Goal: Task Accomplishment & Management: Manage account settings

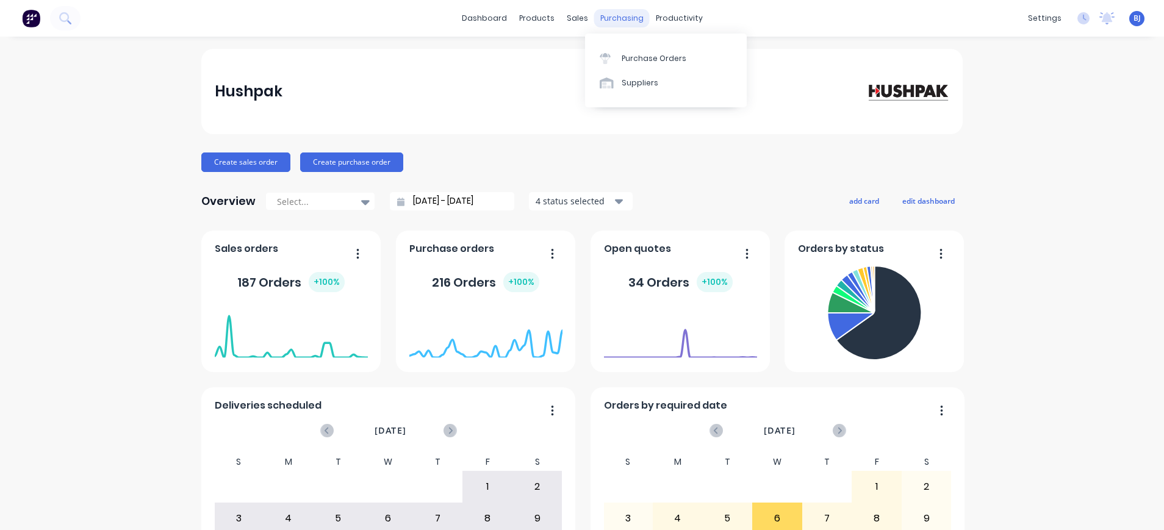
click at [608, 16] on div "purchasing" at bounding box center [622, 18] width 56 height 18
click at [650, 59] on div "Purchase Orders" at bounding box center [654, 58] width 65 height 11
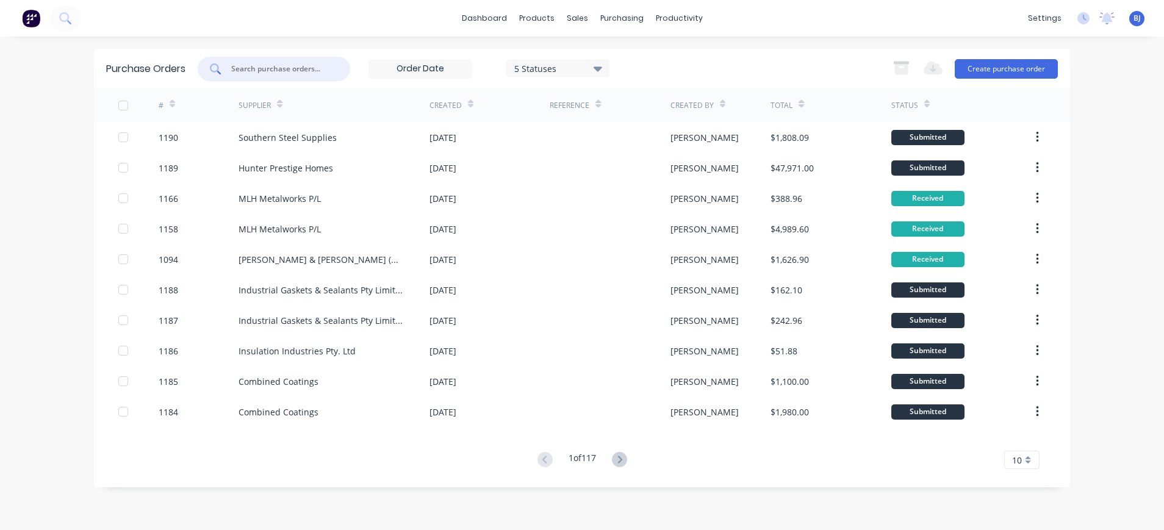
click at [303, 64] on input "text" at bounding box center [280, 69] width 101 height 12
type input "1141"
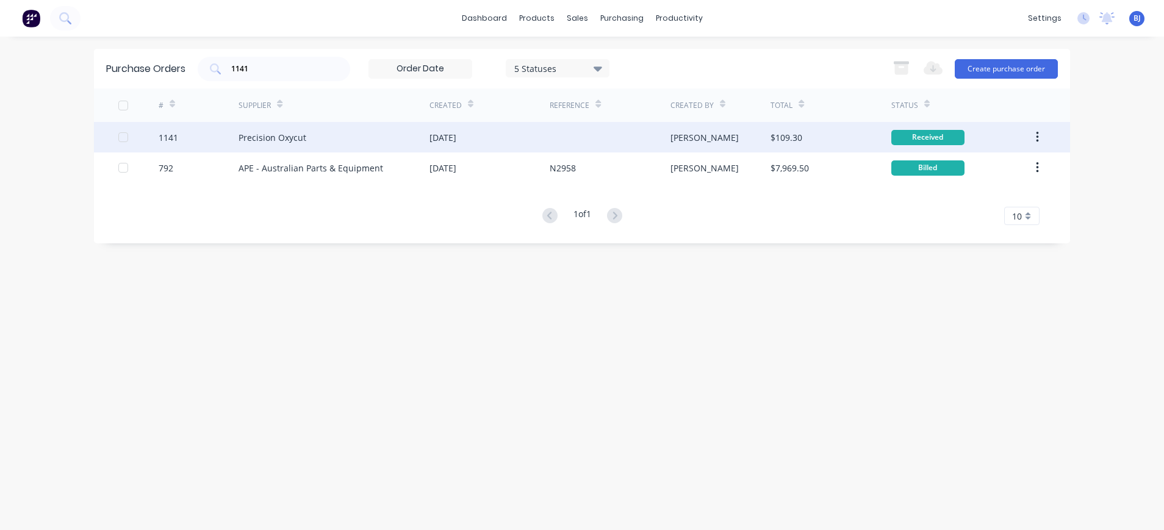
click at [284, 140] on div "Precision Oxycut" at bounding box center [272, 137] width 68 height 13
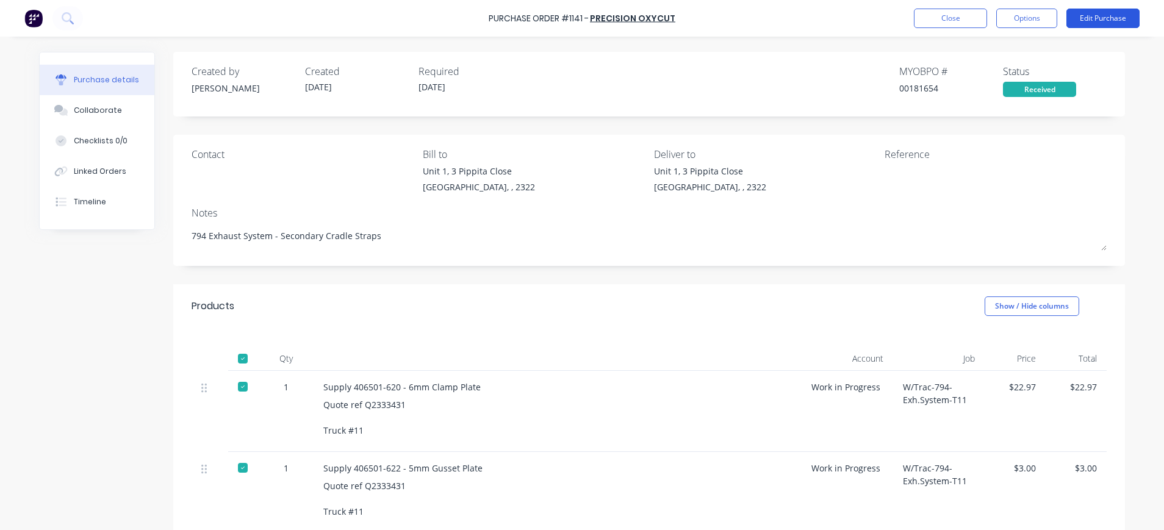
click at [1100, 14] on button "Edit Purchase" at bounding box center [1102, 19] width 73 height 20
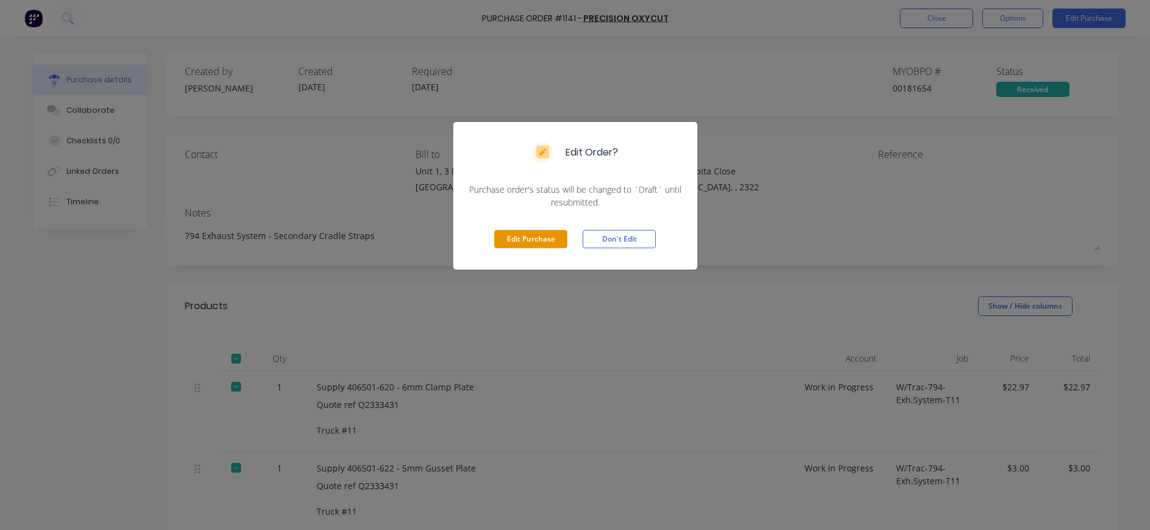
click at [536, 231] on button "Edit Purchase" at bounding box center [530, 239] width 73 height 18
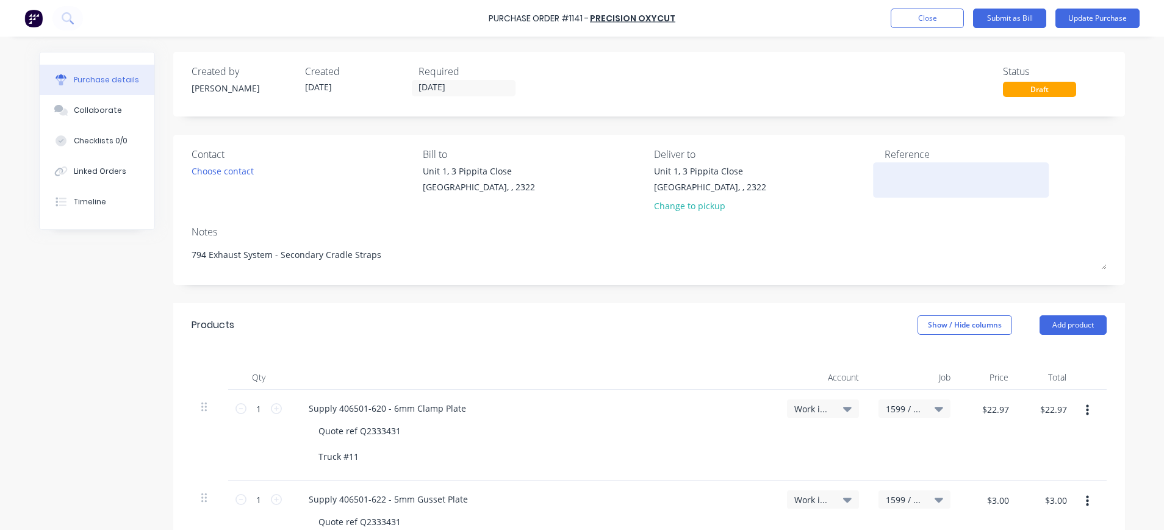
click at [884, 172] on textarea at bounding box center [960, 178] width 152 height 27
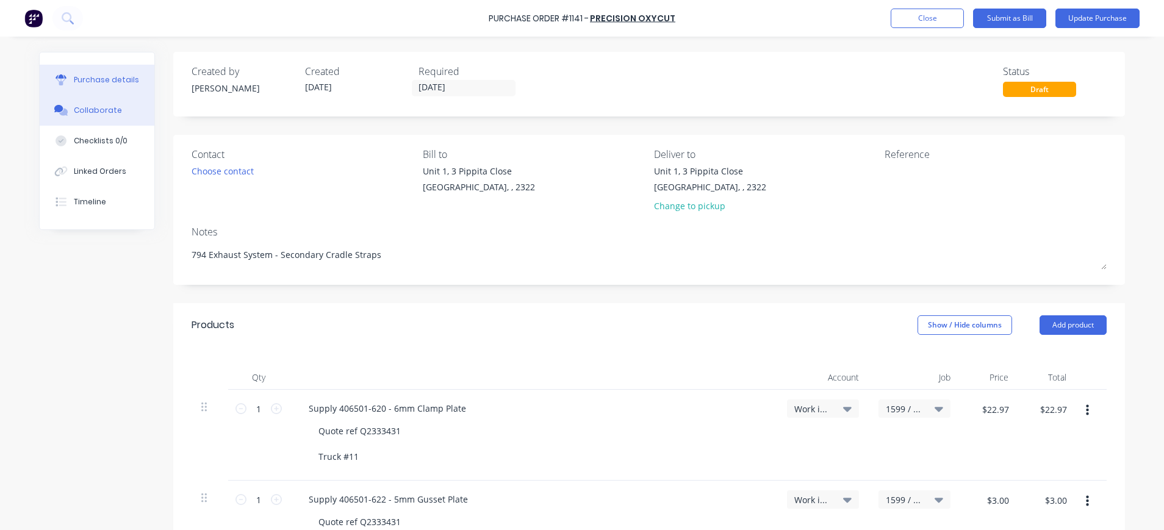
click at [74, 106] on div "Collaborate" at bounding box center [98, 110] width 48 height 11
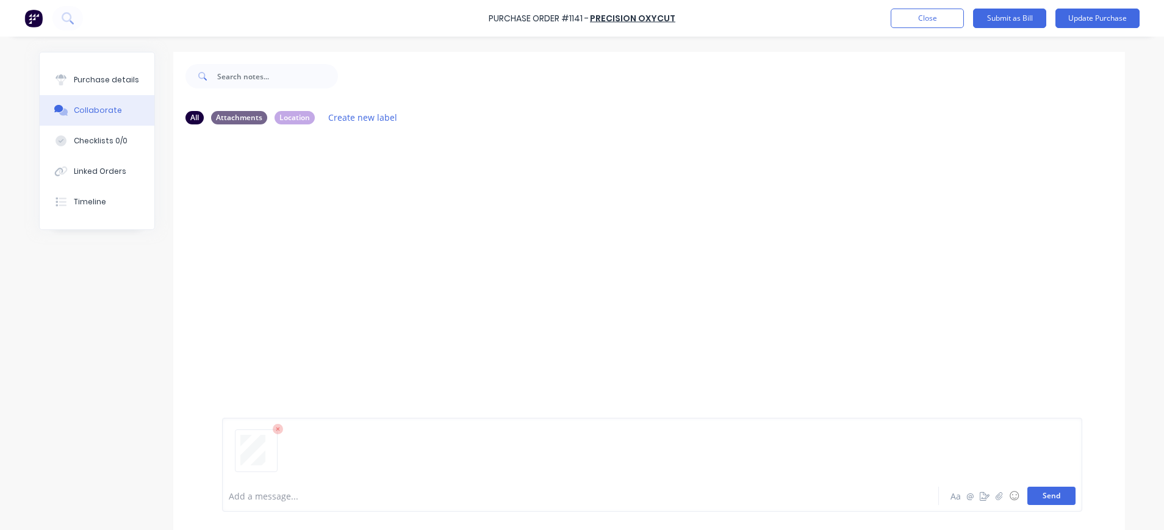
click at [1048, 496] on button "Send" at bounding box center [1051, 496] width 48 height 18
click at [95, 79] on div "Purchase details" at bounding box center [106, 79] width 65 height 11
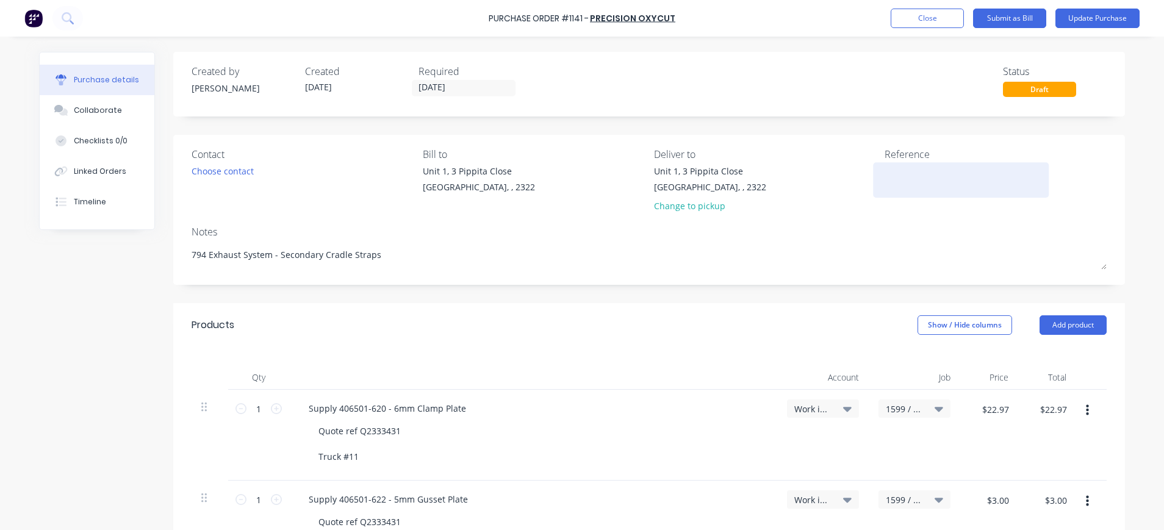
type textarea "x"
click at [884, 173] on div at bounding box center [960, 180] width 152 height 30
click at [886, 173] on textarea at bounding box center [960, 178] width 152 height 27
type textarea "1103751"
type textarea "x"
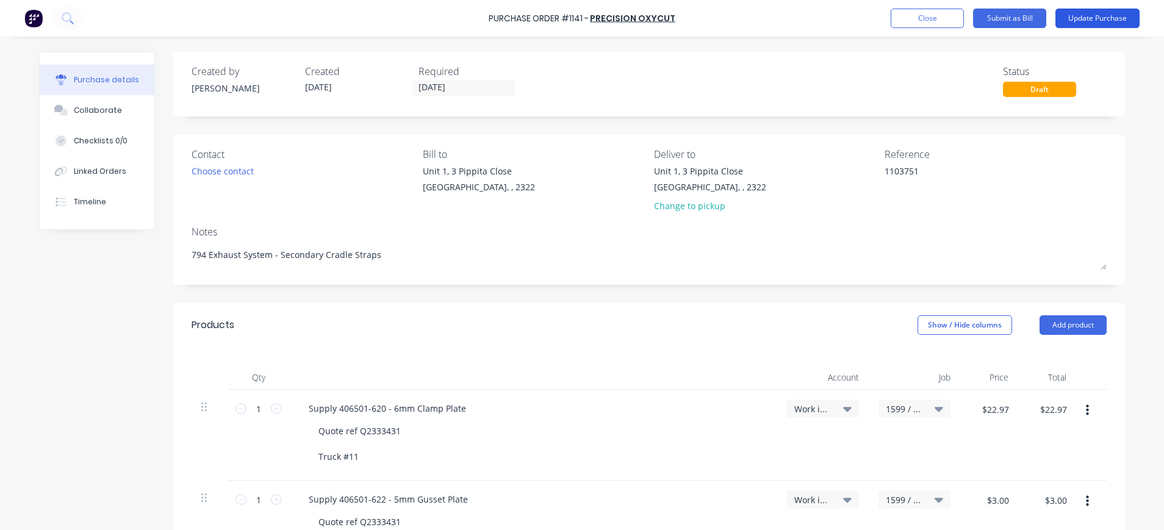
type textarea "1103751"
click at [1108, 17] on button "Update Purchase" at bounding box center [1097, 19] width 84 height 20
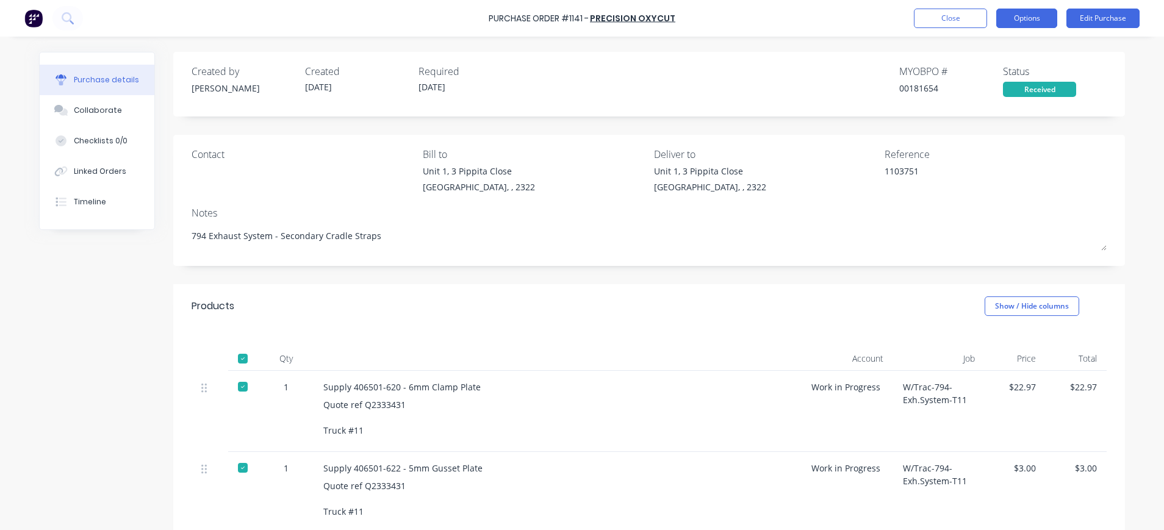
click at [1023, 17] on button "Options" at bounding box center [1026, 19] width 61 height 20
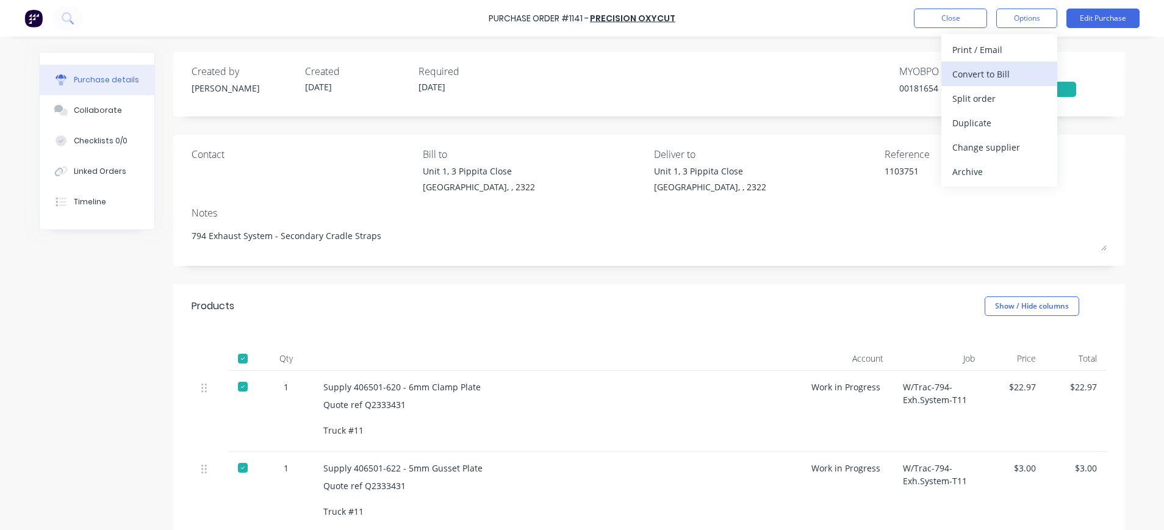
click at [1002, 73] on div "Convert to Bill" at bounding box center [999, 74] width 94 height 18
type textarea "x"
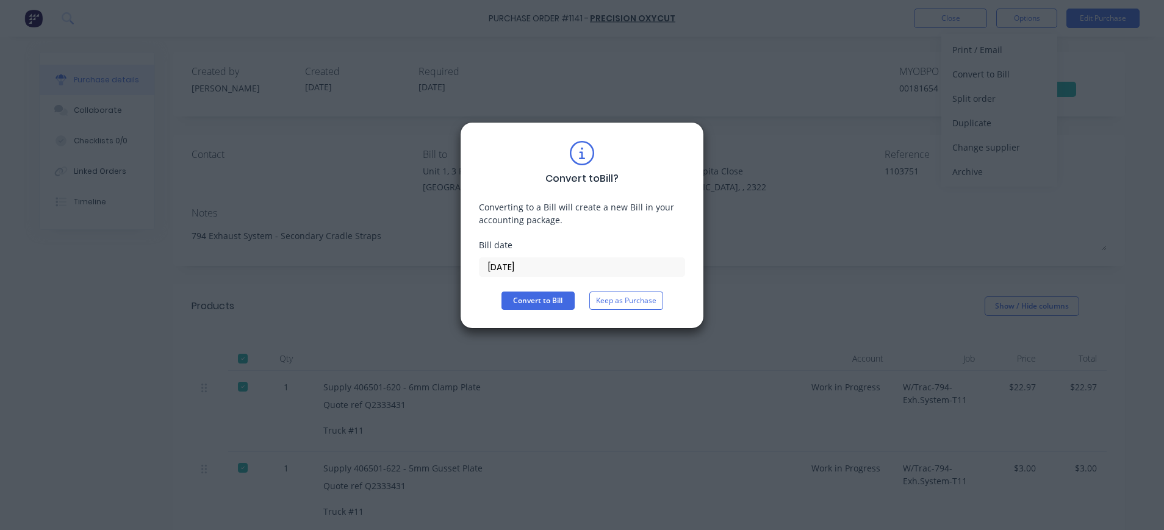
click at [522, 266] on input "14/08/25" at bounding box center [581, 267] width 205 height 18
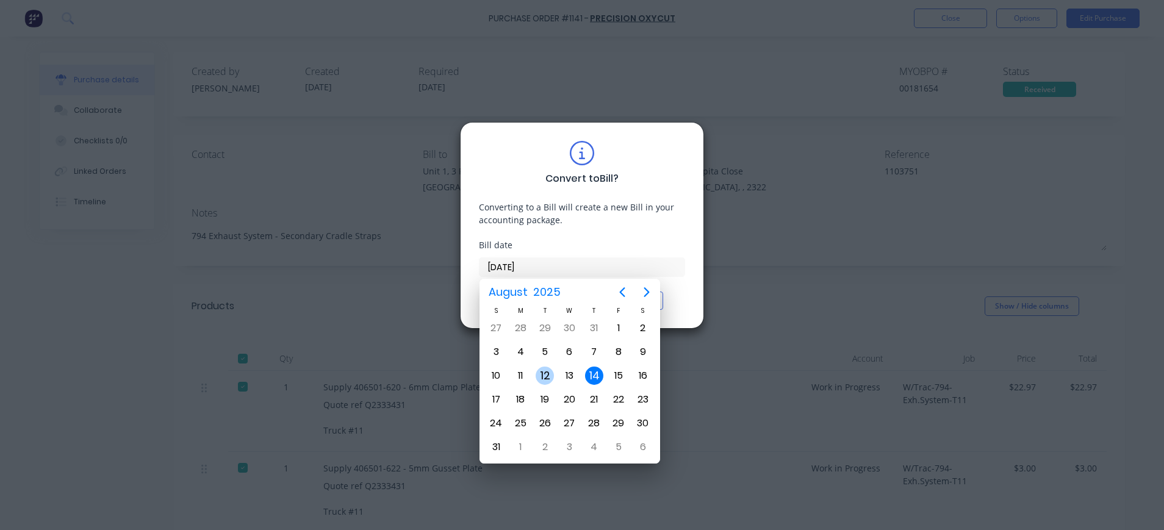
click at [547, 372] on div "12" at bounding box center [545, 376] width 18 height 18
type input "12/08/25"
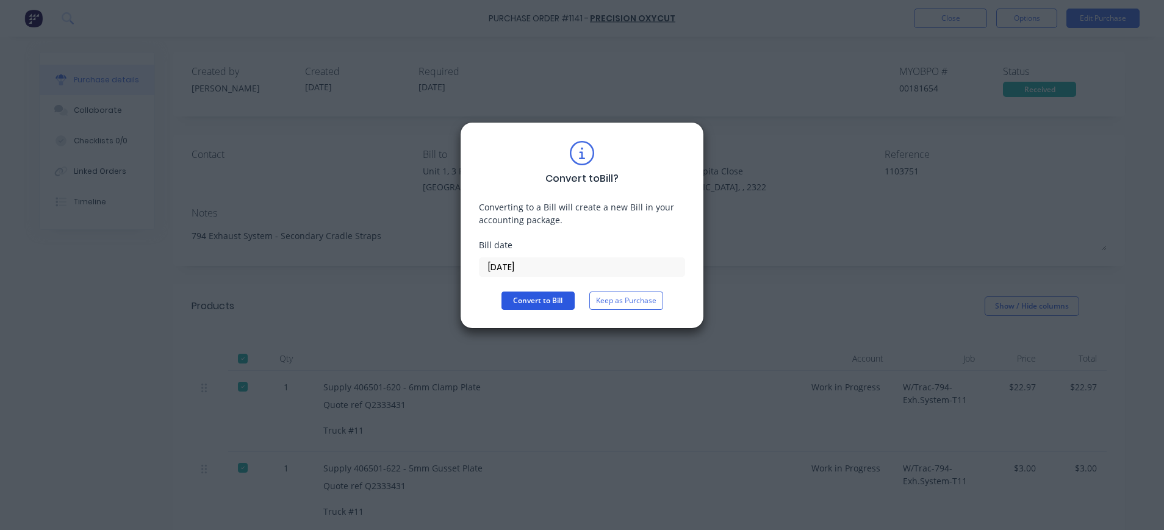
click at [537, 298] on button "Convert to Bill" at bounding box center [537, 301] width 73 height 18
type textarea "x"
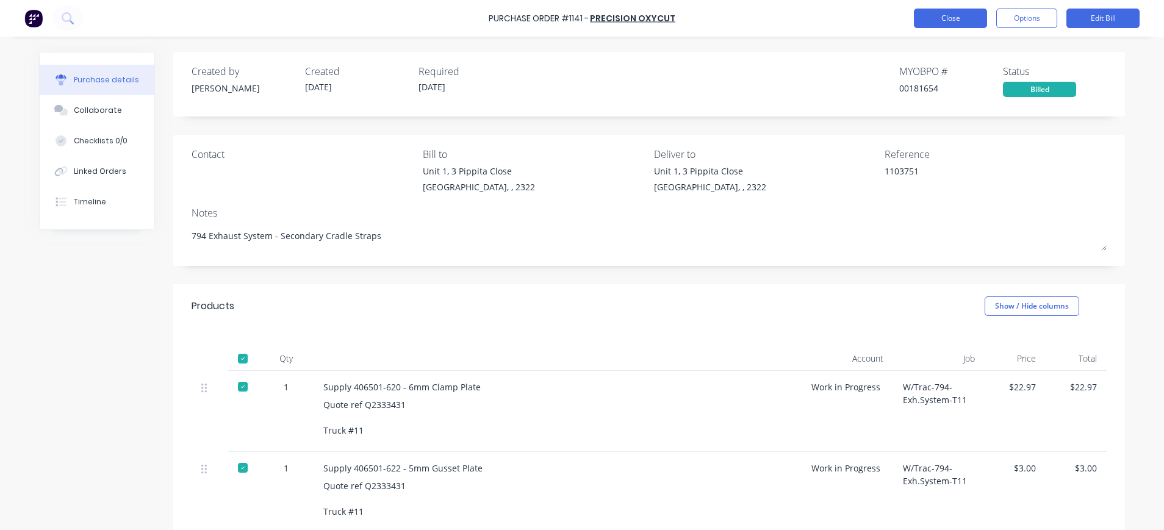
click at [958, 18] on button "Close" at bounding box center [950, 19] width 73 height 20
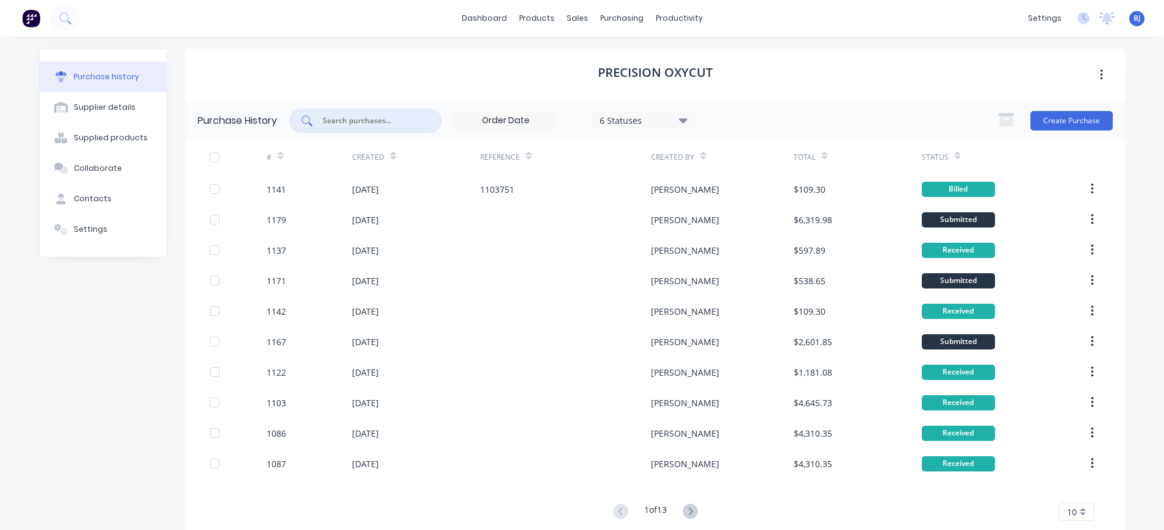
click at [363, 121] on input "text" at bounding box center [371, 121] width 101 height 12
type input "1142"
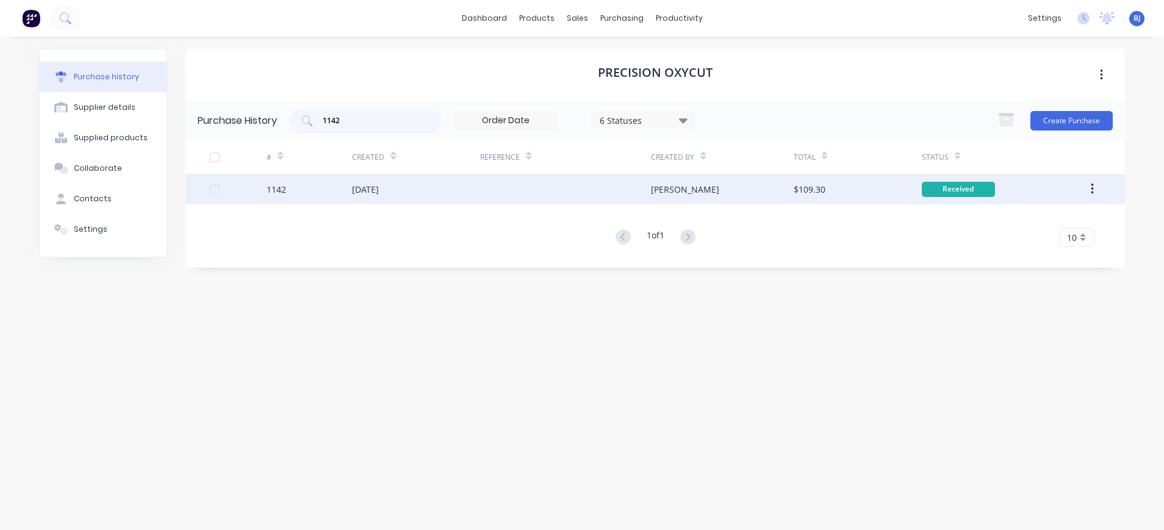
click at [379, 191] on div "07 Aug 2025" at bounding box center [365, 189] width 27 height 13
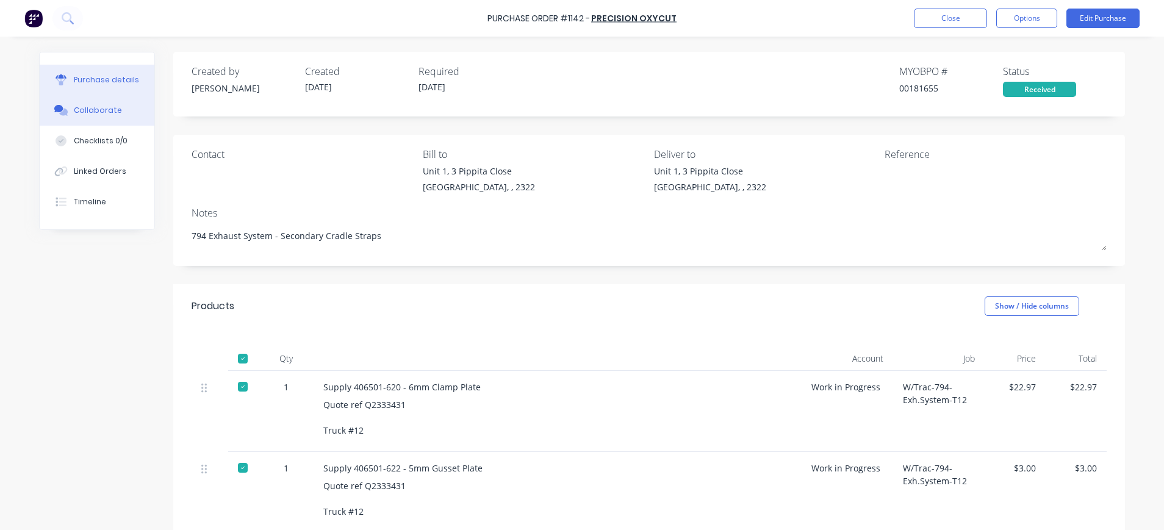
click at [74, 113] on div "Collaborate" at bounding box center [98, 110] width 48 height 11
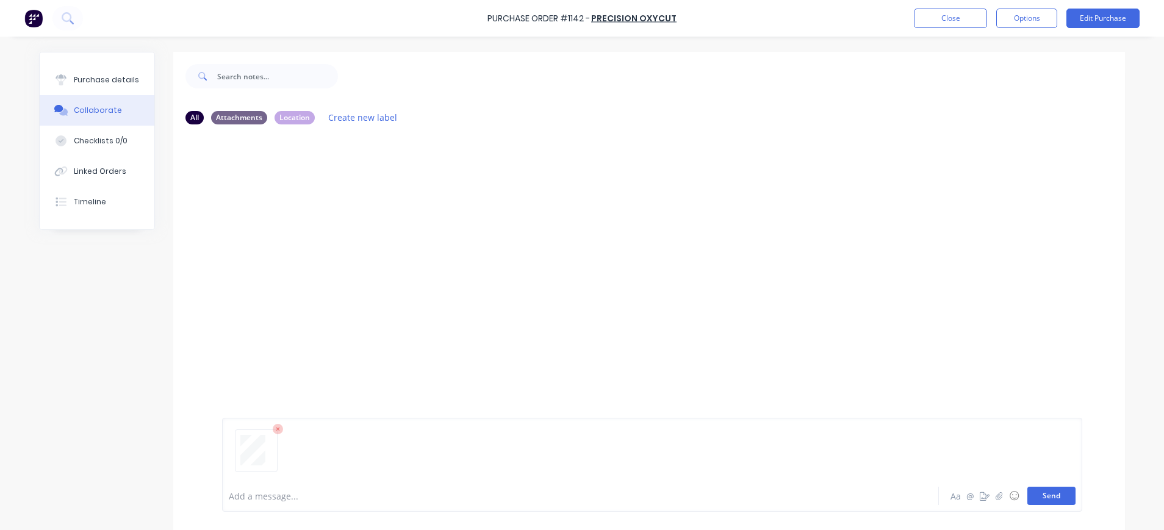
click at [1040, 494] on button "Send" at bounding box center [1051, 496] width 48 height 18
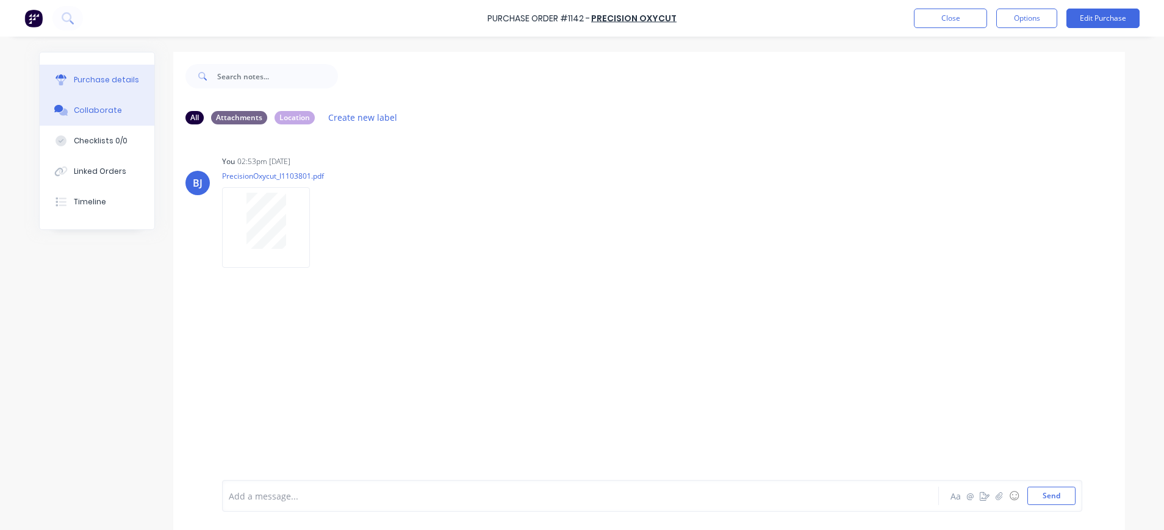
click at [126, 76] on div "Purchase details" at bounding box center [106, 79] width 65 height 11
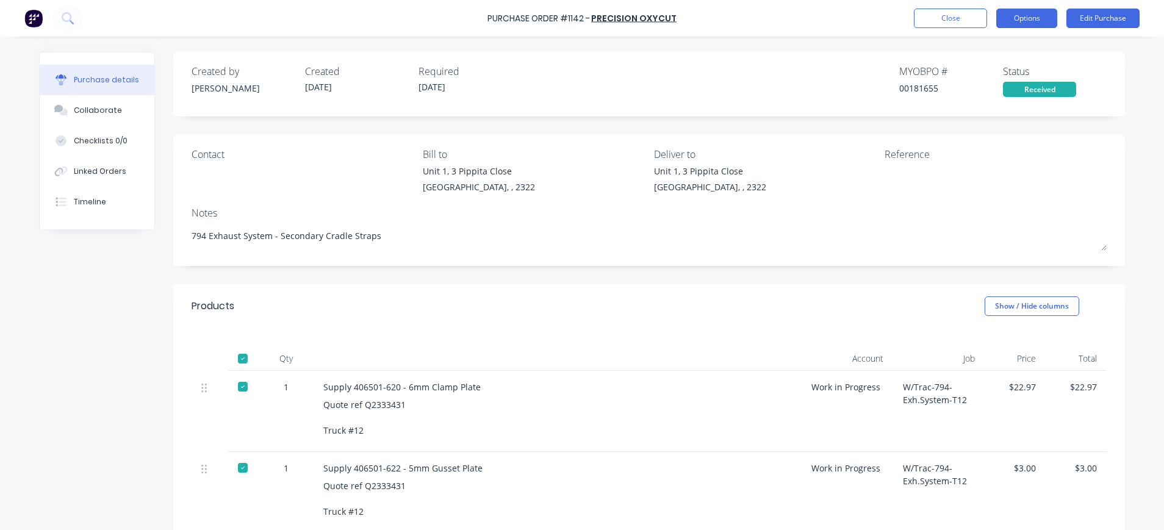
click at [1014, 23] on button "Options" at bounding box center [1026, 19] width 61 height 20
click at [1113, 12] on button "Edit Purchase" at bounding box center [1102, 19] width 73 height 20
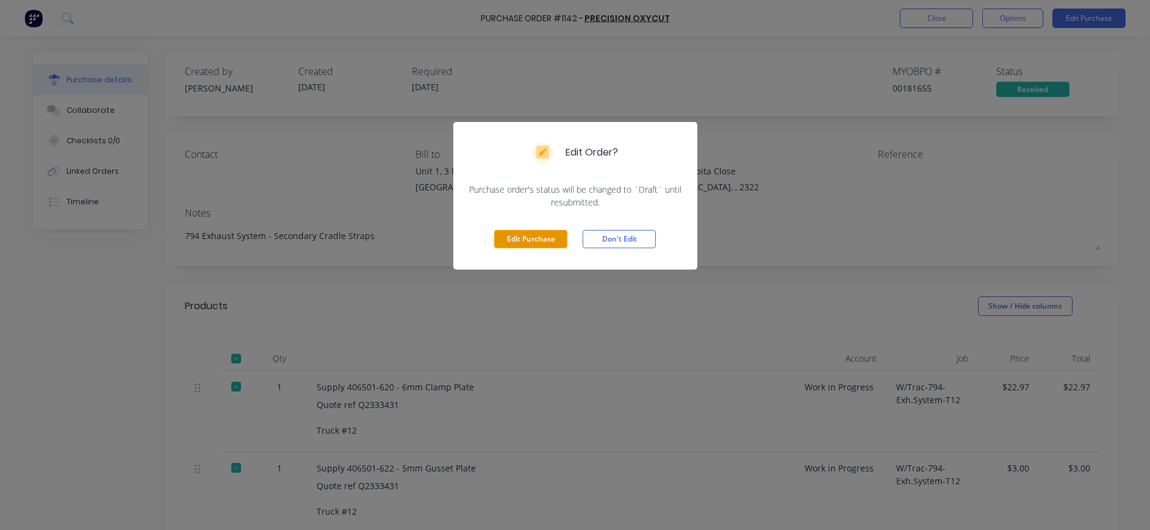
click at [536, 237] on button "Edit Purchase" at bounding box center [530, 239] width 73 height 18
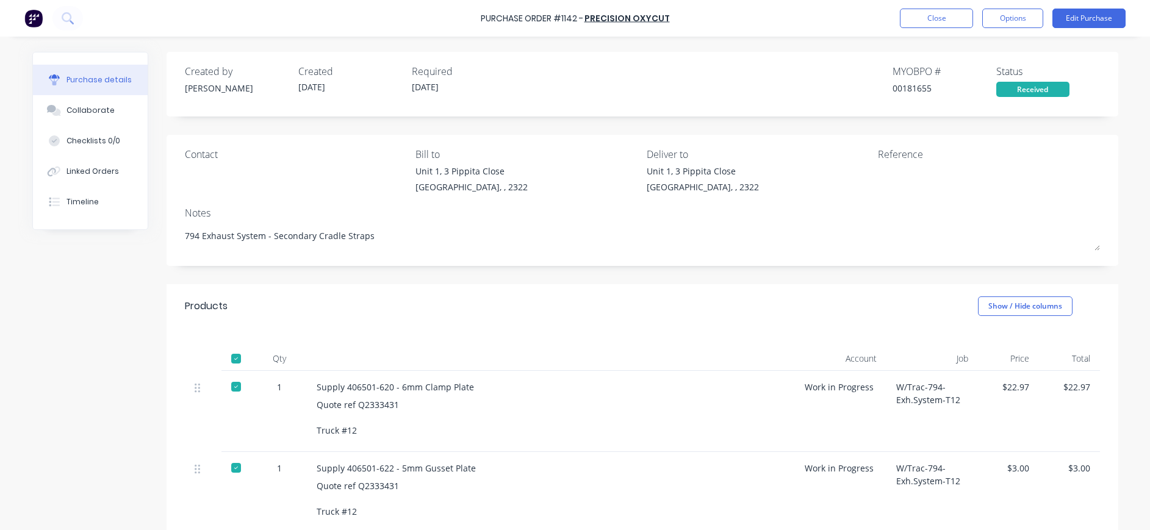
type textarea "x"
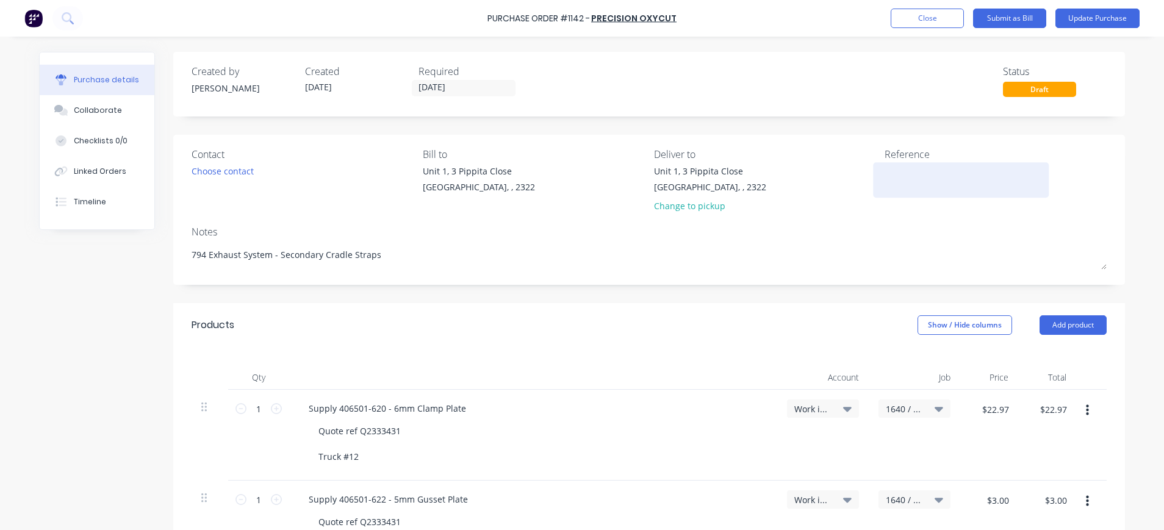
click at [884, 177] on textarea at bounding box center [960, 178] width 152 height 27
type textarea "1103801"
type textarea "x"
type textarea "1103801"
click at [1105, 21] on button "Update Purchase" at bounding box center [1097, 19] width 84 height 20
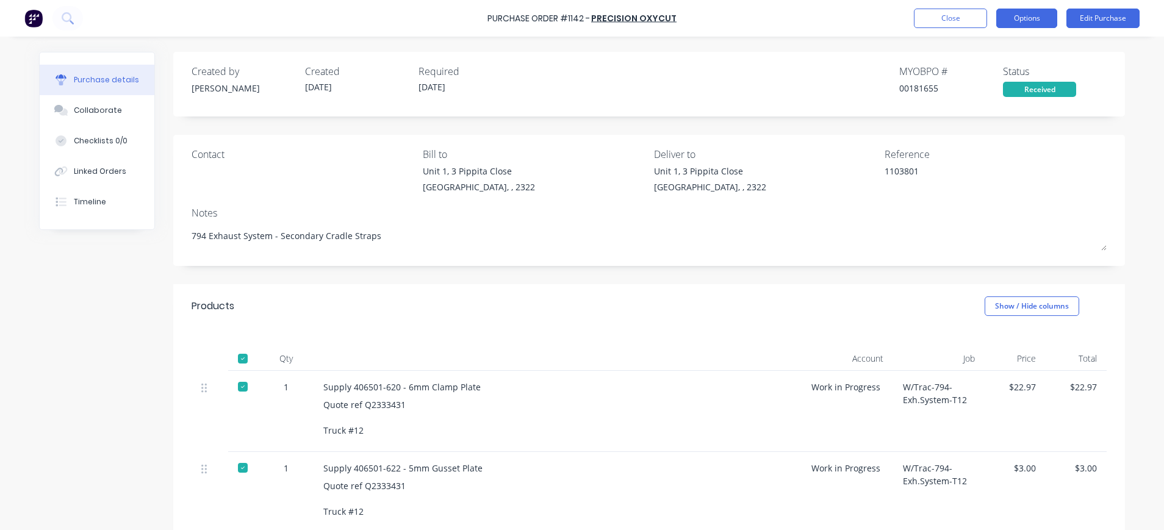
click at [1019, 23] on button "Options" at bounding box center [1026, 19] width 61 height 20
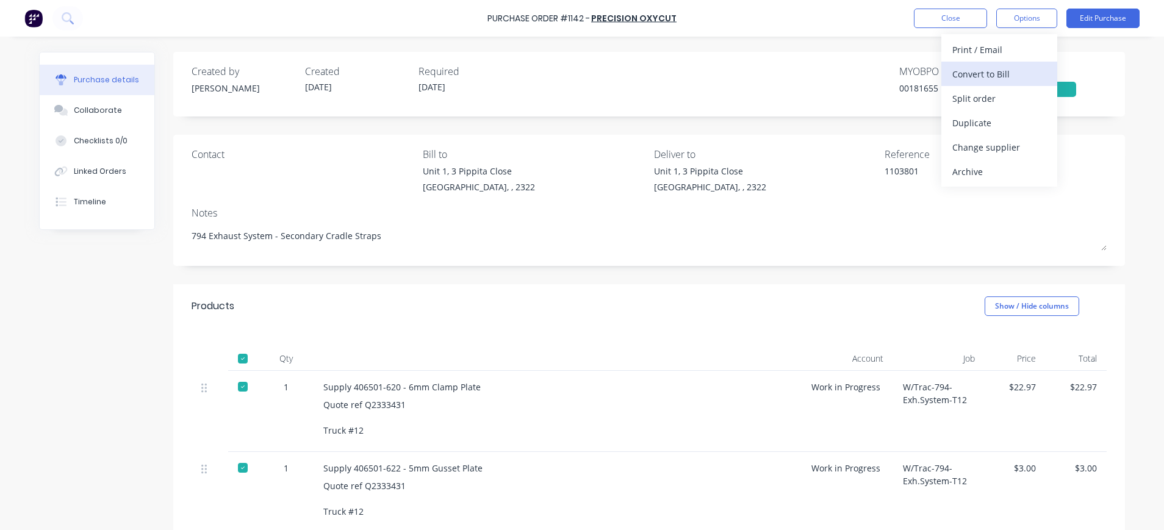
click at [1014, 69] on div "Convert to Bill" at bounding box center [999, 74] width 94 height 18
type textarea "x"
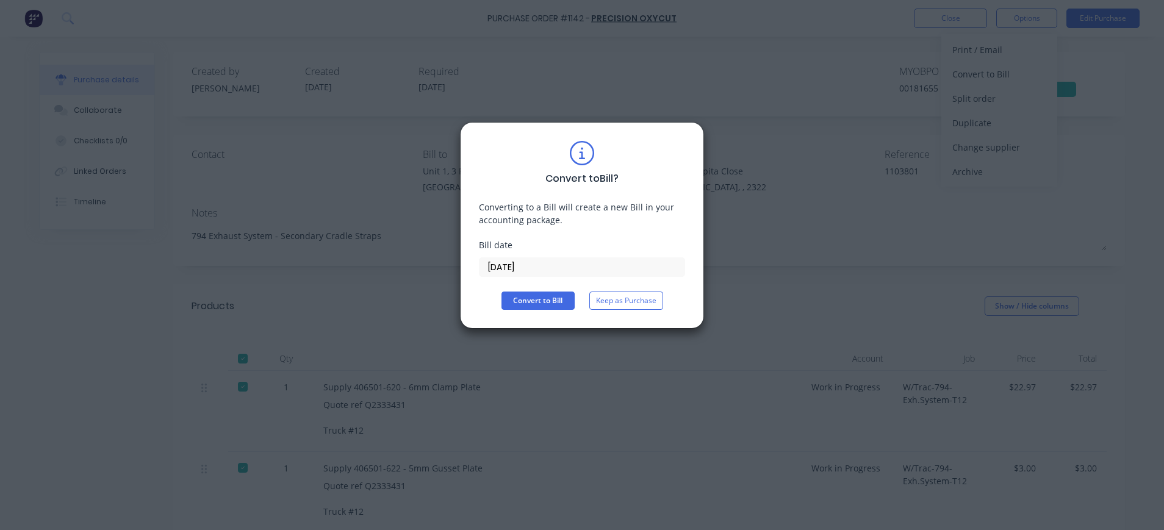
click at [514, 269] on input "14/08/25" at bounding box center [581, 267] width 205 height 18
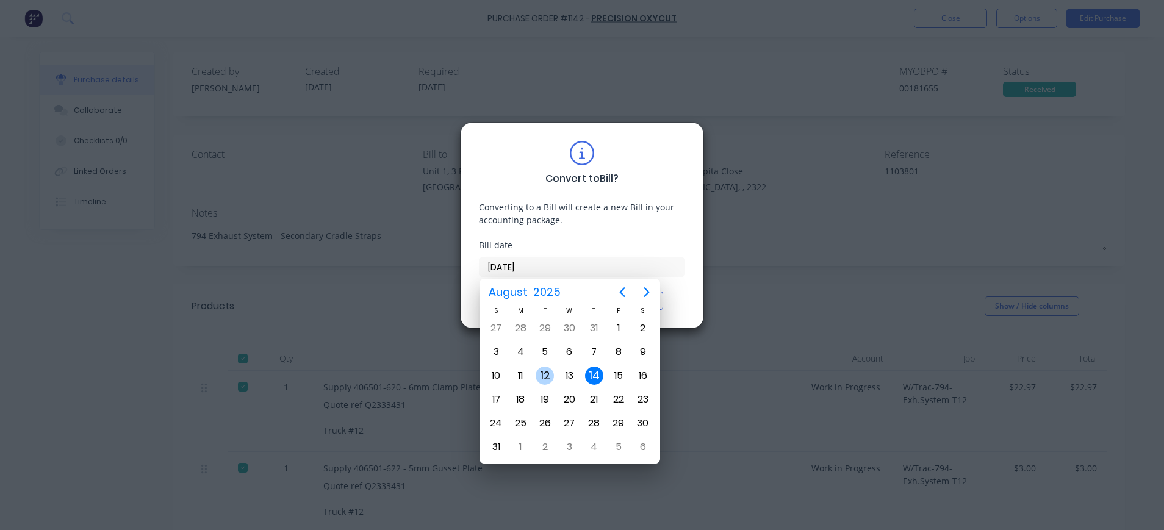
click at [548, 367] on div "12" at bounding box center [545, 376] width 18 height 18
type input "12/08/25"
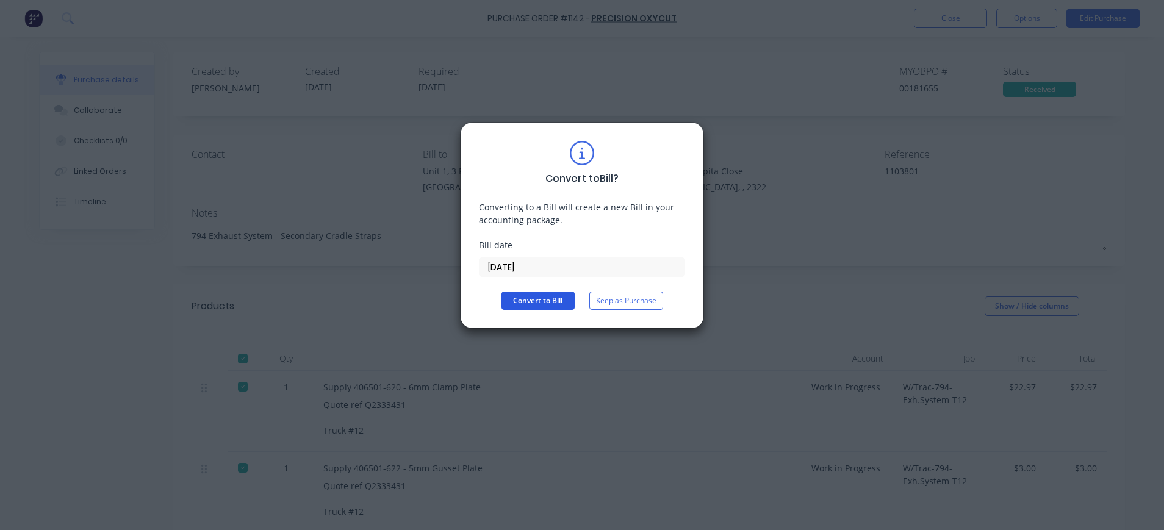
click at [561, 299] on button "Convert to Bill" at bounding box center [537, 301] width 73 height 18
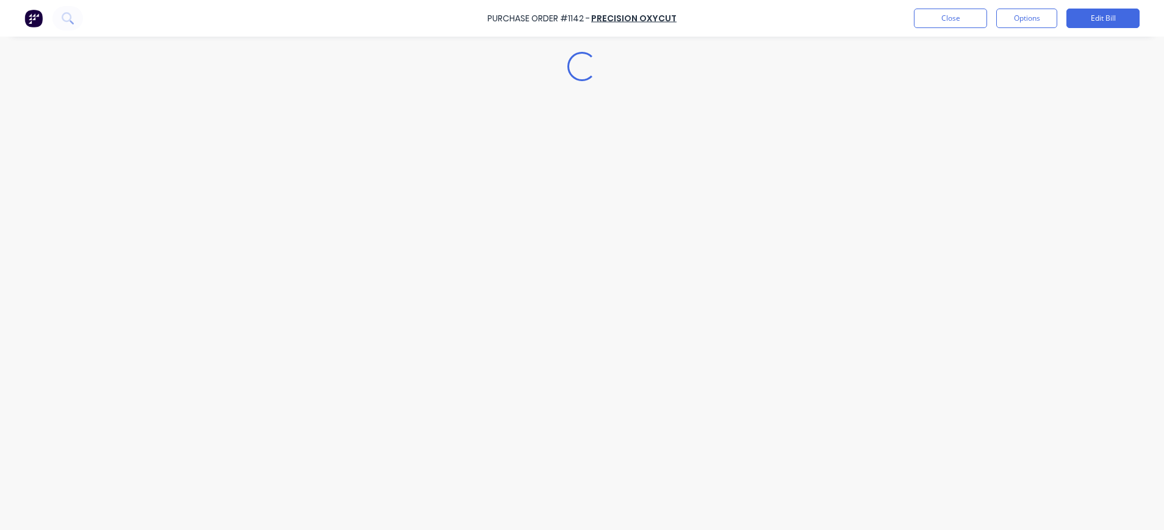
type textarea "x"
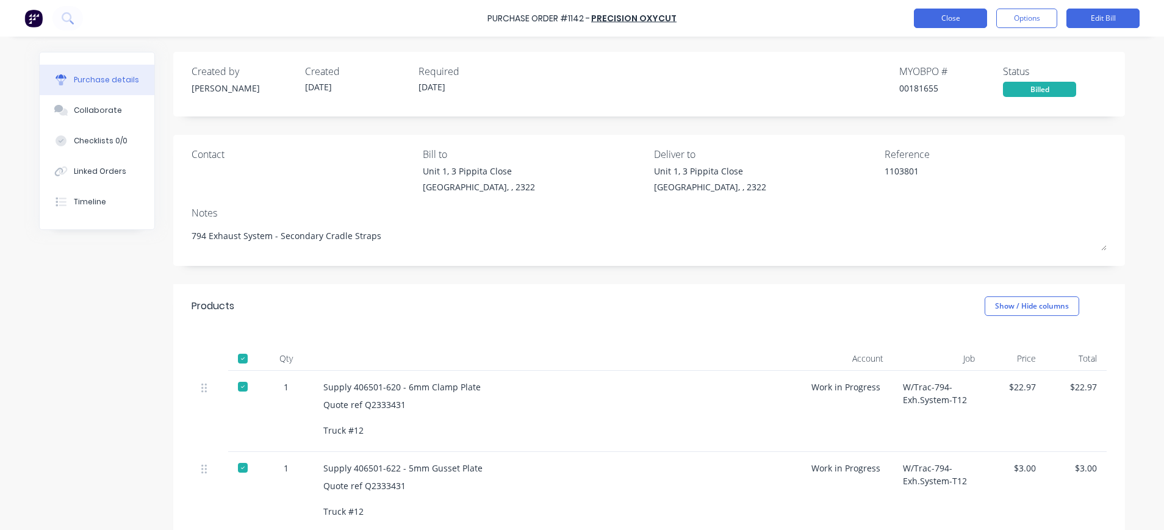
click at [955, 15] on button "Close" at bounding box center [950, 19] width 73 height 20
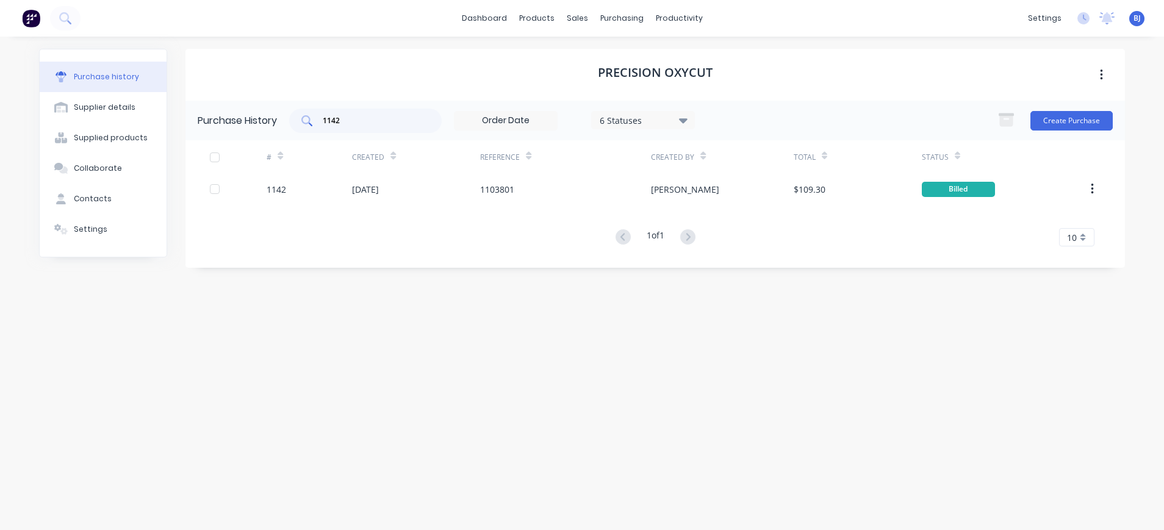
click at [401, 121] on input "1142" at bounding box center [371, 121] width 101 height 12
drag, startPoint x: 363, startPoint y: 122, endPoint x: 301, endPoint y: 121, distance: 61.6
click at [301, 121] on div "1142" at bounding box center [365, 121] width 152 height 24
type input "1137"
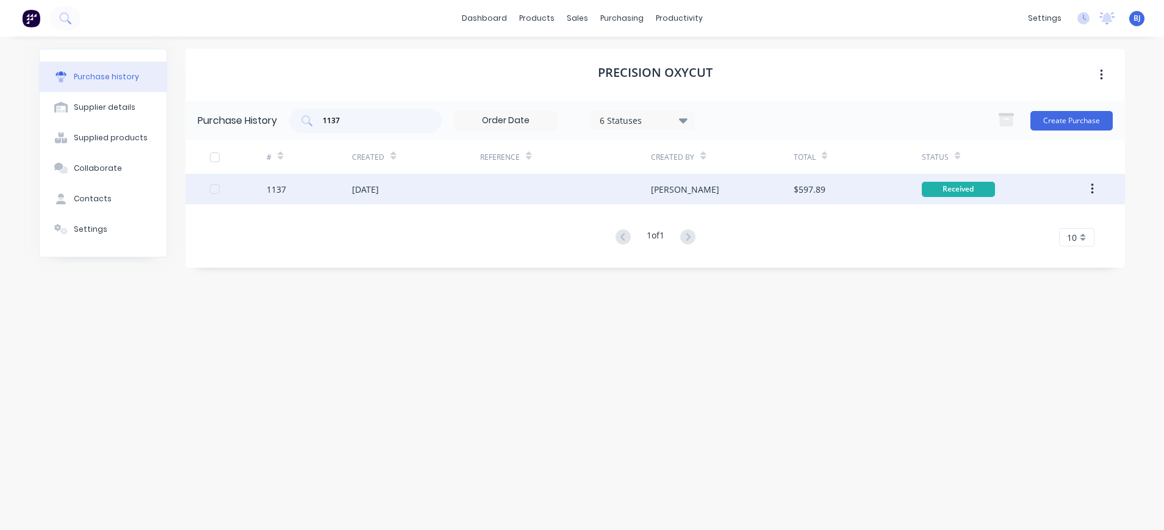
click at [379, 189] on div "07 Aug 2025" at bounding box center [365, 189] width 27 height 13
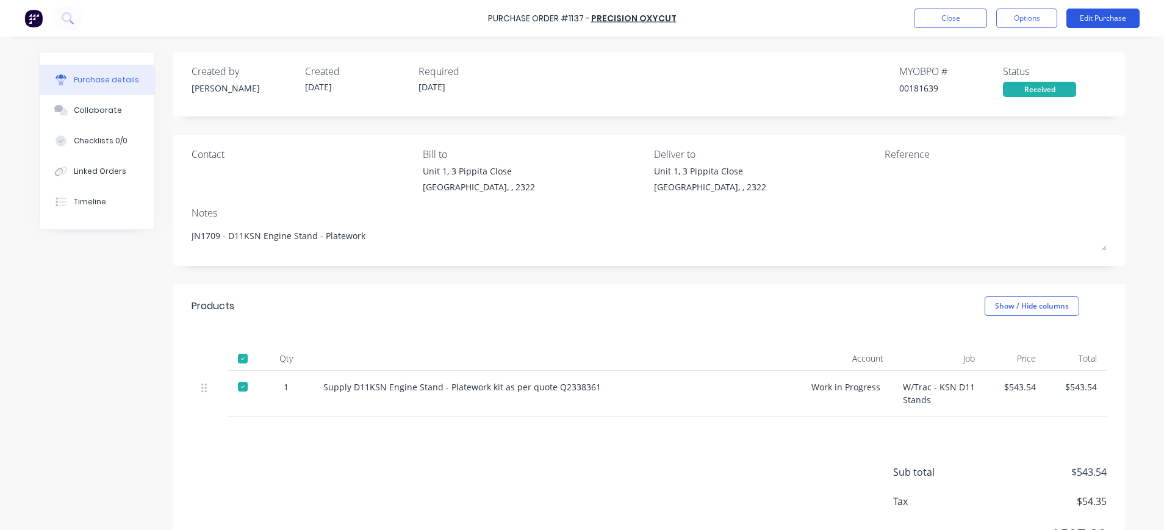
click at [1105, 18] on button "Edit Purchase" at bounding box center [1102, 19] width 73 height 20
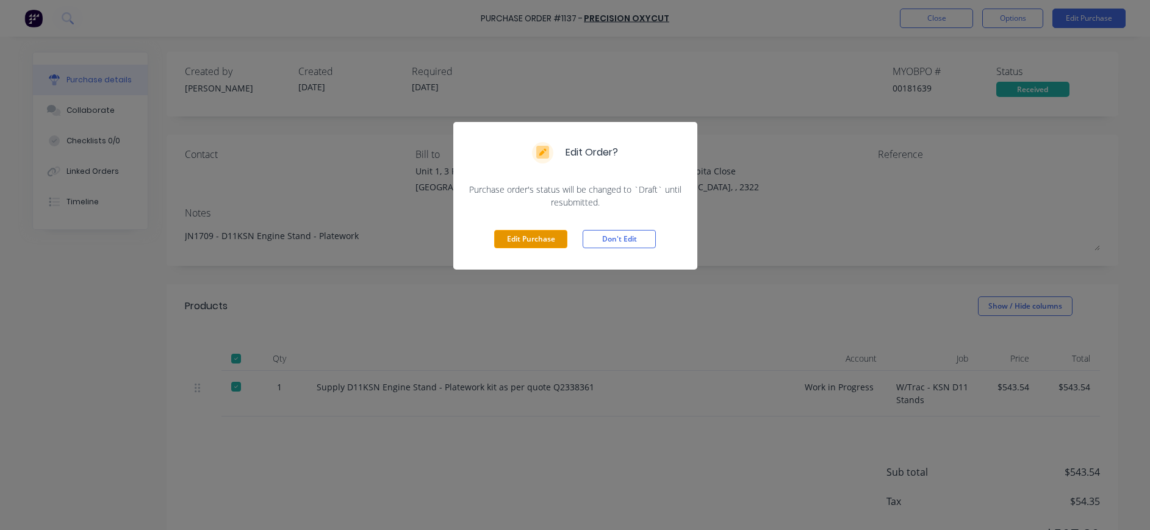
click at [545, 234] on button "Edit Purchase" at bounding box center [530, 239] width 73 height 18
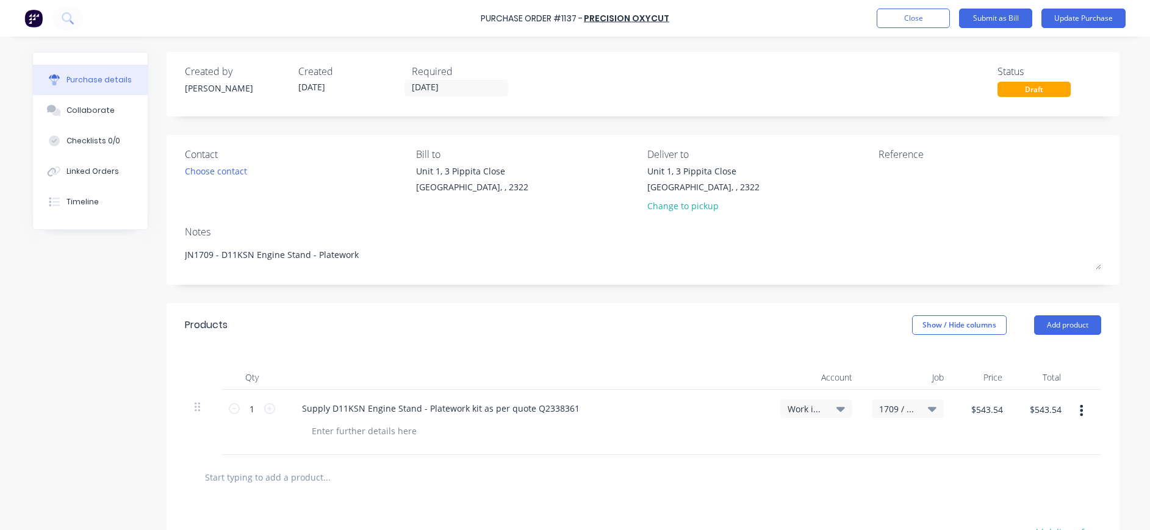
type textarea "x"
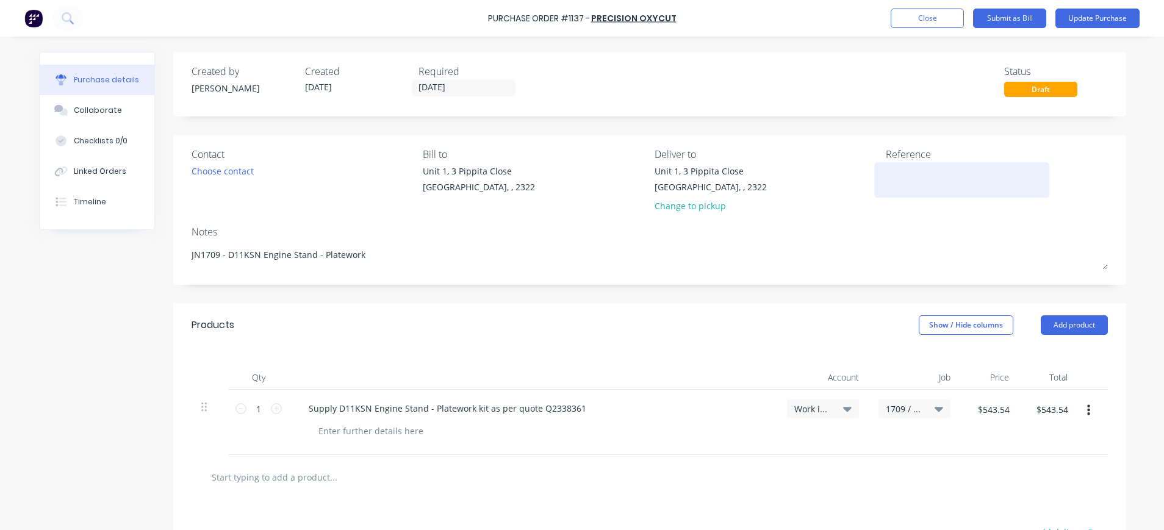
click at [891, 176] on textarea at bounding box center [962, 178] width 152 height 27
type textarea "1104341"
type textarea "x"
type textarea "1104341"
click at [1084, 16] on button "Update Purchase" at bounding box center [1097, 19] width 84 height 20
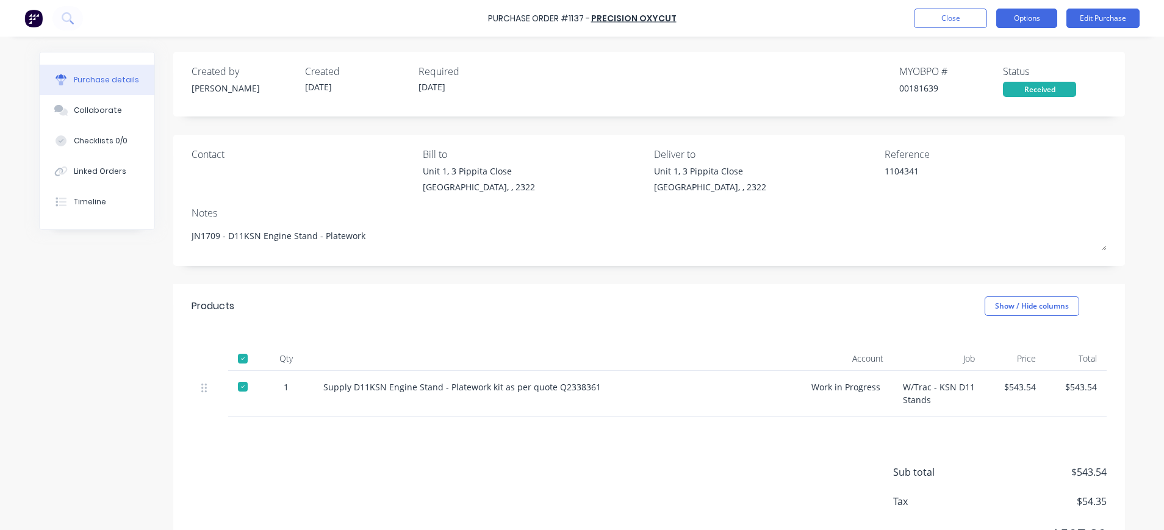
click at [1020, 19] on button "Options" at bounding box center [1026, 19] width 61 height 20
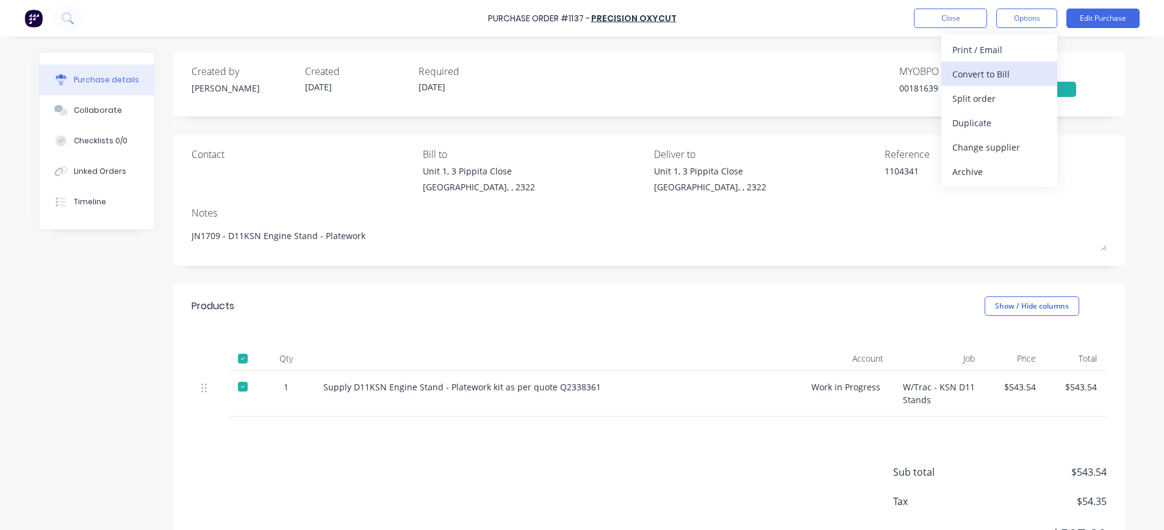
click at [1006, 77] on div "Convert to Bill" at bounding box center [999, 74] width 94 height 18
type textarea "x"
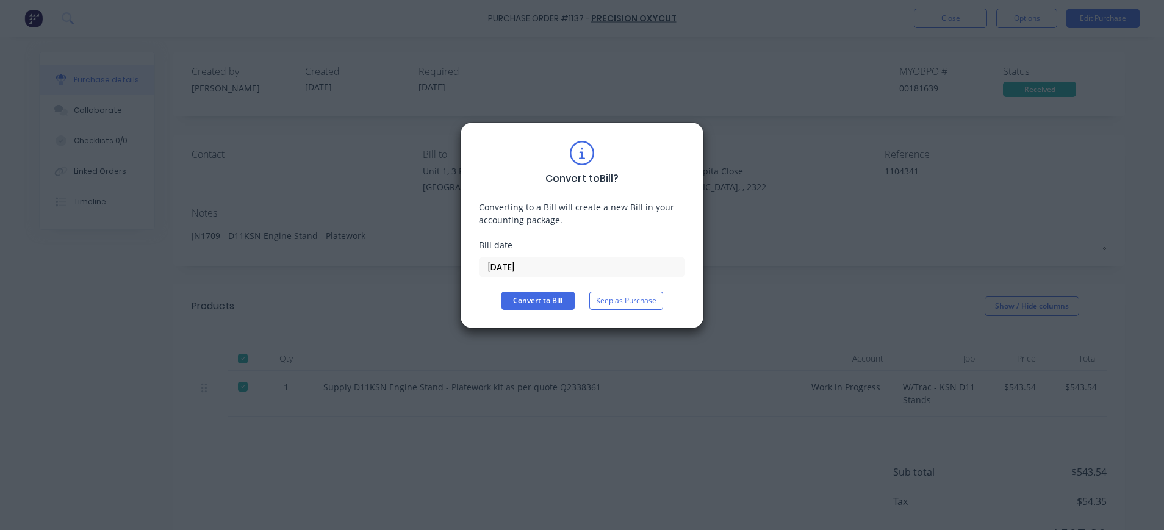
click at [523, 271] on input "14/08/25" at bounding box center [581, 267] width 205 height 18
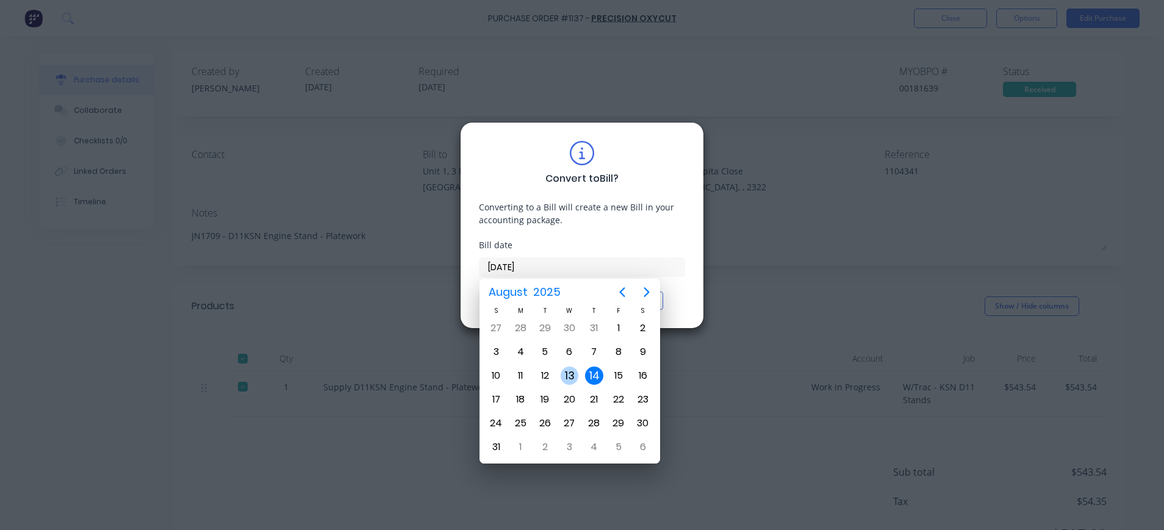
click at [573, 374] on div "13" at bounding box center [570, 376] width 18 height 18
type input "13/08/25"
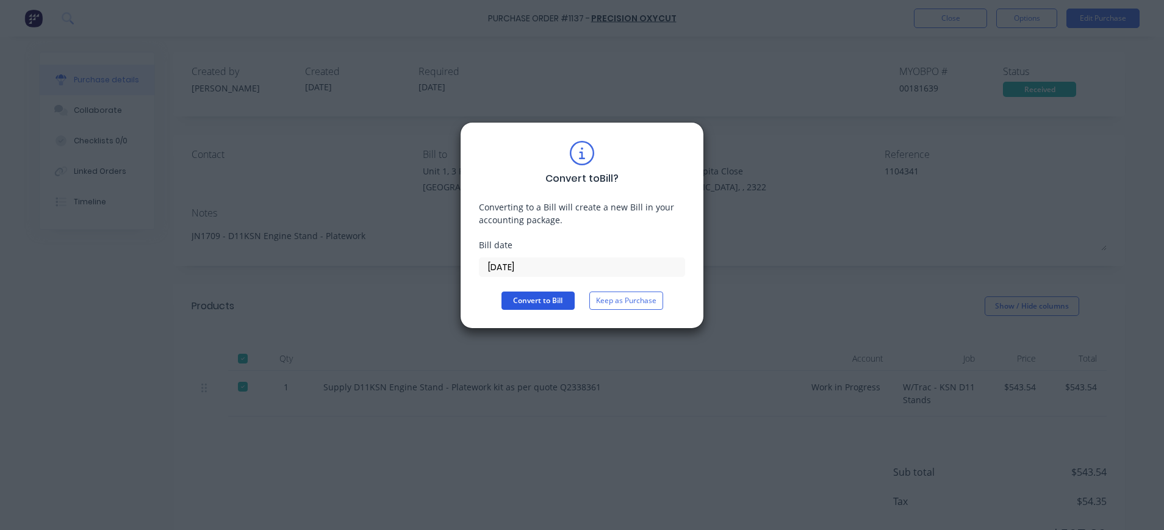
click at [547, 301] on button "Convert to Bill" at bounding box center [537, 301] width 73 height 18
type textarea "x"
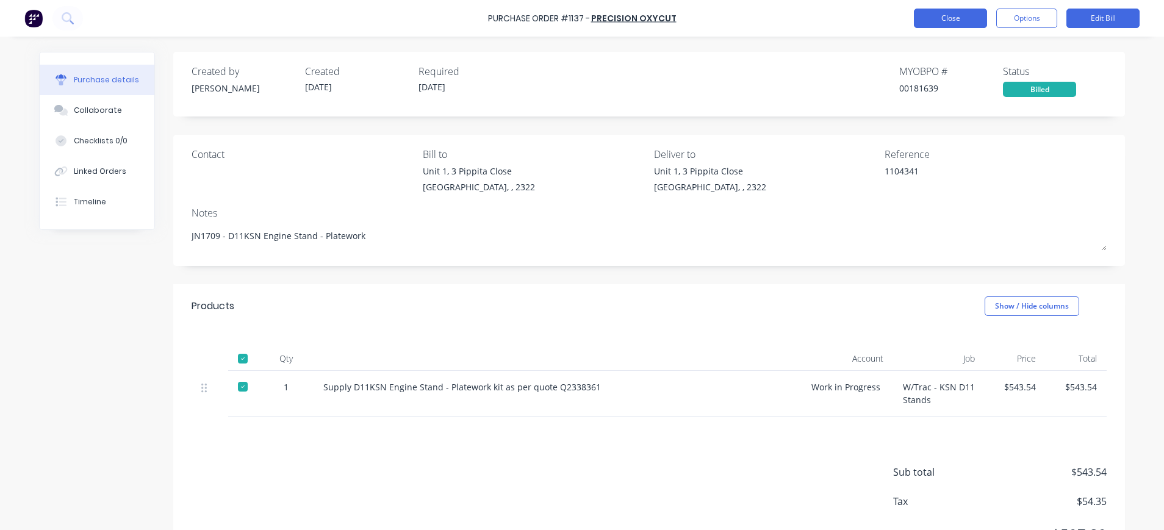
click at [956, 16] on button "Close" at bounding box center [950, 19] width 73 height 20
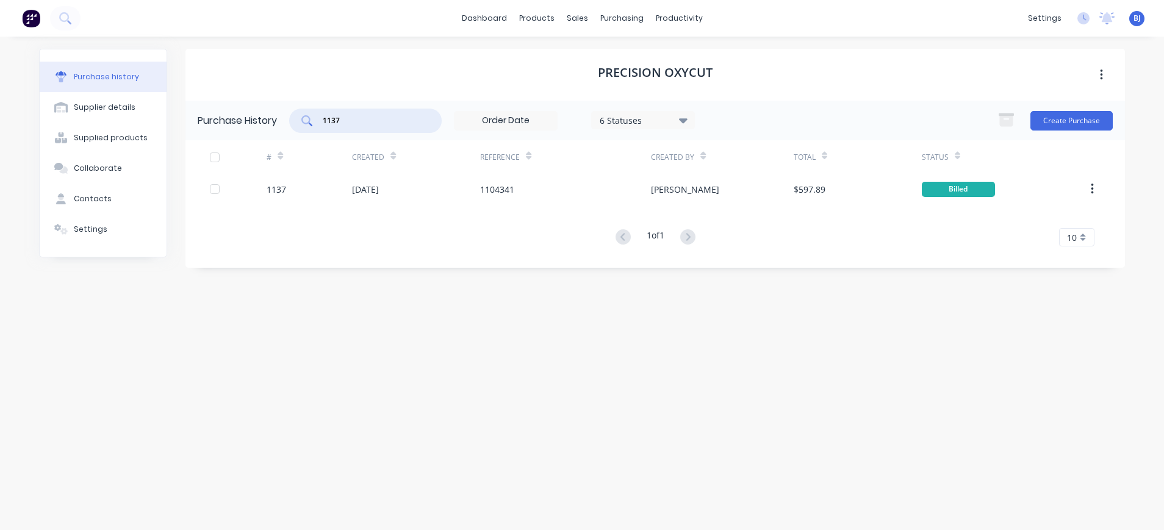
drag, startPoint x: 371, startPoint y: 118, endPoint x: 291, endPoint y: 118, distance: 80.5
click at [291, 118] on div "1137" at bounding box center [365, 121] width 152 height 24
type input "1086"
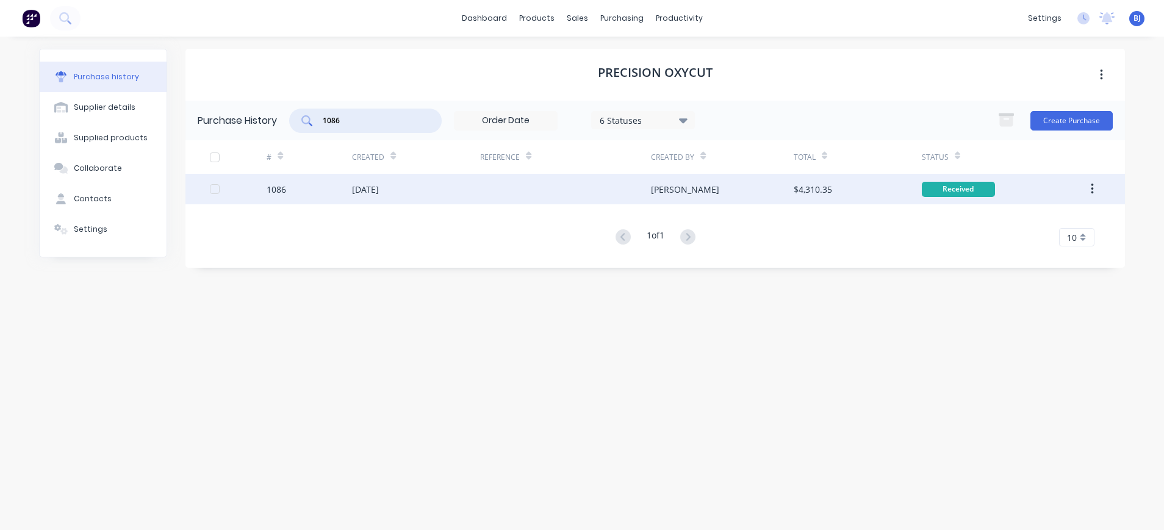
click at [379, 189] on div "01 Aug 2025" at bounding box center [365, 189] width 27 height 13
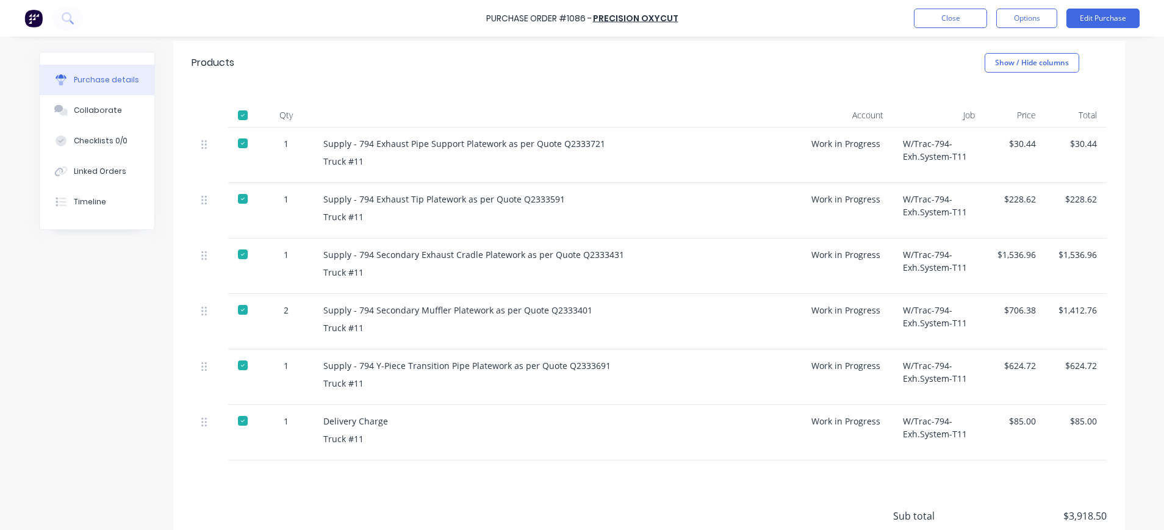
scroll to position [244, 0]
click at [1072, 372] on div "$624.72" at bounding box center [1075, 377] width 61 height 56
click at [1030, 18] on button "Options" at bounding box center [1026, 19] width 61 height 20
click at [987, 46] on div "Print / Email" at bounding box center [999, 50] width 94 height 18
click at [994, 72] on div "With pricing" at bounding box center [999, 74] width 94 height 18
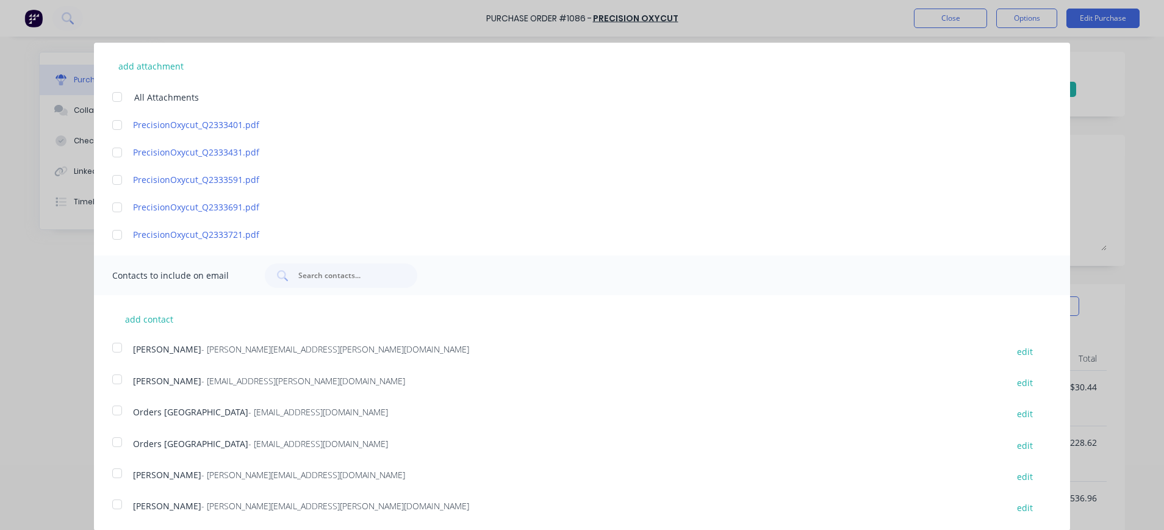
scroll to position [20, 0]
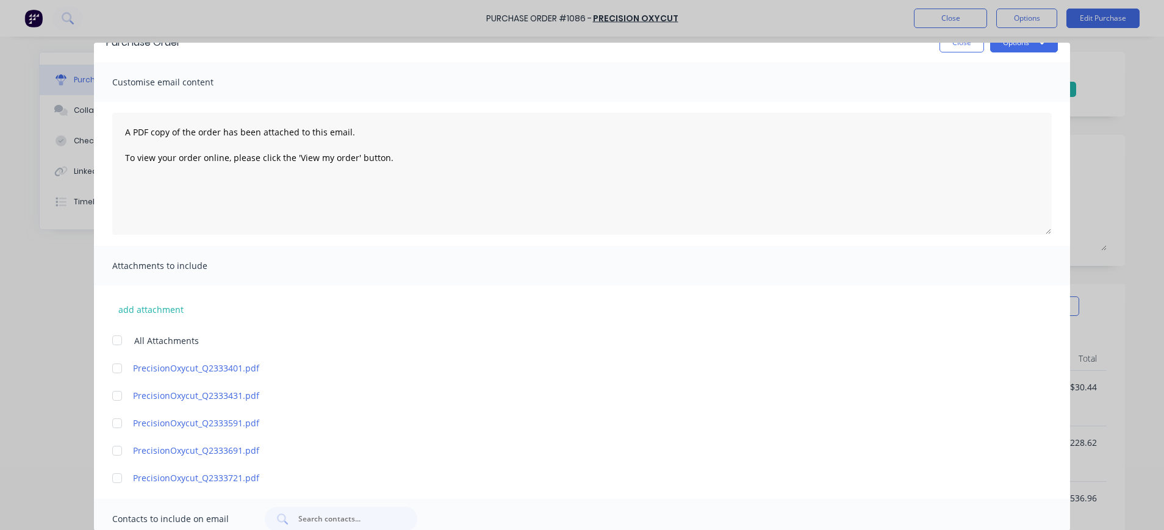
click at [116, 336] on div at bounding box center [117, 340] width 24 height 24
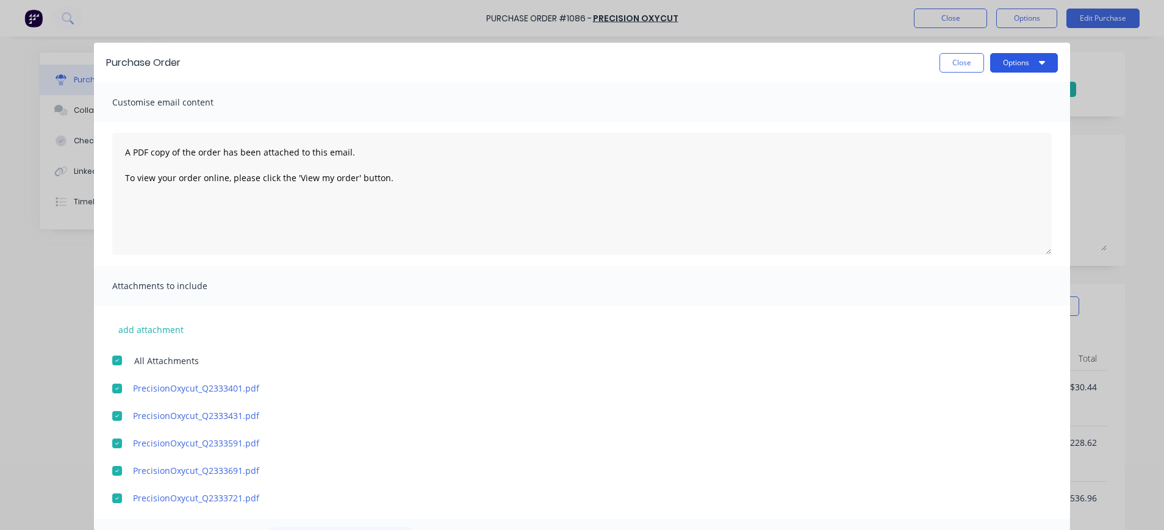
click at [1039, 60] on icon "button" at bounding box center [1042, 62] width 6 height 10
click at [992, 88] on div "Print" at bounding box center [1000, 94] width 94 height 18
type textarea "x"
click at [118, 361] on div at bounding box center [117, 360] width 24 height 24
click at [1017, 62] on button "Options" at bounding box center [1024, 63] width 68 height 20
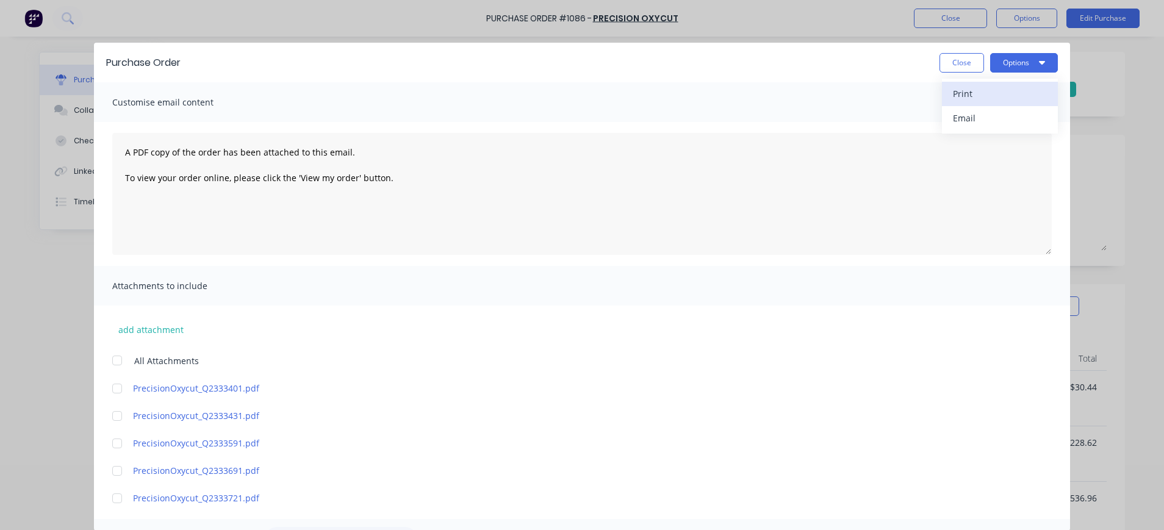
click at [972, 90] on div "Print" at bounding box center [1000, 94] width 94 height 18
click at [947, 66] on button "Close" at bounding box center [961, 63] width 45 height 20
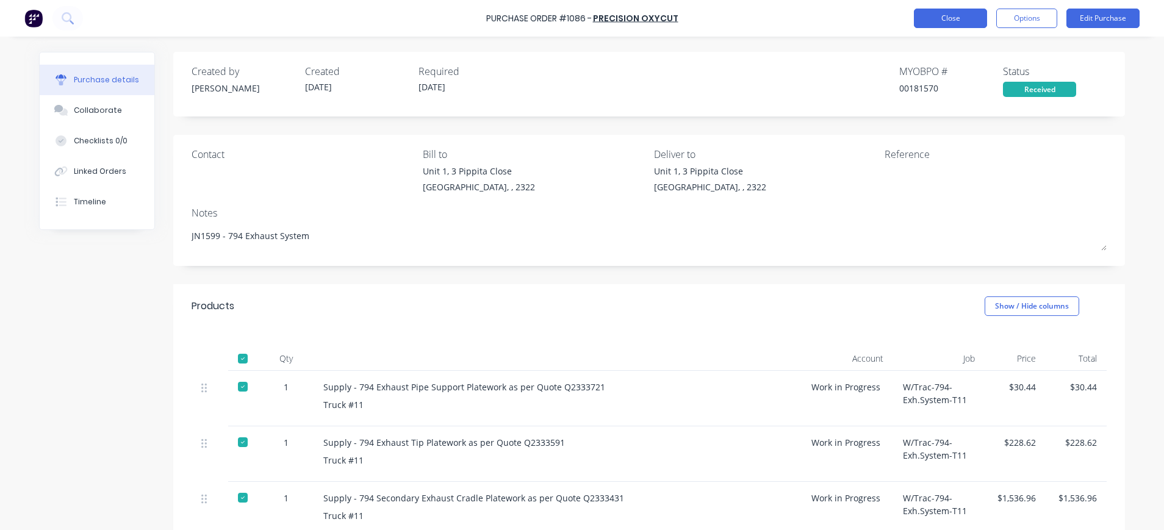
click at [970, 18] on button "Close" at bounding box center [950, 19] width 73 height 20
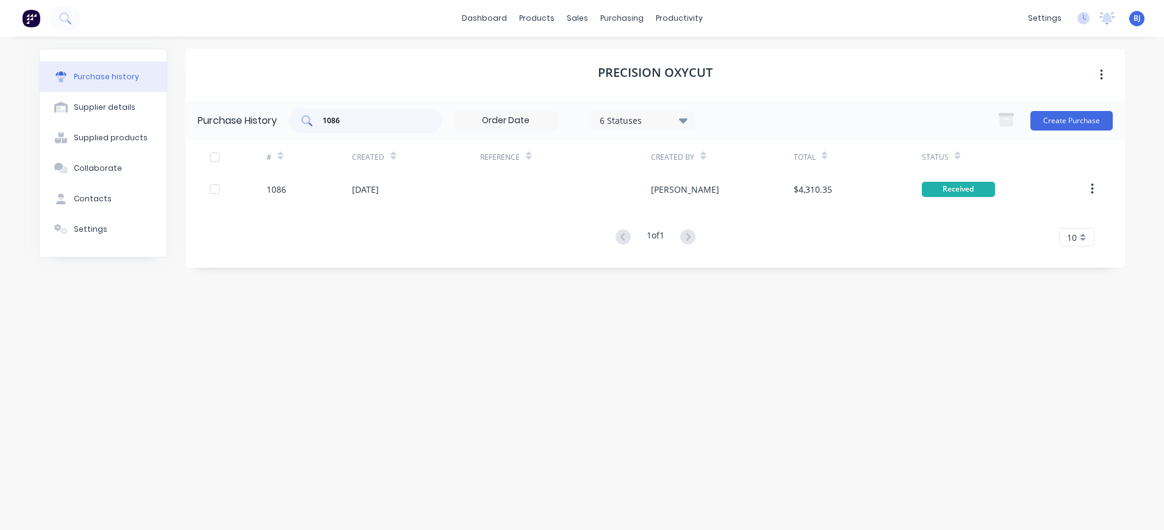
click at [367, 124] on input "1086" at bounding box center [371, 121] width 101 height 12
drag, startPoint x: 367, startPoint y: 124, endPoint x: 296, endPoint y: 124, distance: 70.1
click at [296, 124] on div "1086" at bounding box center [365, 121] width 152 height 24
type input "1122"
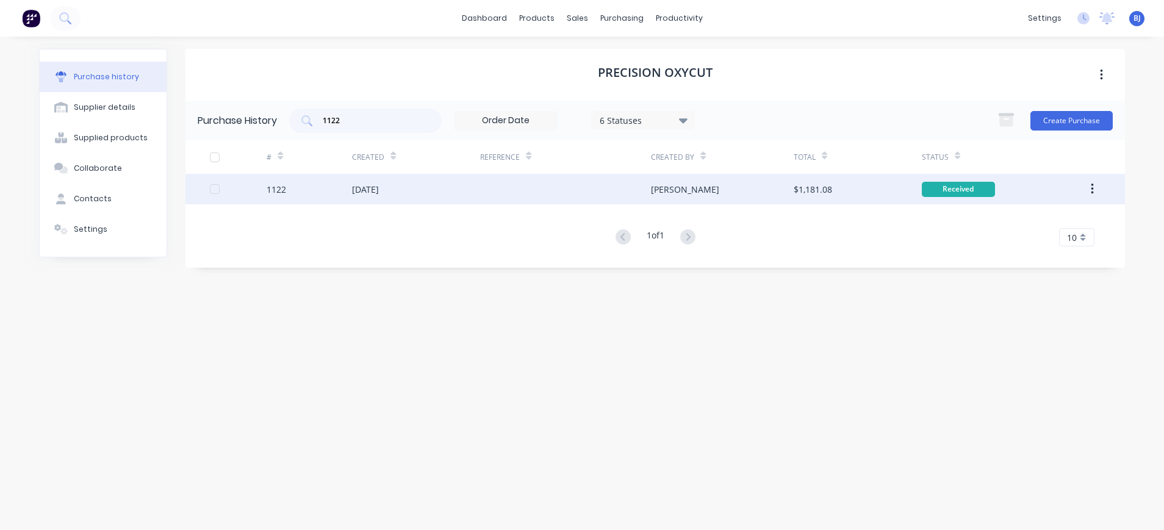
click at [379, 192] on div "05 Aug 2025" at bounding box center [365, 189] width 27 height 13
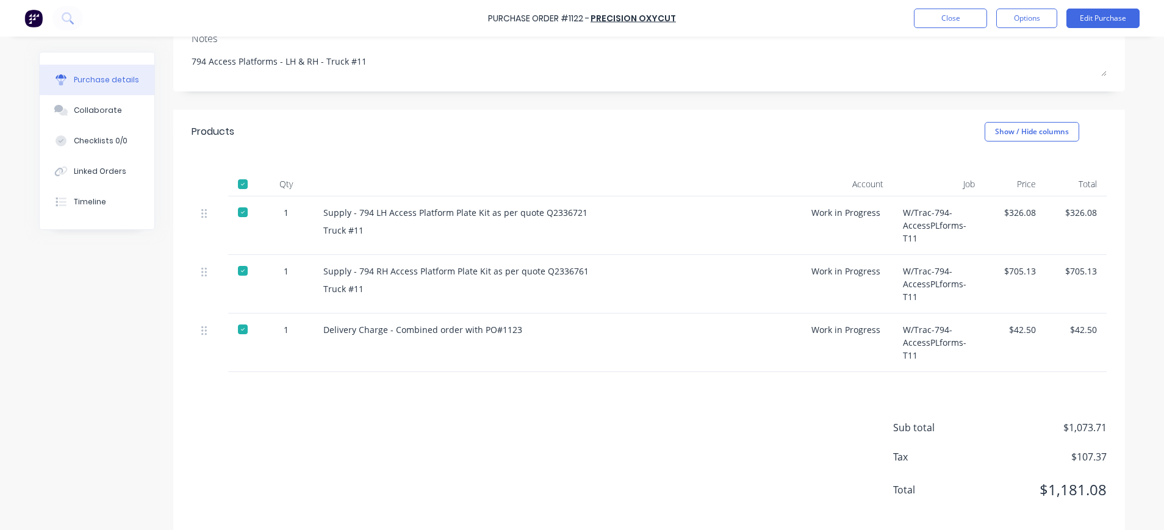
scroll to position [190, 0]
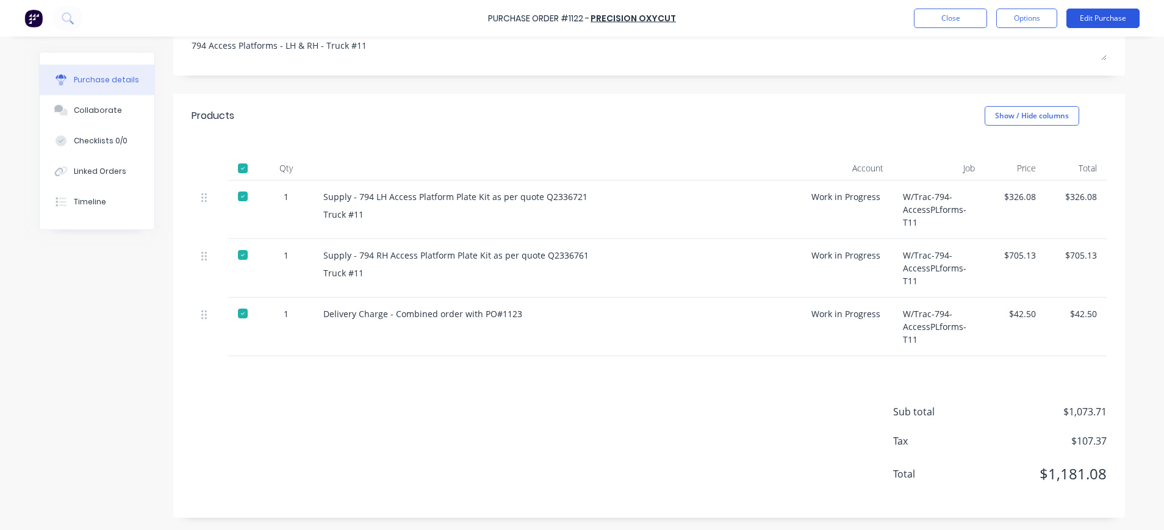
click at [1097, 15] on button "Edit Purchase" at bounding box center [1102, 19] width 73 height 20
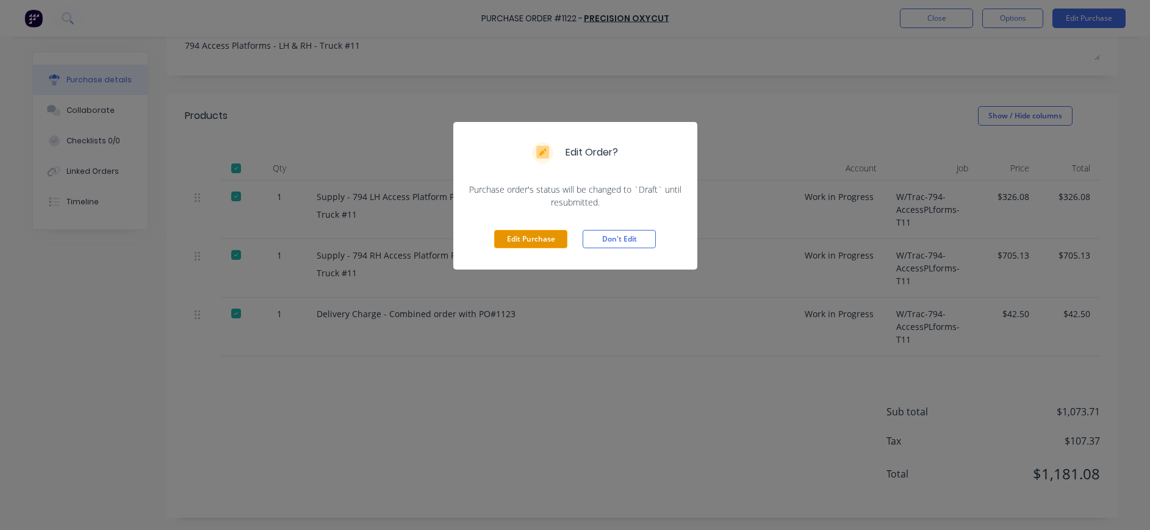
click at [536, 238] on button "Edit Purchase" at bounding box center [530, 239] width 73 height 18
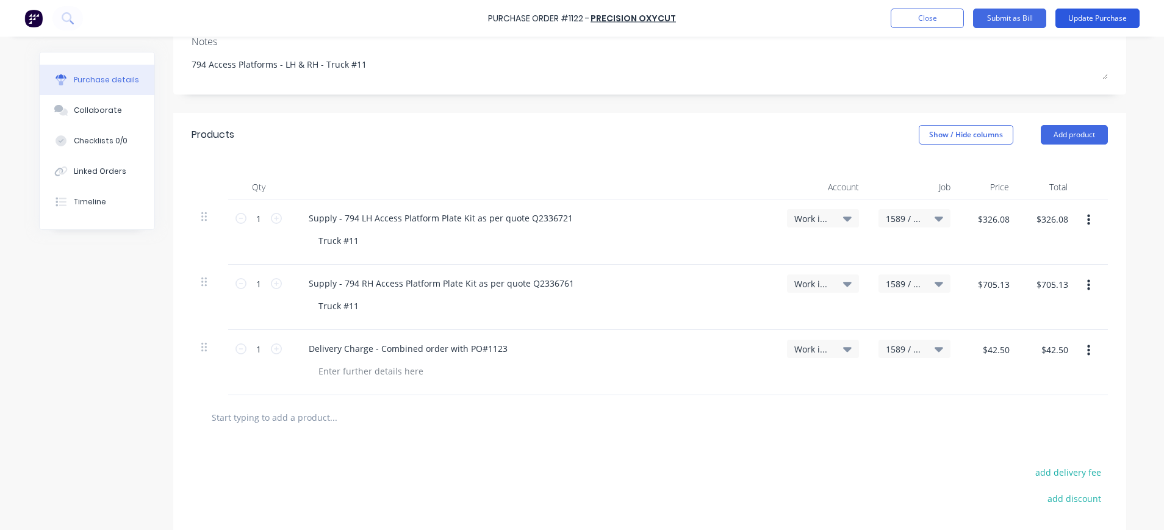
click at [1089, 17] on button "Update Purchase" at bounding box center [1097, 19] width 84 height 20
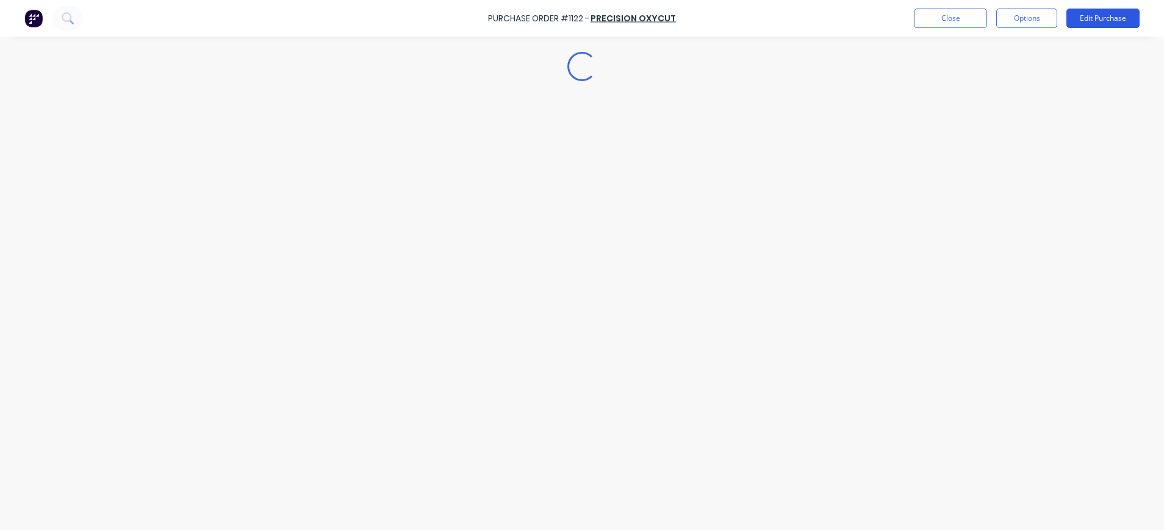
scroll to position [0, 0]
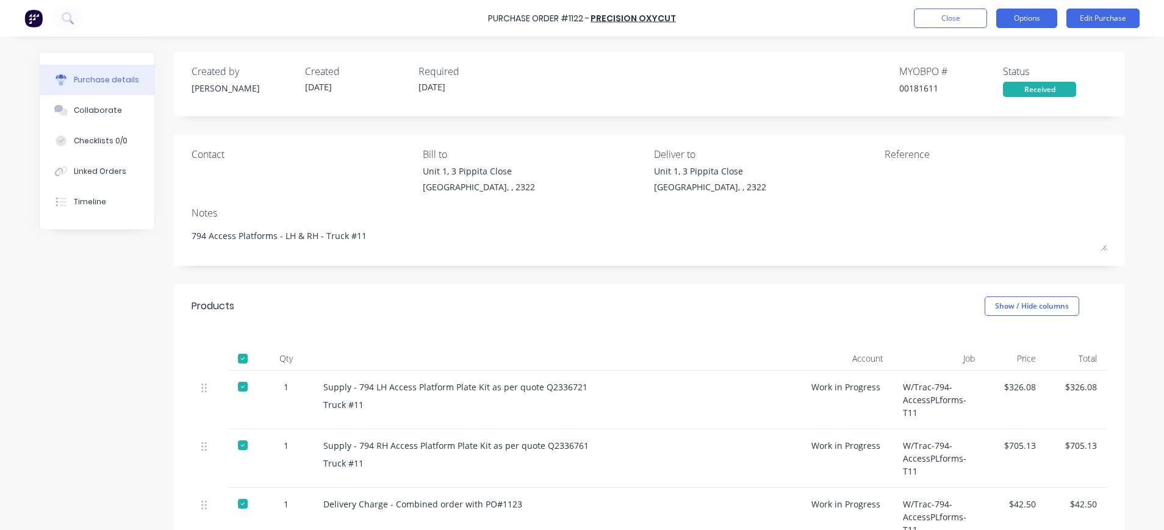
click at [1039, 13] on button "Options" at bounding box center [1026, 19] width 61 height 20
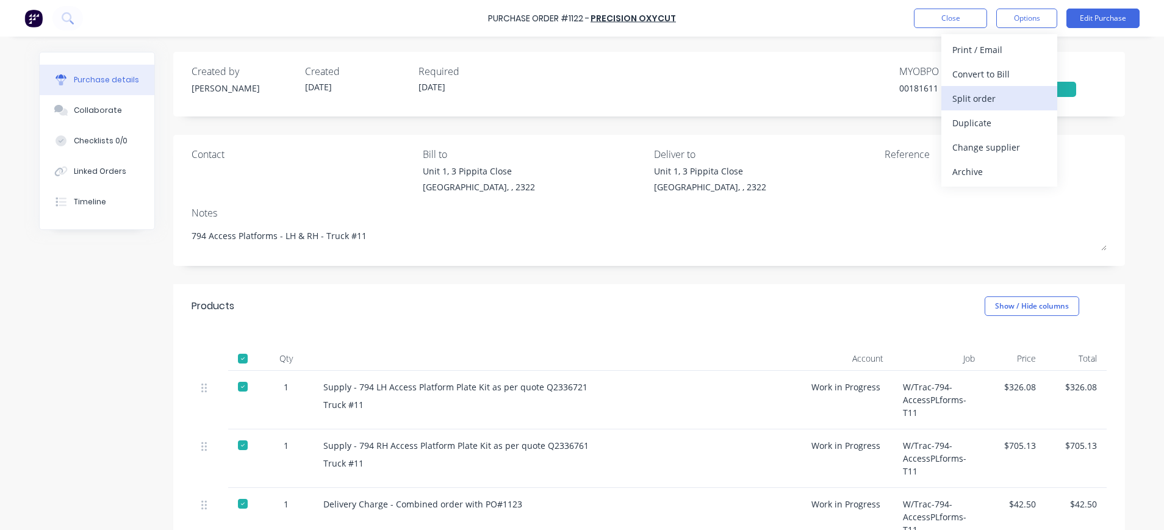
click at [999, 91] on div "Split order" at bounding box center [999, 99] width 94 height 18
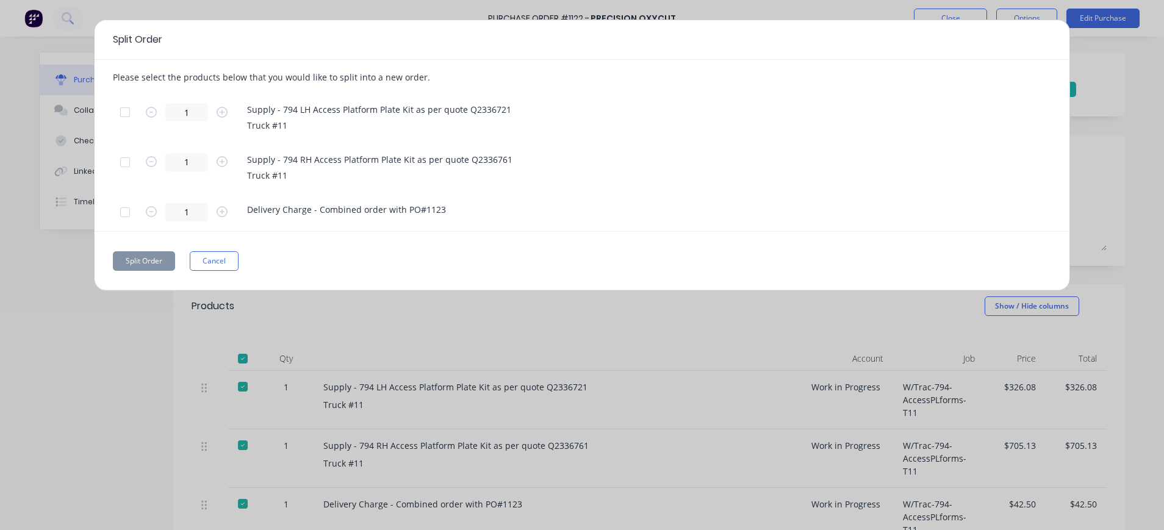
click at [125, 112] on div at bounding box center [125, 112] width 24 height 24
click at [127, 213] on div at bounding box center [125, 212] width 24 height 24
click at [156, 259] on button "Split Order" at bounding box center [144, 261] width 62 height 20
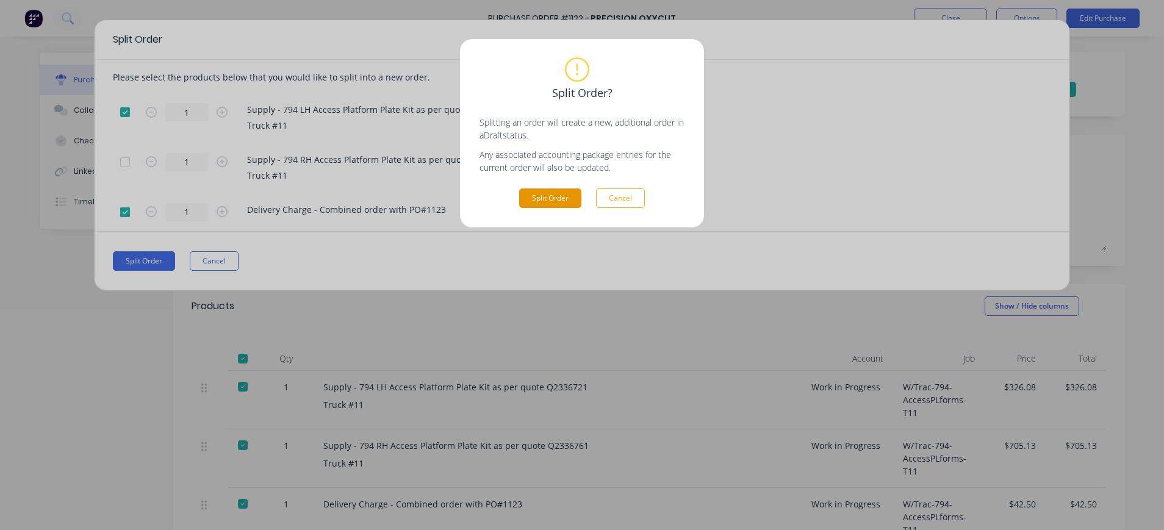
click at [545, 198] on button "Split Order" at bounding box center [550, 198] width 62 height 20
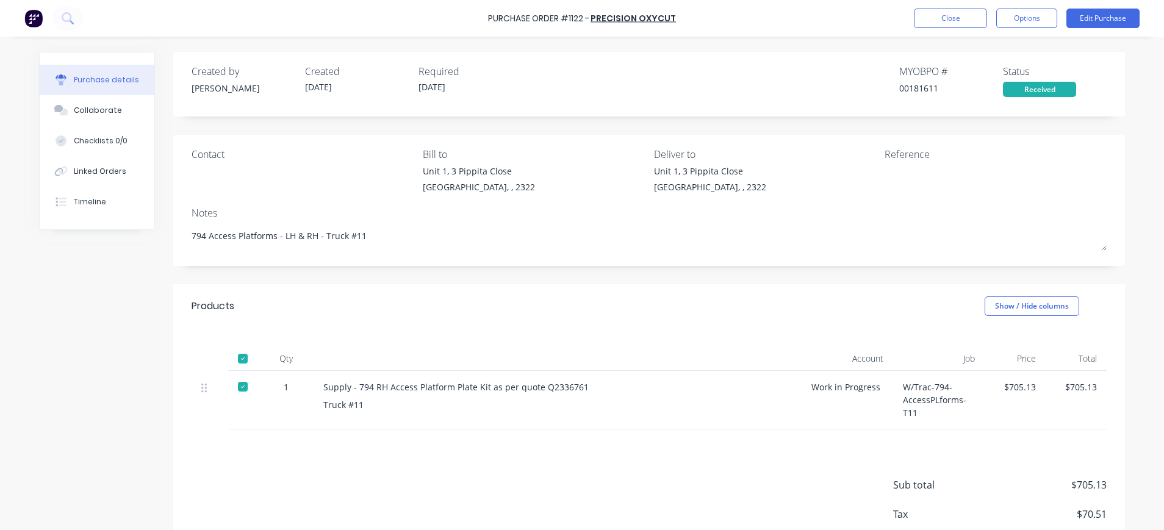
click at [884, 182] on div at bounding box center [960, 180] width 152 height 30
click at [1096, 10] on button "Edit Purchase" at bounding box center [1102, 19] width 73 height 20
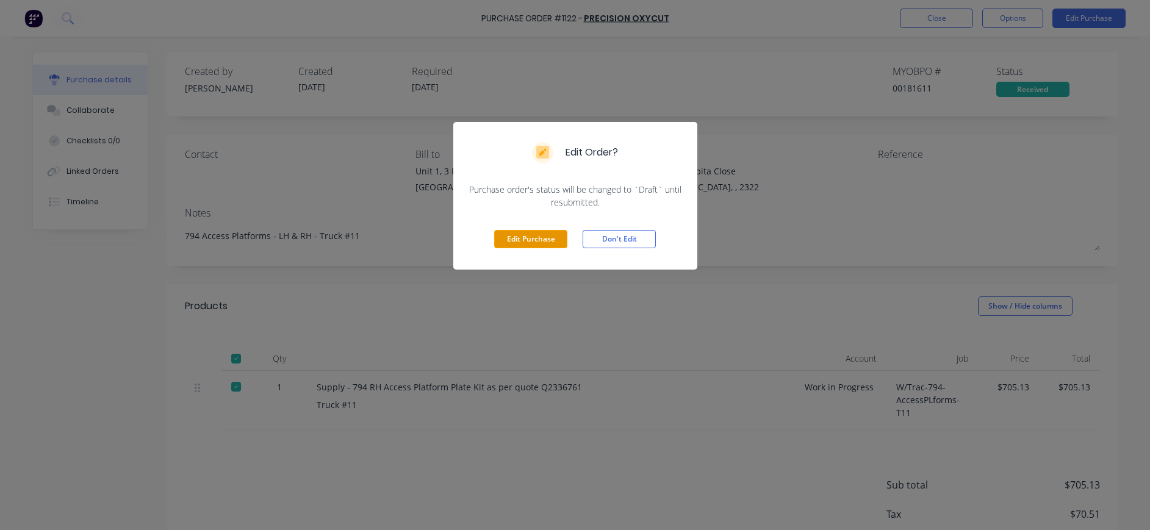
click at [517, 237] on button "Edit Purchase" at bounding box center [530, 239] width 73 height 18
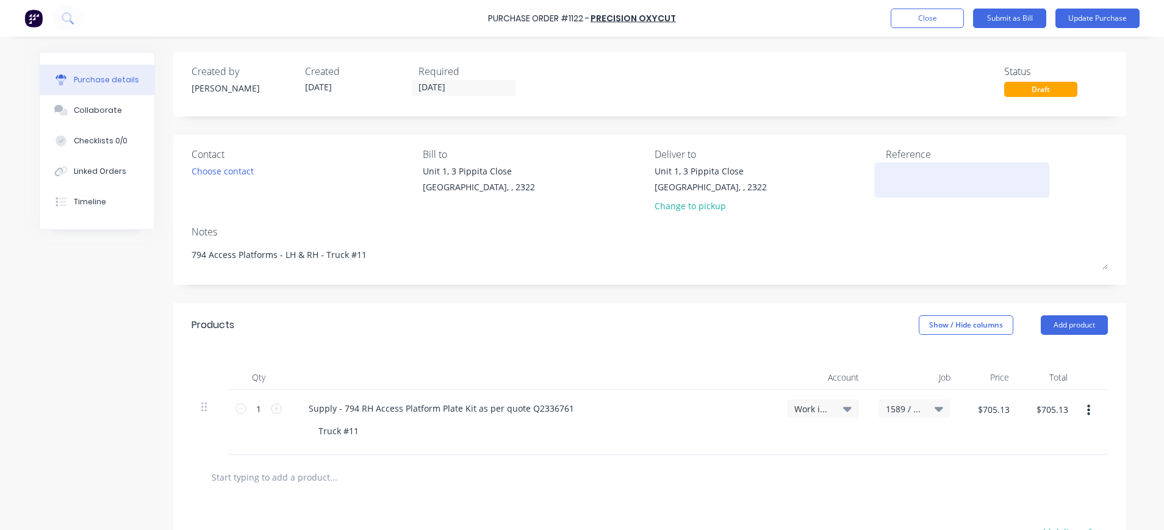
click at [886, 168] on textarea at bounding box center [962, 178] width 152 height 27
type textarea "1103351"
click at [1097, 13] on button "Update Purchase" at bounding box center [1097, 19] width 84 height 20
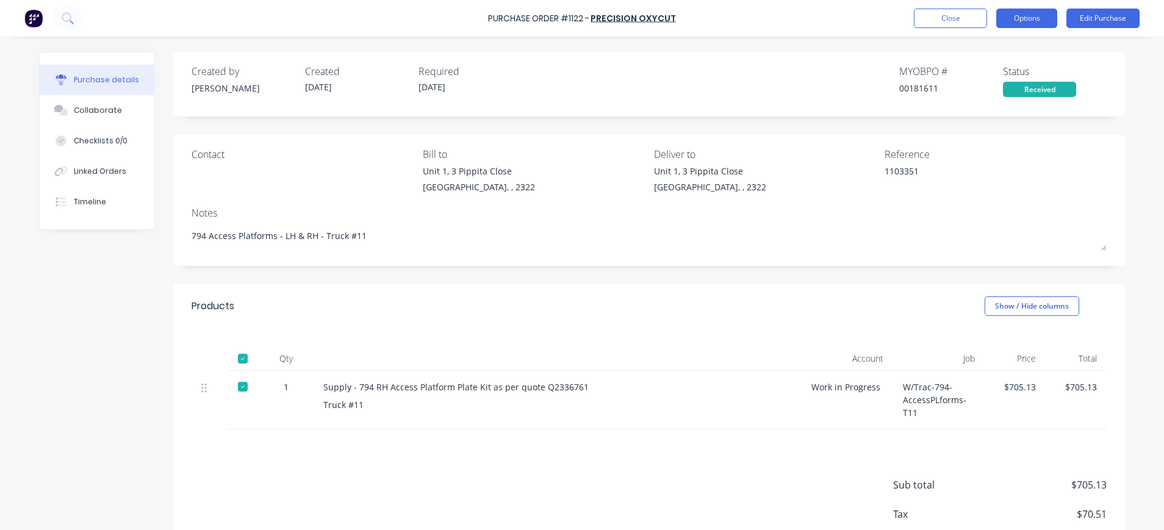
click at [1031, 19] on button "Options" at bounding box center [1026, 19] width 61 height 20
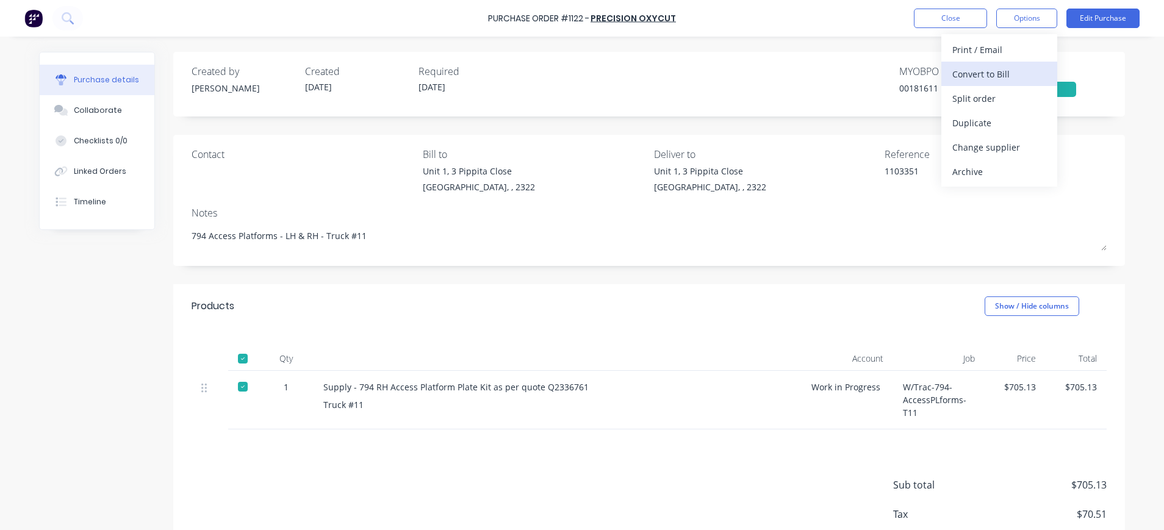
click at [1007, 74] on div "Convert to Bill" at bounding box center [999, 74] width 94 height 18
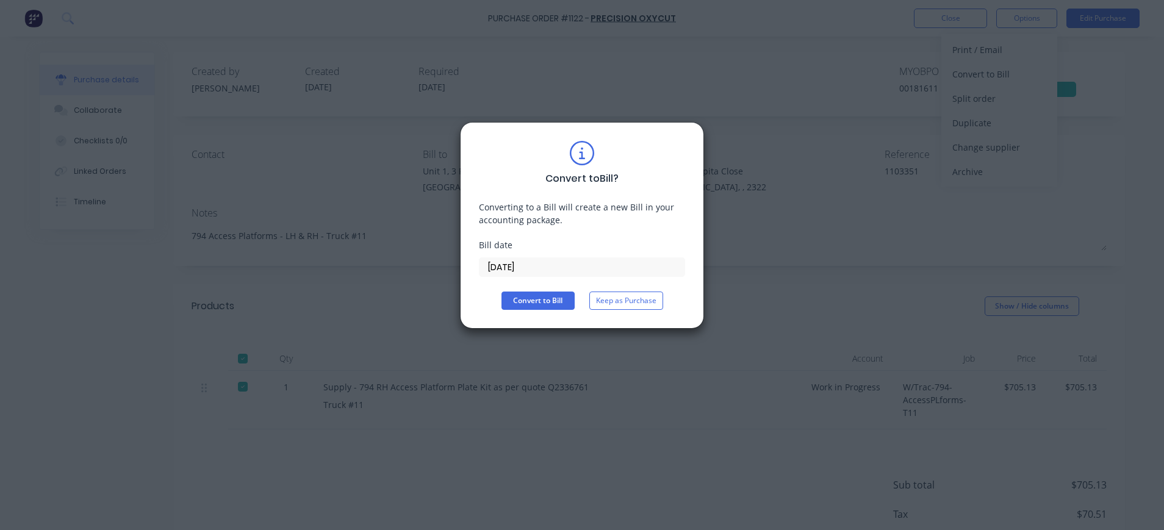
click at [519, 270] on input "14/08/25" at bounding box center [581, 267] width 205 height 18
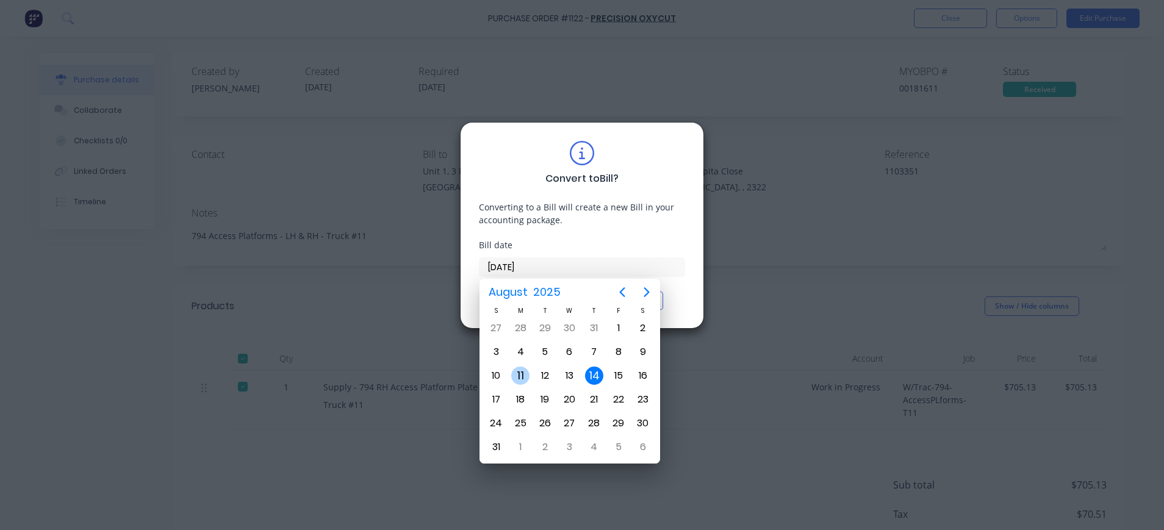
drag, startPoint x: 520, startPoint y: 371, endPoint x: 531, endPoint y: 346, distance: 26.8
click at [522, 370] on div "11" at bounding box center [520, 376] width 18 height 18
type input "11/08/25"
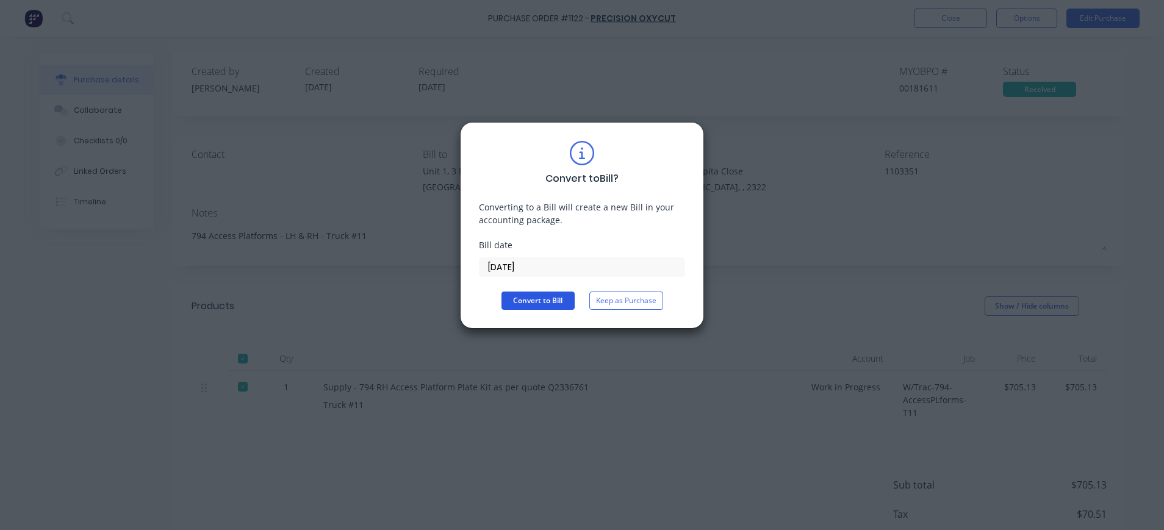
click at [554, 301] on button "Convert to Bill" at bounding box center [537, 301] width 73 height 18
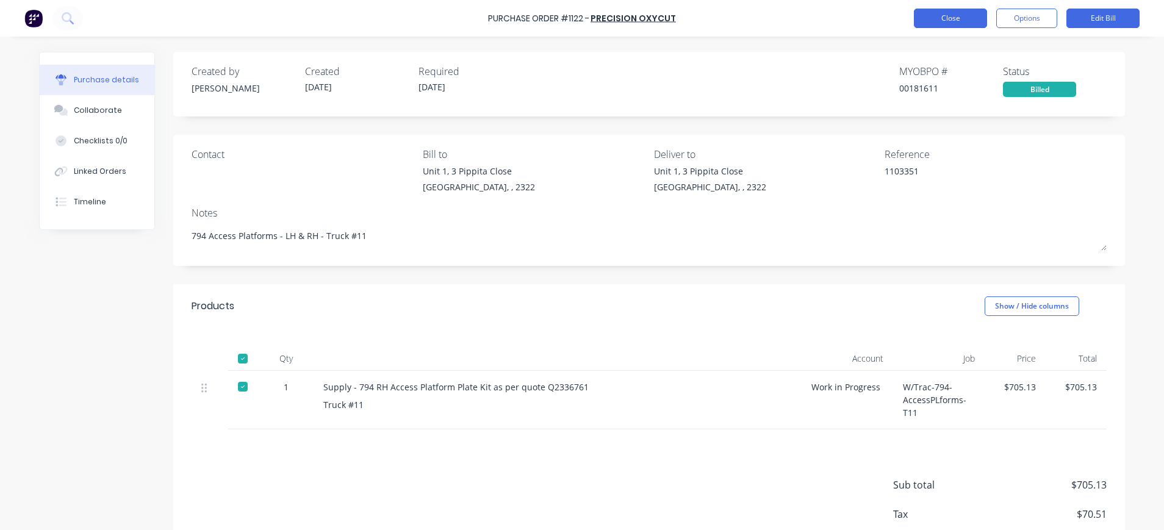
click at [962, 18] on button "Close" at bounding box center [950, 19] width 73 height 20
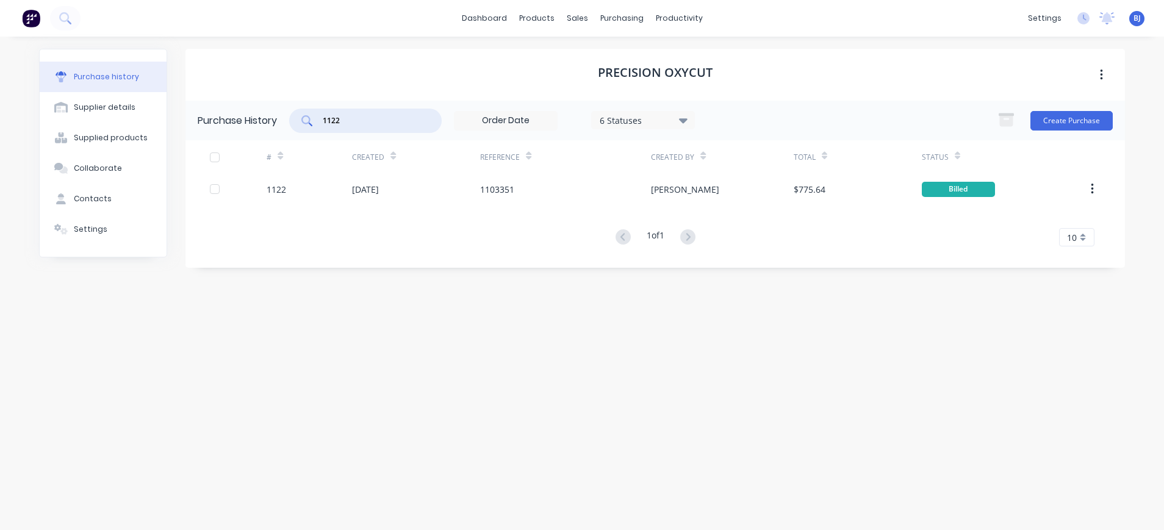
drag, startPoint x: 320, startPoint y: 116, endPoint x: 311, endPoint y: 116, distance: 9.1
click at [311, 116] on div "1122" at bounding box center [365, 121] width 152 height 24
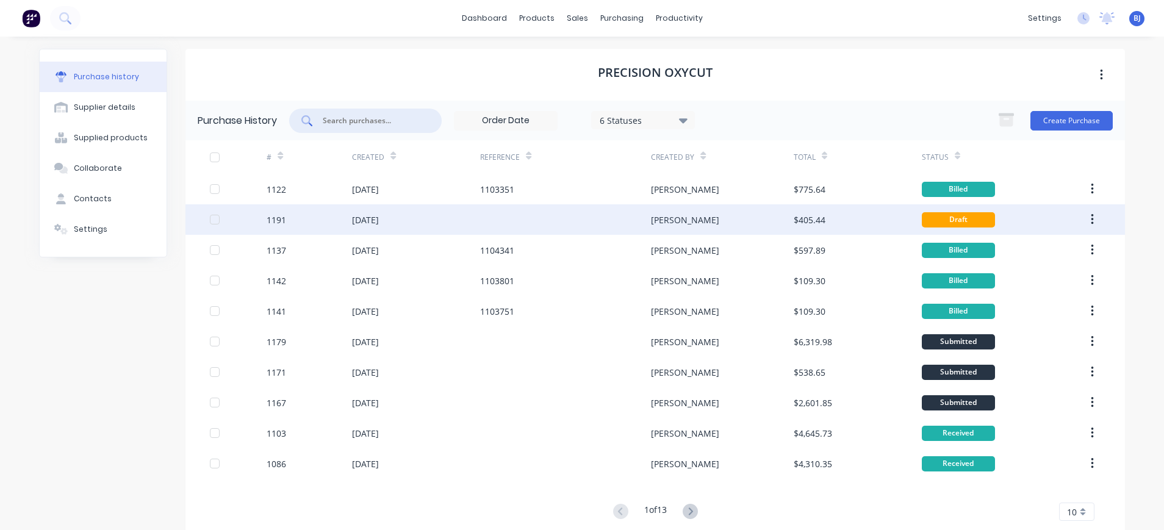
click at [377, 220] on div "14 Aug 2025" at bounding box center [365, 219] width 27 height 13
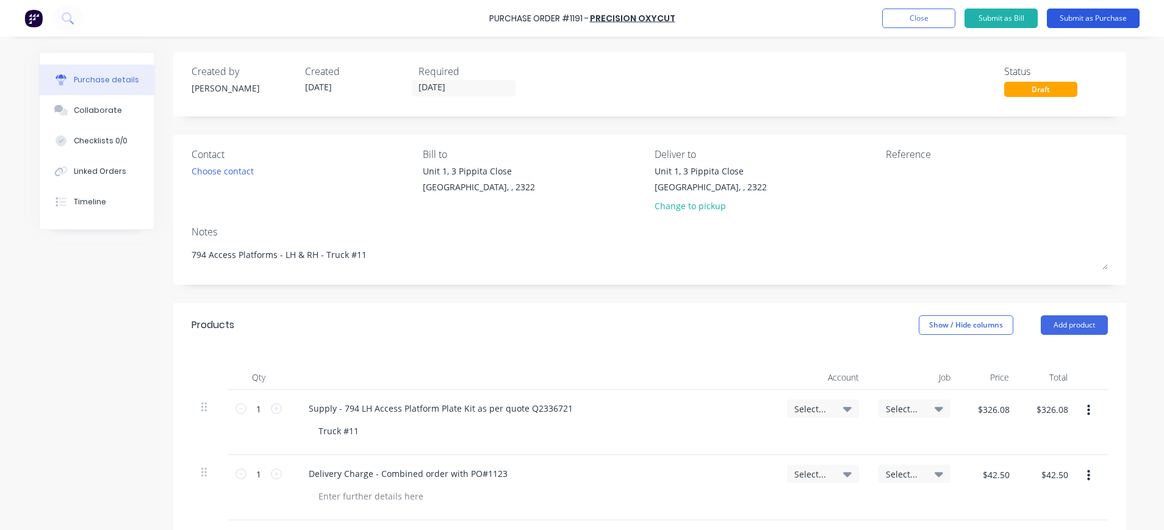
click at [1100, 15] on button "Submit as Purchase" at bounding box center [1093, 19] width 93 height 20
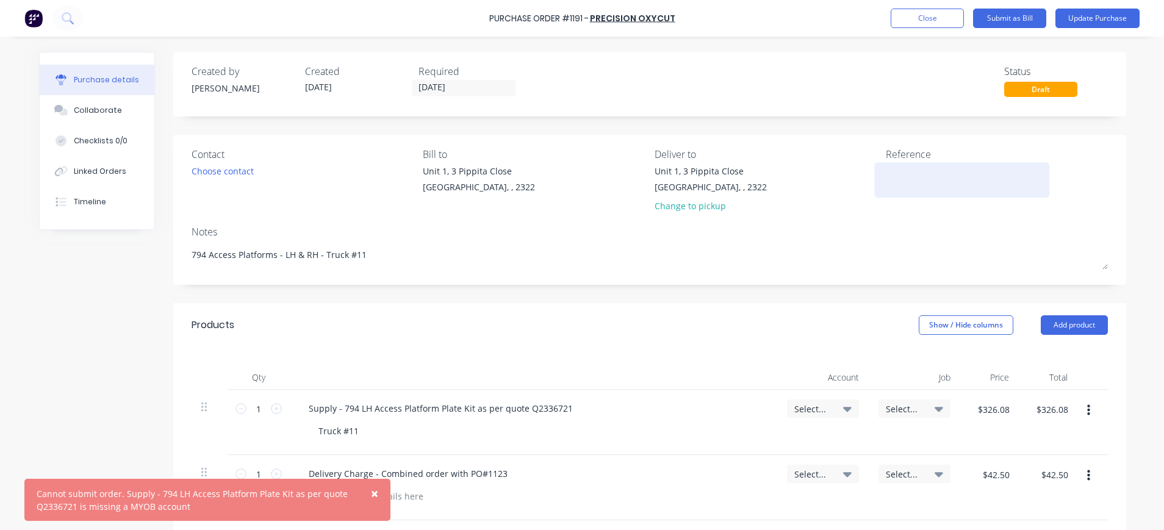
click at [900, 181] on textarea at bounding box center [962, 178] width 152 height 27
type textarea "11003371"
click at [843, 409] on icon at bounding box center [847, 409] width 9 height 5
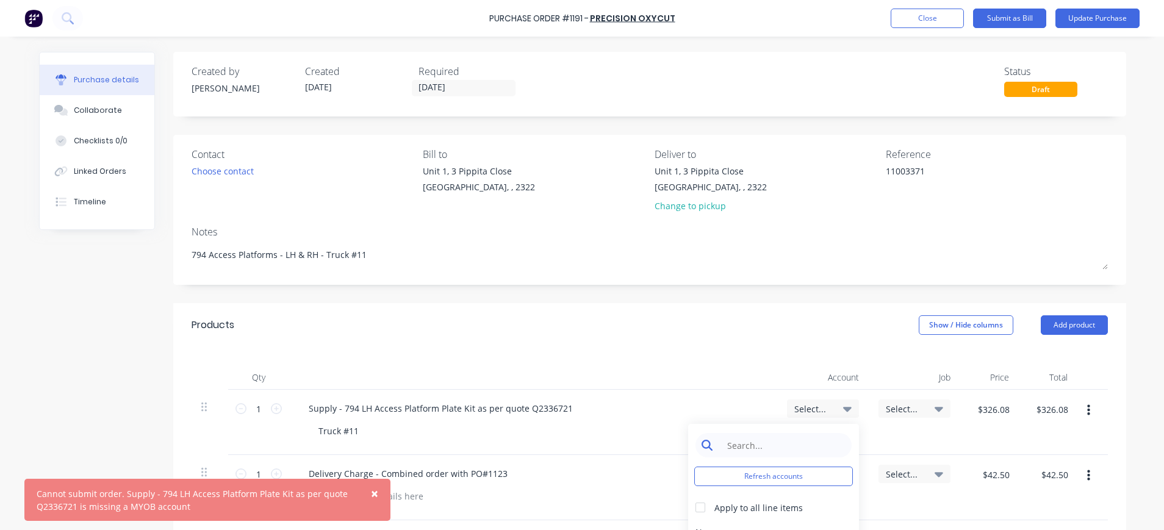
click at [797, 442] on input at bounding box center [782, 445] width 125 height 24
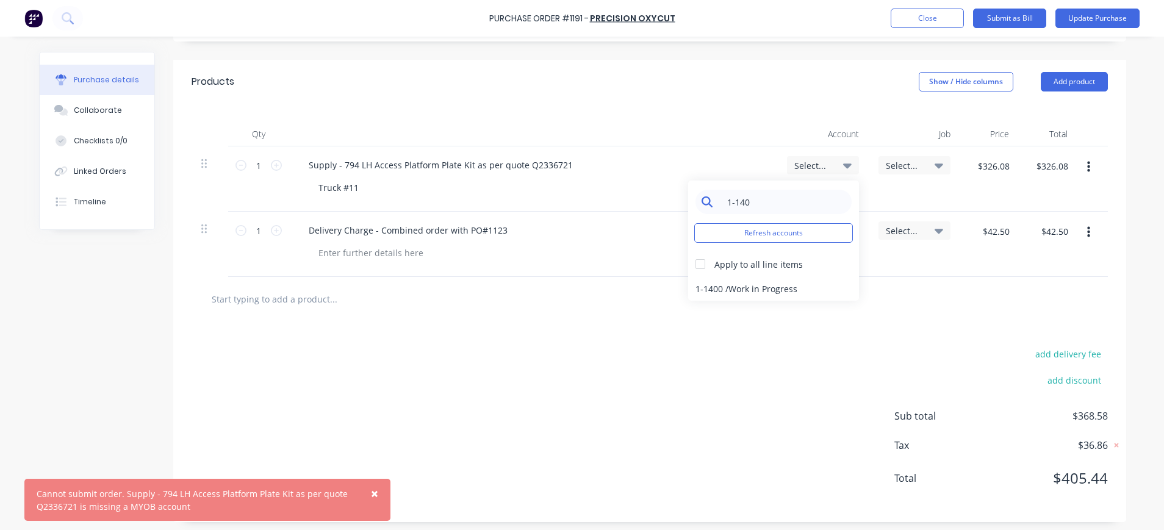
scroll to position [244, 0]
type input "1-140"
click at [693, 263] on div at bounding box center [700, 263] width 24 height 24
click at [727, 290] on div "1-1400 / Work in Progress" at bounding box center [773, 288] width 171 height 24
click at [898, 171] on div "Select..." at bounding box center [914, 165] width 72 height 18
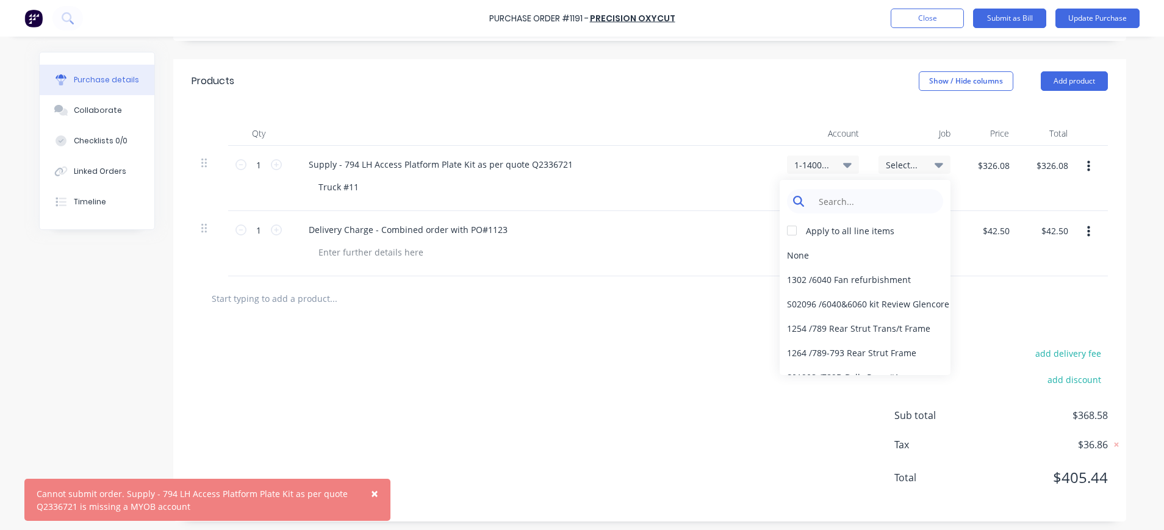
click at [889, 195] on input at bounding box center [874, 201] width 125 height 24
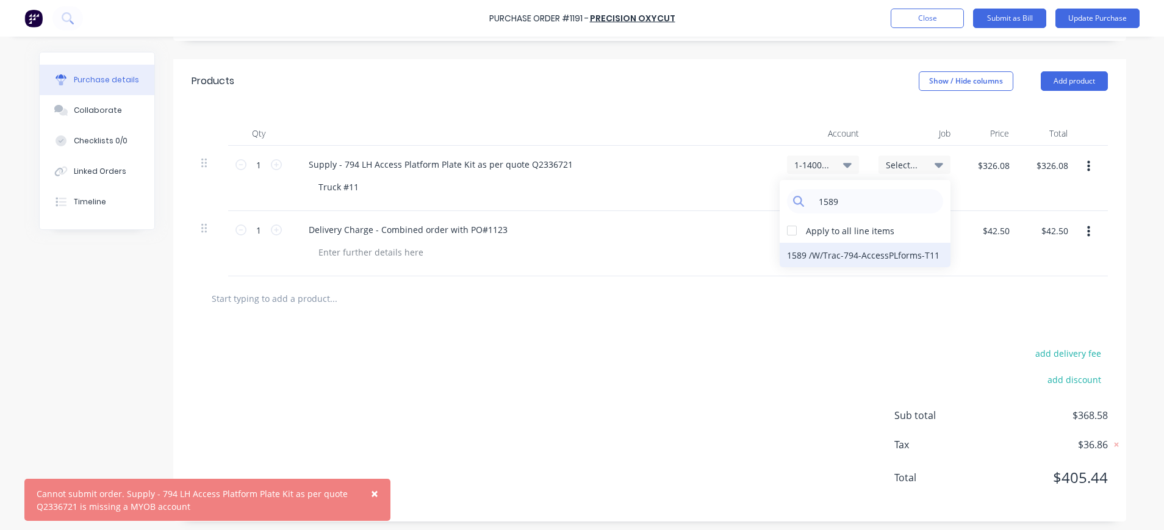
type input "1589"
click at [885, 256] on div "1589 / W/Trac-794-AccessPLforms-T11" at bounding box center [865, 255] width 171 height 24
click at [906, 228] on span "Select..." at bounding box center [904, 230] width 37 height 13
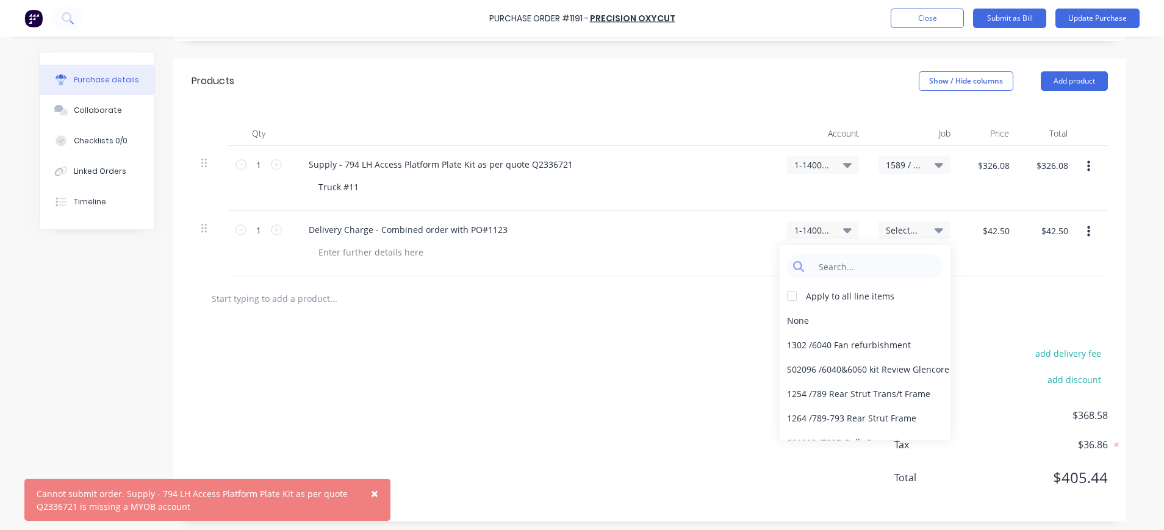
click at [884, 254] on div "Apply to all line items None 1302 / 6040 Fan refurbishment S02096 / 6040&6060 k…" at bounding box center [865, 342] width 171 height 195
click at [879, 270] on input at bounding box center [874, 266] width 125 height 24
type input "1589"
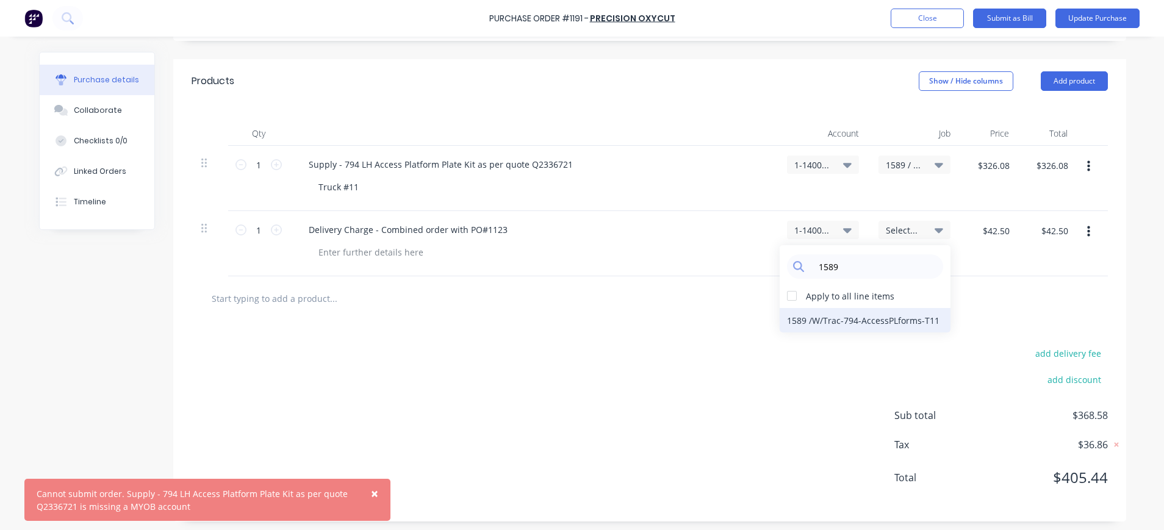
click at [892, 322] on div "1589 / W/Trac-794-AccessPLforms-T11" at bounding box center [865, 320] width 171 height 24
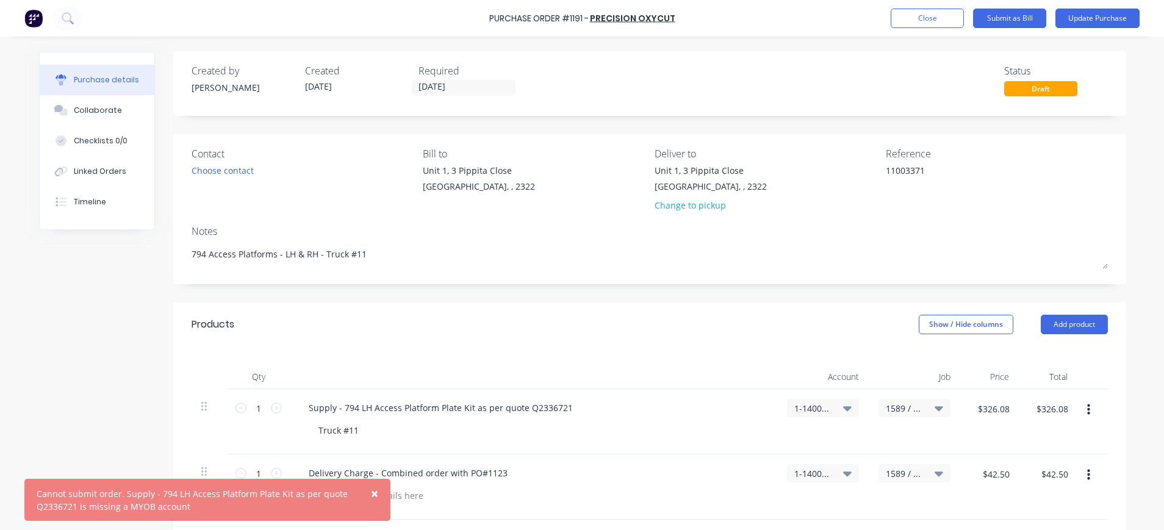
scroll to position [0, 0]
click at [1109, 16] on button "Update Purchase" at bounding box center [1097, 19] width 84 height 20
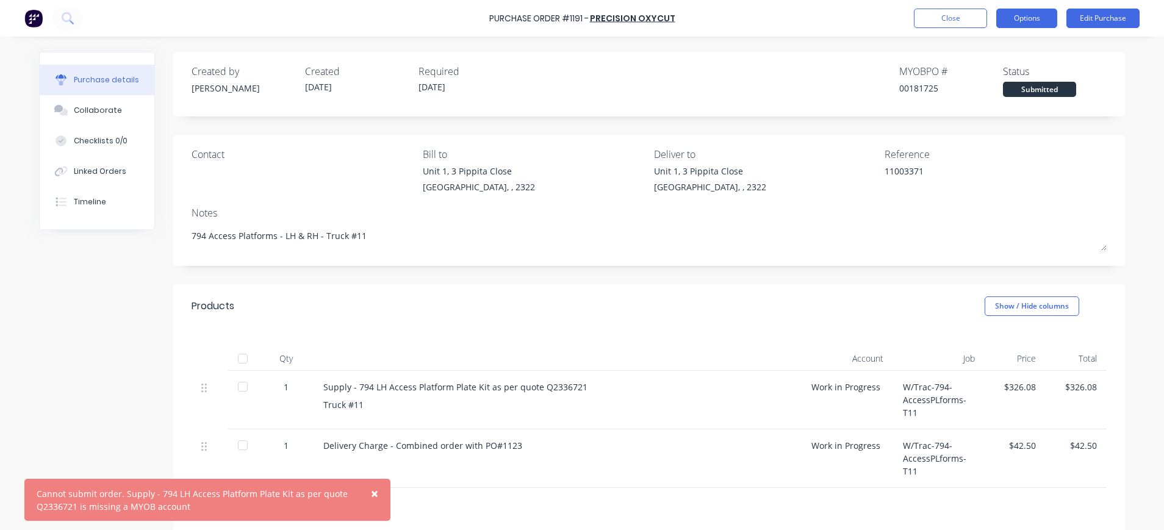
click at [1031, 18] on button "Options" at bounding box center [1026, 19] width 61 height 20
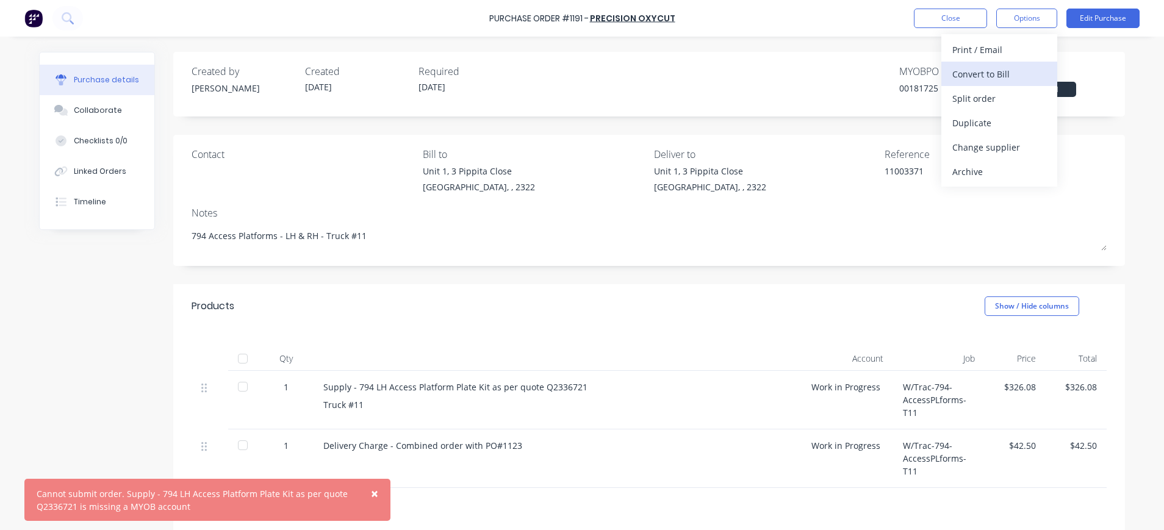
click at [1000, 74] on div "Convert to Bill" at bounding box center [999, 74] width 94 height 18
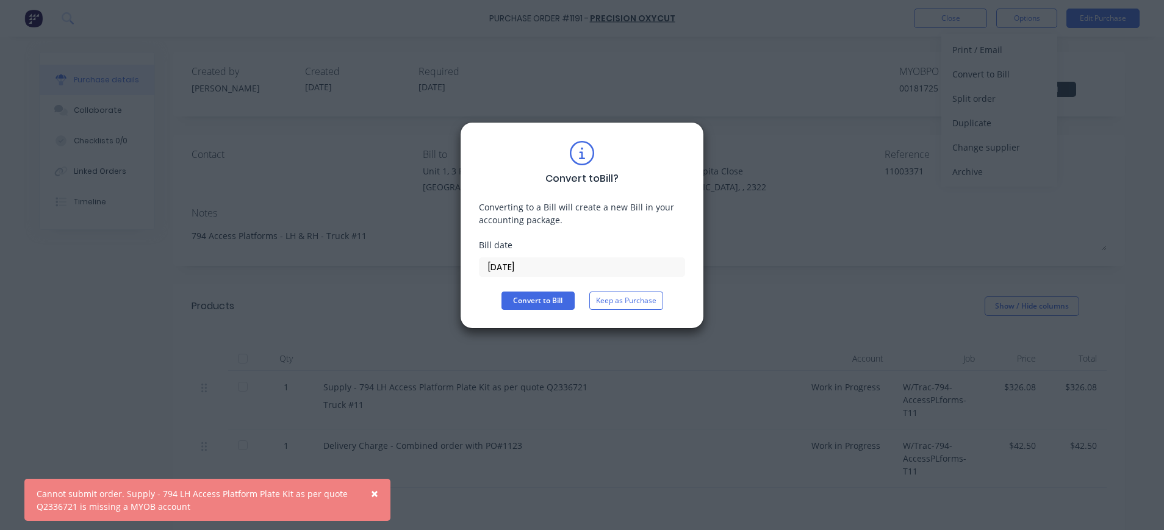
click at [535, 262] on input "14/08/25" at bounding box center [581, 267] width 205 height 18
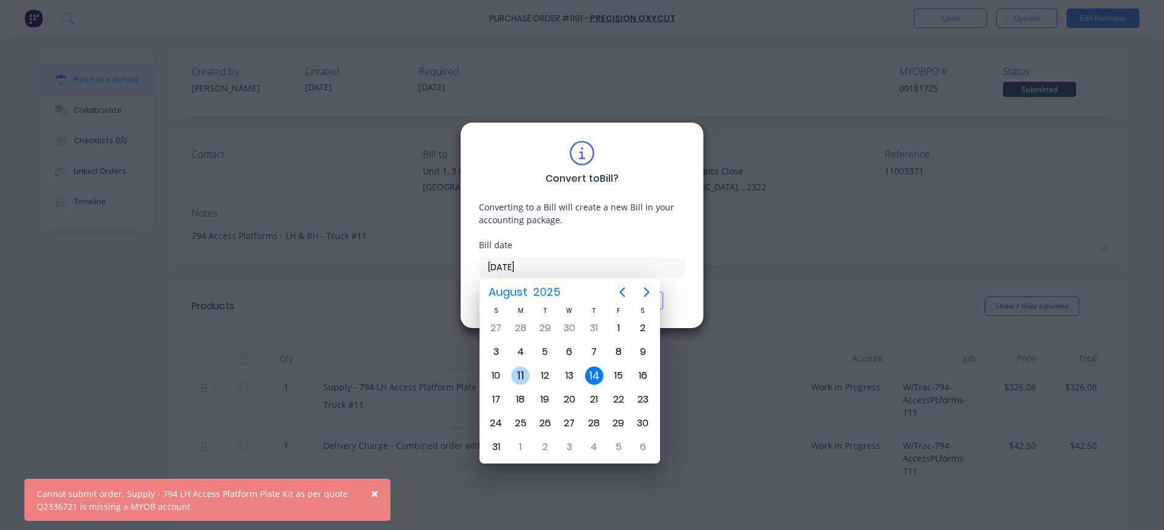
click at [524, 373] on div "11" at bounding box center [520, 376] width 18 height 18
type input "11/08/25"
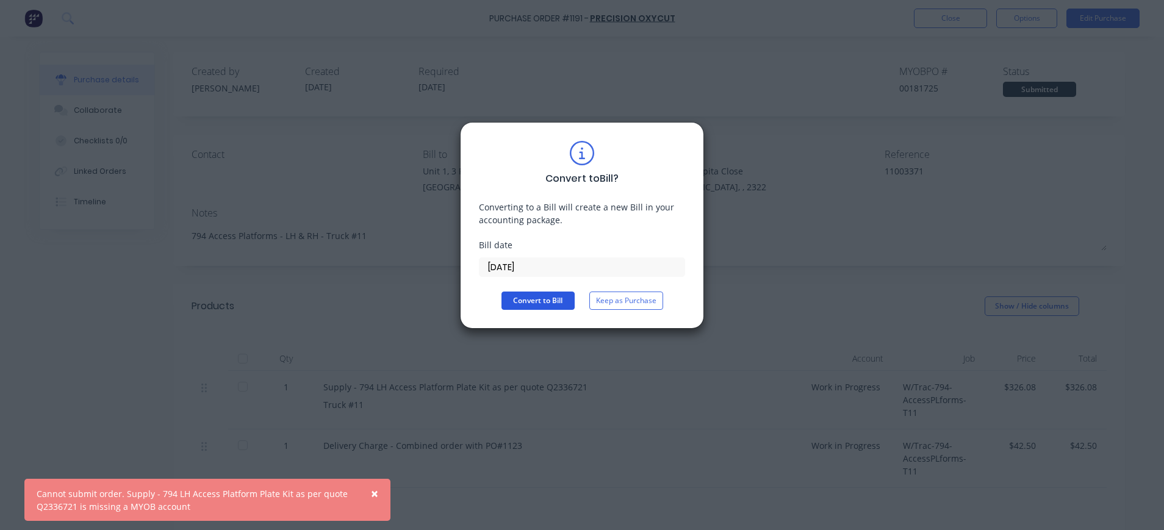
click at [529, 301] on button "Convert to Bill" at bounding box center [537, 301] width 73 height 18
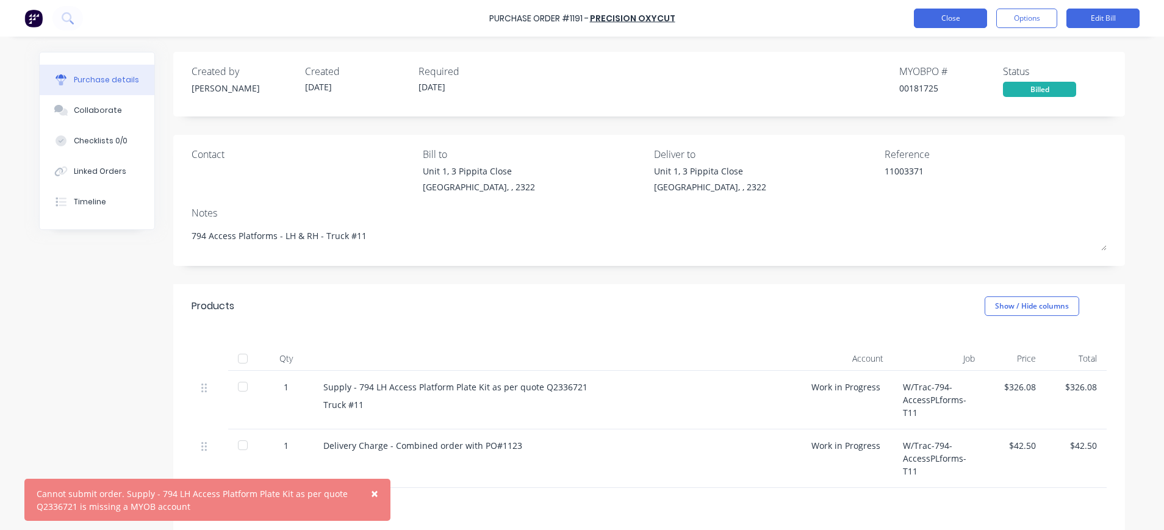
click at [961, 21] on button "Close" at bounding box center [950, 19] width 73 height 20
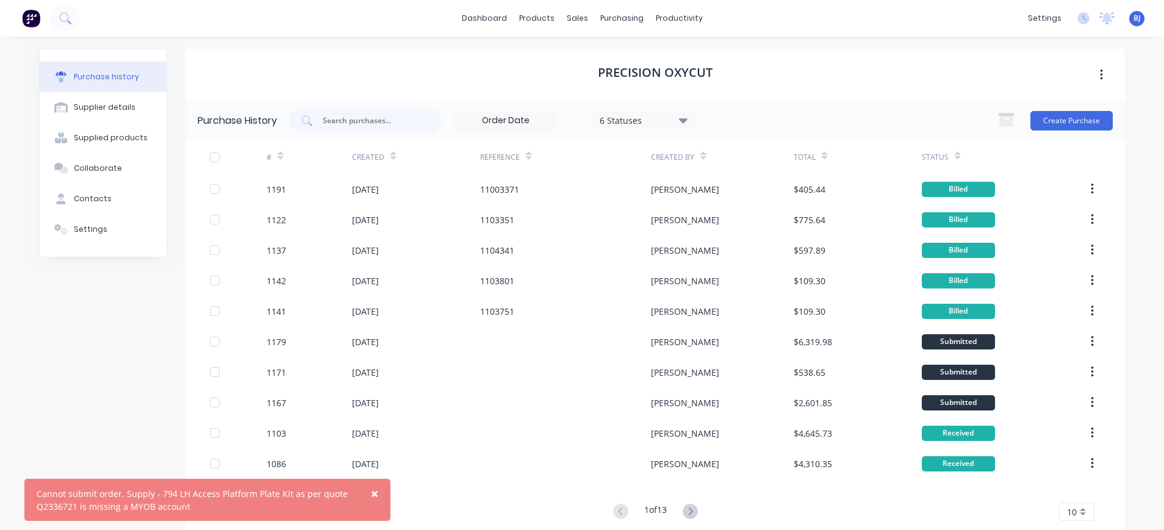
click at [375, 495] on span "×" at bounding box center [374, 493] width 7 height 17
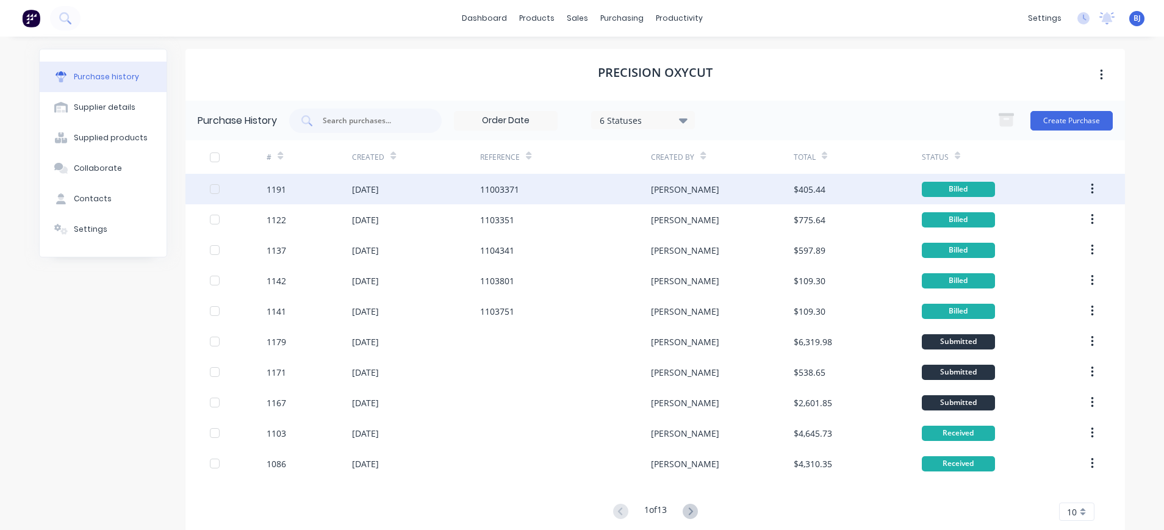
click at [492, 189] on div "11003371" at bounding box center [499, 189] width 39 height 13
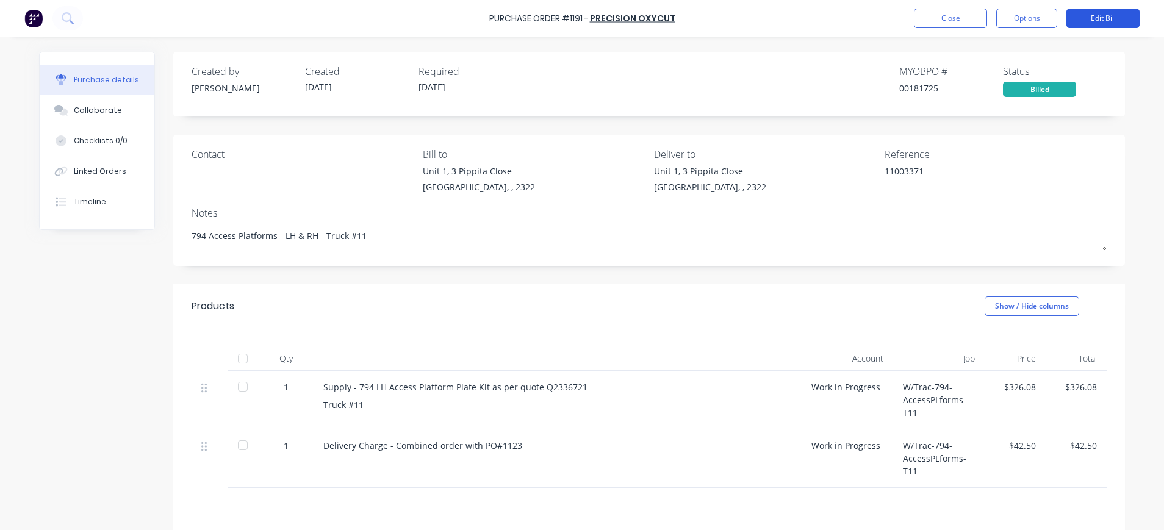
click at [1100, 20] on button "Edit Bill" at bounding box center [1102, 19] width 73 height 20
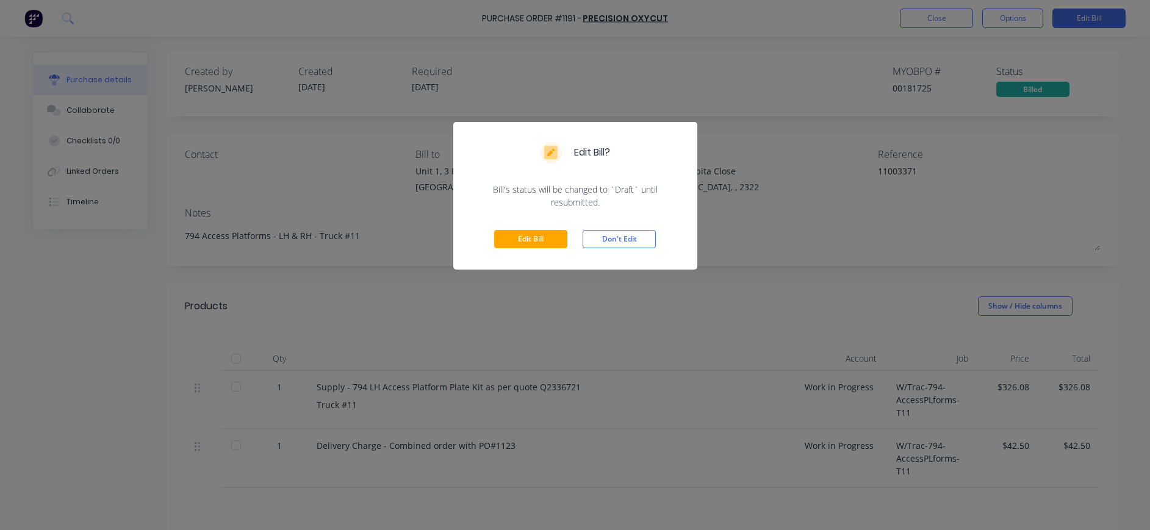
drag, startPoint x: 539, startPoint y: 237, endPoint x: 763, endPoint y: 173, distance: 233.6
click at [539, 237] on button "Edit Bill" at bounding box center [530, 239] width 73 height 18
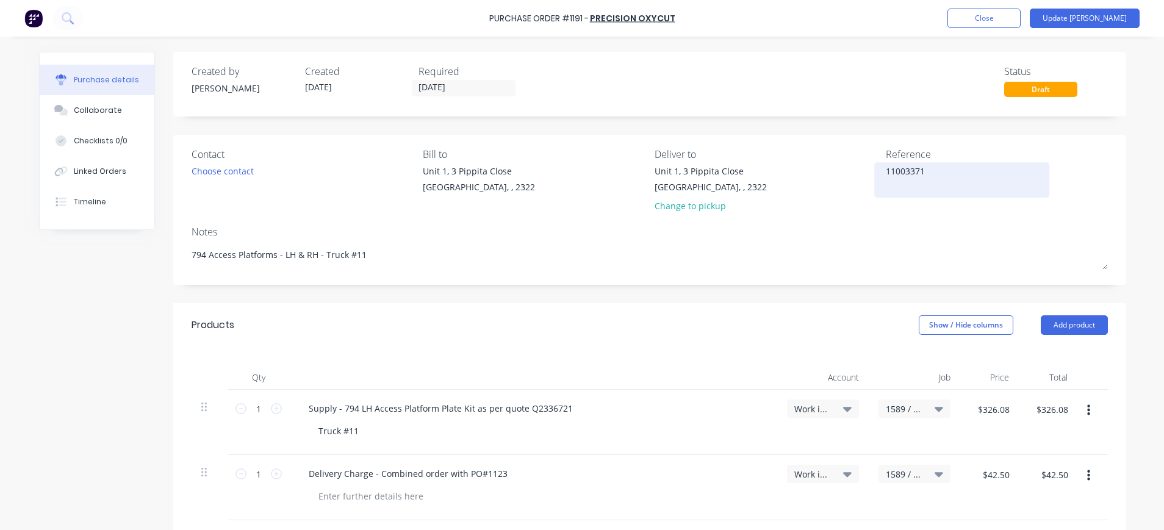
click at [894, 174] on textarea "11003371" at bounding box center [962, 178] width 152 height 27
drag, startPoint x: 937, startPoint y: 165, endPoint x: 935, endPoint y: 172, distance: 7.5
click at [936, 168] on textarea "1103371" at bounding box center [962, 178] width 152 height 27
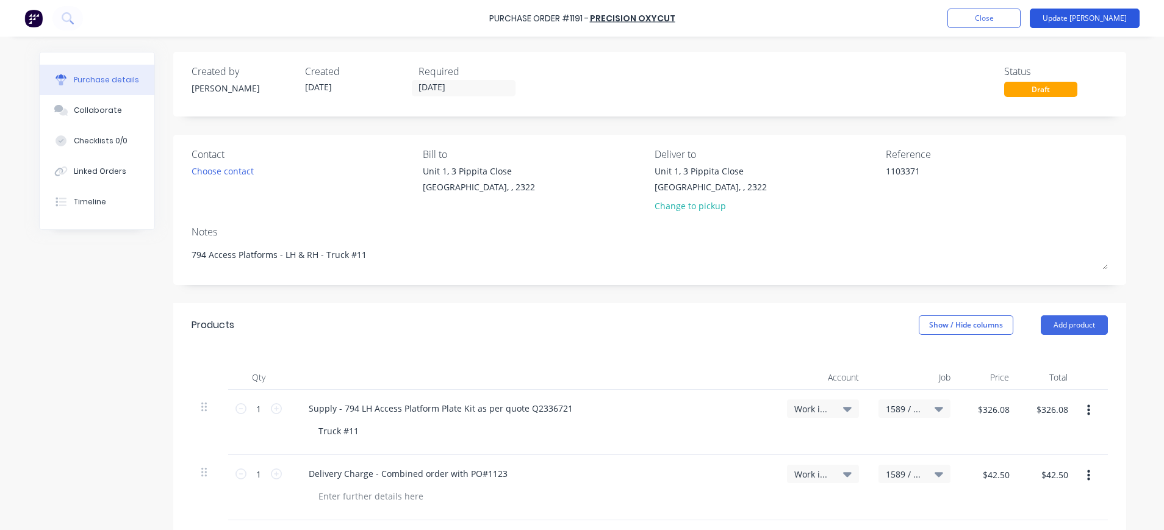
type textarea "1103371"
click at [1097, 15] on button "Update Bill" at bounding box center [1085, 19] width 110 height 20
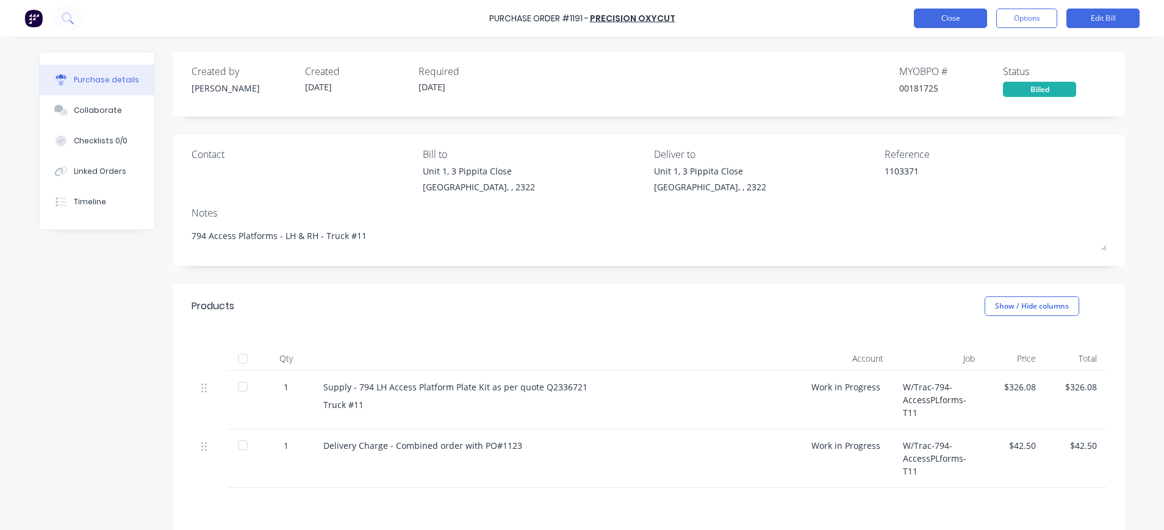
click at [962, 18] on button "Close" at bounding box center [950, 19] width 73 height 20
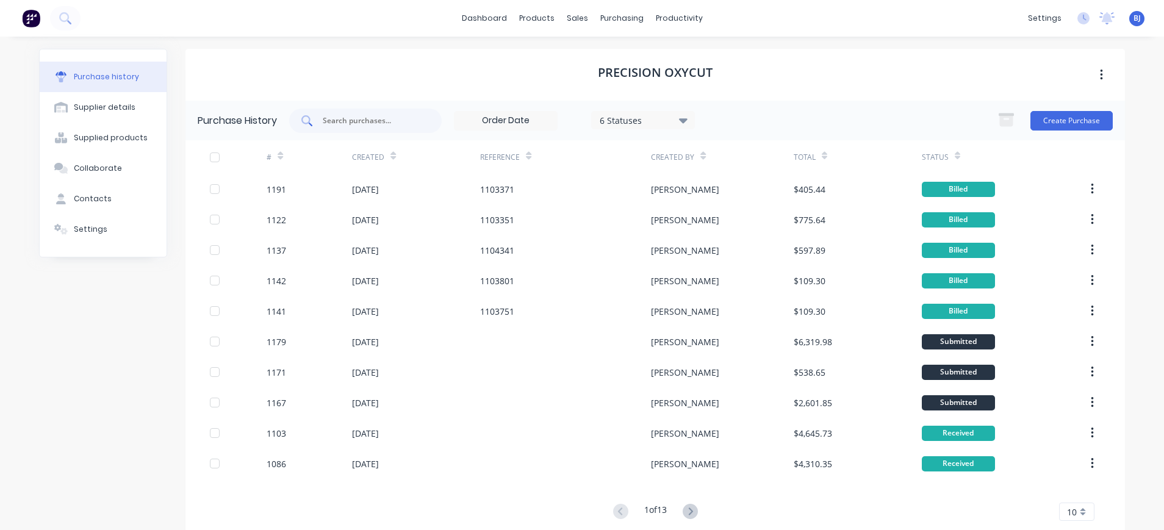
click at [332, 125] on input "text" at bounding box center [371, 121] width 101 height 12
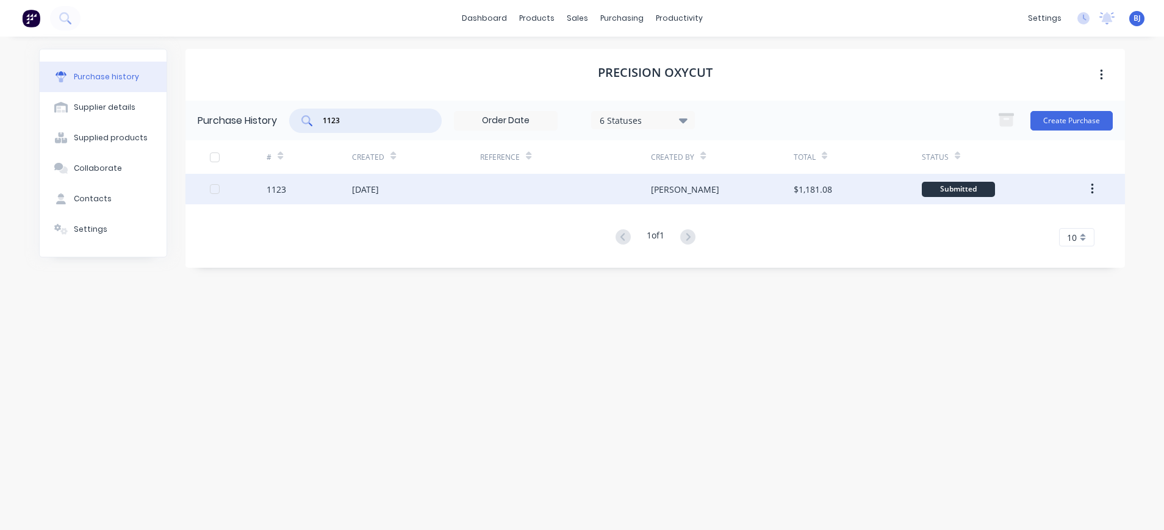
type input "1123"
click at [379, 192] on div "05 Aug 2025" at bounding box center [365, 189] width 27 height 13
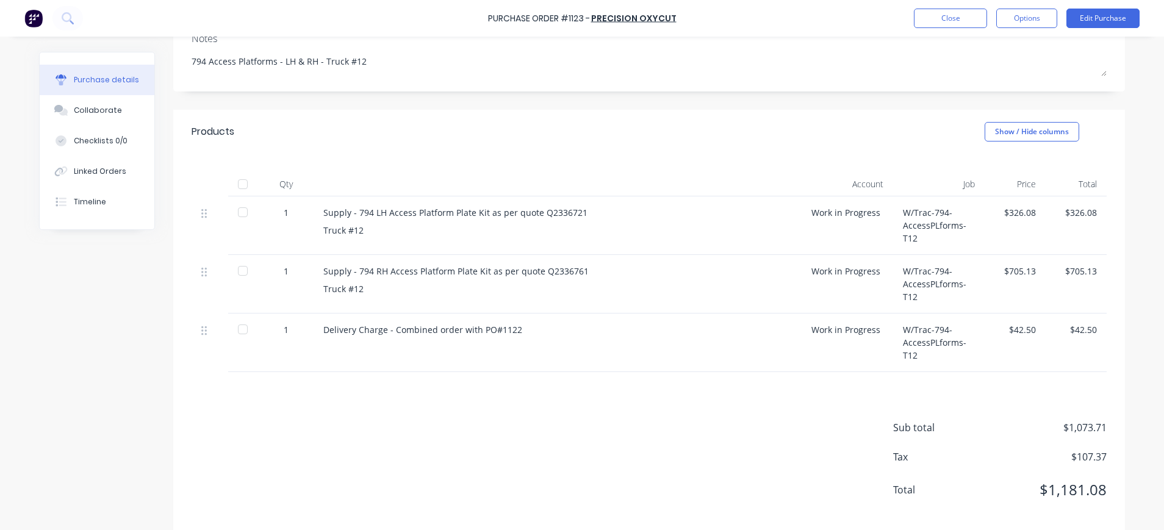
scroll to position [190, 0]
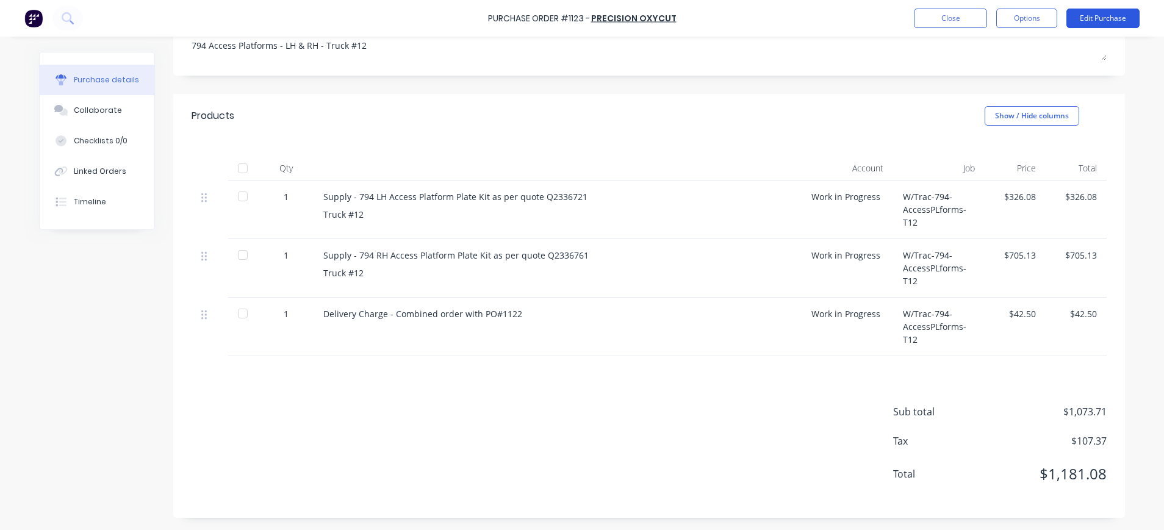
click at [1103, 18] on button "Edit Purchase" at bounding box center [1102, 19] width 73 height 20
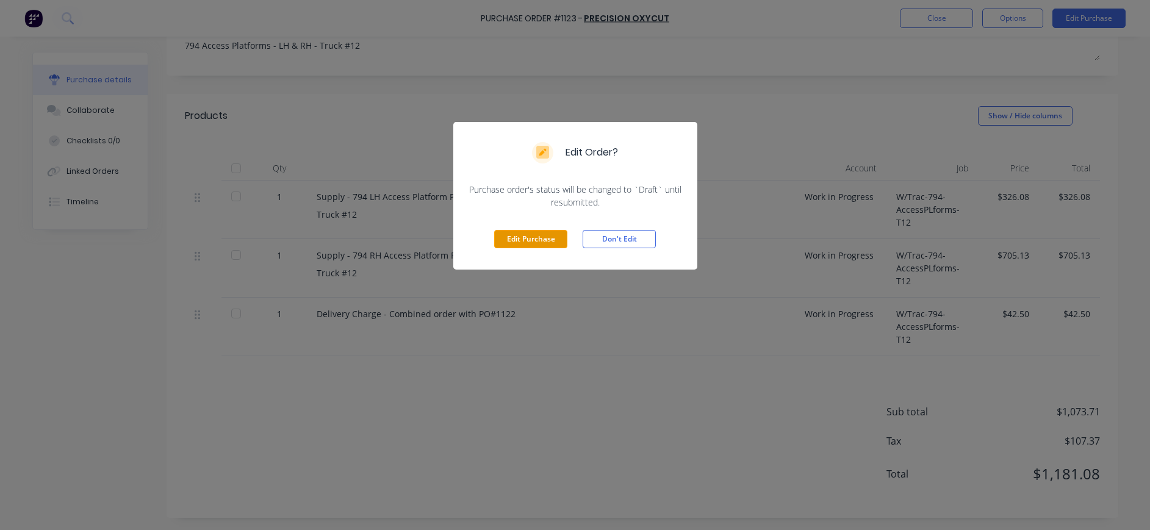
click at [512, 234] on button "Edit Purchase" at bounding box center [530, 239] width 73 height 18
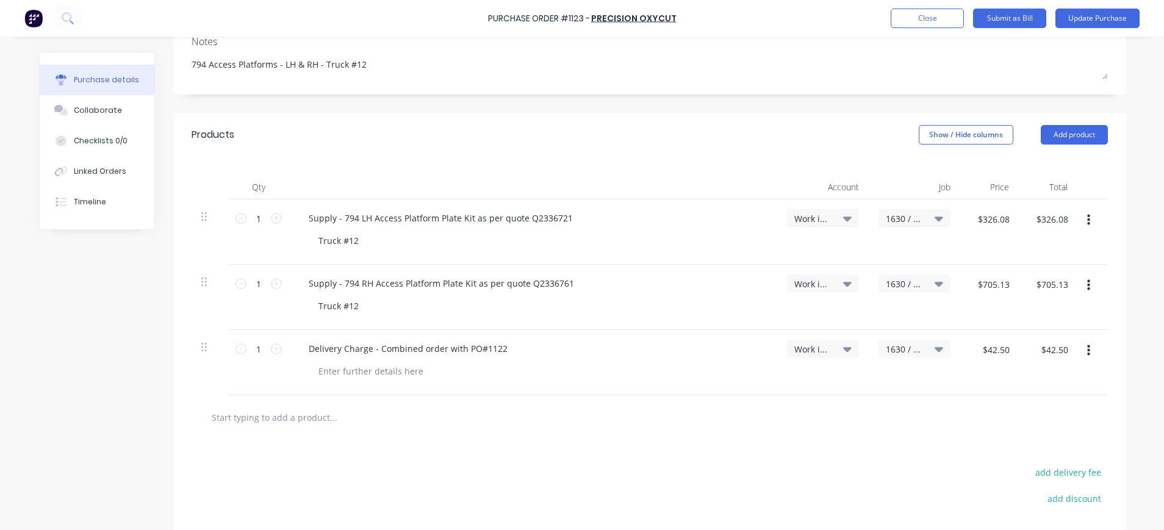
scroll to position [0, 0]
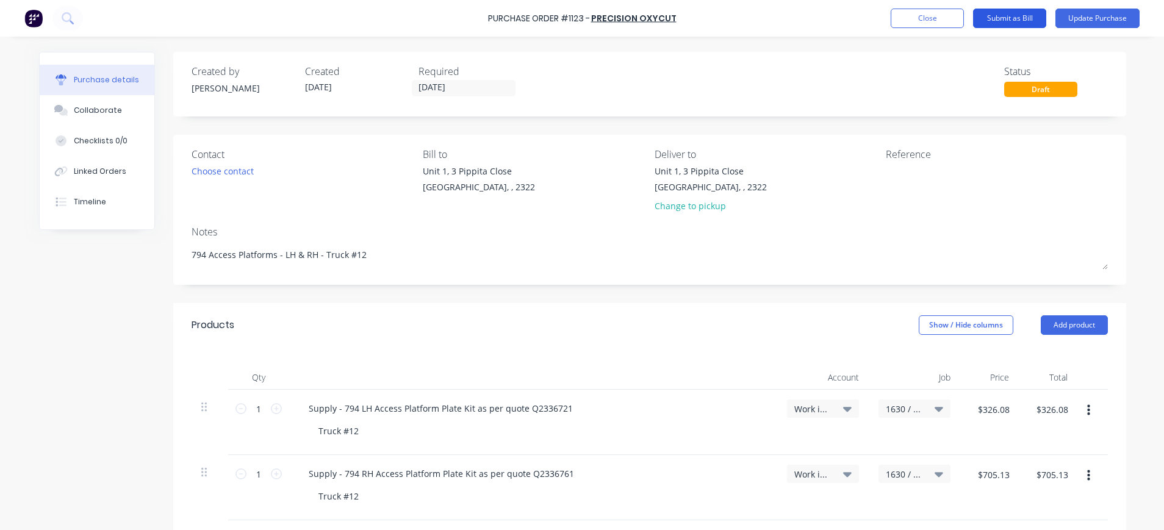
click at [1012, 14] on button "Submit as Bill" at bounding box center [1009, 19] width 73 height 20
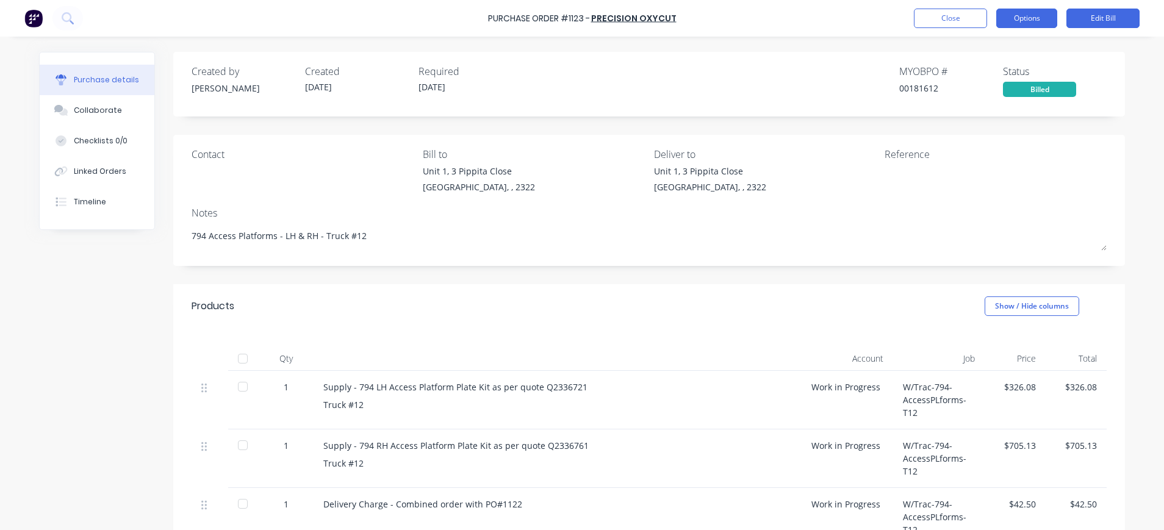
click at [1035, 17] on button "Options" at bounding box center [1026, 19] width 61 height 20
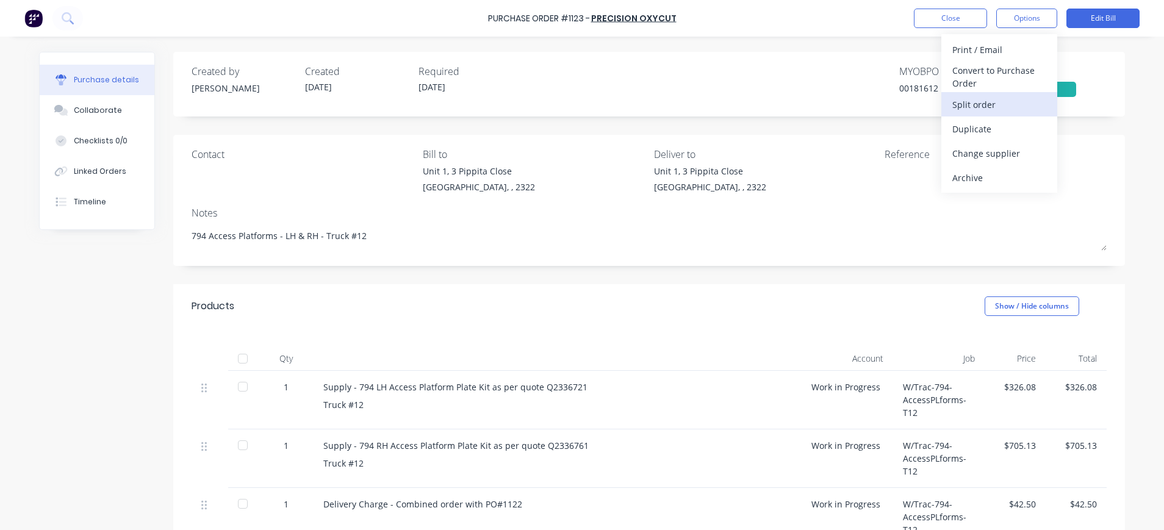
click at [977, 101] on div "Split order" at bounding box center [999, 105] width 94 height 18
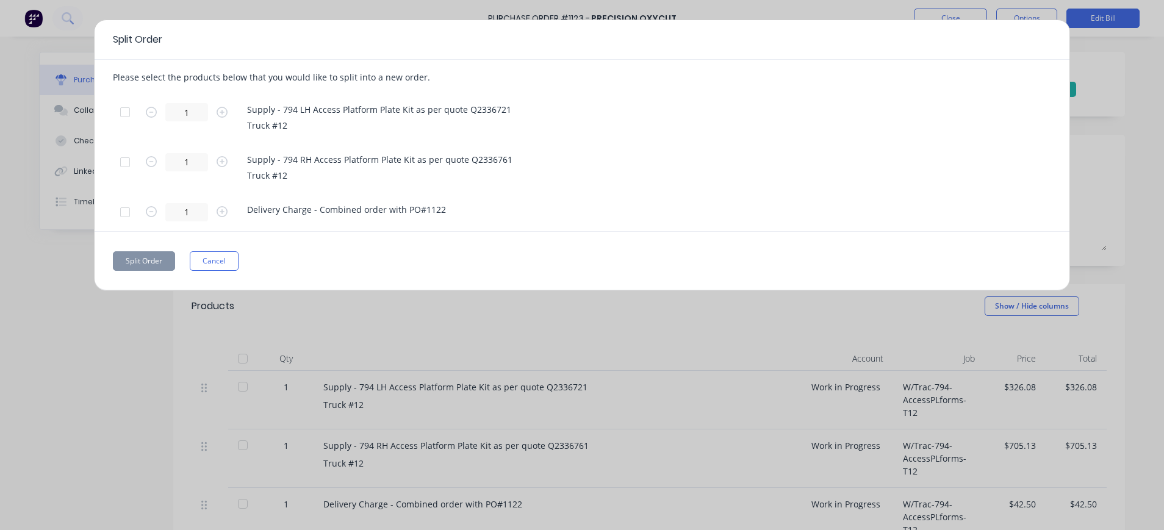
click at [126, 163] on div at bounding box center [125, 162] width 24 height 24
click at [146, 257] on button "Split Order" at bounding box center [144, 261] width 62 height 20
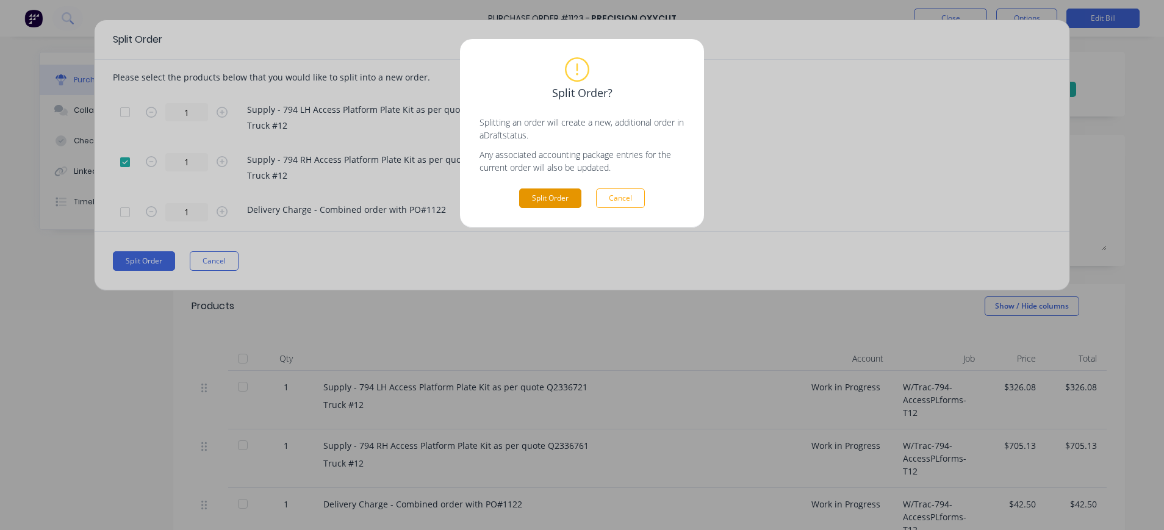
click at [527, 201] on button "Split Order" at bounding box center [550, 198] width 62 height 20
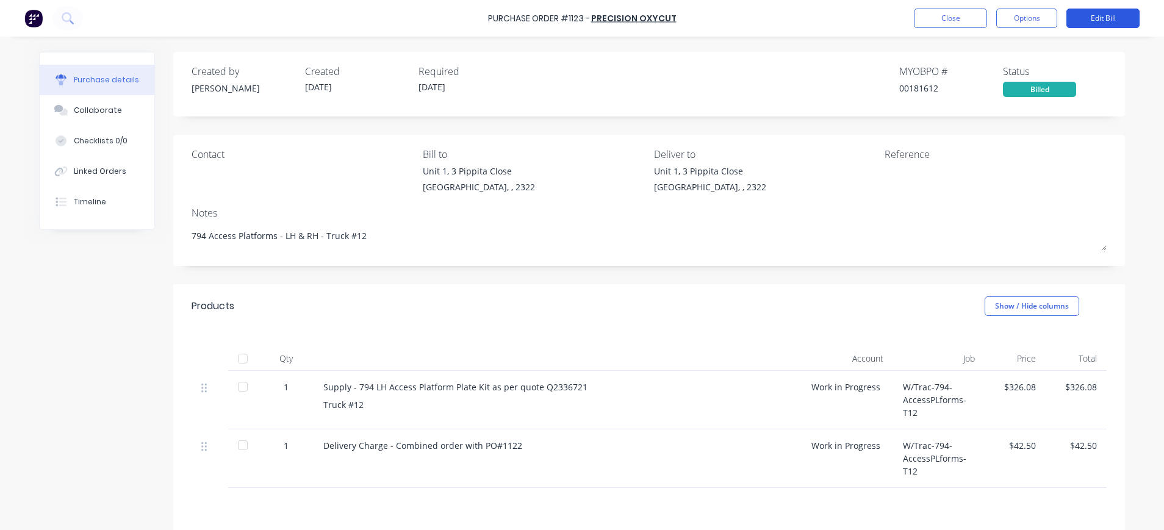
click at [1111, 17] on button "Edit Bill" at bounding box center [1102, 19] width 73 height 20
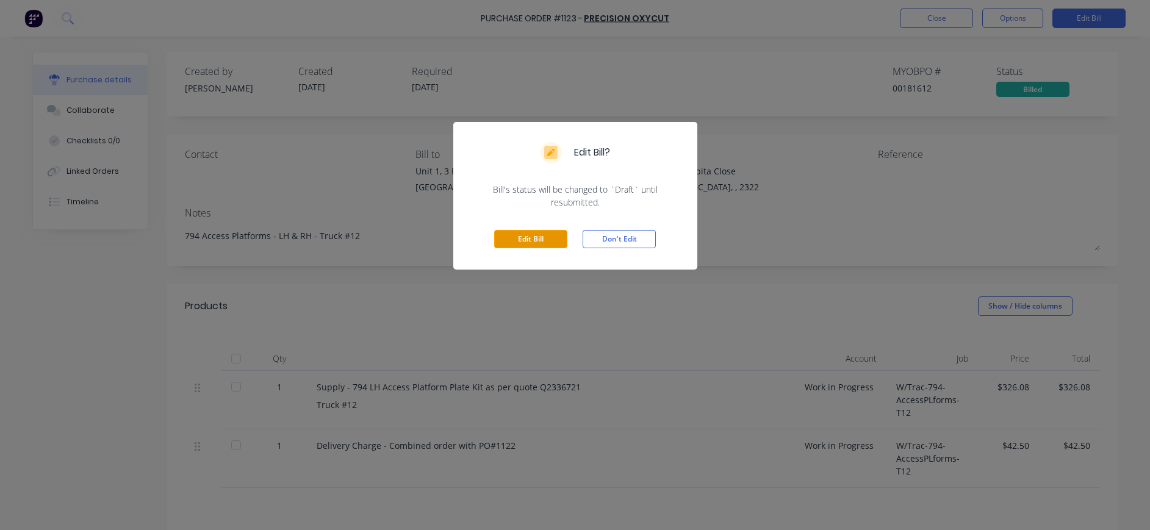
click at [525, 241] on button "Edit Bill" at bounding box center [530, 239] width 73 height 18
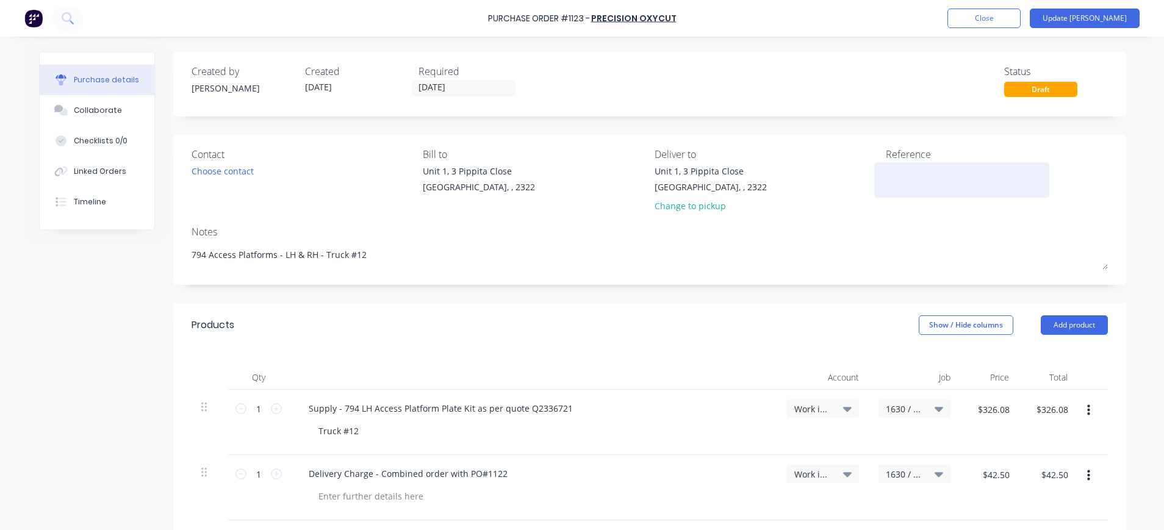
click at [886, 170] on div at bounding box center [962, 180] width 152 height 30
click at [886, 169] on textarea at bounding box center [962, 178] width 152 height 27
type textarea "1103361"
click at [1103, 15] on button "Update Bill" at bounding box center [1085, 19] width 110 height 20
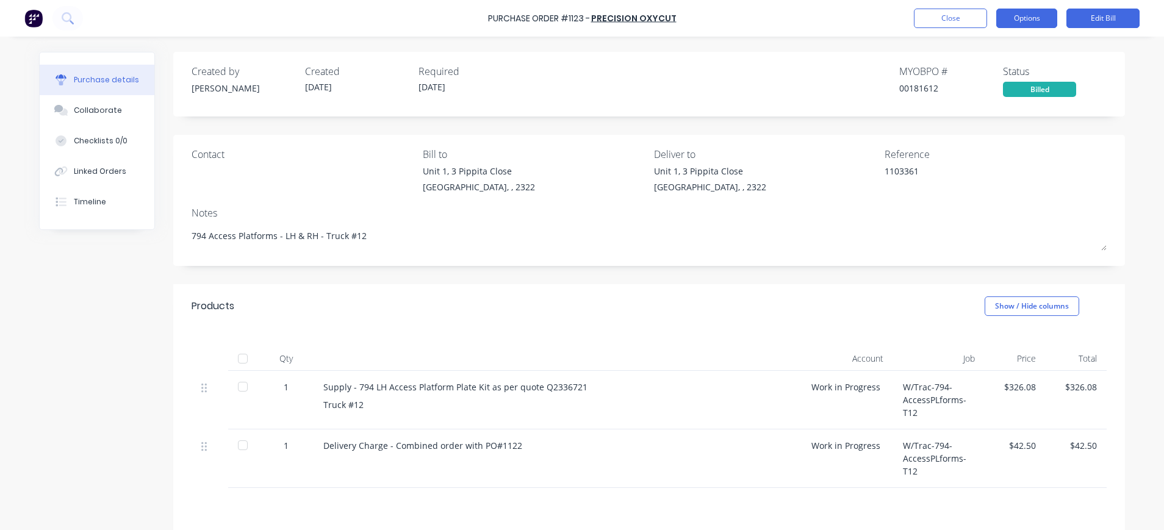
click at [1033, 15] on button "Options" at bounding box center [1026, 19] width 61 height 20
click at [931, 18] on button "Close" at bounding box center [950, 19] width 73 height 20
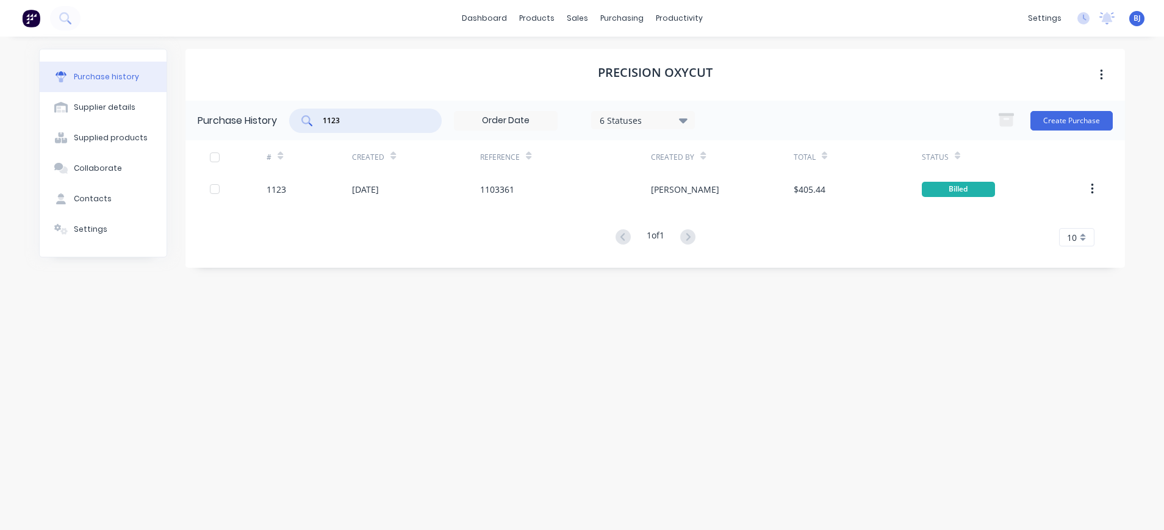
drag, startPoint x: 353, startPoint y: 118, endPoint x: 292, endPoint y: 118, distance: 61.0
click at [292, 118] on div "1123" at bounding box center [365, 121] width 152 height 24
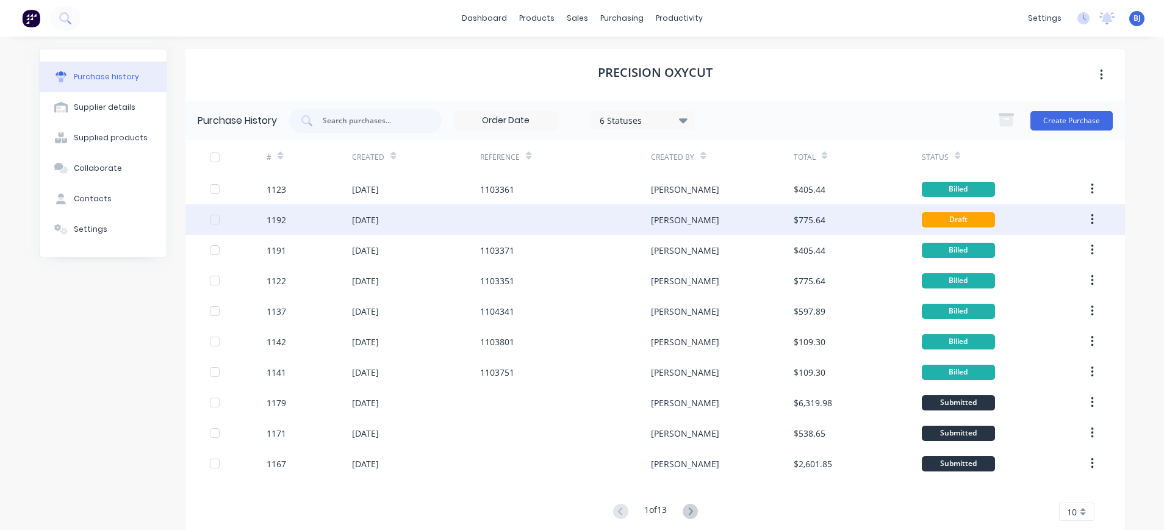
click at [379, 219] on div "14 Aug 2025" at bounding box center [365, 219] width 27 height 13
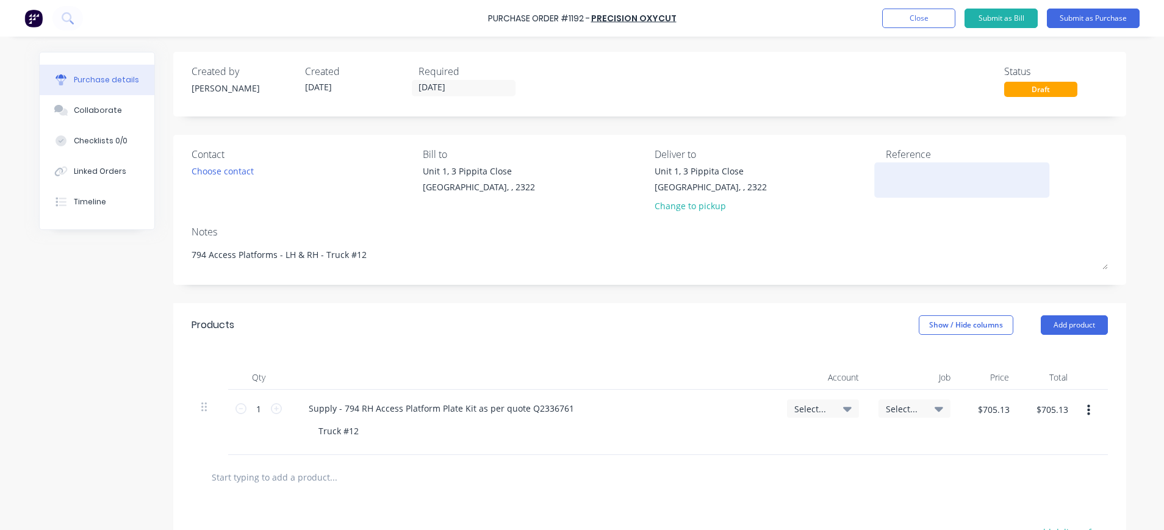
click at [912, 179] on textarea at bounding box center [962, 178] width 152 height 27
type textarea "1103381"
click at [843, 409] on icon at bounding box center [847, 409] width 9 height 5
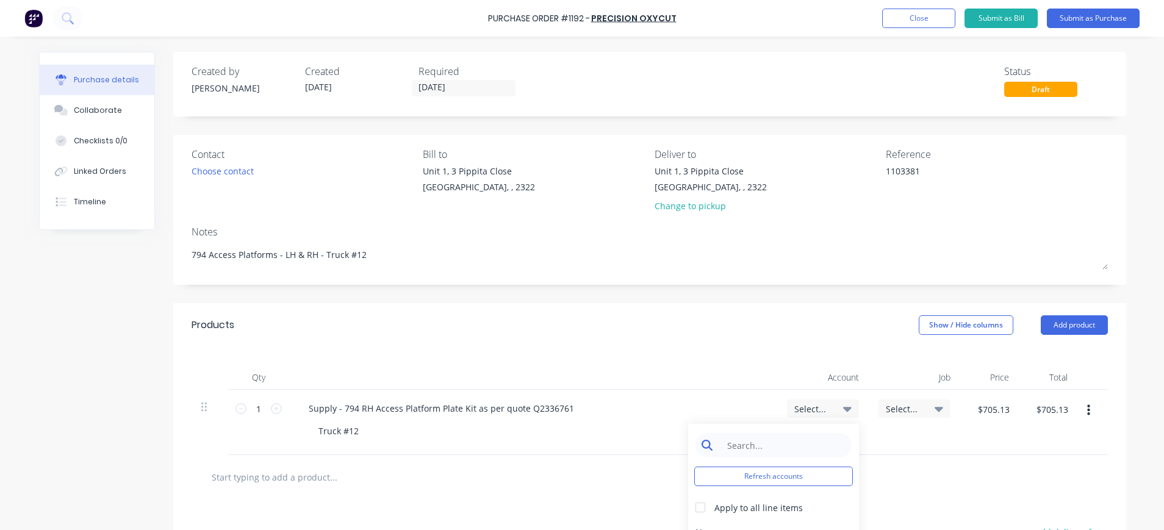
click at [786, 445] on input at bounding box center [782, 445] width 125 height 24
type input "1-140"
click at [768, 504] on div "Apply to all line items" at bounding box center [758, 507] width 88 height 13
click at [770, 523] on div "1-1400 / Work in Progress" at bounding box center [773, 532] width 171 height 24
click at [898, 406] on span "Select..." at bounding box center [904, 409] width 37 height 13
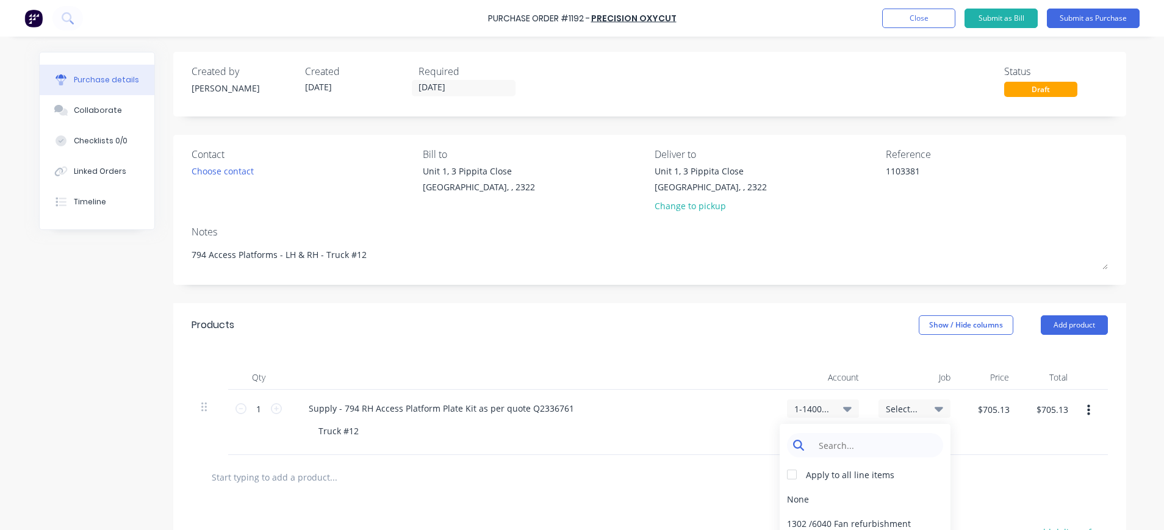
click at [887, 447] on input at bounding box center [874, 445] width 125 height 24
type input "1630"
click at [899, 498] on div "1630 / W/Trac-794-AccessPLforms-T12" at bounding box center [865, 499] width 171 height 24
click at [1079, 16] on button "Submit as Purchase" at bounding box center [1093, 19] width 93 height 20
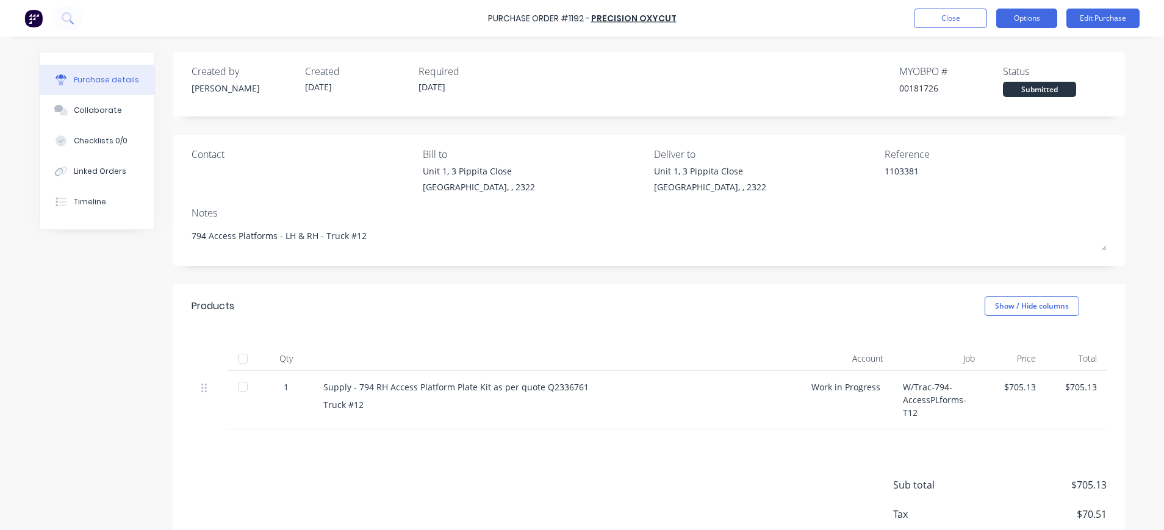
click at [1032, 12] on button "Options" at bounding box center [1026, 19] width 61 height 20
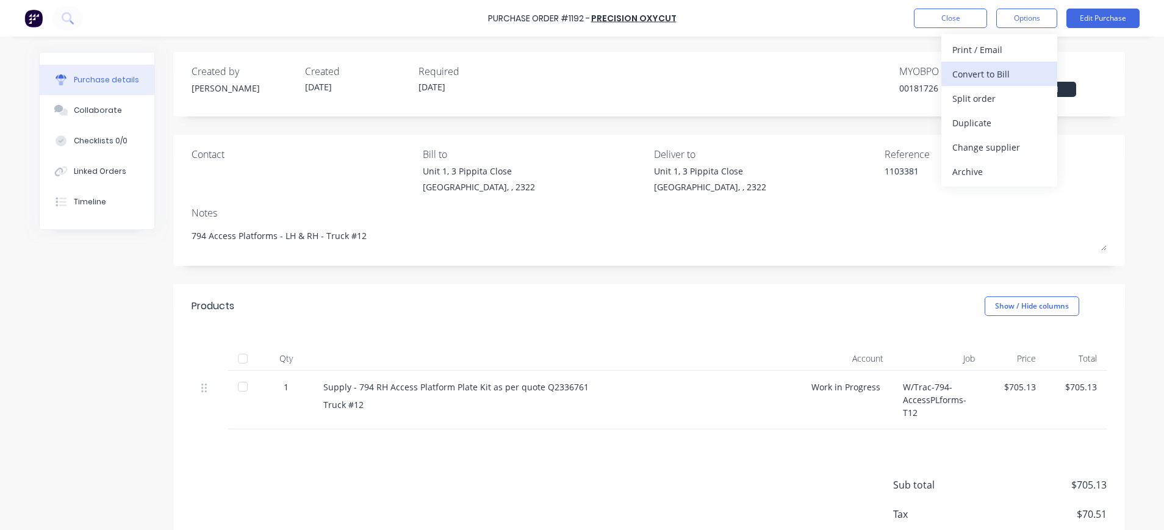
click at [1012, 68] on div "Convert to Bill" at bounding box center [999, 74] width 94 height 18
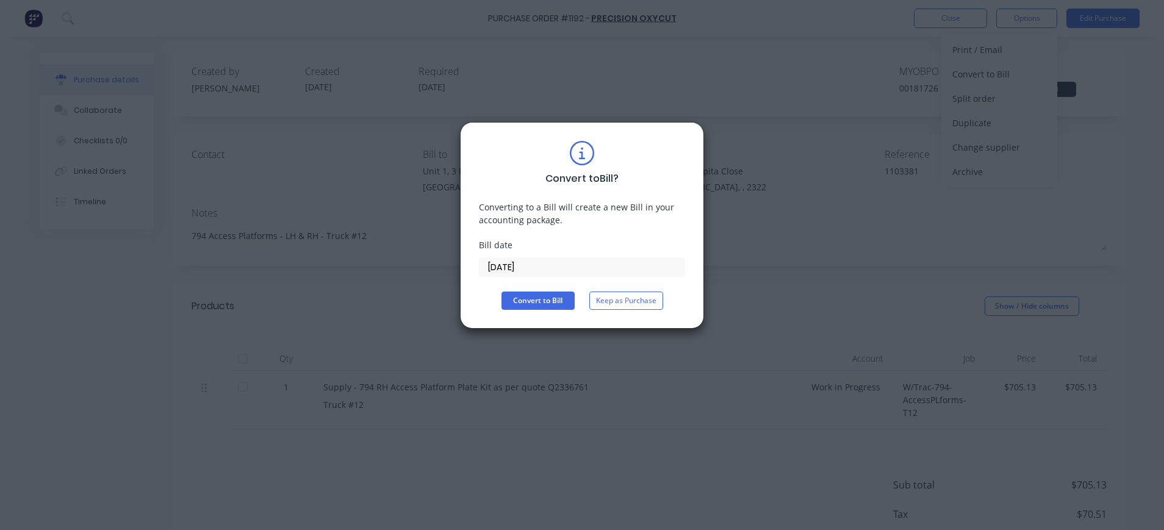
click at [513, 270] on input "14/08/25" at bounding box center [581, 267] width 205 height 18
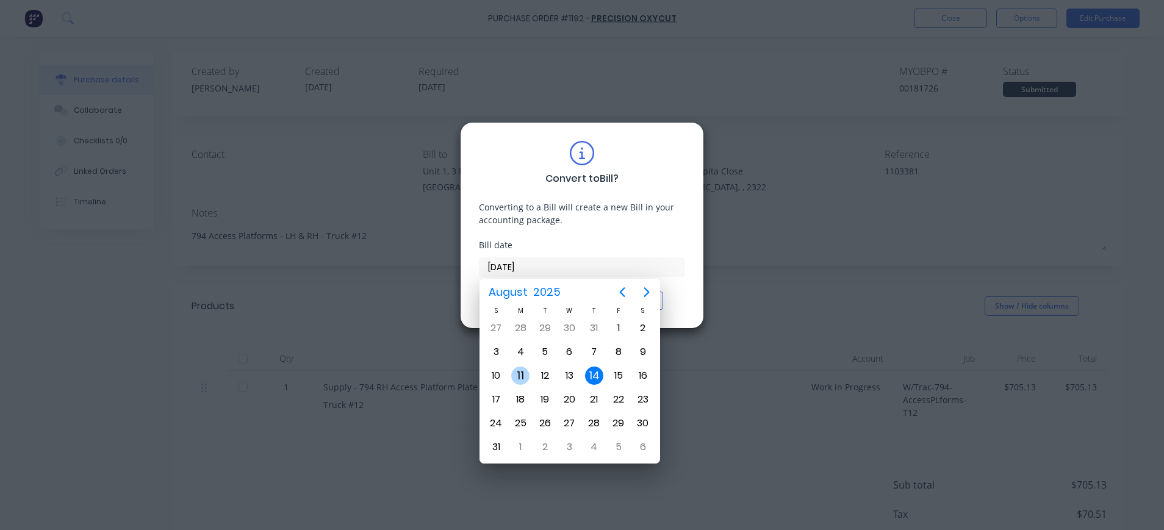
click at [521, 376] on div "11" at bounding box center [520, 376] width 18 height 18
type input "11/08/25"
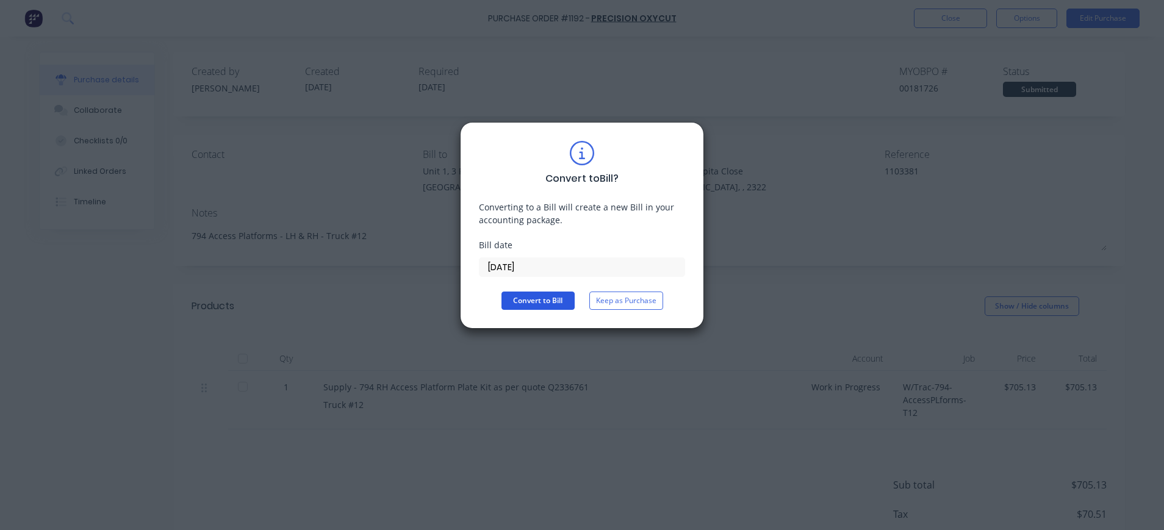
click at [527, 303] on button "Convert to Bill" at bounding box center [537, 301] width 73 height 18
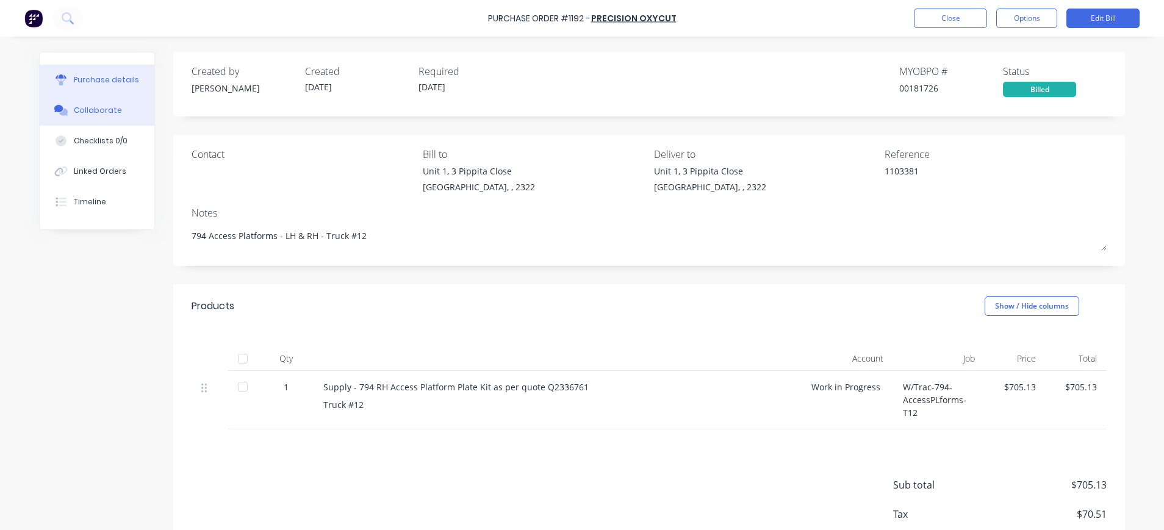
click at [96, 107] on div "Collaborate" at bounding box center [98, 110] width 48 height 11
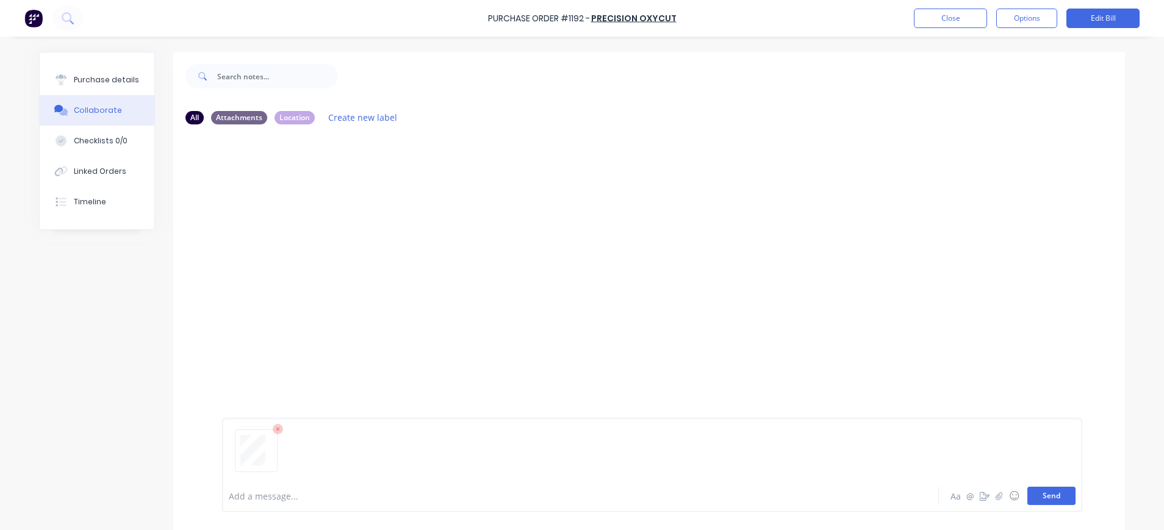
click at [1030, 497] on button "Send" at bounding box center [1051, 496] width 48 height 18
click at [948, 16] on button "Close" at bounding box center [950, 19] width 73 height 20
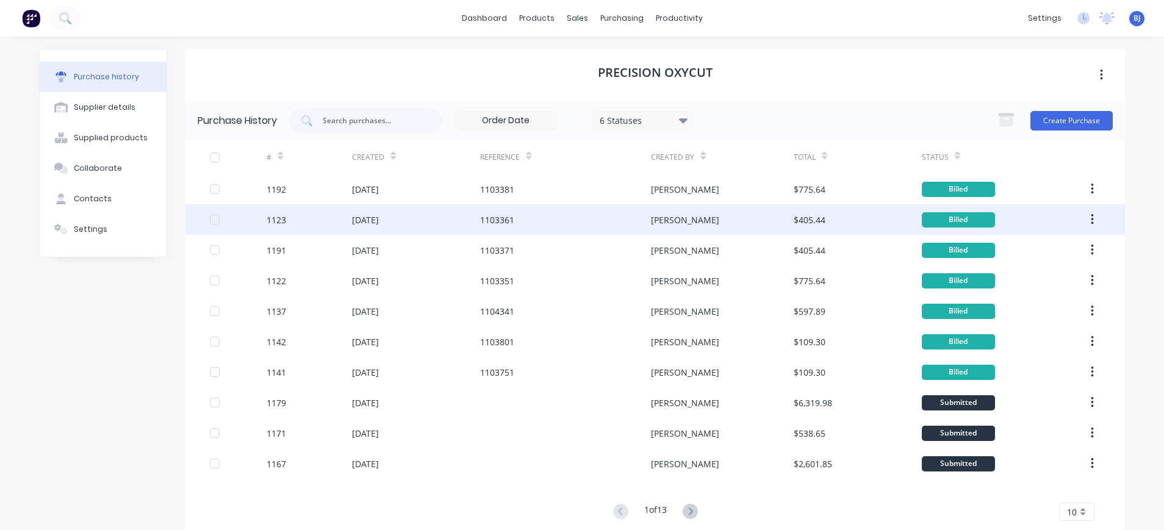
click at [556, 223] on div "1103361" at bounding box center [565, 219] width 171 height 30
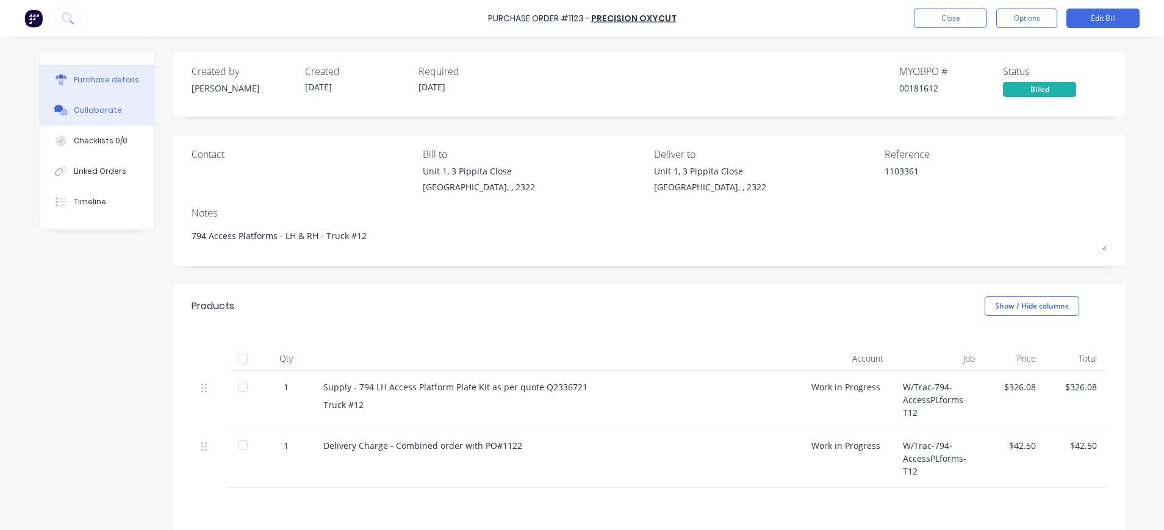
click at [74, 111] on div "Collaborate" at bounding box center [98, 110] width 48 height 11
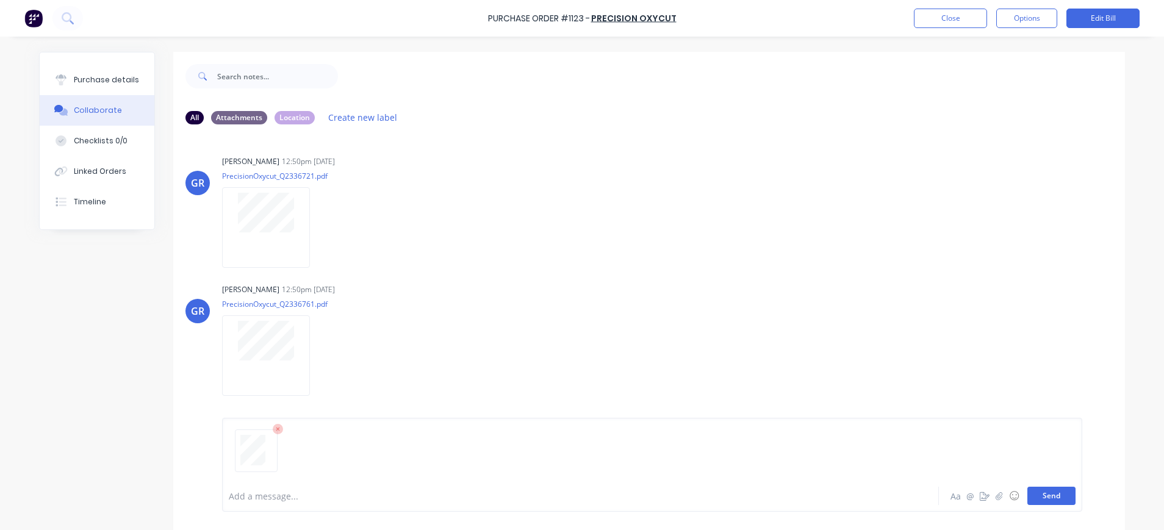
click at [1047, 492] on button "Send" at bounding box center [1051, 496] width 48 height 18
click at [952, 17] on button "Close" at bounding box center [950, 19] width 73 height 20
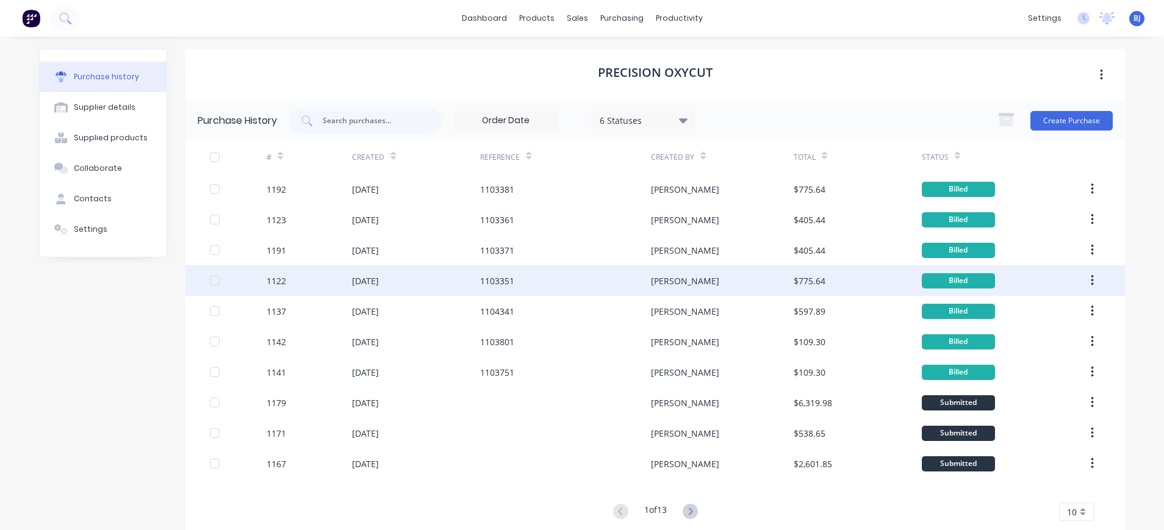
click at [357, 282] on div "05 Aug 2025" at bounding box center [365, 280] width 27 height 13
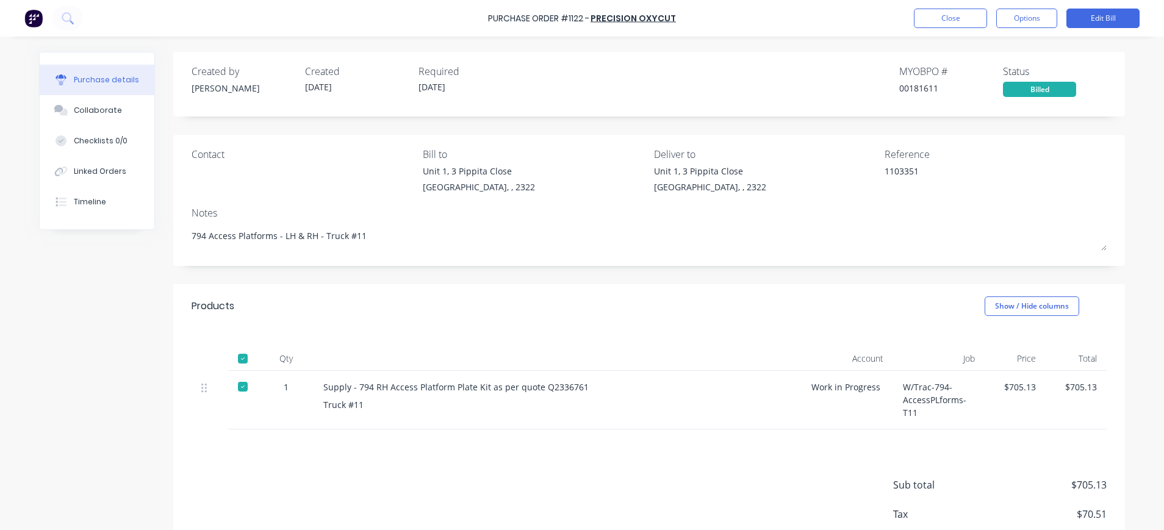
drag, startPoint x: 114, startPoint y: 111, endPoint x: 190, endPoint y: 129, distance: 77.7
click at [121, 112] on button "Collaborate" at bounding box center [97, 110] width 115 height 30
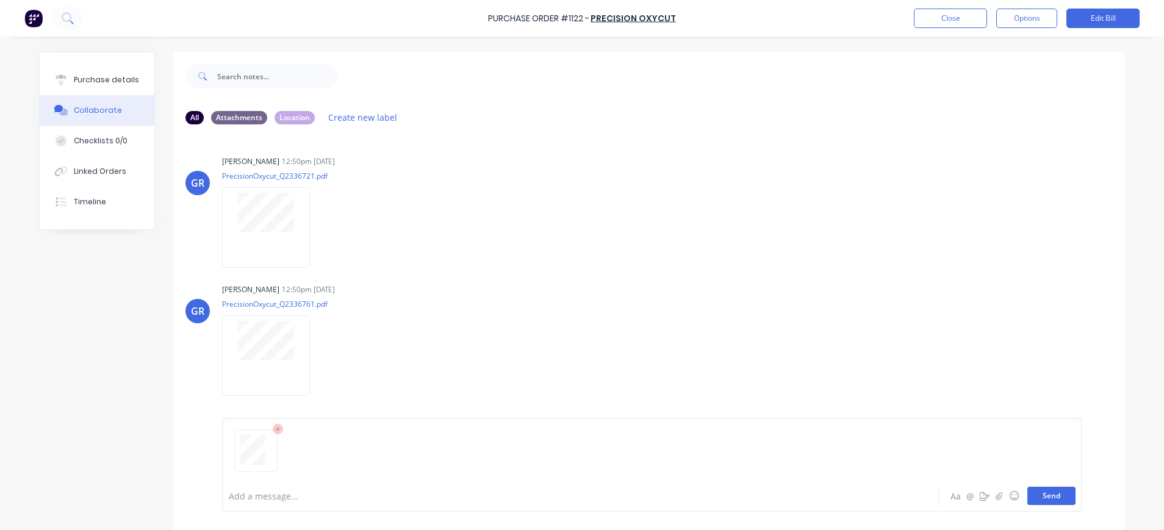
click at [1046, 496] on button "Send" at bounding box center [1051, 496] width 48 height 18
click at [1047, 494] on button "Send" at bounding box center [1051, 496] width 48 height 18
click at [1047, 492] on button "Send" at bounding box center [1051, 496] width 48 height 18
click at [942, 17] on button "Close" at bounding box center [950, 19] width 73 height 20
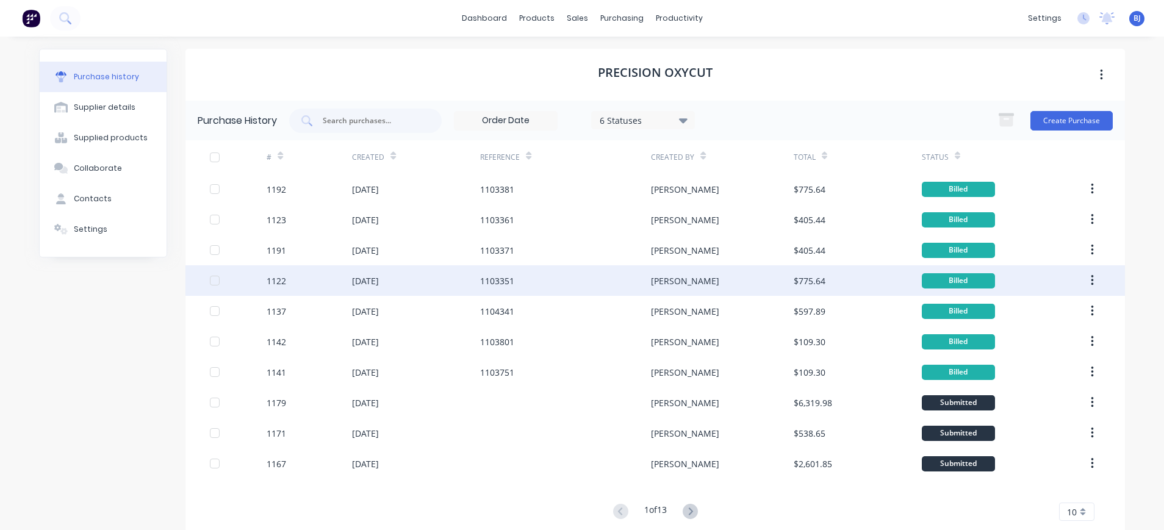
click at [506, 280] on div "1103351" at bounding box center [497, 280] width 34 height 13
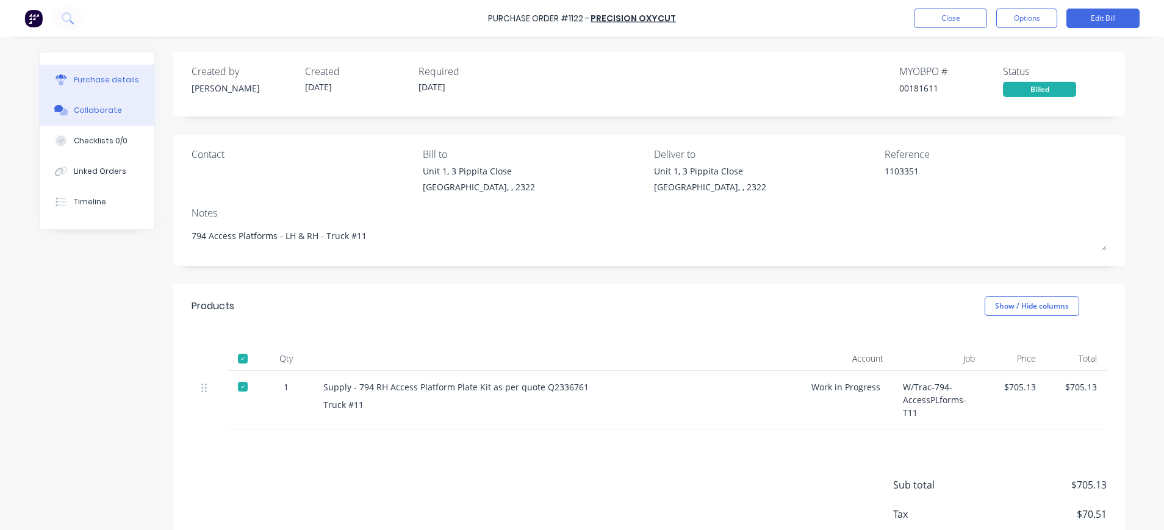
click at [84, 113] on div "Collaborate" at bounding box center [98, 110] width 48 height 11
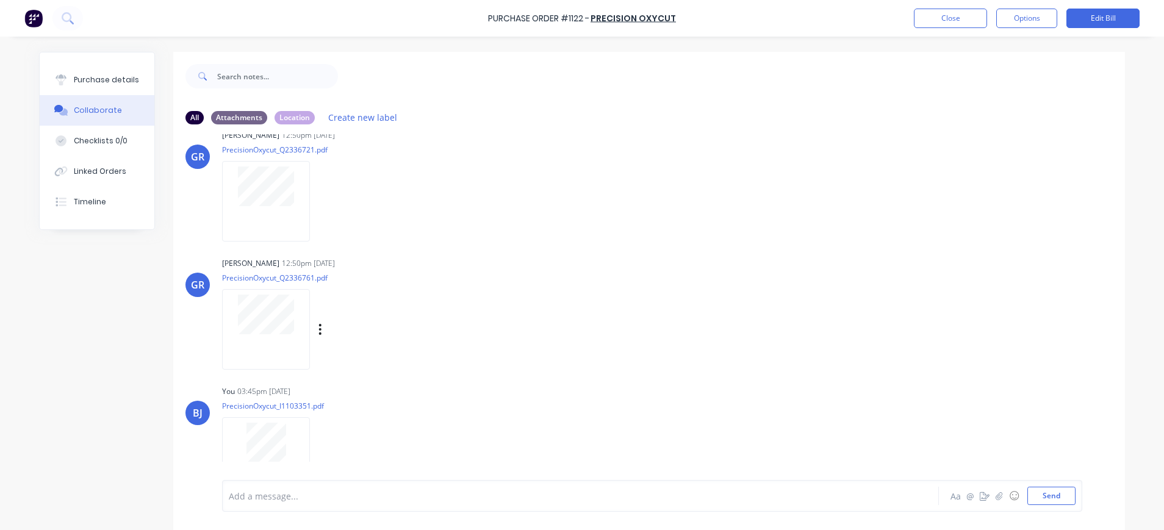
scroll to position [49, 0]
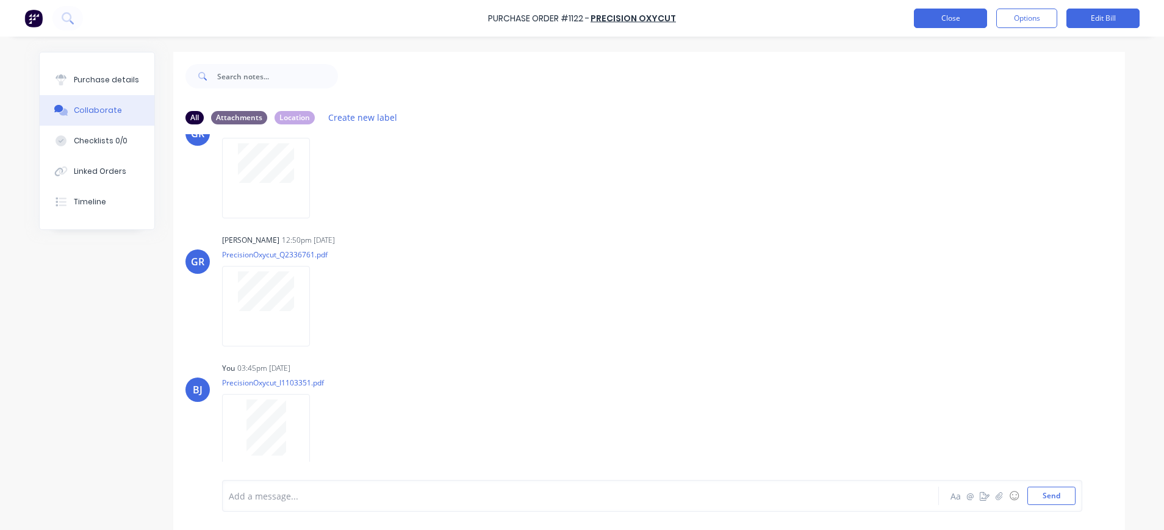
click at [964, 16] on button "Close" at bounding box center [950, 19] width 73 height 20
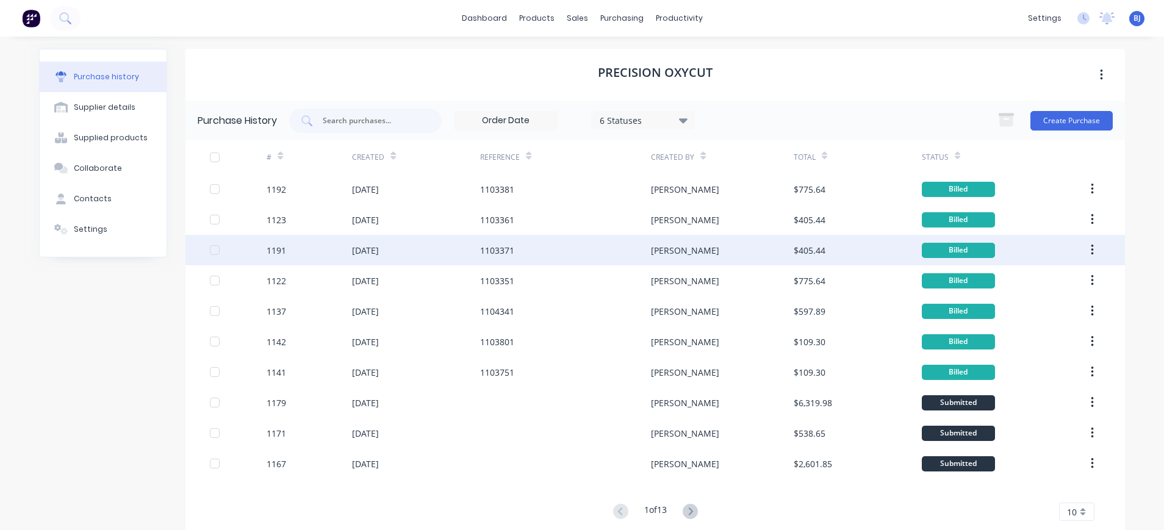
click at [537, 245] on div "1103371" at bounding box center [565, 250] width 171 height 30
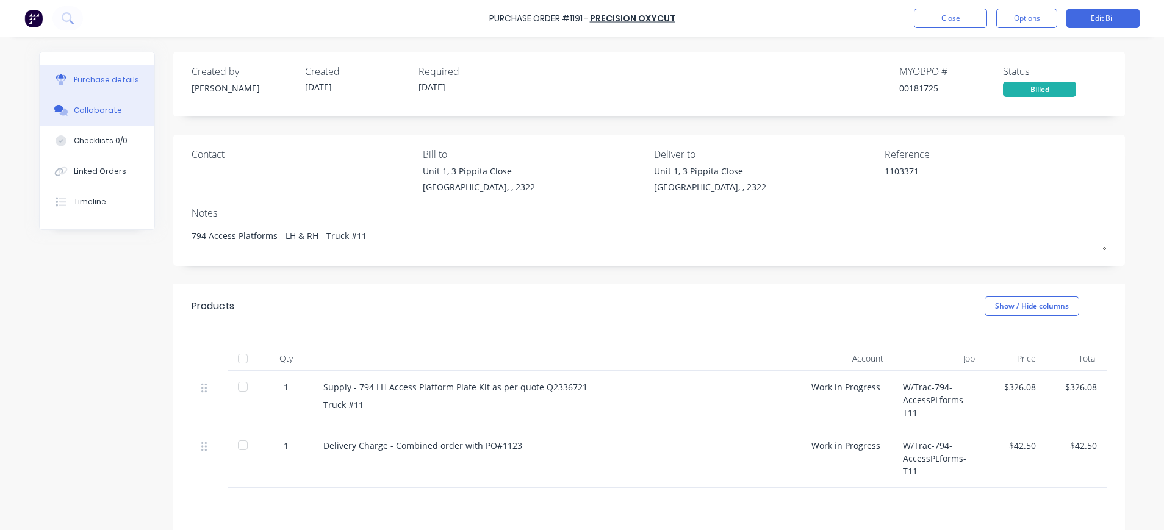
click at [88, 109] on div "Collaborate" at bounding box center [98, 110] width 48 height 11
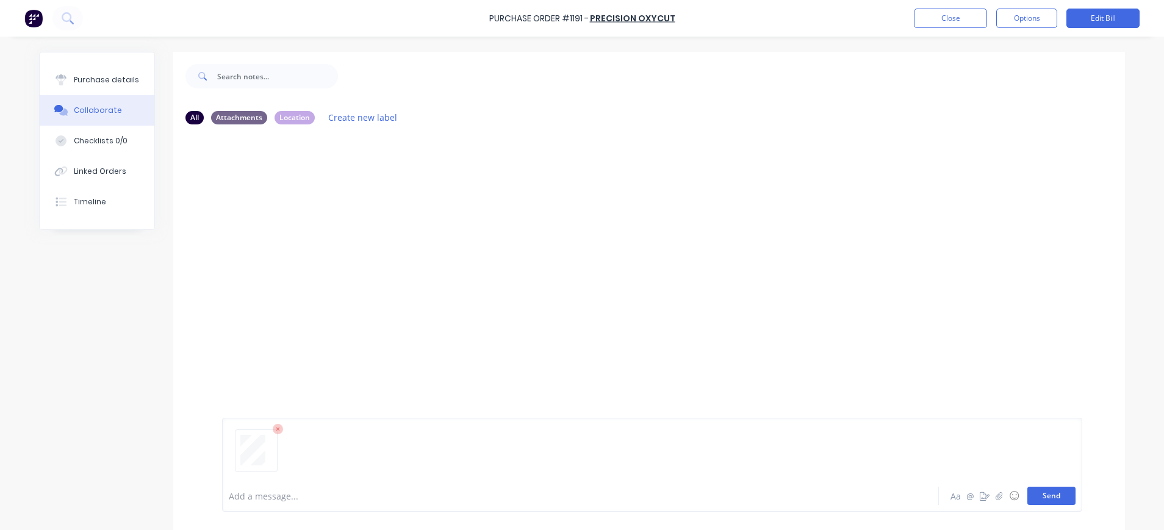
drag, startPoint x: 1038, startPoint y: 499, endPoint x: 1031, endPoint y: 492, distance: 9.5
click at [1036, 499] on button "Send" at bounding box center [1051, 496] width 48 height 18
click at [942, 22] on button "Close" at bounding box center [950, 19] width 73 height 20
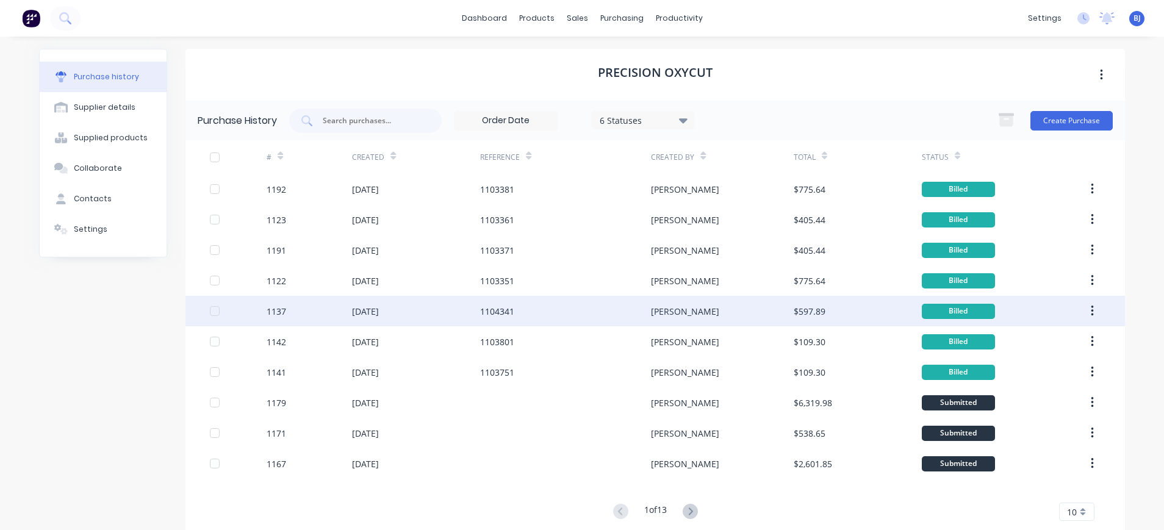
click at [507, 309] on div "1104341" at bounding box center [497, 311] width 34 height 13
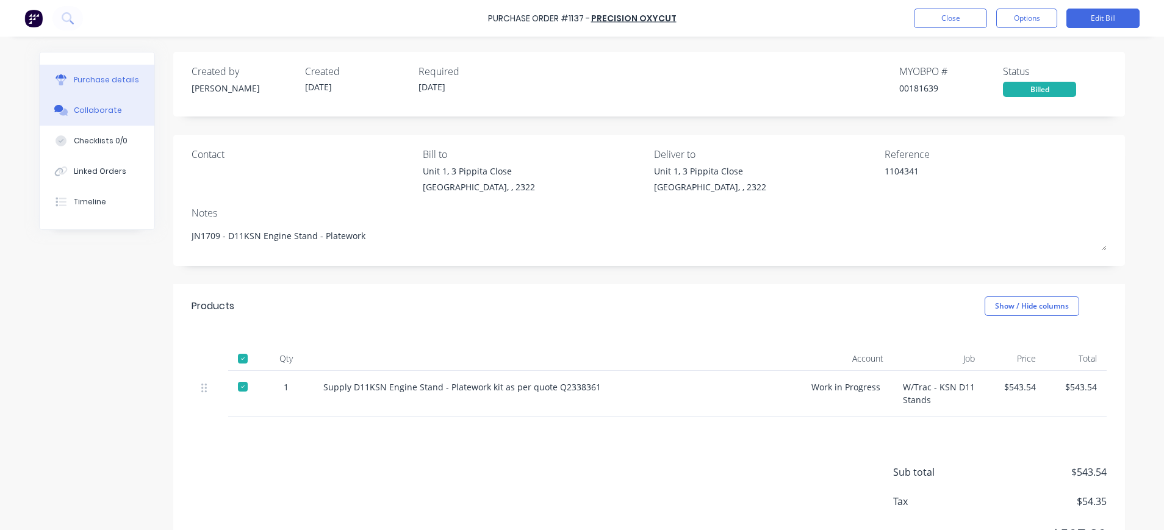
click at [86, 110] on div "Collaborate" at bounding box center [98, 110] width 48 height 11
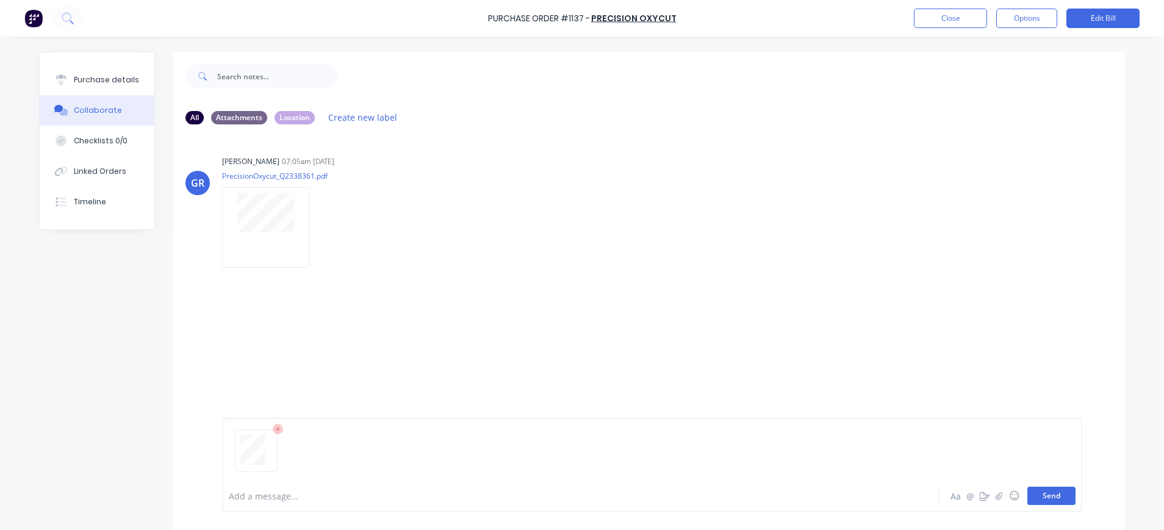
click at [1032, 501] on button "Send" at bounding box center [1051, 496] width 48 height 18
click at [943, 14] on button "Close" at bounding box center [950, 19] width 73 height 20
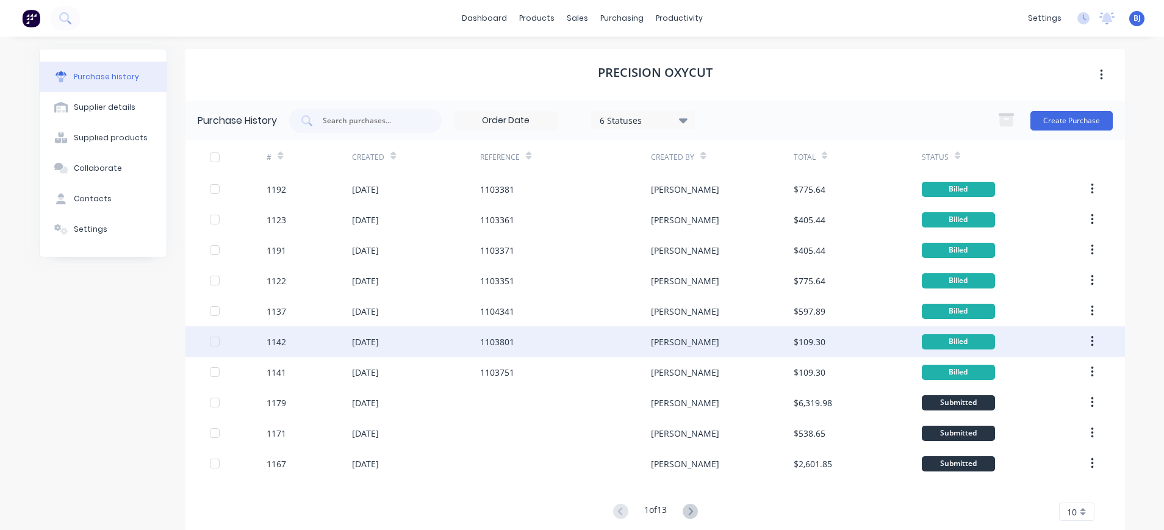
click at [556, 340] on div "1103801" at bounding box center [565, 341] width 171 height 30
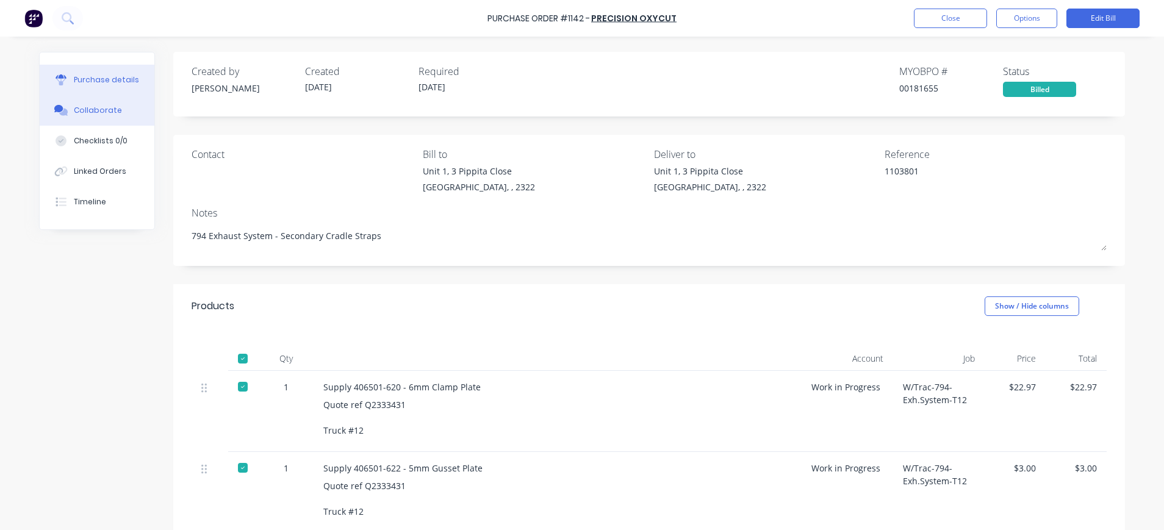
click at [82, 112] on div "Collaborate" at bounding box center [98, 110] width 48 height 11
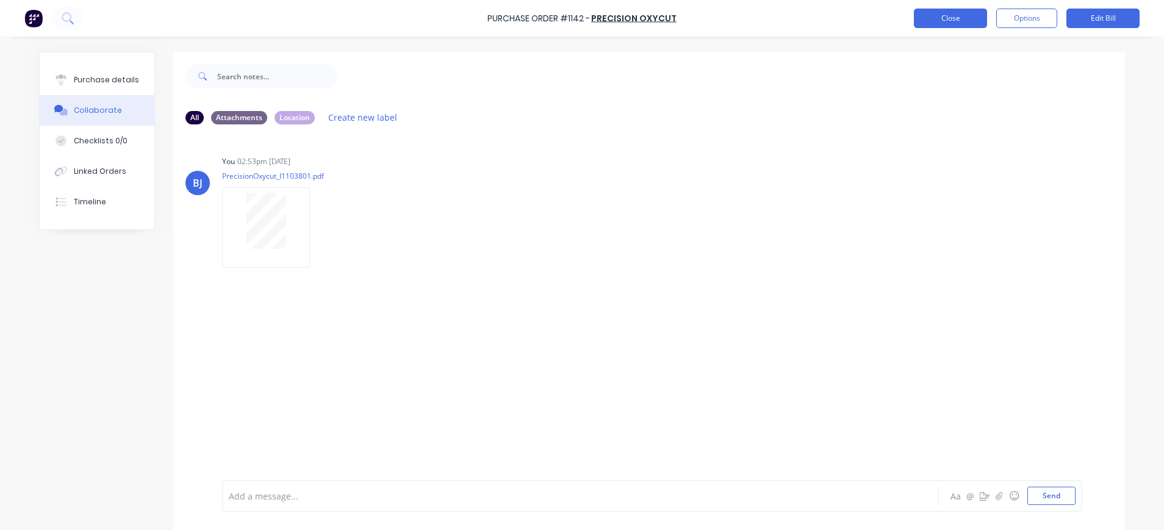
click at [953, 22] on button "Close" at bounding box center [950, 19] width 73 height 20
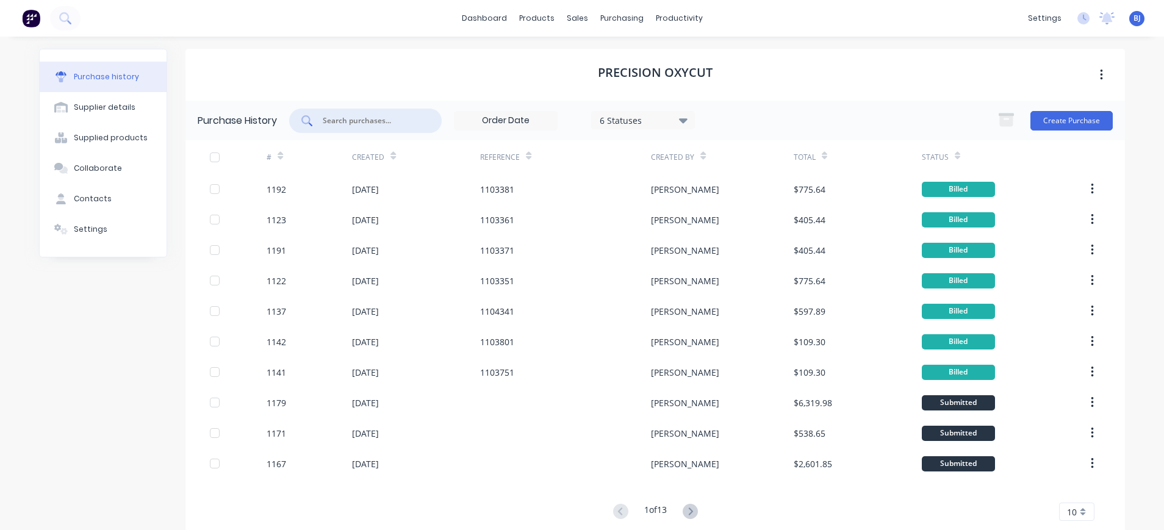
click at [351, 119] on input "text" at bounding box center [371, 121] width 101 height 12
type input "1103"
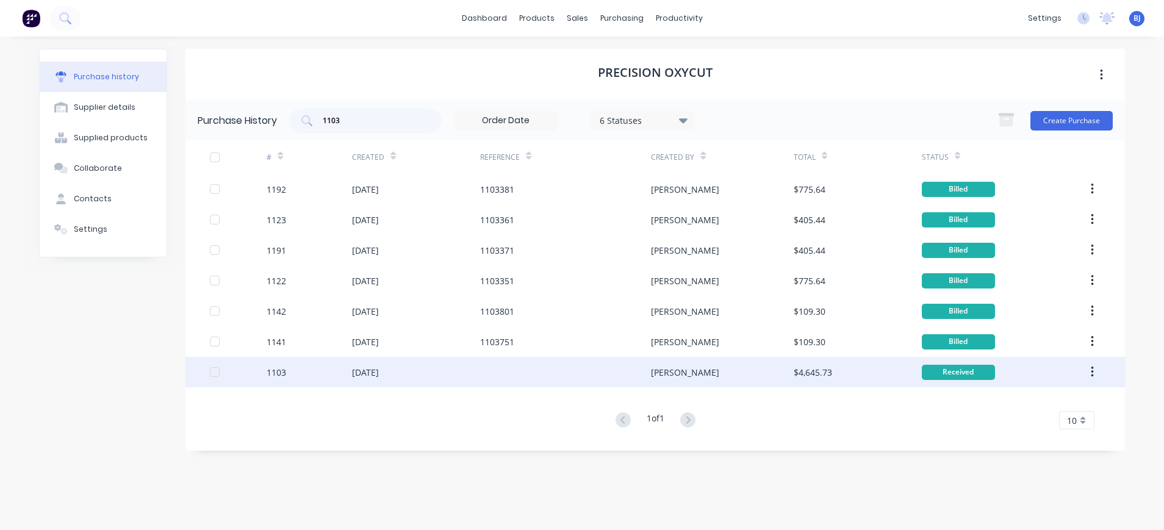
click at [379, 373] on div "04 Aug 2025" at bounding box center [365, 372] width 27 height 13
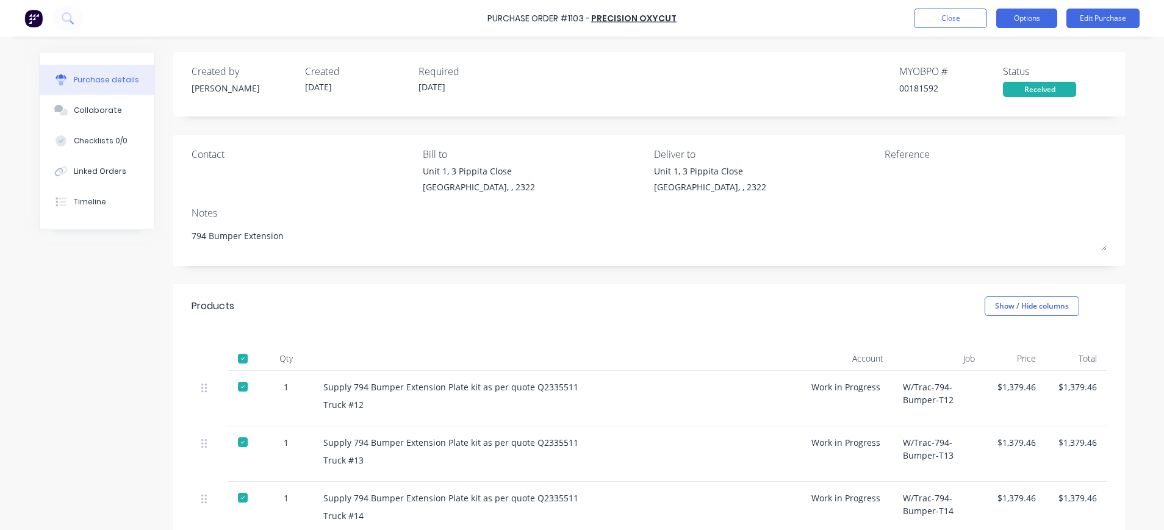
click at [1038, 16] on button "Options" at bounding box center [1026, 19] width 61 height 20
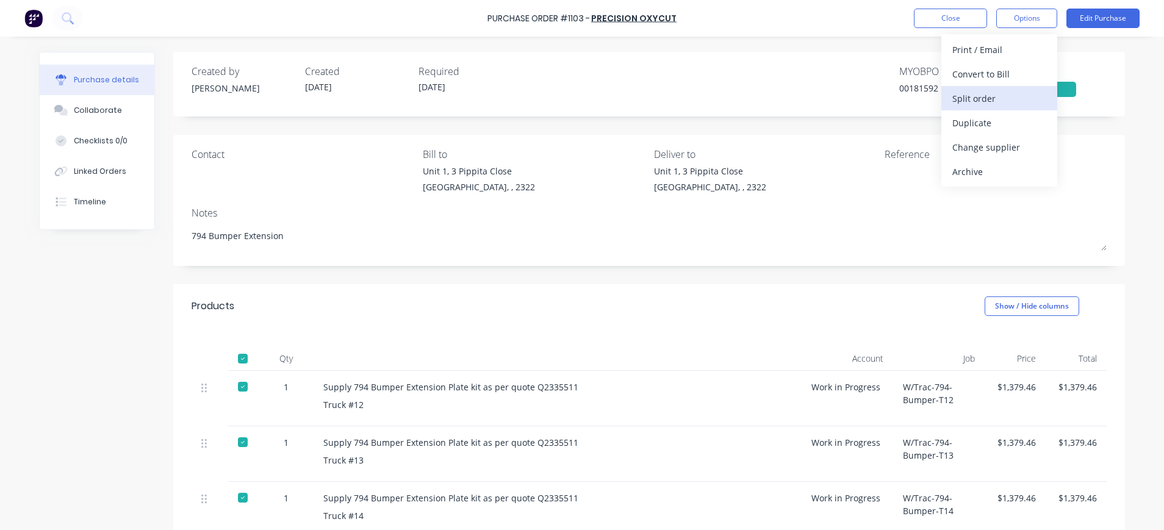
click at [987, 101] on div "Split order" at bounding box center [999, 99] width 94 height 18
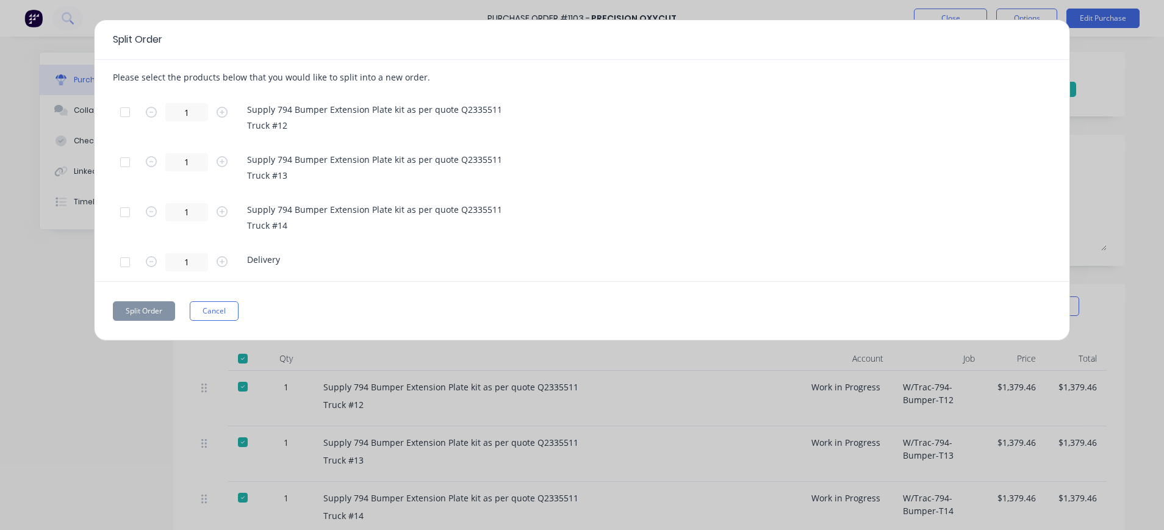
click at [126, 213] on div at bounding box center [125, 212] width 24 height 24
click at [142, 307] on button "Split Order" at bounding box center [144, 311] width 62 height 20
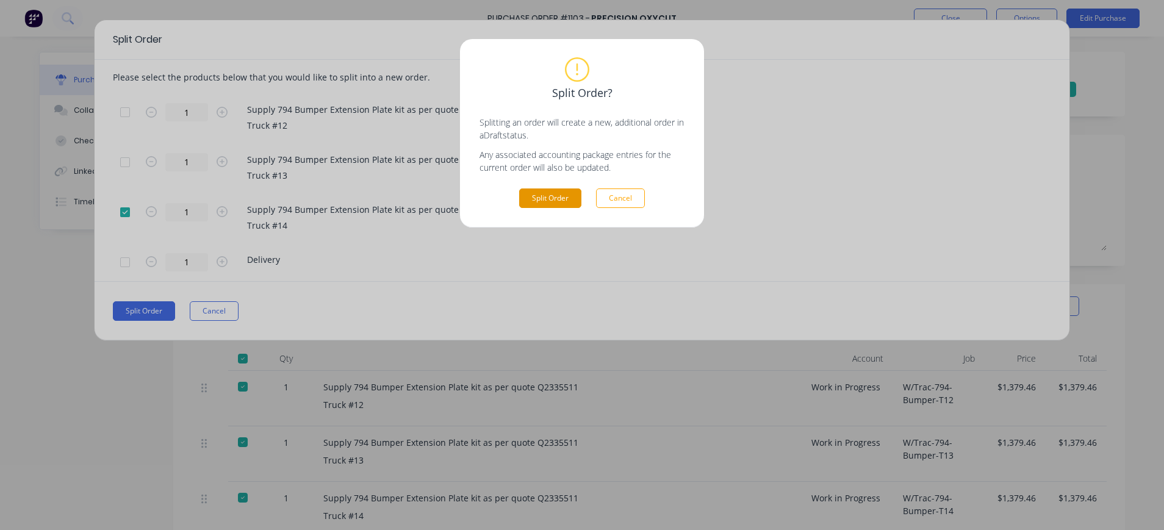
click at [547, 197] on button "Split Order" at bounding box center [550, 198] width 62 height 20
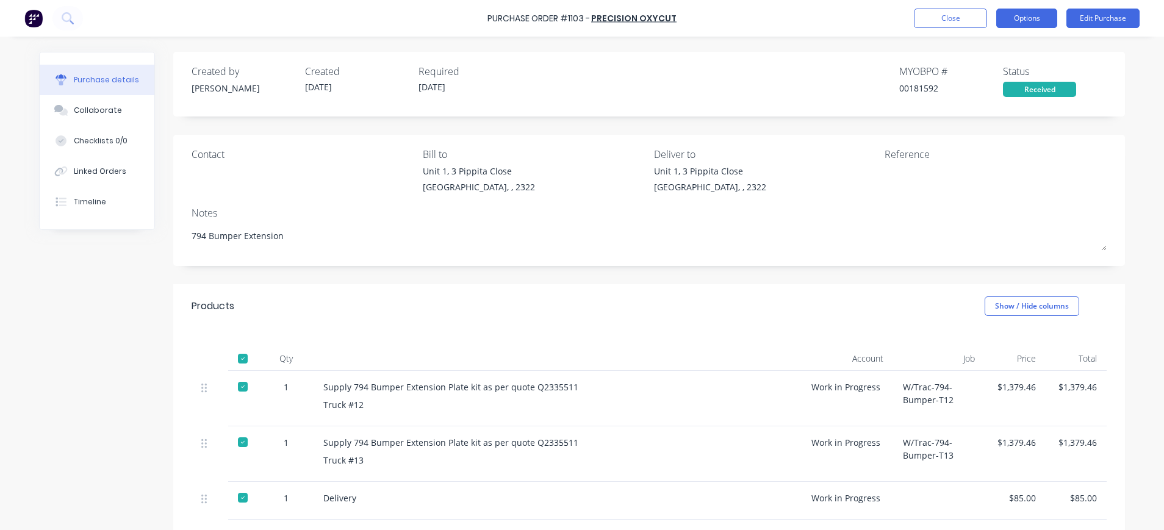
click at [1021, 18] on button "Options" at bounding box center [1026, 19] width 61 height 20
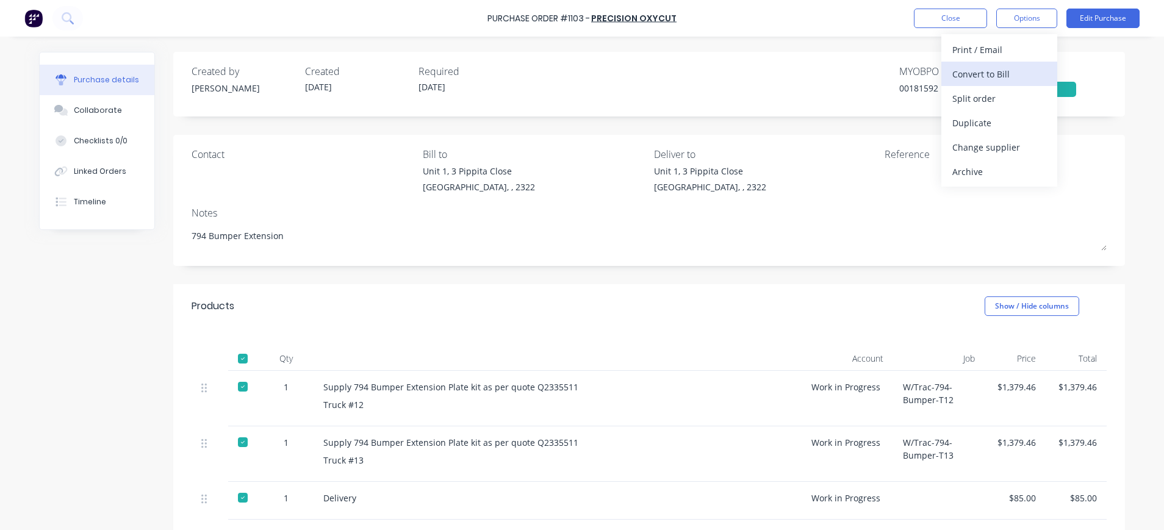
click at [1002, 70] on div "Convert to Bill" at bounding box center [999, 74] width 94 height 18
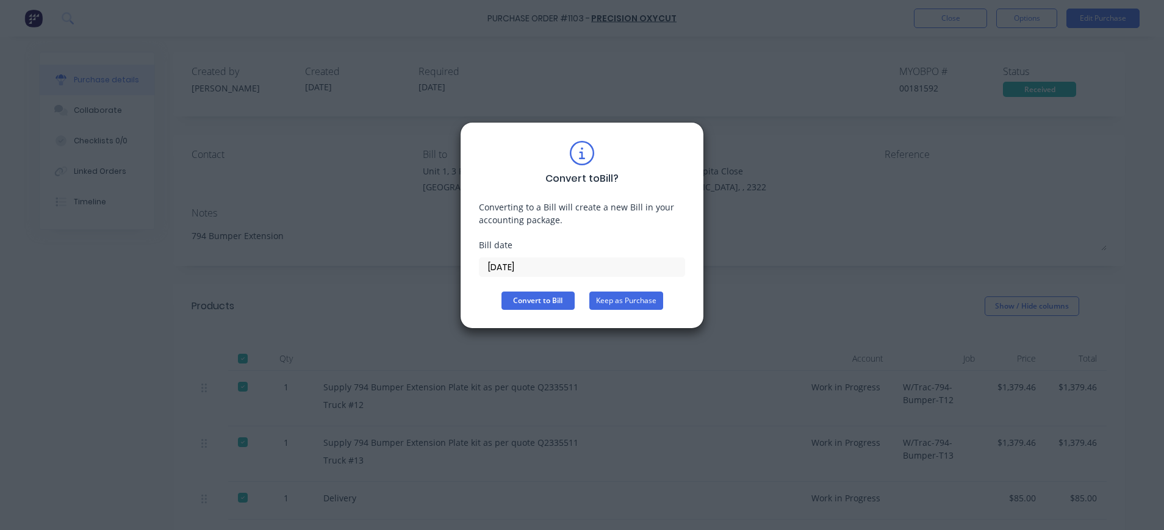
click at [616, 303] on button "Keep as Purchase" at bounding box center [626, 301] width 74 height 18
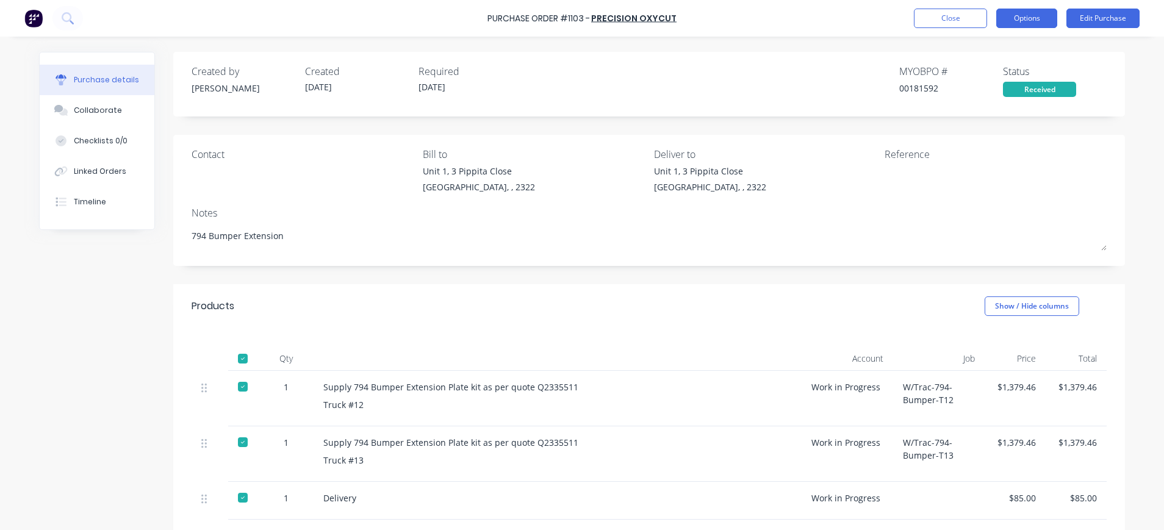
click at [1039, 14] on button "Options" at bounding box center [1026, 19] width 61 height 20
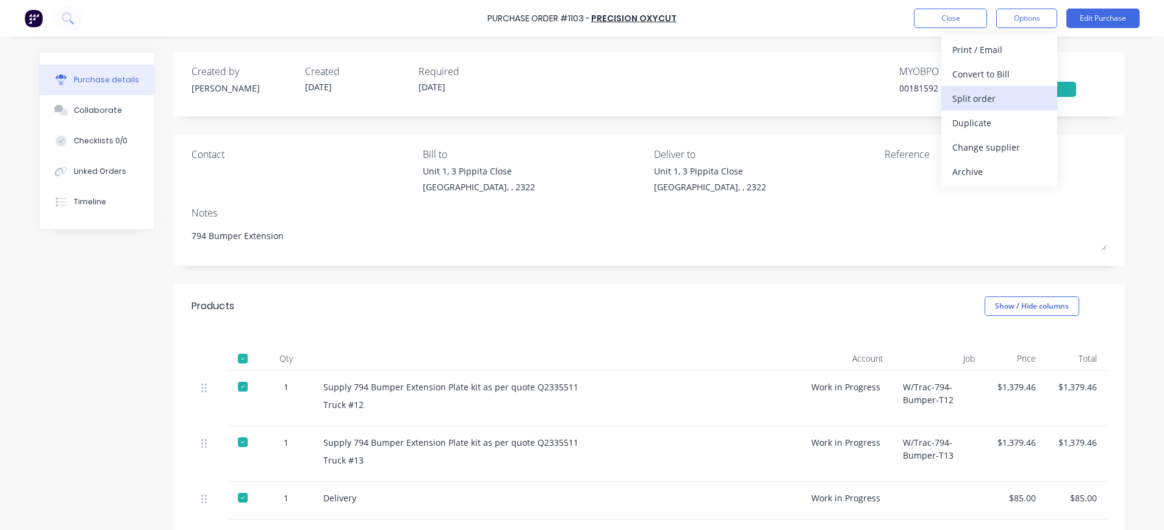
click at [989, 95] on div "Split order" at bounding box center [999, 99] width 94 height 18
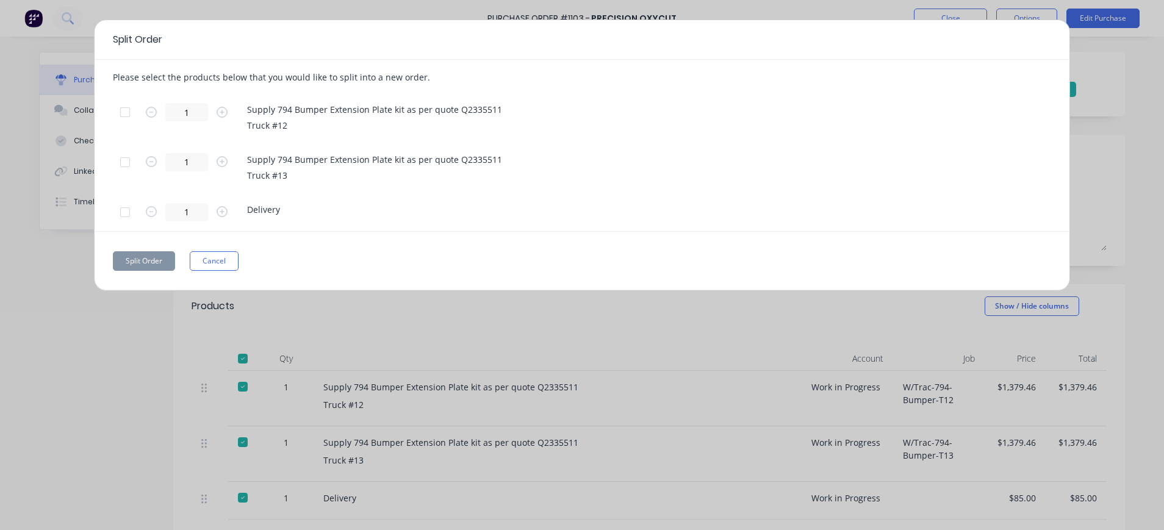
click at [121, 163] on div at bounding box center [125, 162] width 24 height 24
click at [149, 259] on button "Split Order" at bounding box center [144, 261] width 62 height 20
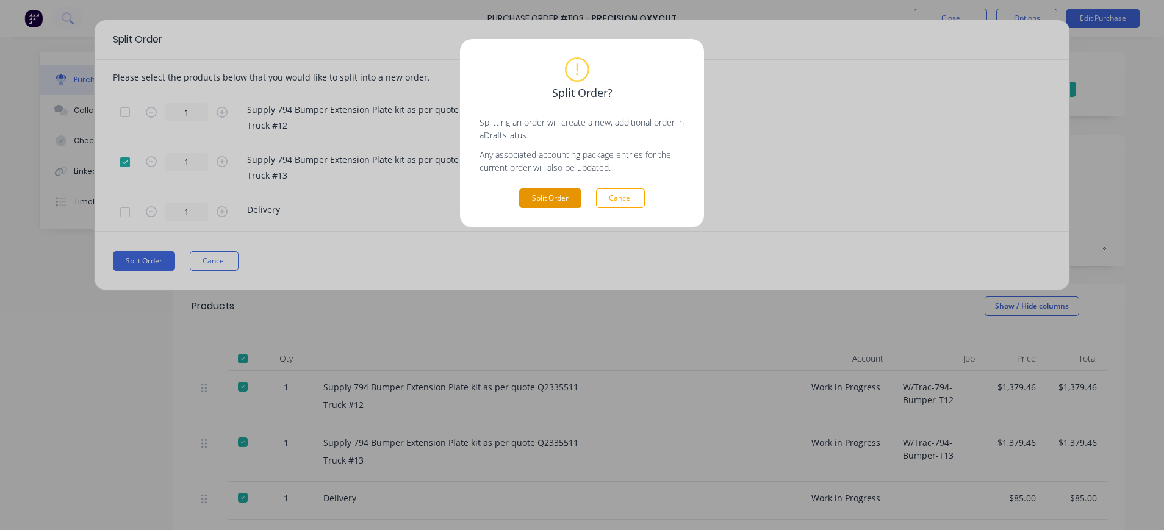
click at [544, 199] on button "Split Order" at bounding box center [550, 198] width 62 height 20
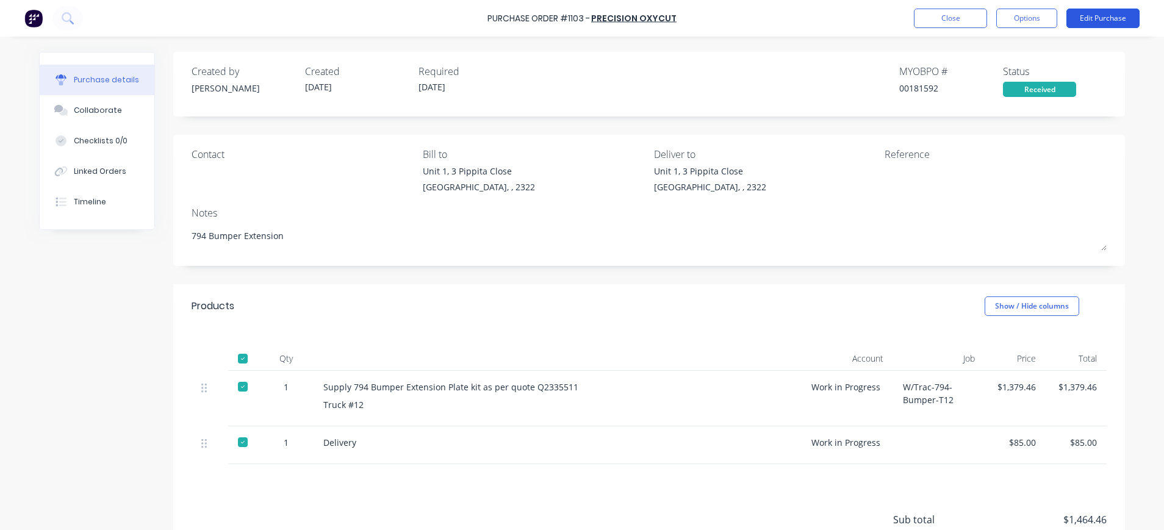
click at [1096, 21] on button "Edit Purchase" at bounding box center [1102, 19] width 73 height 20
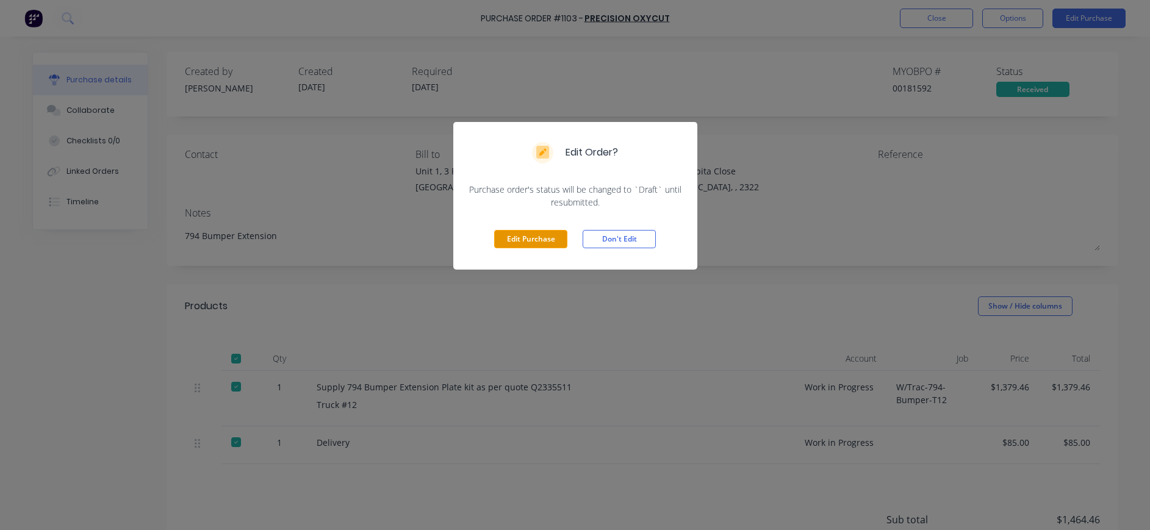
click at [536, 234] on button "Edit Purchase" at bounding box center [530, 239] width 73 height 18
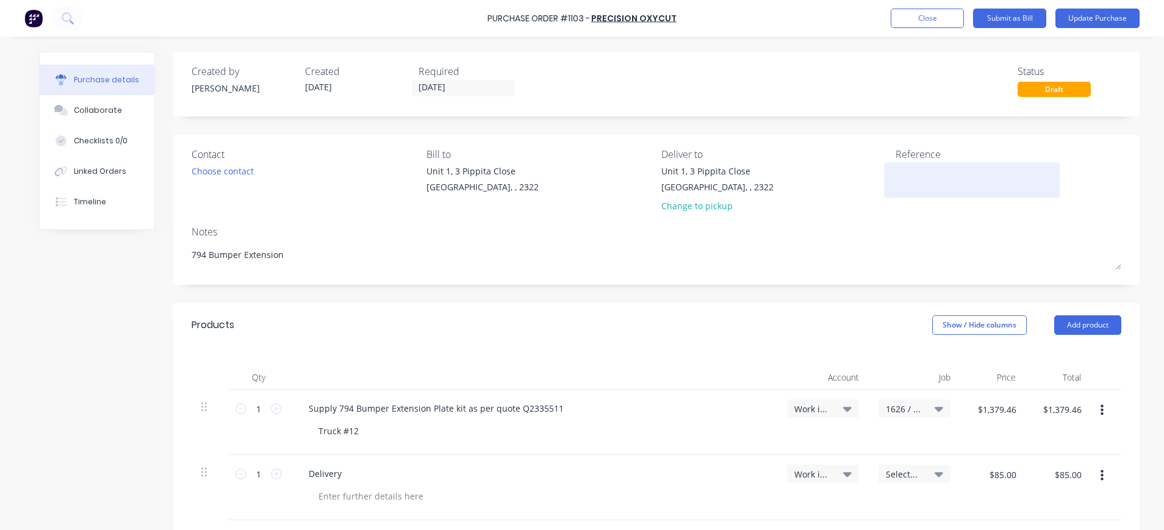
click at [925, 181] on textarea at bounding box center [971, 178] width 152 height 27
type textarea "1103341"
click at [934, 475] on icon at bounding box center [938, 474] width 9 height 5
click at [869, 504] on input at bounding box center [874, 510] width 125 height 24
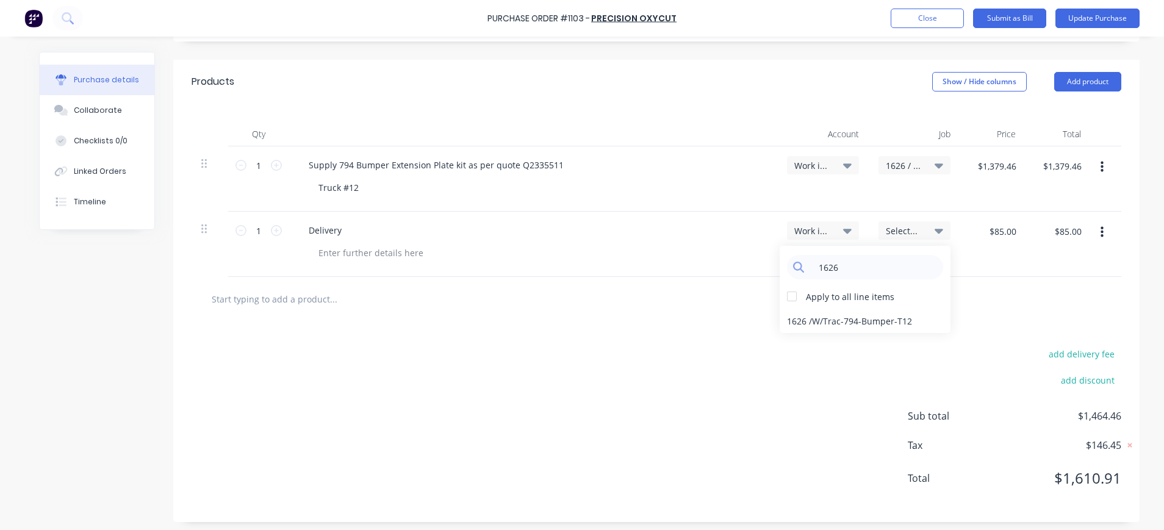
scroll to position [244, 0]
type input "1626"
click at [837, 317] on div "1626 / W/Trac-794-Bumper-T12" at bounding box center [865, 320] width 171 height 24
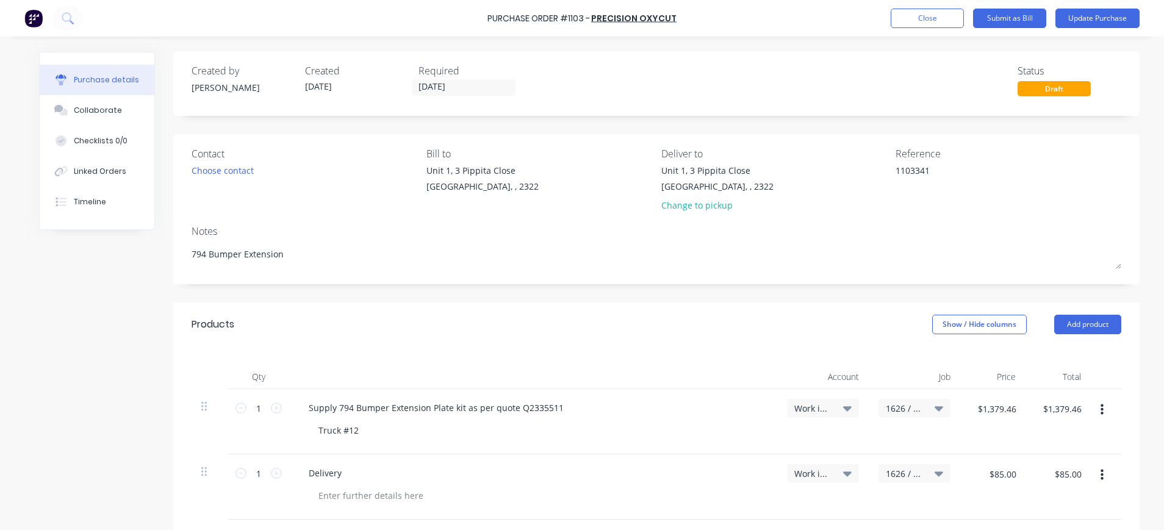
scroll to position [0, 0]
drag, startPoint x: 107, startPoint y: 106, endPoint x: 159, endPoint y: 114, distance: 52.5
click at [107, 106] on div "Collaborate" at bounding box center [98, 110] width 48 height 11
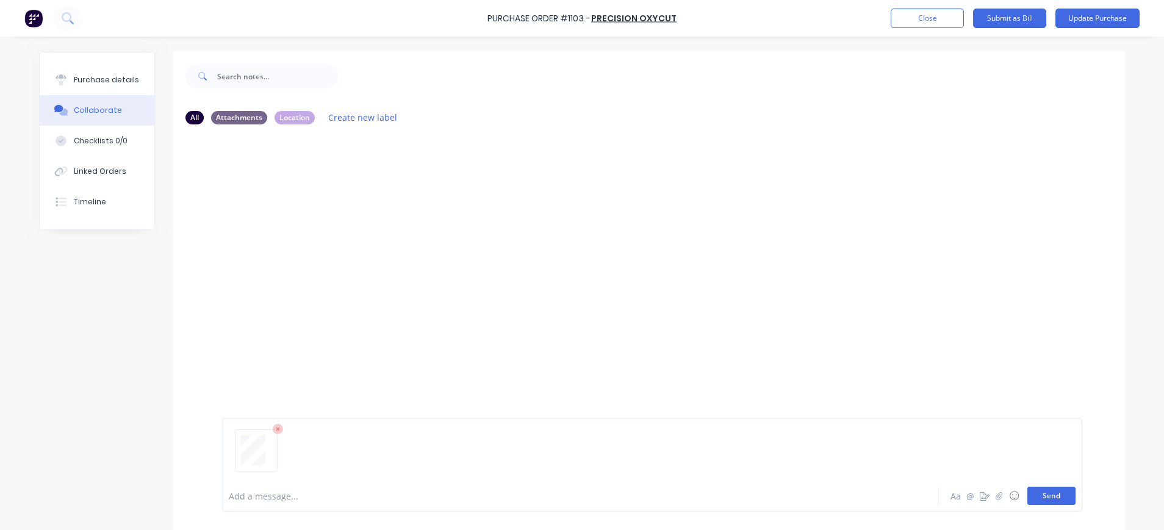
click at [1045, 496] on button "Send" at bounding box center [1051, 496] width 48 height 18
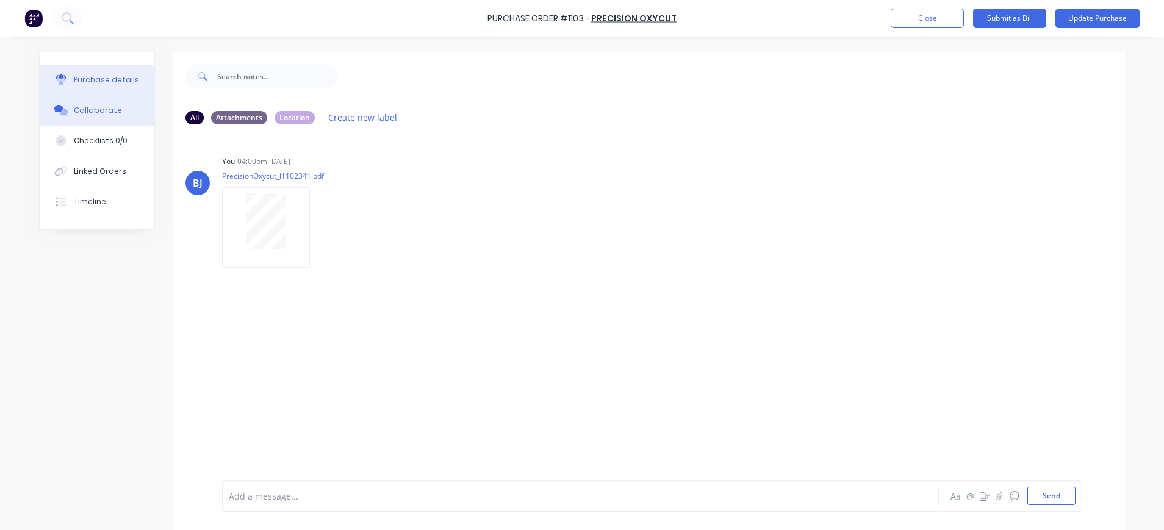
click at [81, 77] on div "Purchase details" at bounding box center [106, 79] width 65 height 11
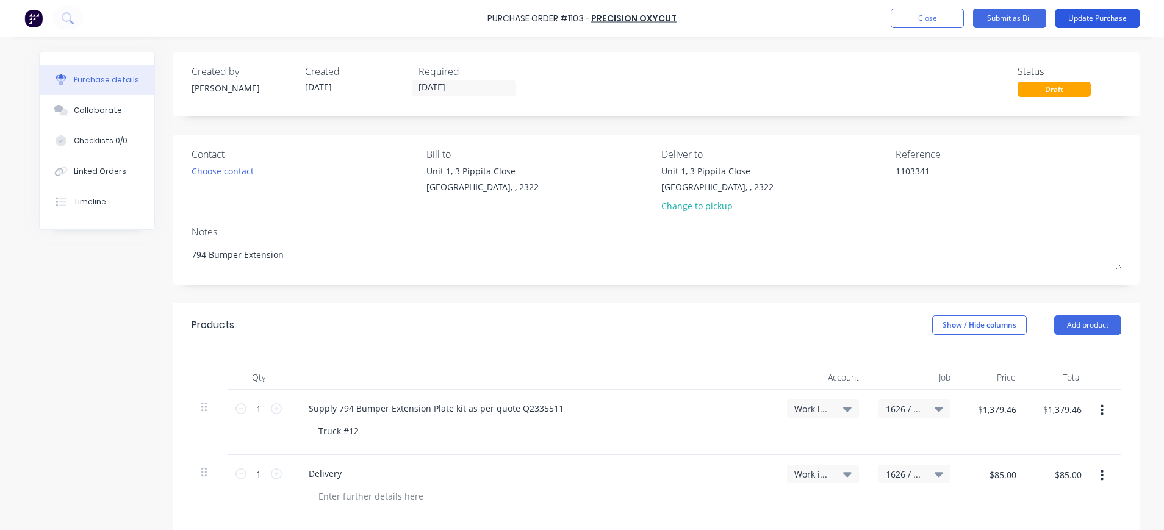
click at [1076, 19] on button "Update Purchase" at bounding box center [1097, 19] width 84 height 20
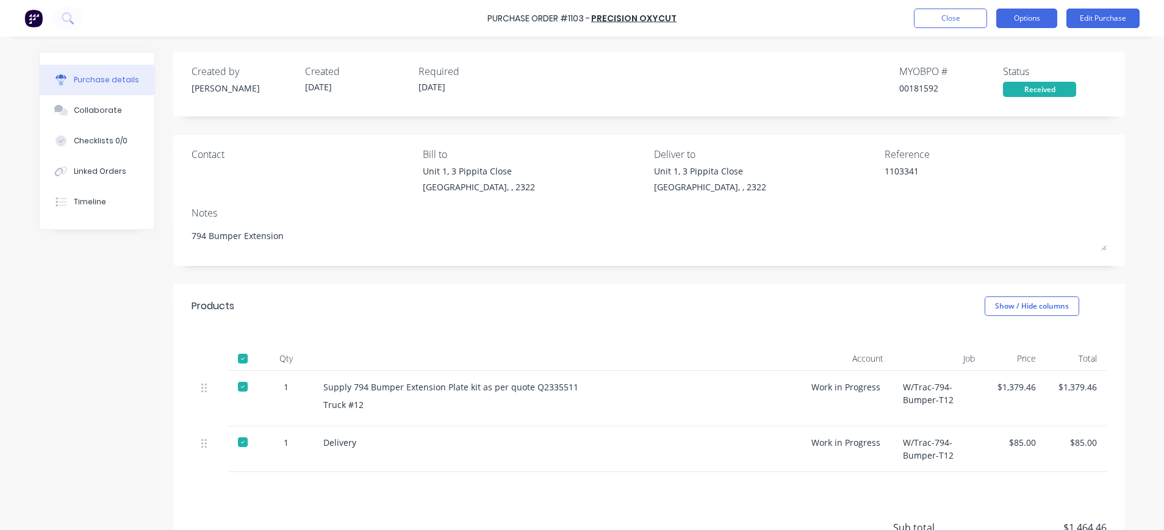
click at [1028, 12] on button "Options" at bounding box center [1026, 19] width 61 height 20
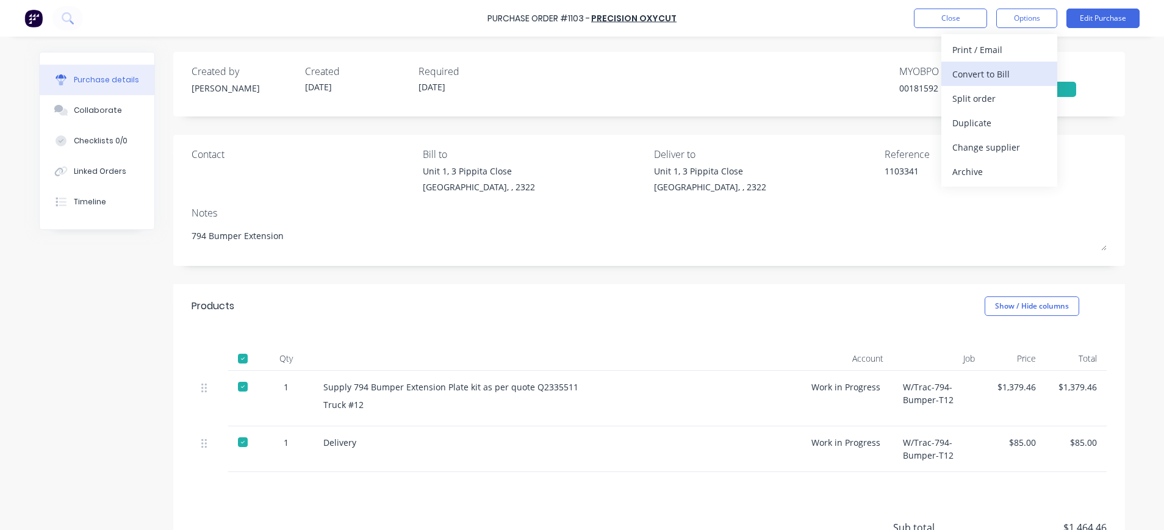
click at [975, 74] on div "Convert to Bill" at bounding box center [999, 74] width 94 height 18
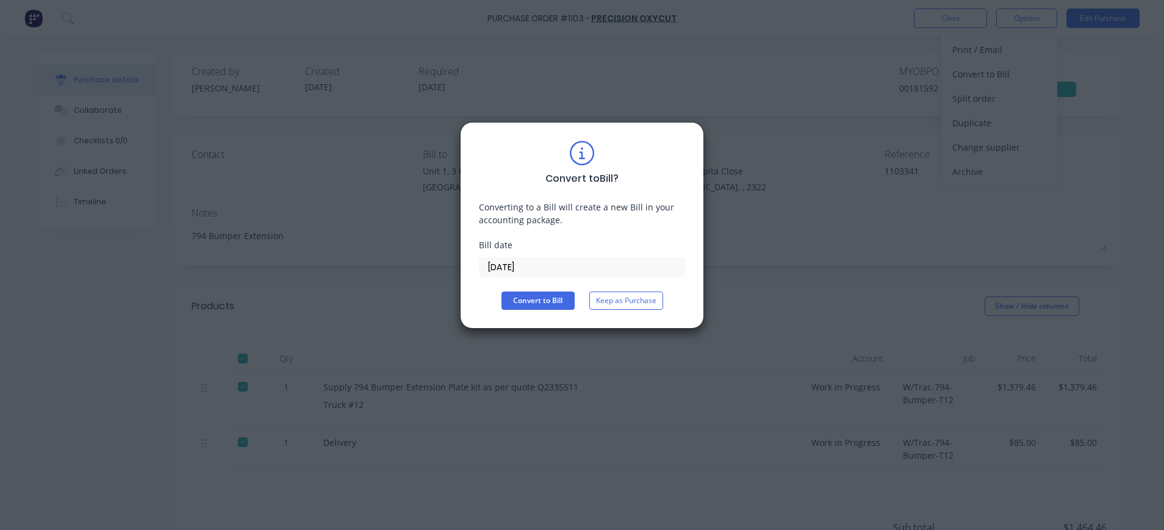
click at [533, 265] on input "14/08/25" at bounding box center [581, 267] width 205 height 18
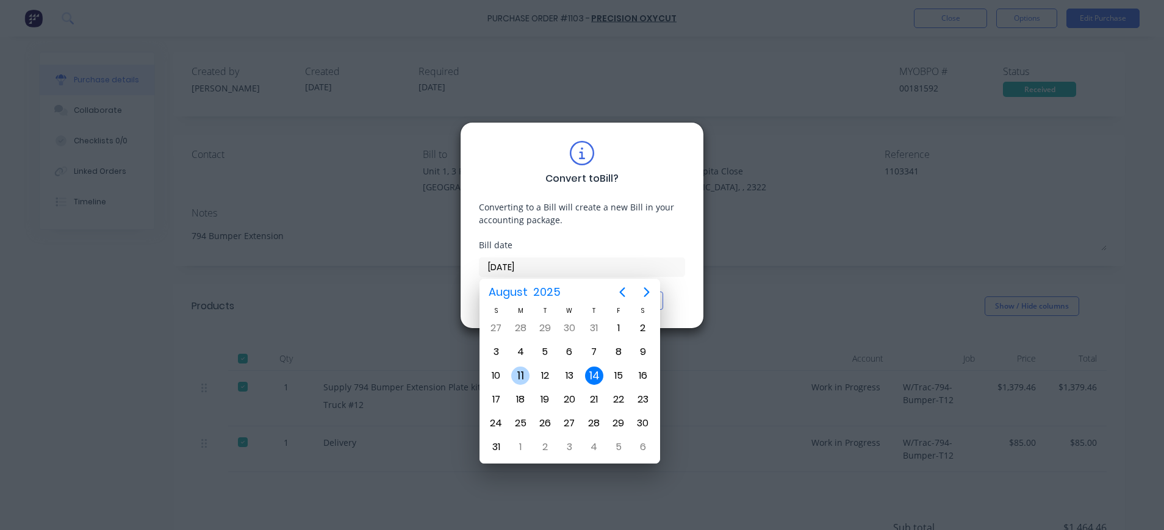
drag, startPoint x: 525, startPoint y: 377, endPoint x: 544, endPoint y: 339, distance: 43.1
click at [526, 376] on div "11" at bounding box center [520, 376] width 18 height 18
type input "11/08/25"
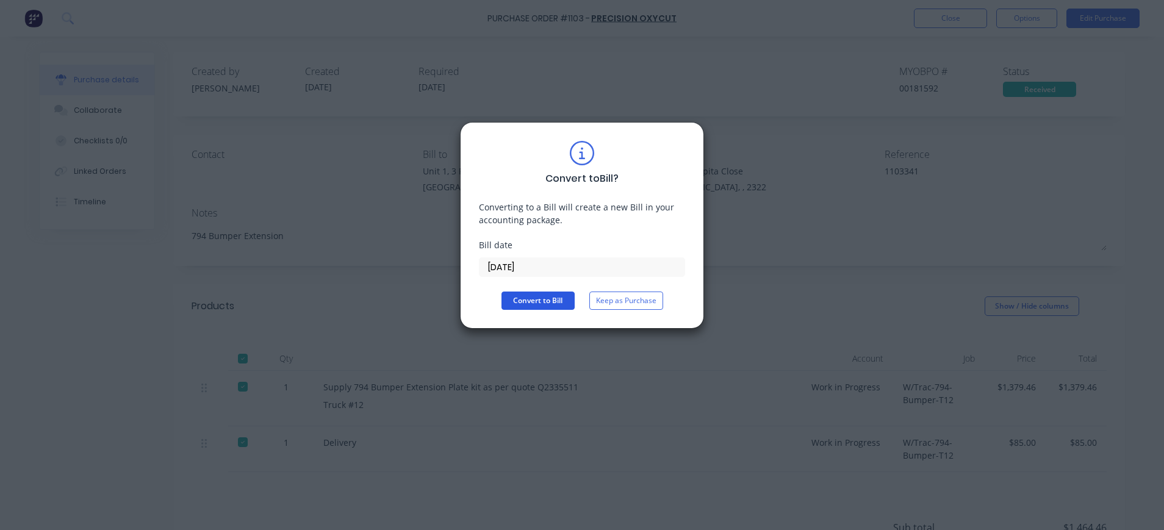
click at [554, 300] on button "Convert to Bill" at bounding box center [537, 301] width 73 height 18
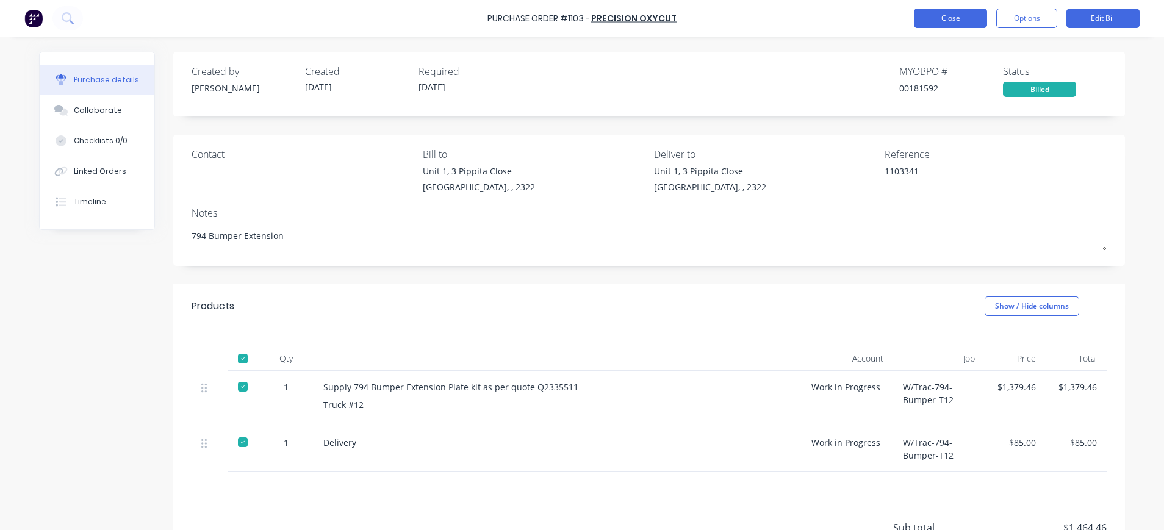
click at [955, 18] on button "Close" at bounding box center [950, 19] width 73 height 20
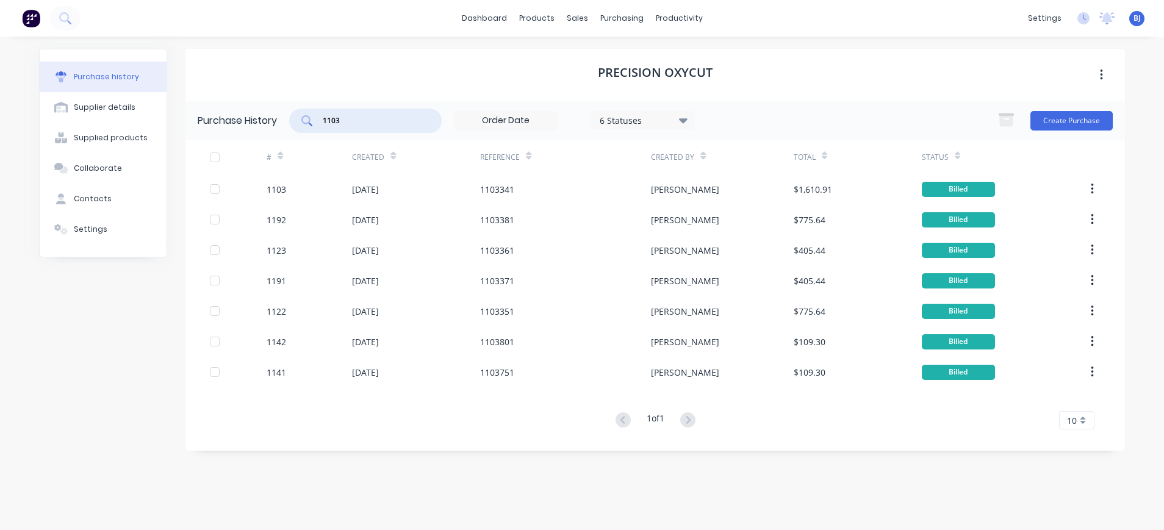
drag, startPoint x: 366, startPoint y: 123, endPoint x: 304, endPoint y: 123, distance: 61.6
click at [304, 123] on div "1103" at bounding box center [365, 121] width 152 height 24
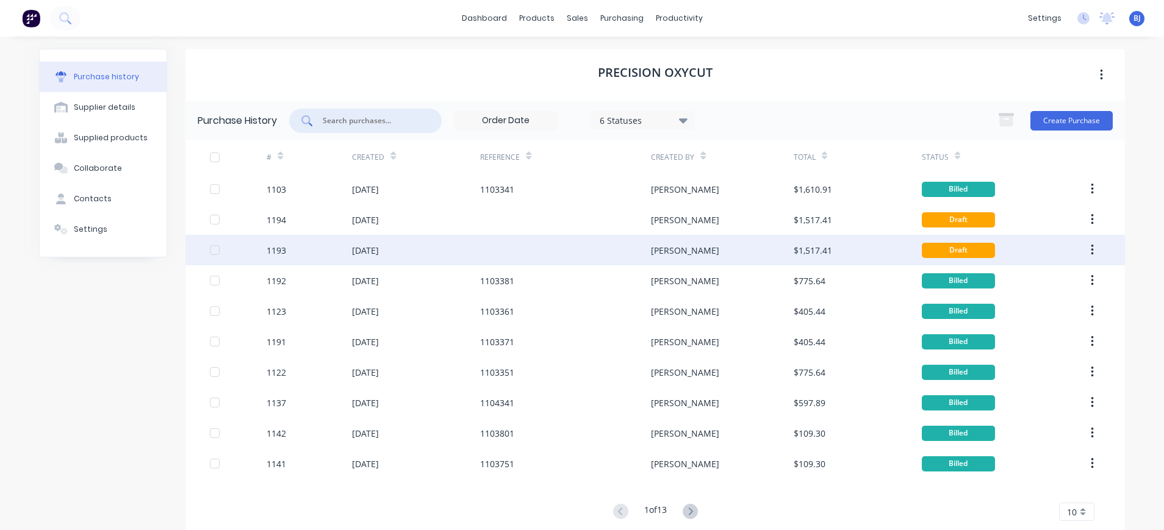
click at [379, 248] on div "14 Aug 2025" at bounding box center [365, 250] width 27 height 13
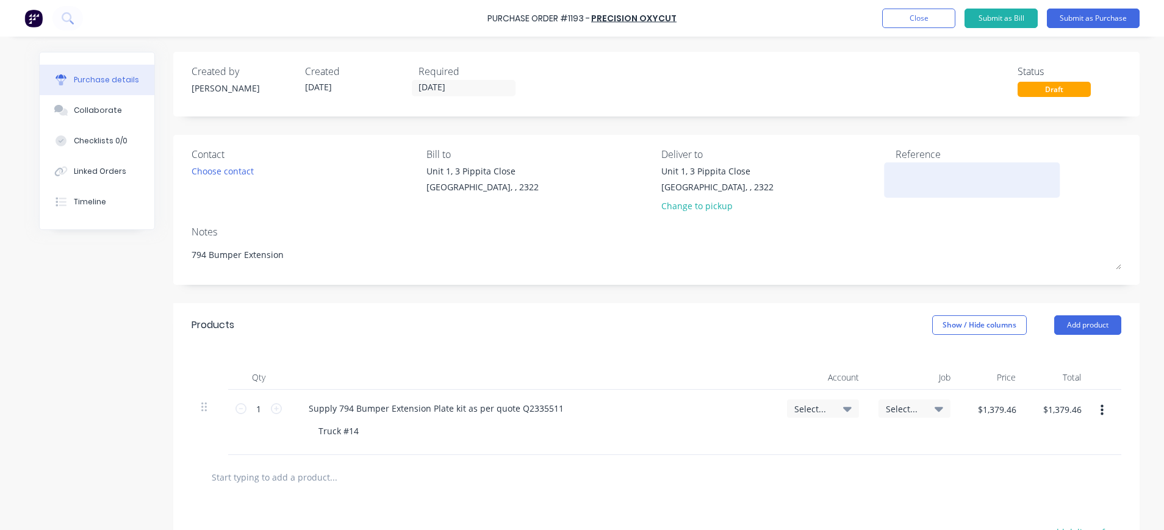
click at [915, 179] on textarea at bounding box center [971, 178] width 152 height 27
type textarea "1103311"
click at [815, 410] on span "Select..." at bounding box center [812, 409] width 37 height 13
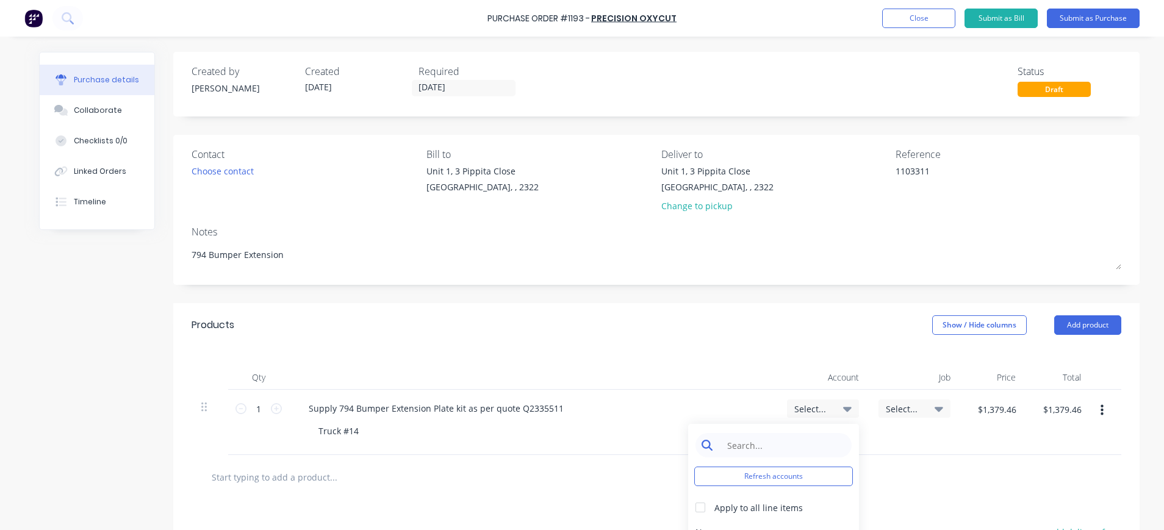
click at [776, 438] on input at bounding box center [782, 445] width 125 height 24
type input "1-140"
click at [773, 522] on div "1-1400 / Work in Progress" at bounding box center [773, 532] width 171 height 24
click at [890, 406] on span "Select..." at bounding box center [904, 409] width 37 height 13
click at [883, 439] on input at bounding box center [874, 445] width 125 height 24
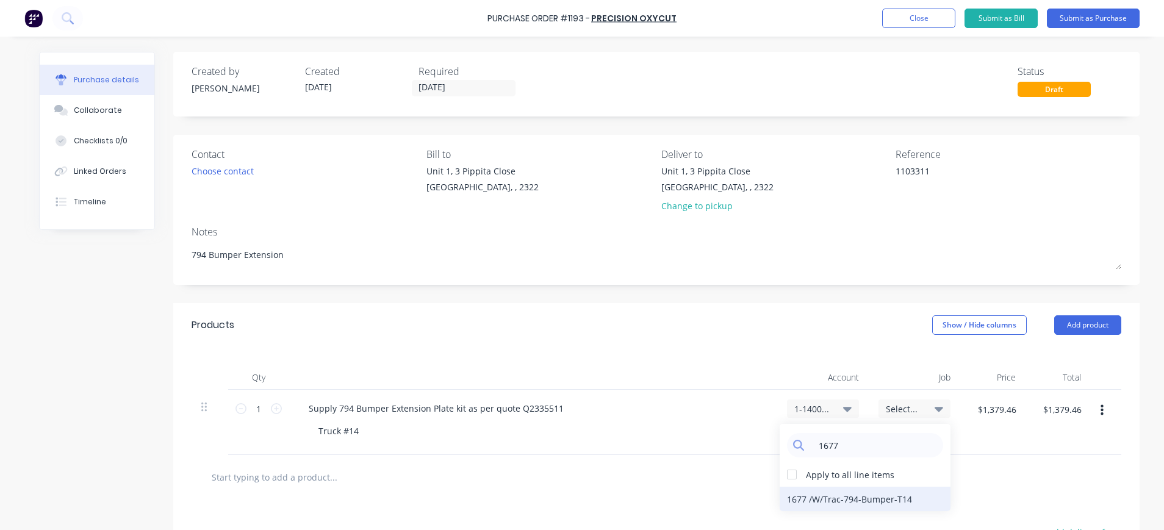
type input "1677"
click at [882, 500] on div "1677 / W/Trac-794-Bumper-T14" at bounding box center [865, 499] width 171 height 24
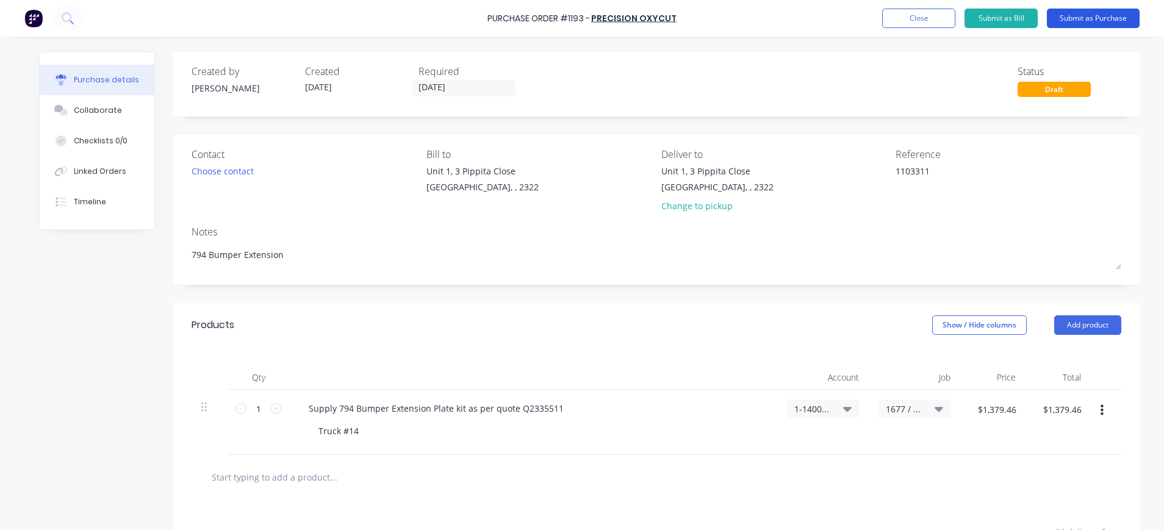
click at [1101, 16] on button "Submit as Purchase" at bounding box center [1093, 19] width 93 height 20
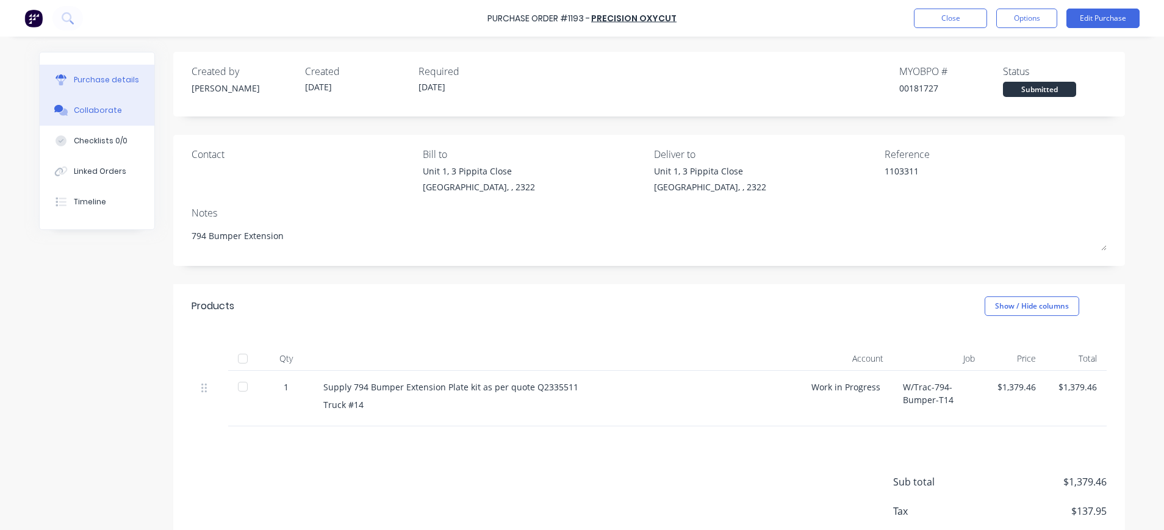
click at [95, 112] on div "Collaborate" at bounding box center [98, 110] width 48 height 11
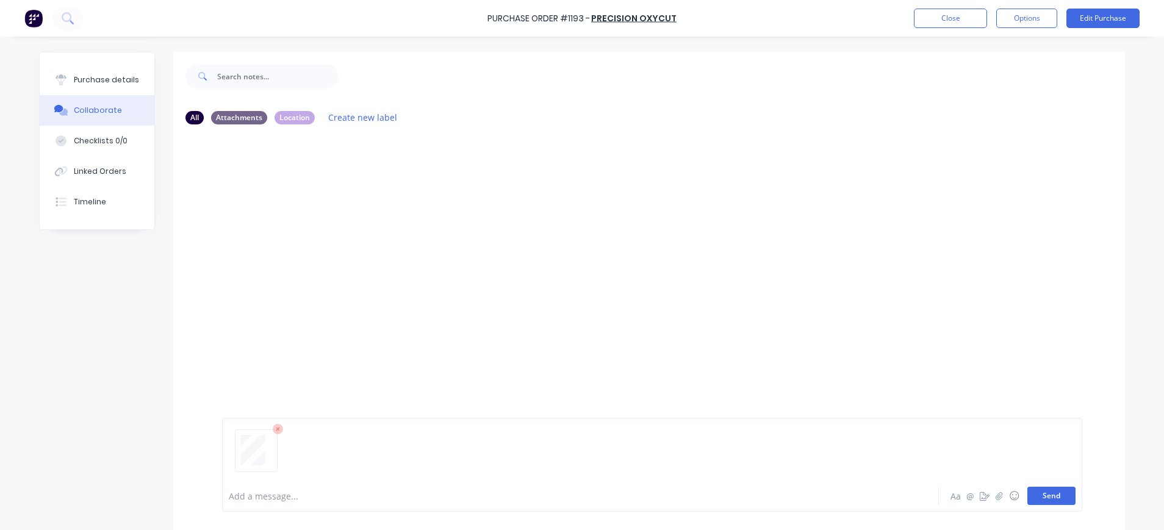
click at [1036, 496] on button "Send" at bounding box center [1051, 496] width 48 height 18
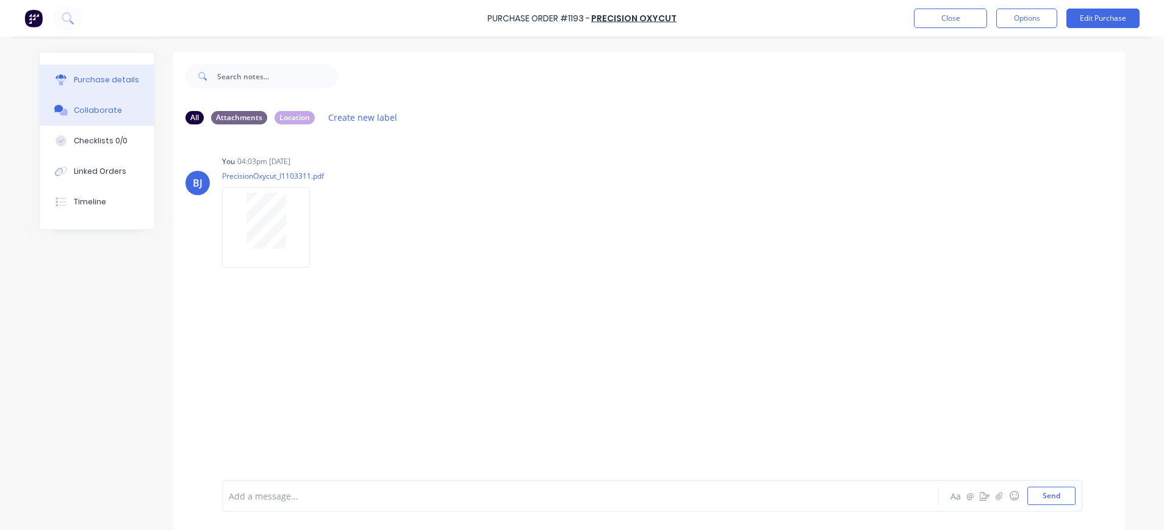
click at [85, 80] on div "Purchase details" at bounding box center [106, 79] width 65 height 11
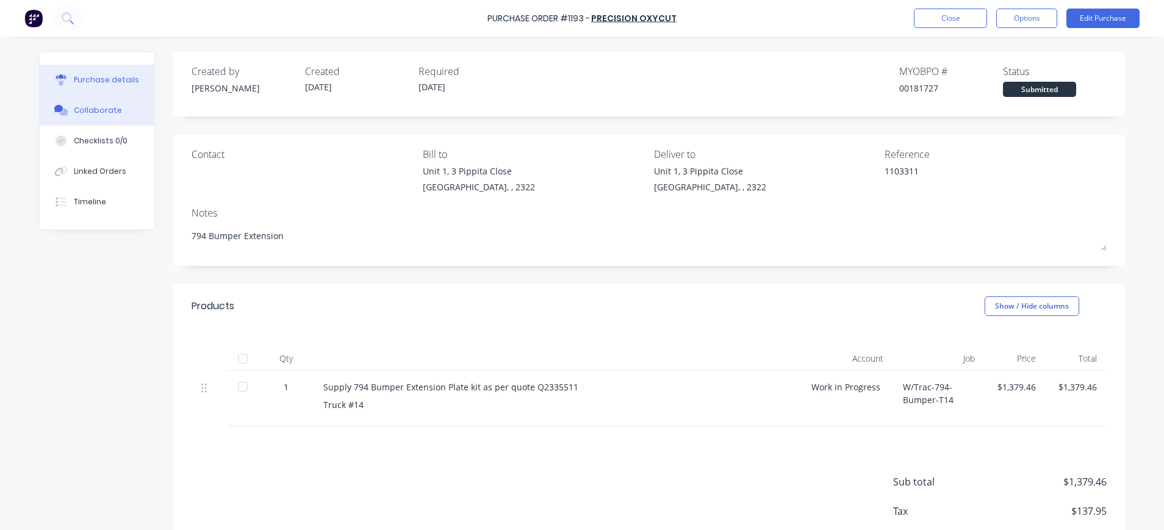
click at [88, 113] on div "Collaborate" at bounding box center [98, 110] width 48 height 11
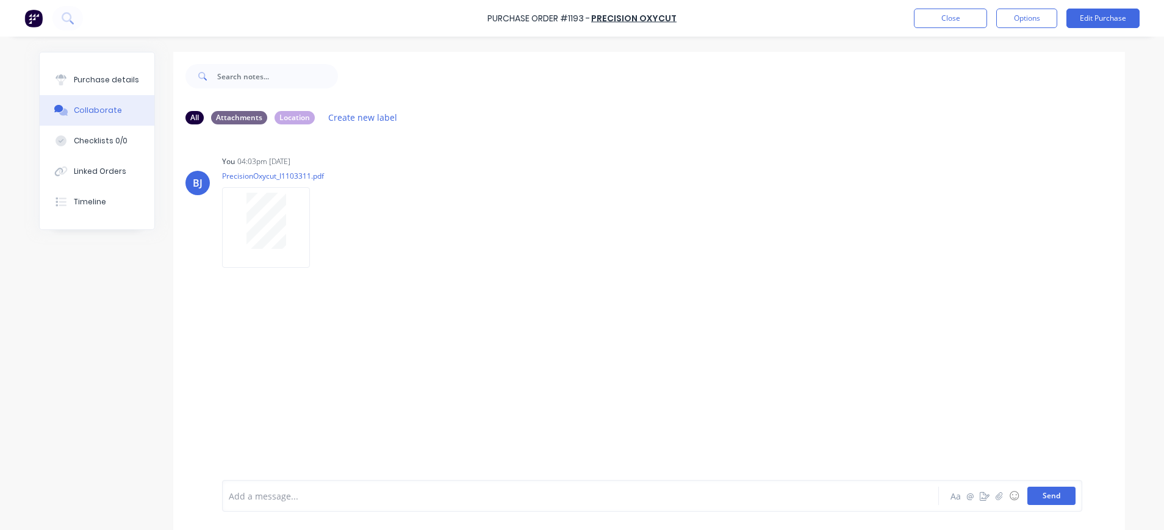
click at [1047, 493] on button "Send" at bounding box center [1051, 496] width 48 height 18
click at [89, 77] on div "Purchase details" at bounding box center [106, 79] width 65 height 11
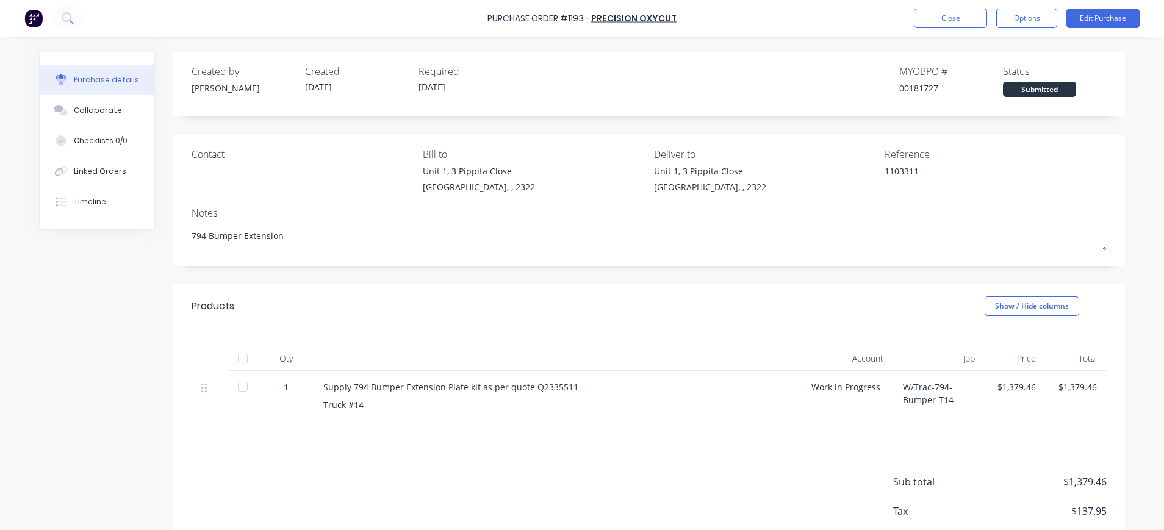
scroll to position [70, 0]
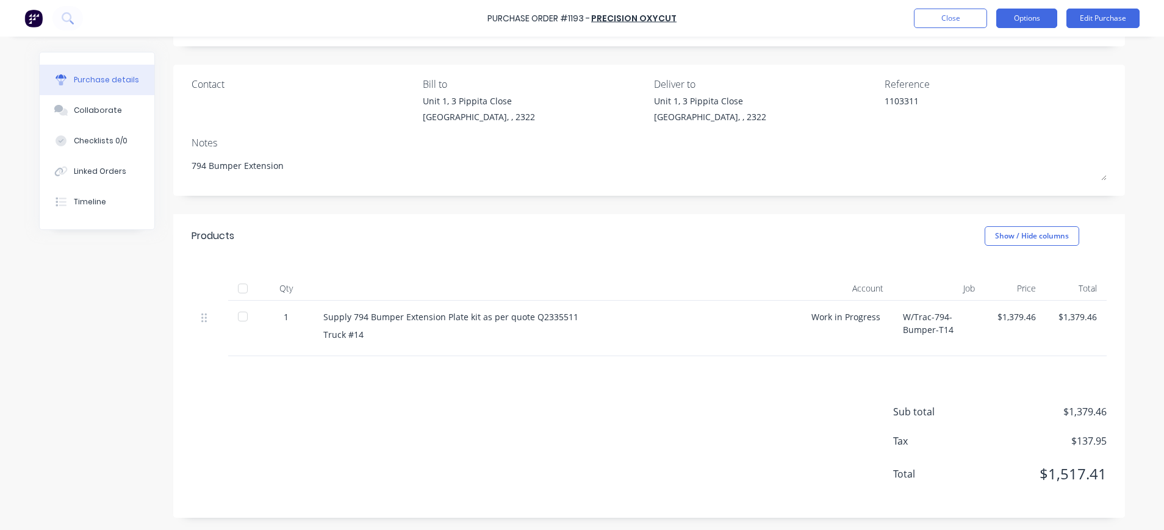
click at [1018, 21] on button "Options" at bounding box center [1026, 19] width 61 height 20
click at [1007, 66] on div "Convert to Bill" at bounding box center [999, 74] width 94 height 18
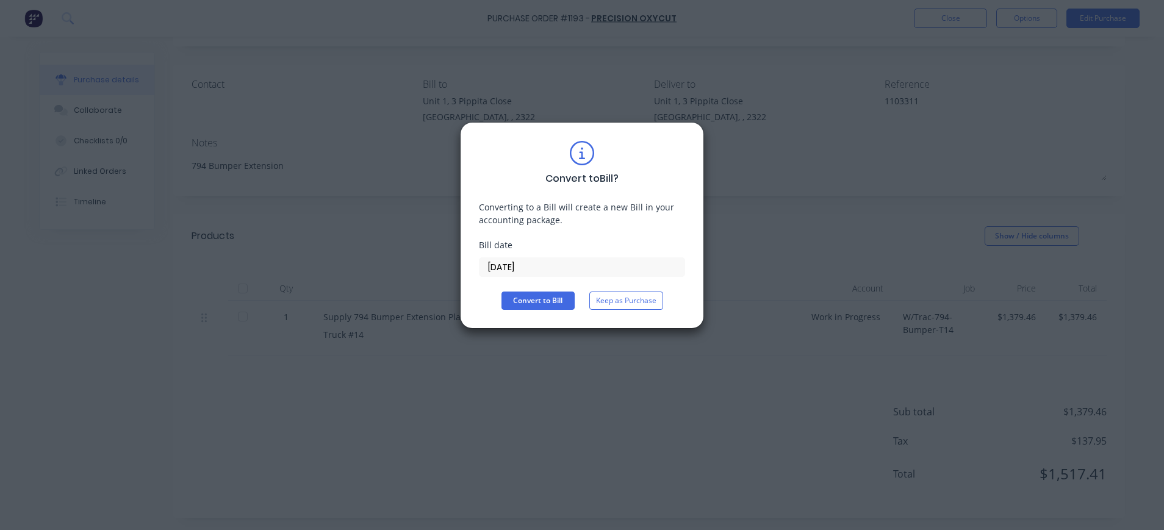
click at [525, 267] on input "14/08/25" at bounding box center [581, 267] width 205 height 18
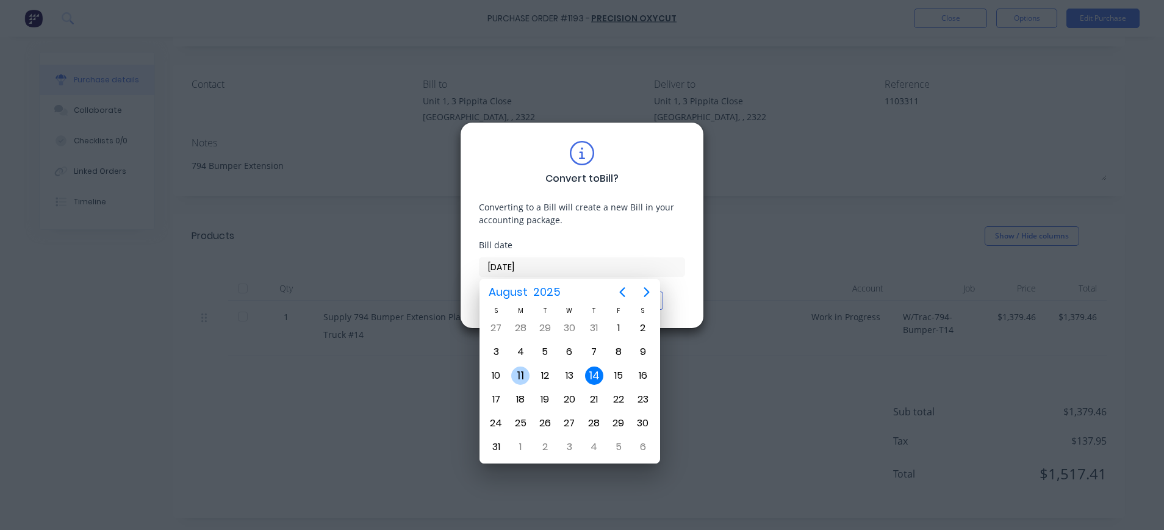
click at [520, 377] on div "11" at bounding box center [520, 376] width 18 height 18
type input "11/08/25"
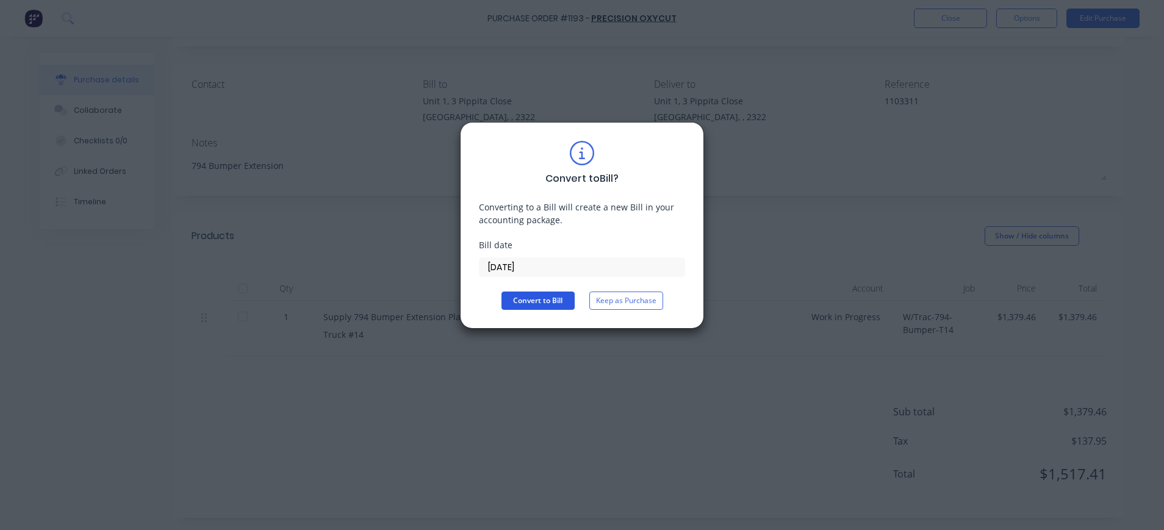
click at [545, 299] on button "Convert to Bill" at bounding box center [537, 301] width 73 height 18
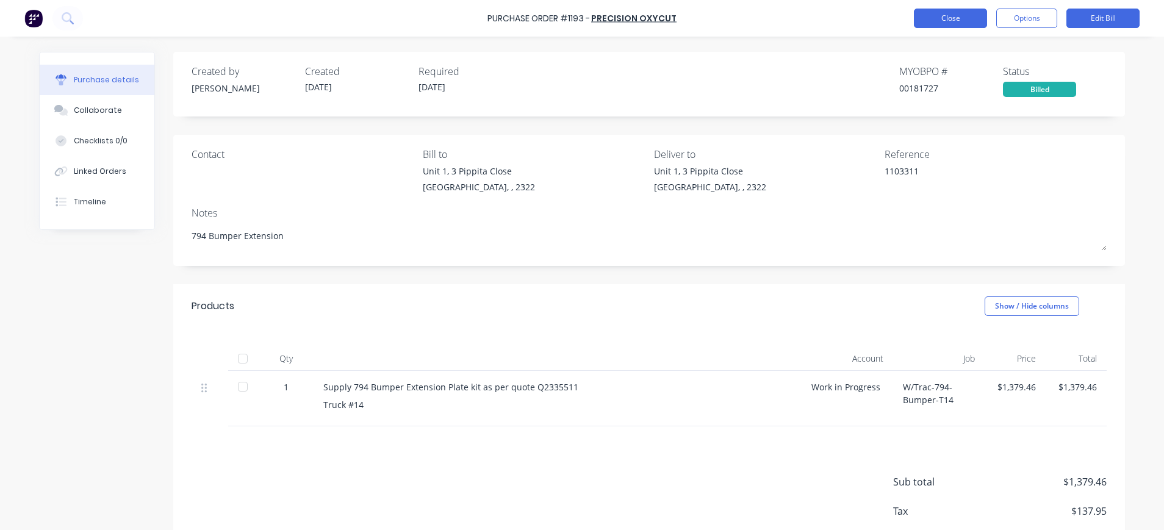
click at [935, 26] on button "Close" at bounding box center [950, 19] width 73 height 20
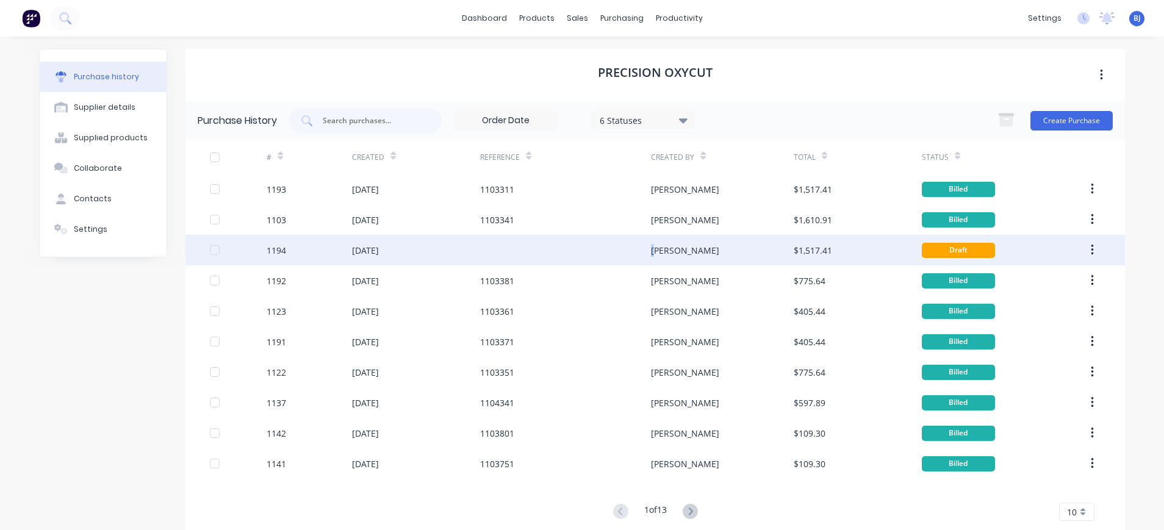
click at [651, 251] on div "Beth" at bounding box center [685, 250] width 68 height 13
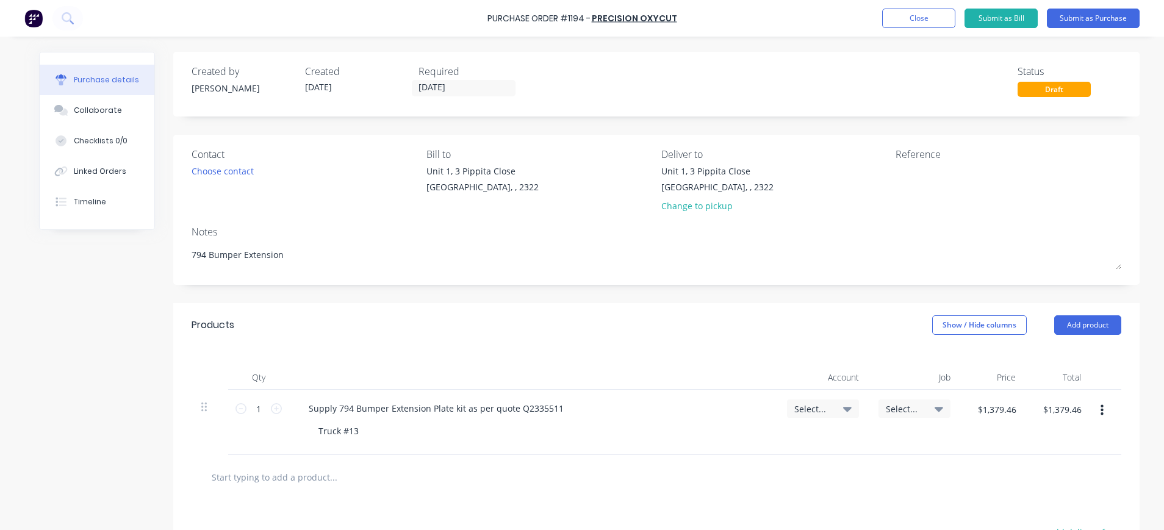
click at [843, 407] on icon at bounding box center [847, 409] width 9 height 5
click at [800, 445] on input at bounding box center [782, 445] width 125 height 24
type input "1-140"
click at [892, 411] on span "Select..." at bounding box center [904, 409] width 37 height 13
click at [886, 445] on input at bounding box center [874, 445] width 125 height 24
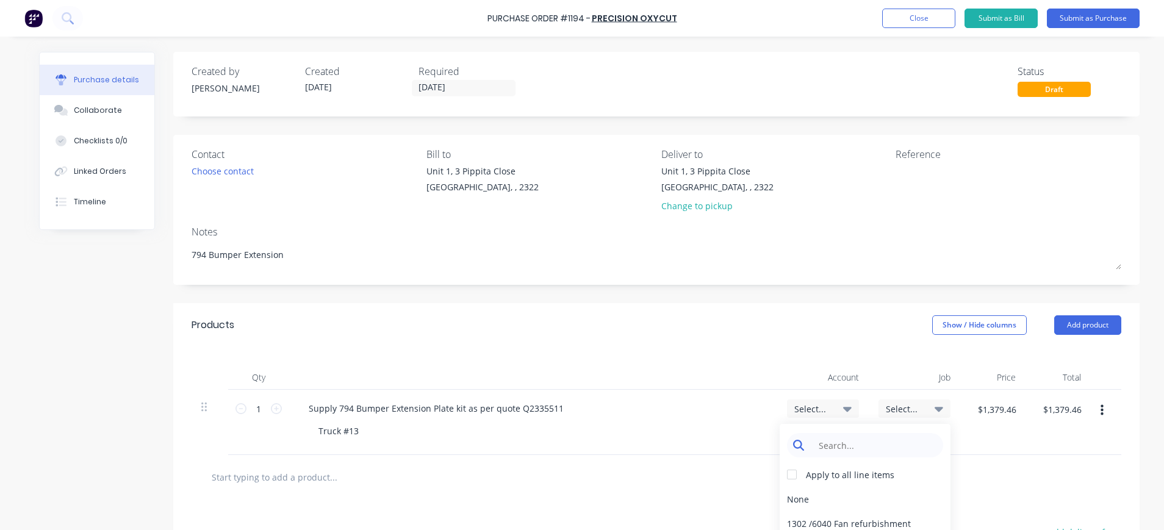
click at [886, 445] on input at bounding box center [874, 445] width 125 height 24
type input "1677"
click at [877, 500] on div "1677 / W/Trac-794-Bumper-T14" at bounding box center [865, 499] width 171 height 24
click at [909, 407] on span "1677 / W/Trac-794-Bumper-T14" at bounding box center [904, 409] width 37 height 13
click at [887, 440] on input at bounding box center [874, 445] width 125 height 24
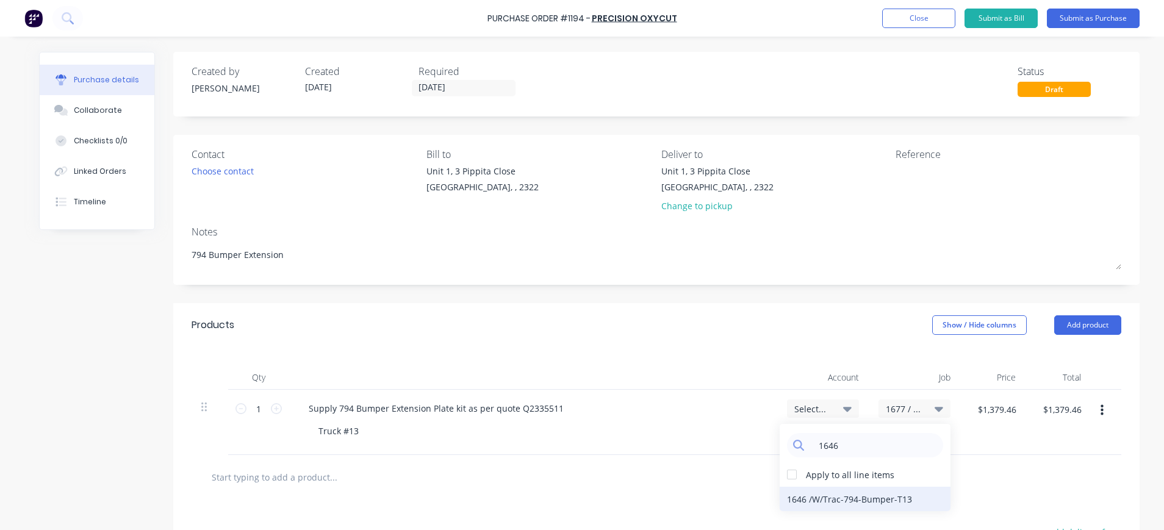
type input "1646"
click at [862, 500] on div "1646 / W/Trac-794-Bumper-T13" at bounding box center [865, 499] width 171 height 24
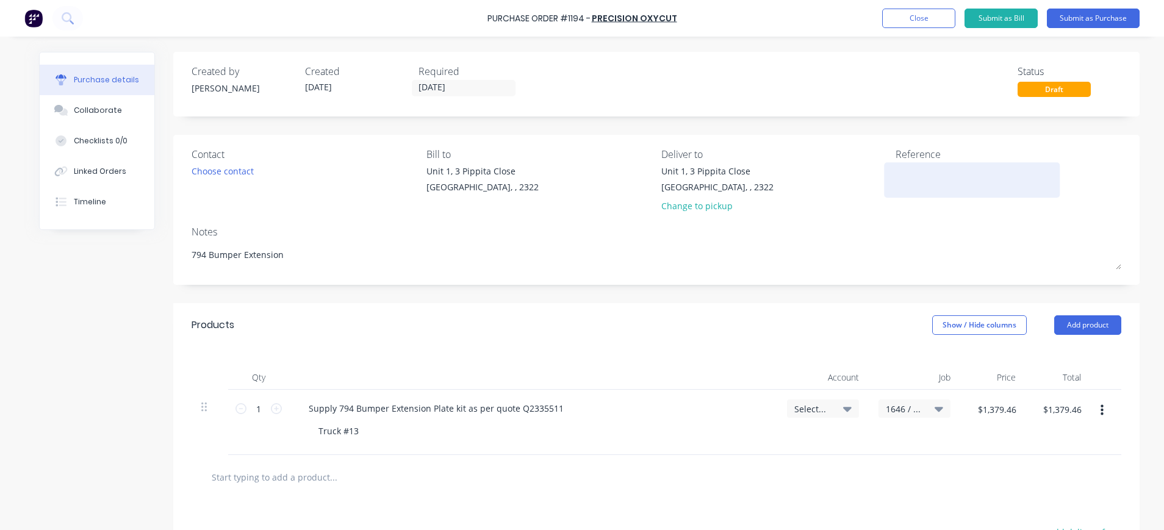
click at [903, 171] on textarea at bounding box center [971, 178] width 152 height 27
type textarea "1103321"
click at [1069, 15] on button "Submit as Purchase" at bounding box center [1093, 19] width 93 height 20
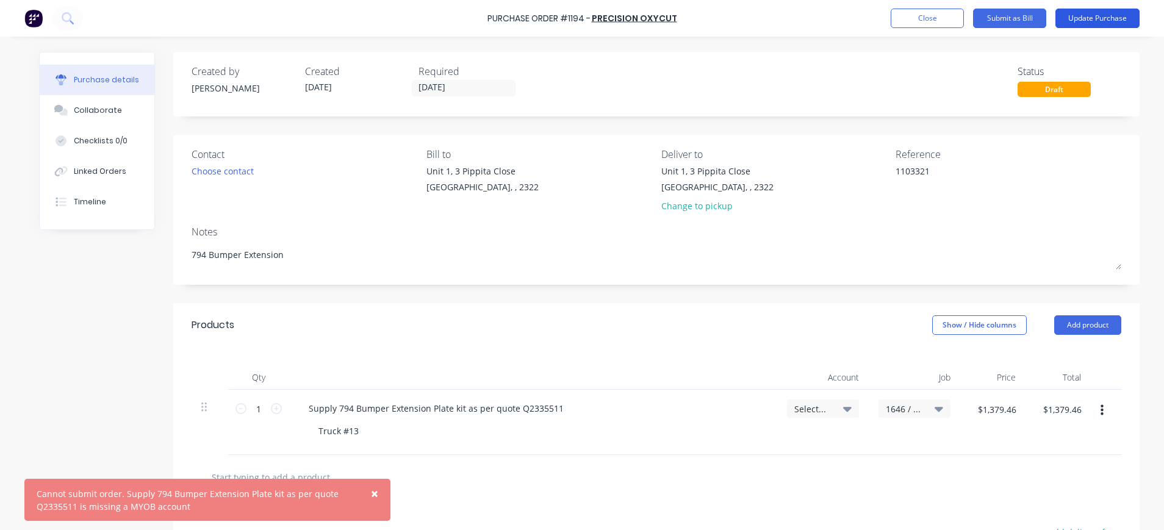
click at [1095, 17] on button "Update Purchase" at bounding box center [1097, 19] width 84 height 20
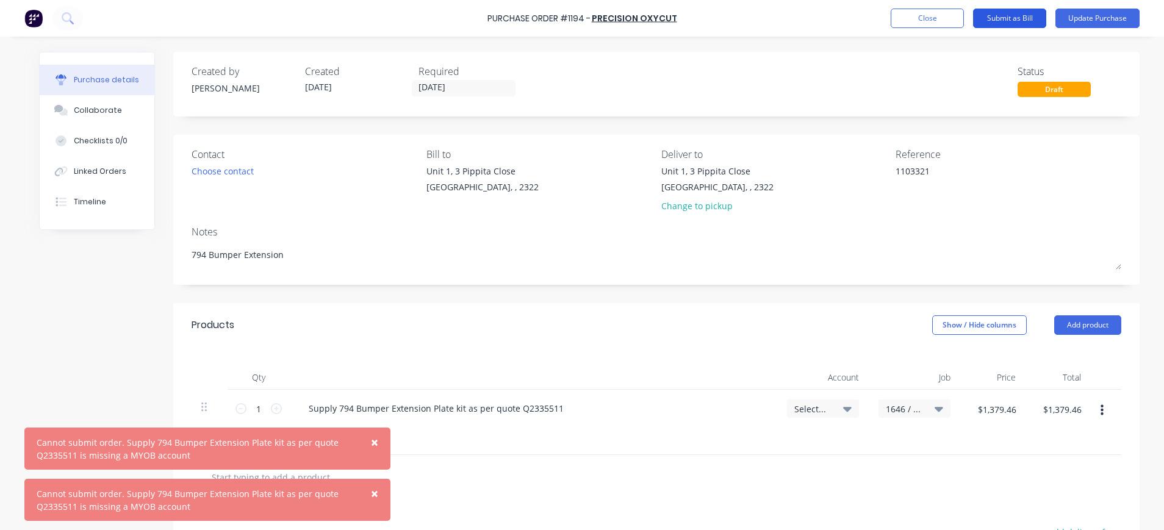
click at [1020, 18] on button "Submit as Bill" at bounding box center [1009, 19] width 73 height 20
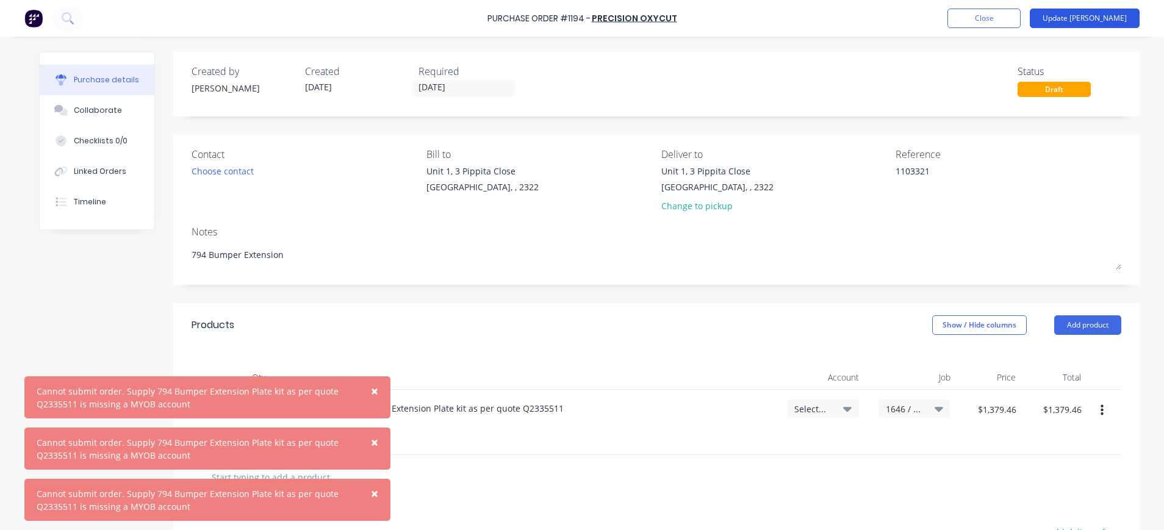
click at [1105, 18] on button "Update Bill" at bounding box center [1085, 19] width 110 height 20
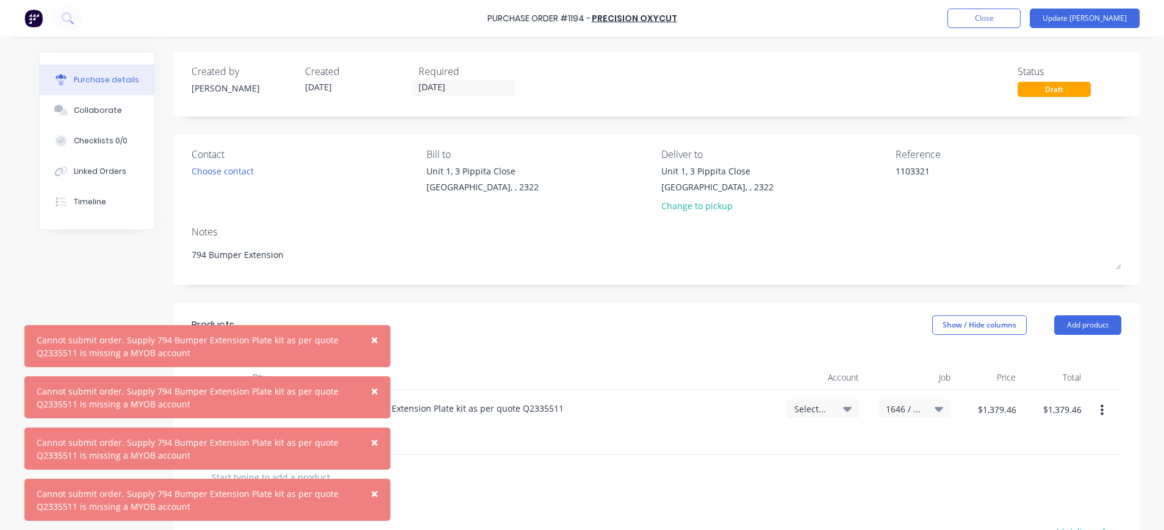
click at [375, 339] on span "×" at bounding box center [374, 339] width 7 height 17
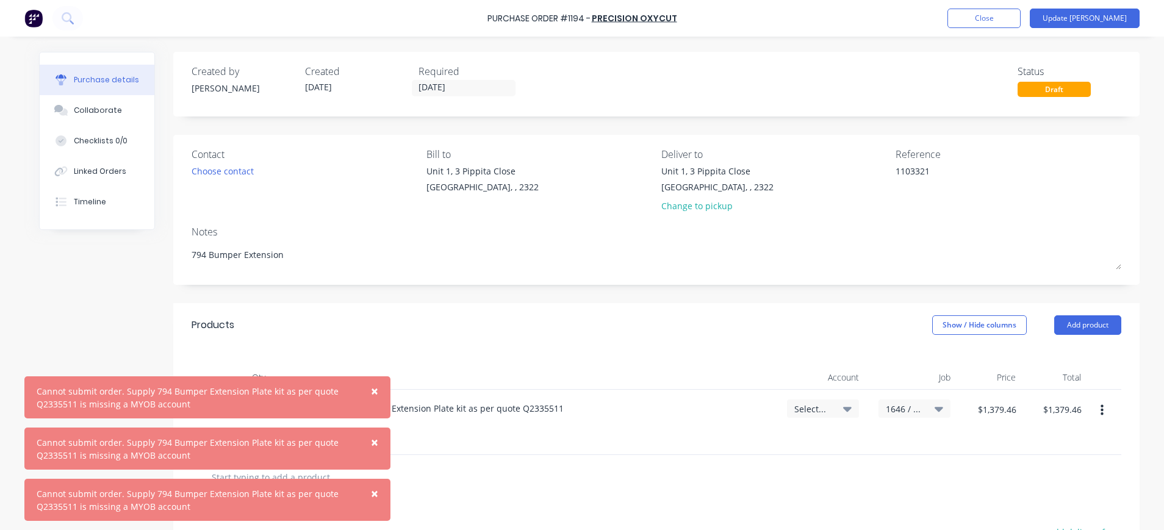
click at [371, 391] on span "×" at bounding box center [374, 390] width 7 height 17
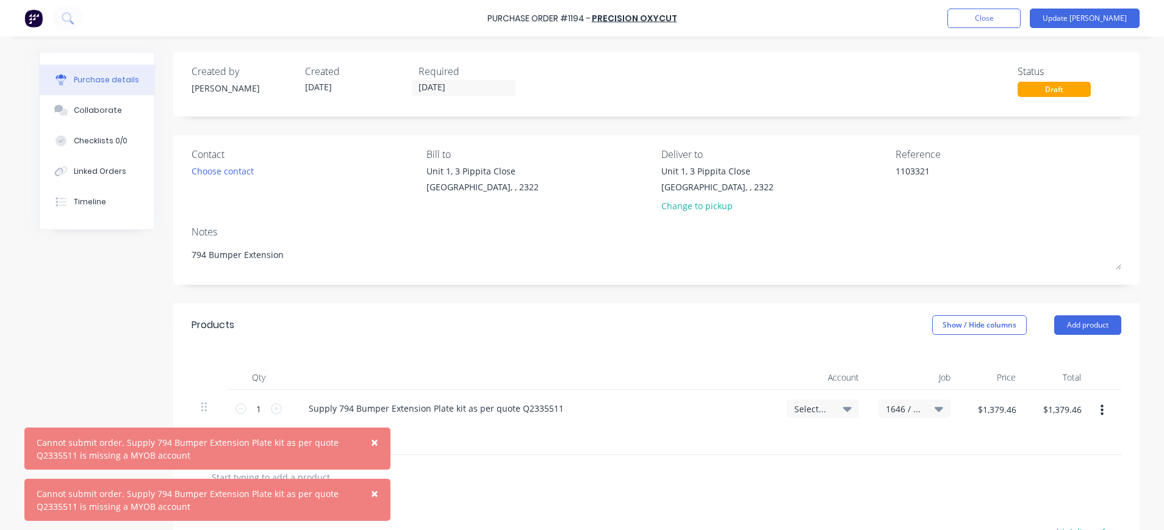
drag, startPoint x: 378, startPoint y: 443, endPoint x: 379, endPoint y: 454, distance: 10.4
click at [378, 443] on span "×" at bounding box center [374, 442] width 7 height 17
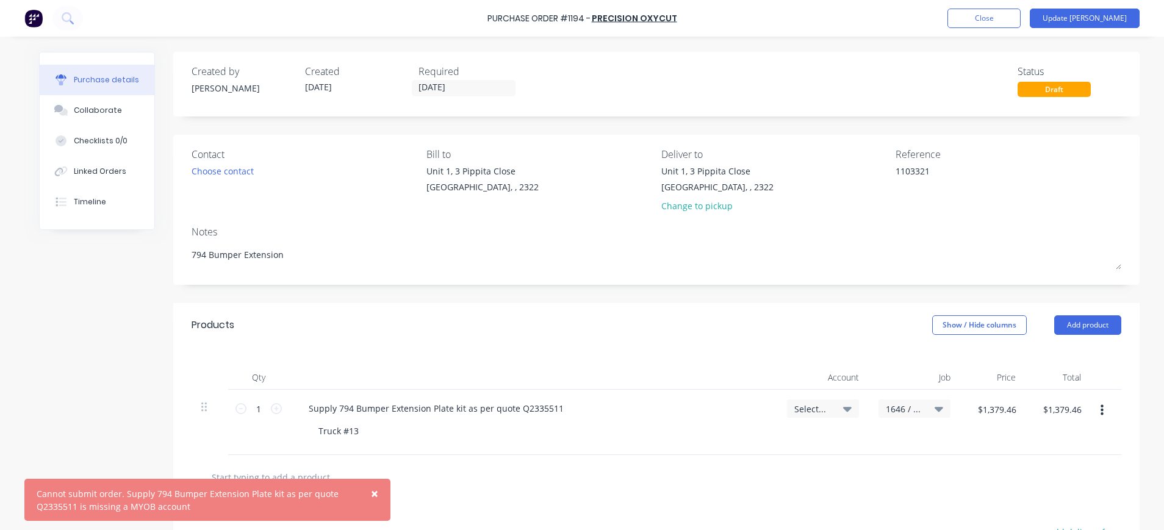
click at [376, 494] on span "×" at bounding box center [374, 493] width 7 height 17
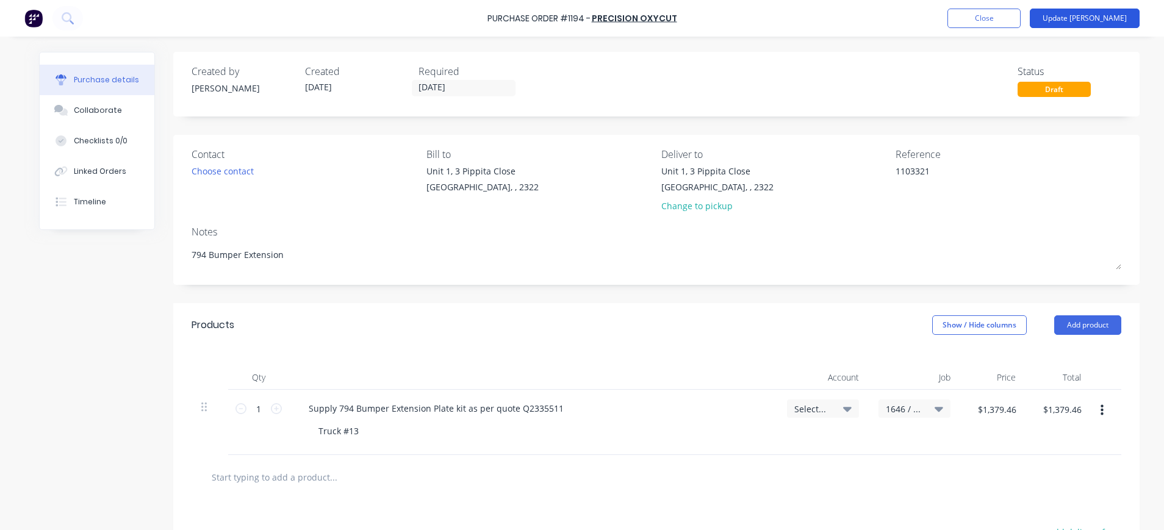
click at [1081, 19] on button "Update Bill" at bounding box center [1085, 19] width 110 height 20
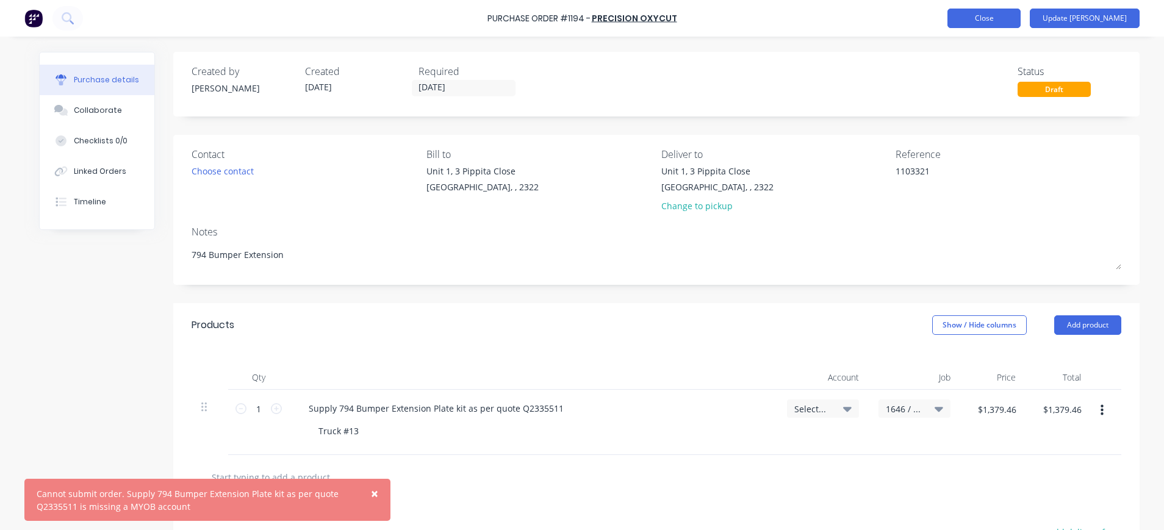
click at [1020, 19] on button "Close" at bounding box center [983, 19] width 73 height 20
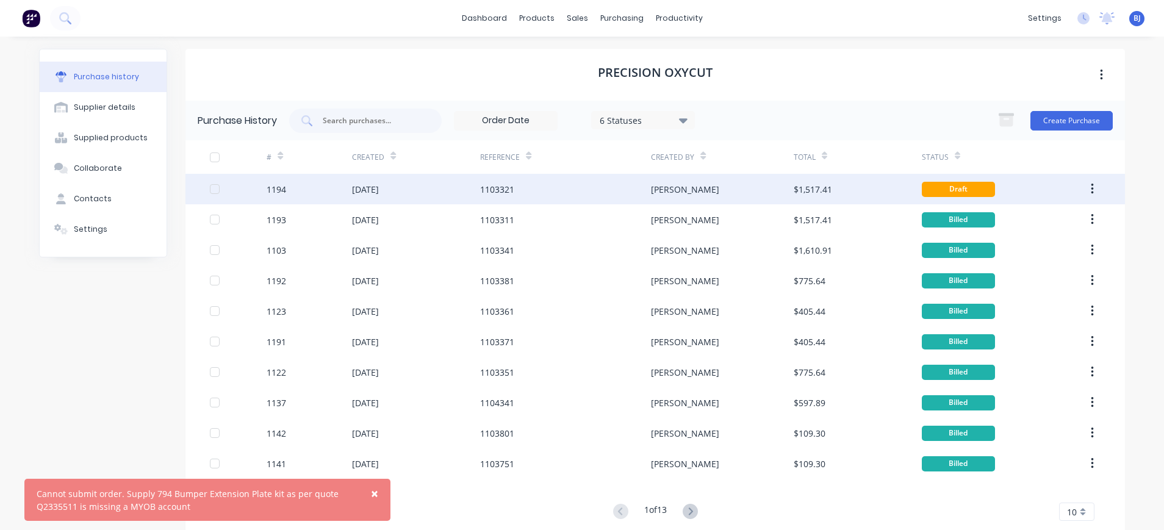
click at [480, 186] on div "1103321" at bounding box center [497, 189] width 34 height 13
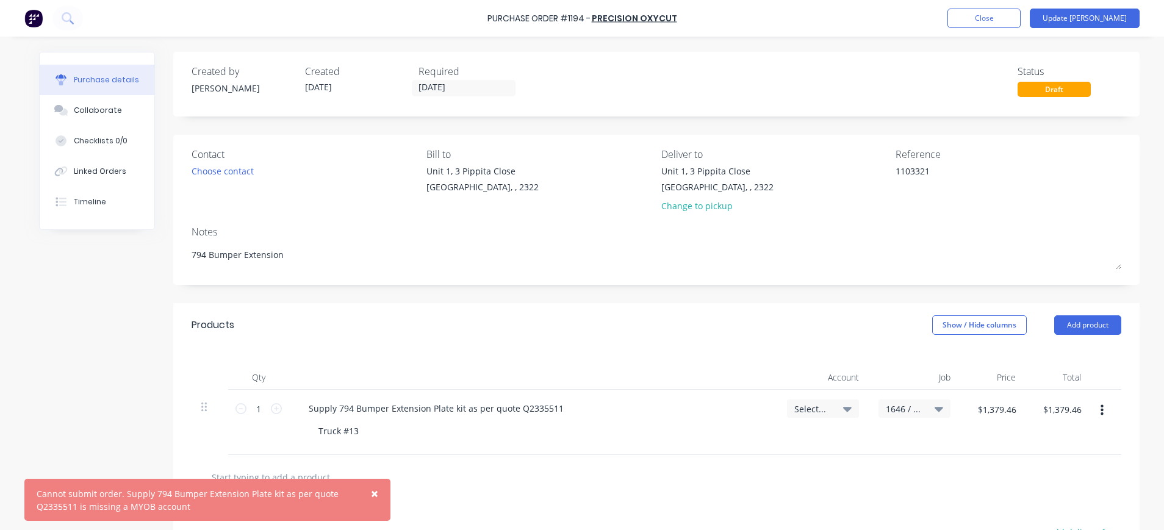
click at [376, 493] on span "×" at bounding box center [374, 493] width 7 height 17
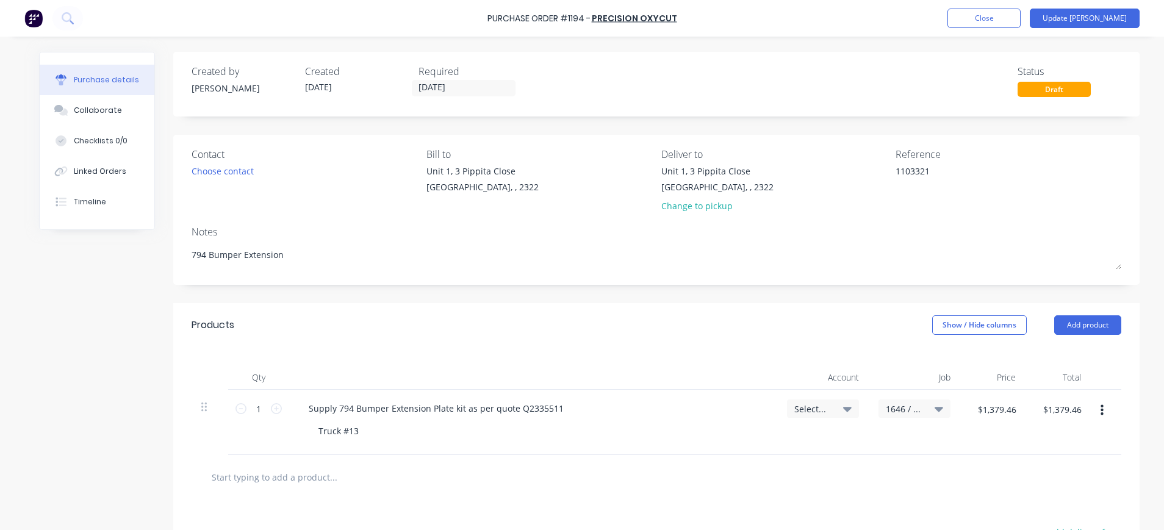
click at [843, 404] on icon at bounding box center [847, 408] width 9 height 13
click at [790, 443] on input at bounding box center [782, 445] width 125 height 24
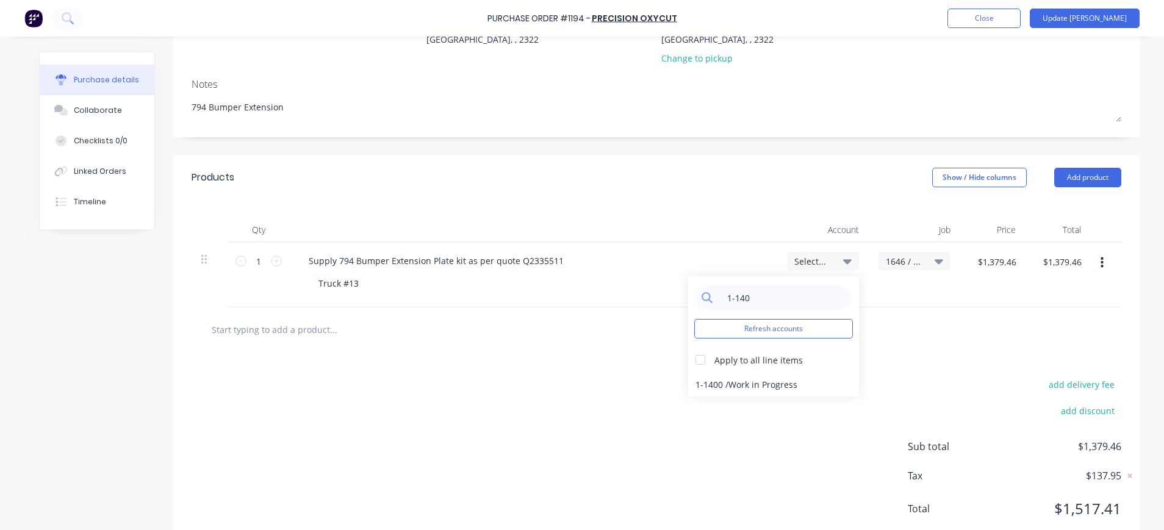
scroll to position [182, 0]
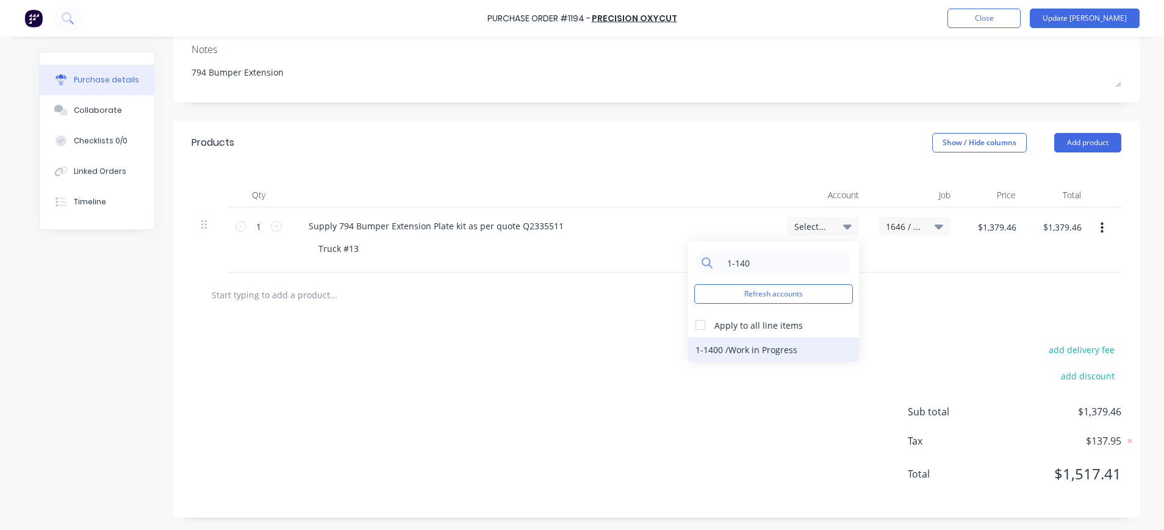
type input "1-140"
click at [758, 345] on div "1-1400 / Work in Progress" at bounding box center [773, 349] width 171 height 24
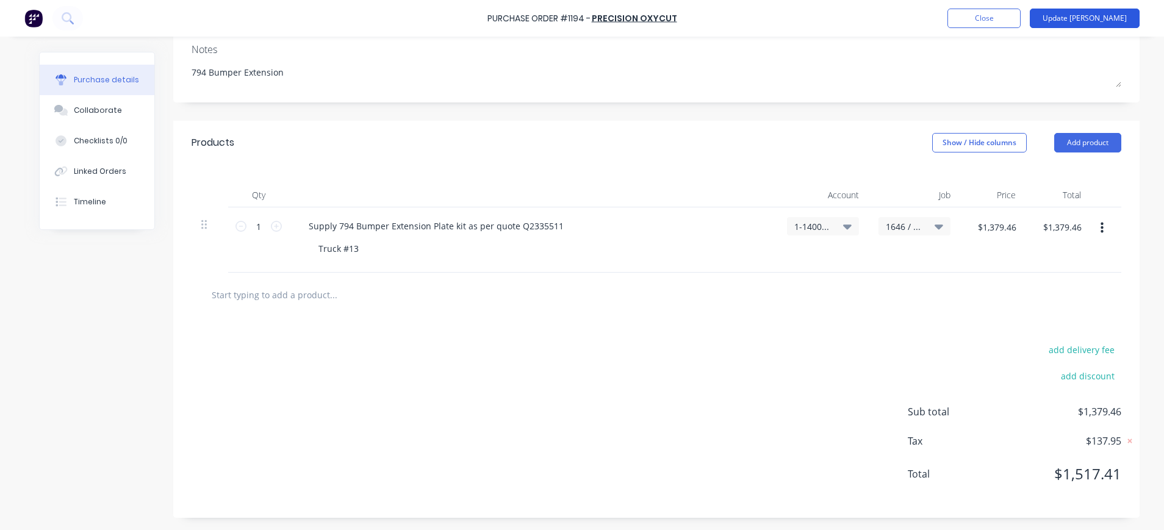
click at [1110, 16] on button "Update Bill" at bounding box center [1085, 19] width 110 height 20
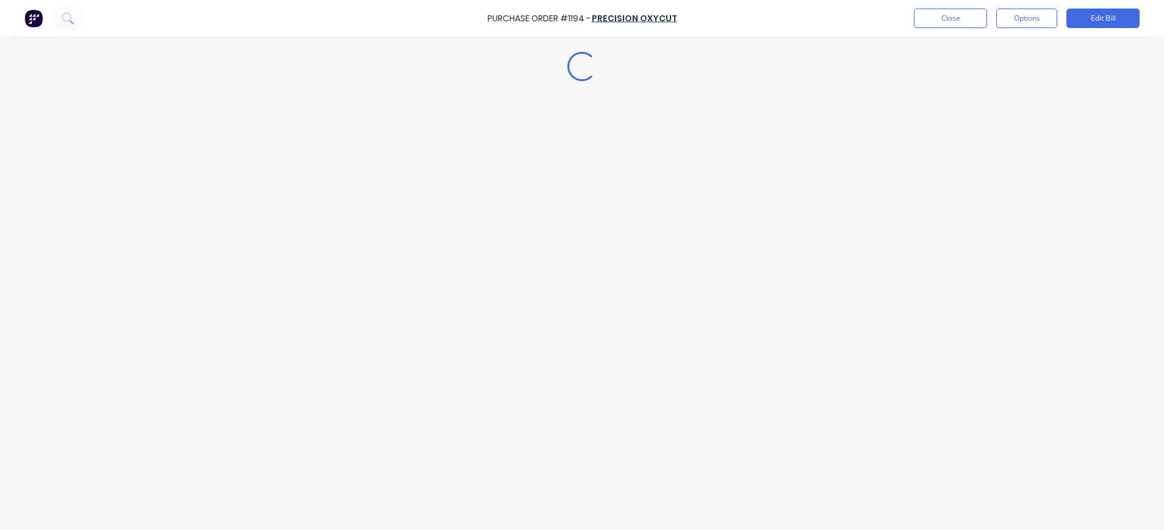
scroll to position [0, 0]
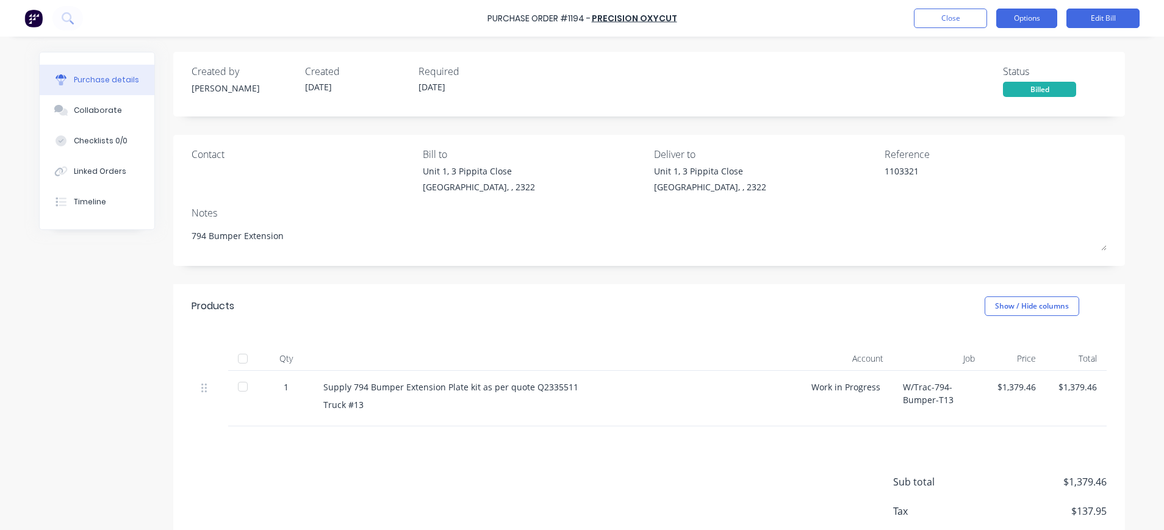
click at [1039, 18] on button "Options" at bounding box center [1026, 19] width 61 height 20
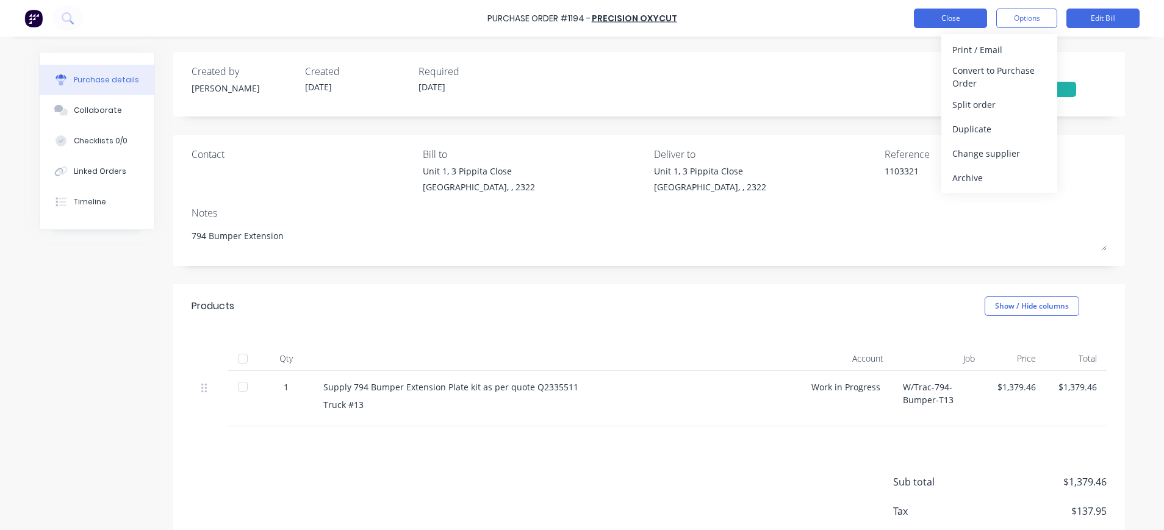
click at [950, 16] on button "Close" at bounding box center [950, 19] width 73 height 20
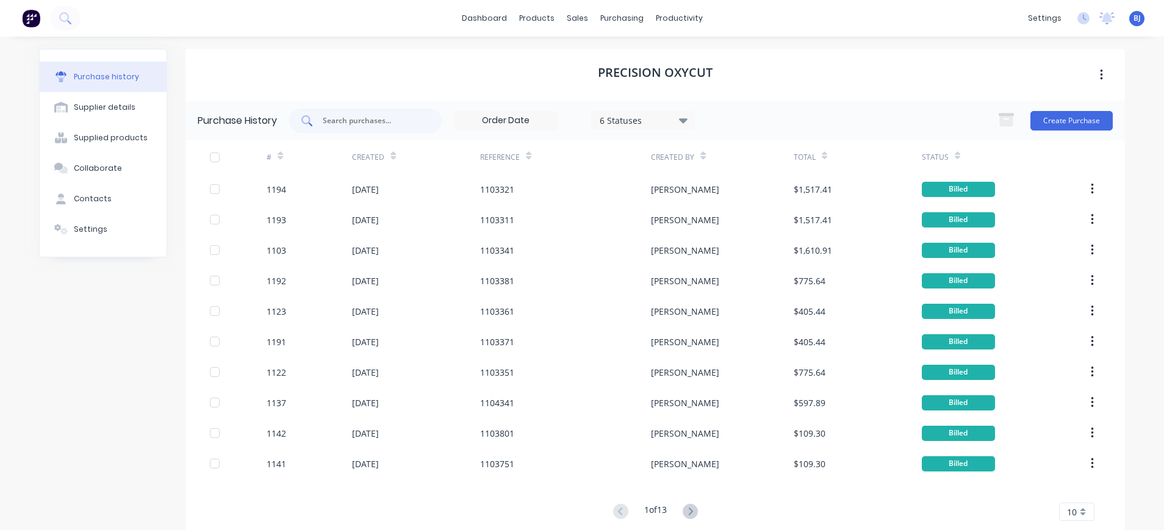
click at [392, 118] on input "text" at bounding box center [371, 121] width 101 height 12
type input "1087"
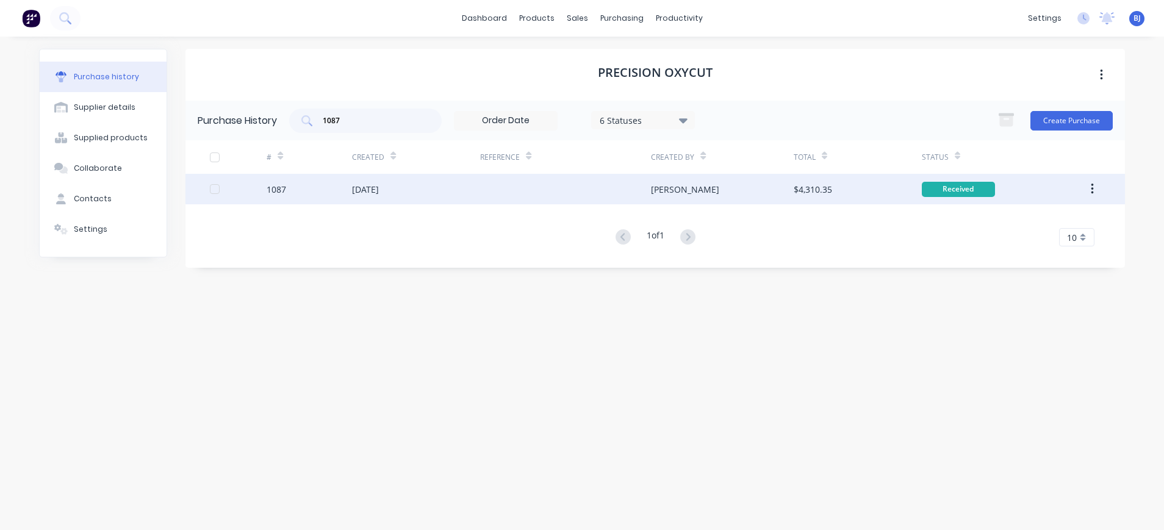
click at [371, 187] on div "01 Aug 2025" at bounding box center [365, 189] width 27 height 13
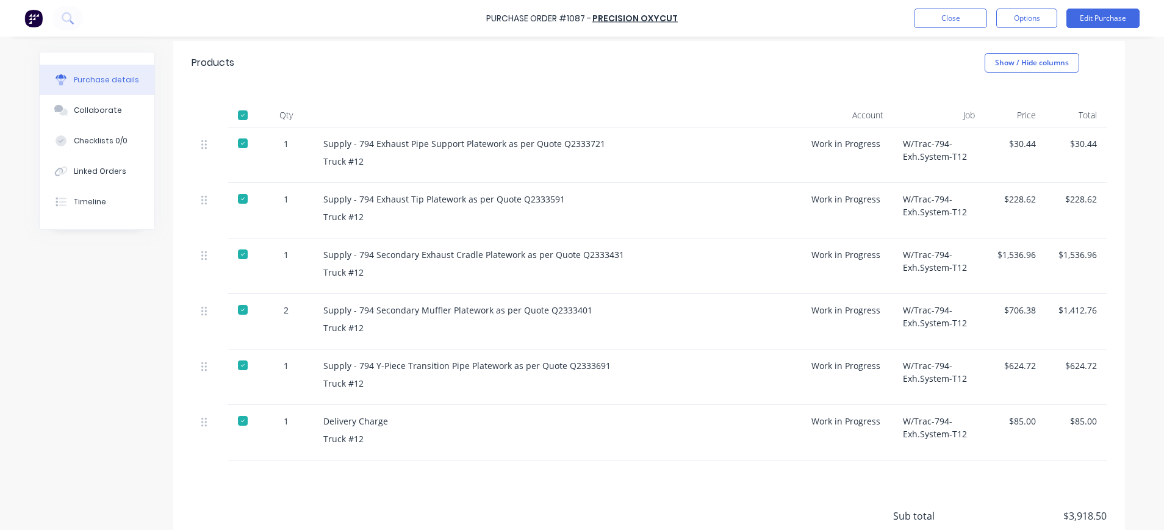
scroll to position [244, 0]
click at [527, 204] on div "Supply - 794 Exhaust Tip Platework as per Quote Q2333591" at bounding box center [557, 198] width 468 height 13
click at [973, 21] on button "Close" at bounding box center [950, 19] width 73 height 20
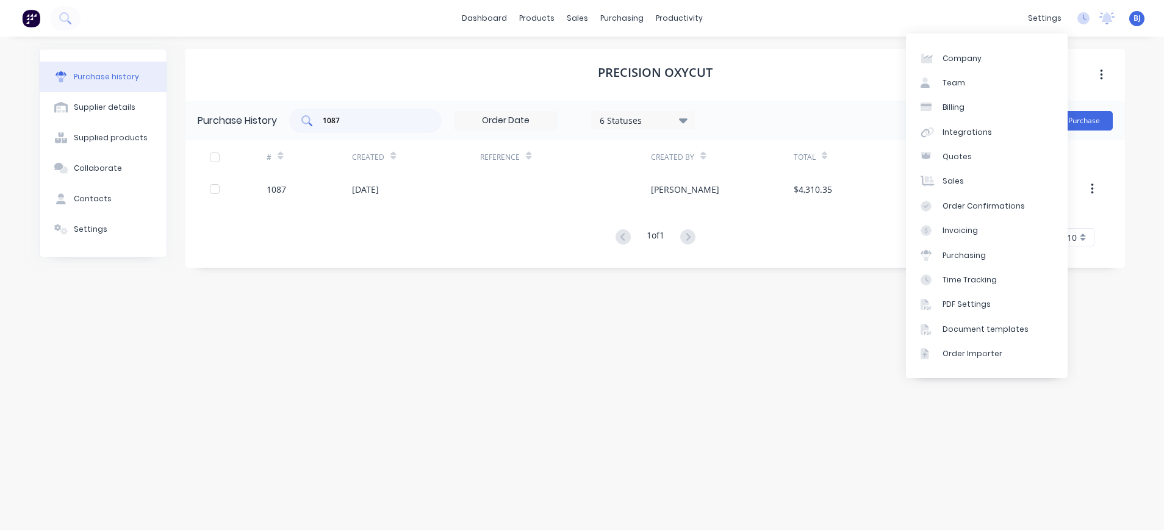
click at [390, 113] on div "1087" at bounding box center [365, 121] width 152 height 24
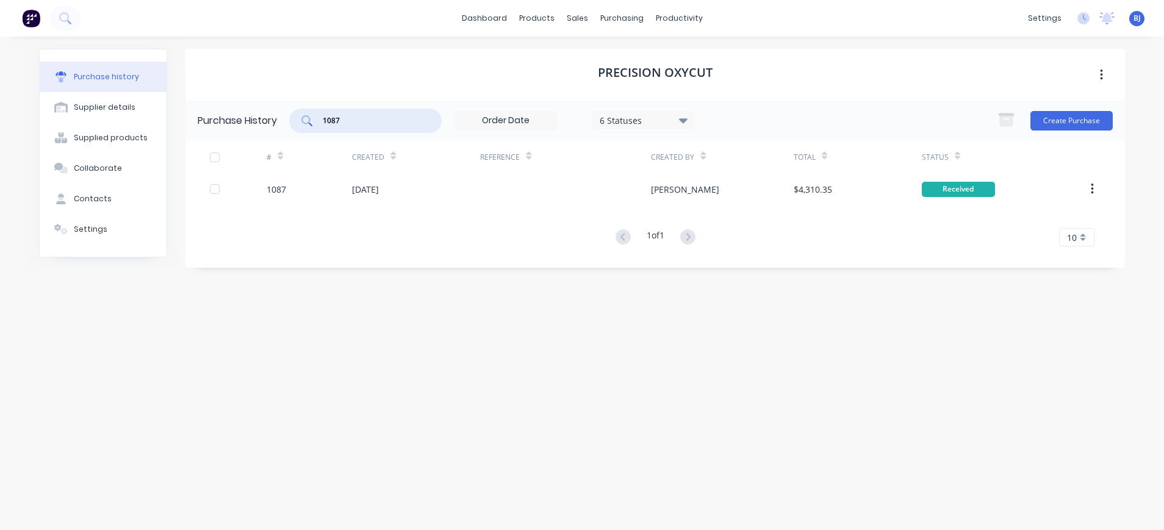
drag, startPoint x: 370, startPoint y: 118, endPoint x: 302, endPoint y: 122, distance: 68.4
click at [302, 122] on div "1087" at bounding box center [365, 121] width 152 height 24
type input "1167"
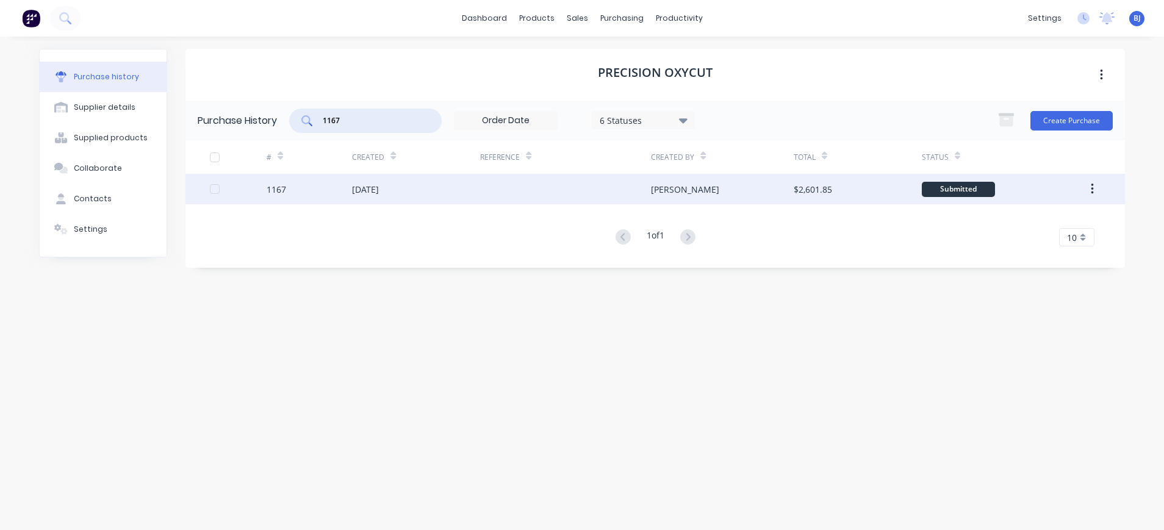
click at [369, 189] on div "12 Aug 2025" at bounding box center [365, 189] width 27 height 13
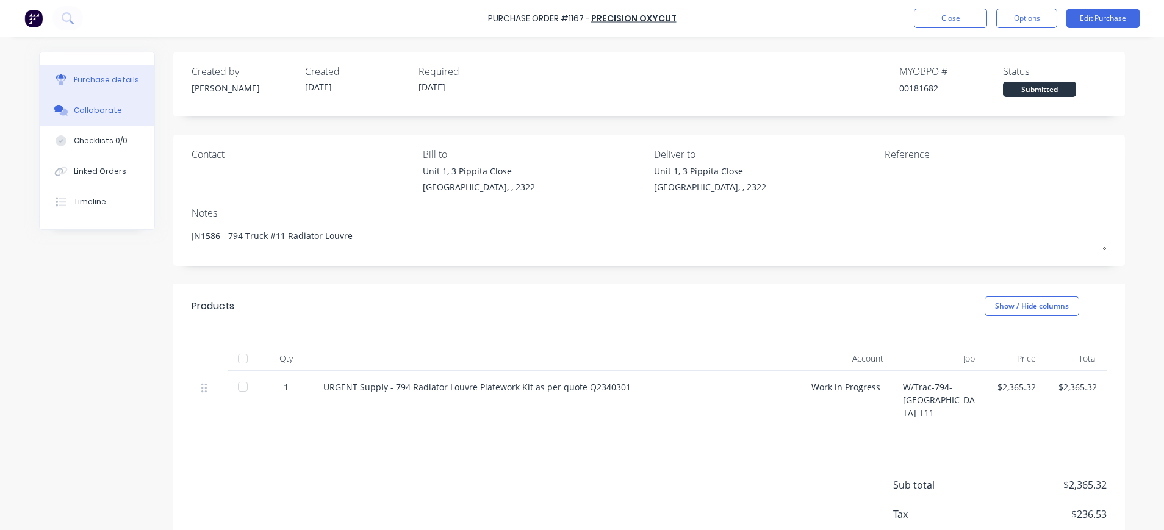
click at [107, 106] on div "Collaborate" at bounding box center [98, 110] width 48 height 11
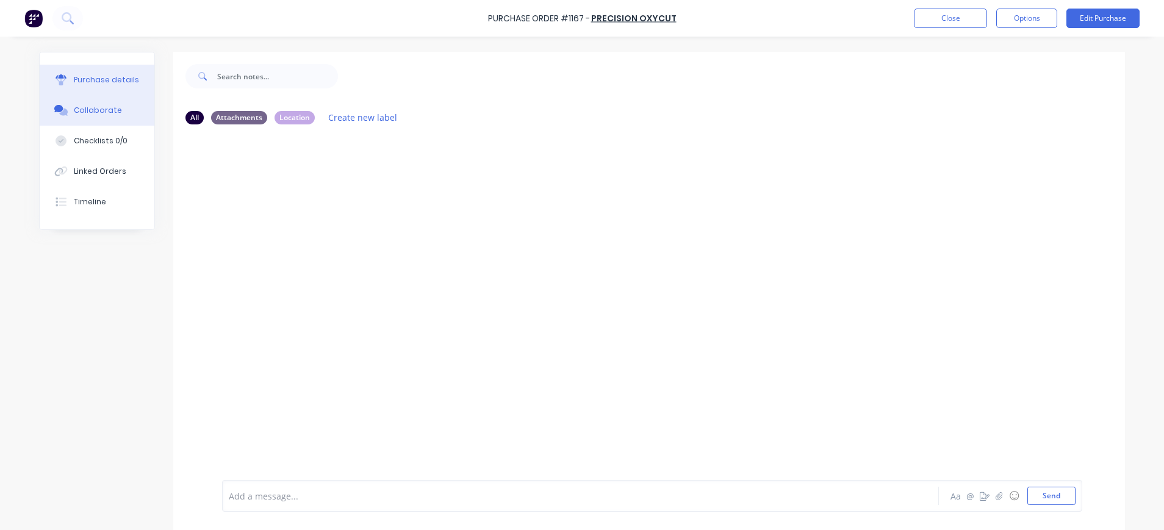
click at [101, 80] on div "Purchase details" at bounding box center [106, 79] width 65 height 11
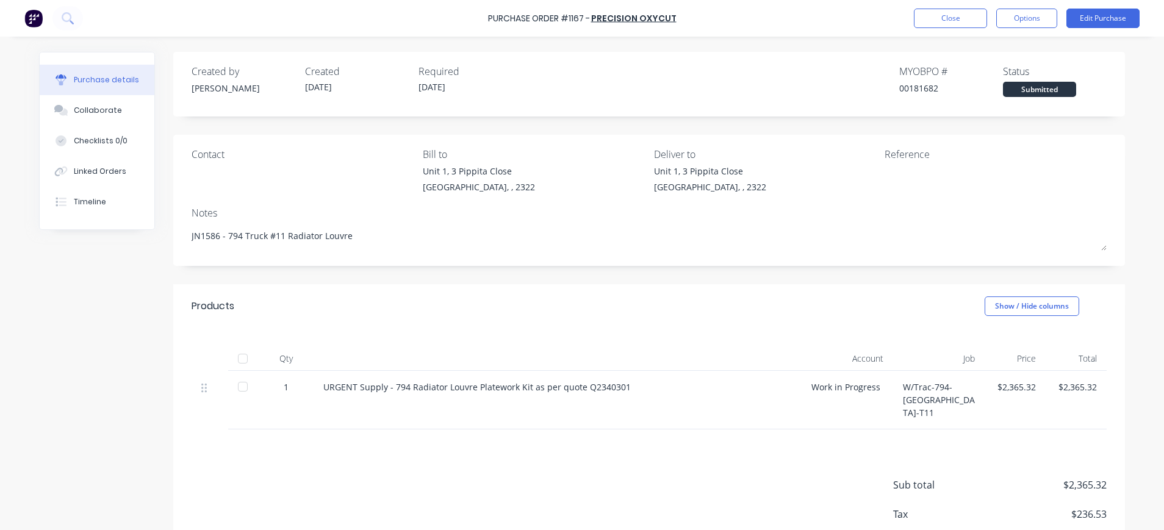
click at [1027, 389] on div "$2,365.32" at bounding box center [1014, 387] width 41 height 13
click at [1030, 388] on div "$2,365.32" at bounding box center [1014, 400] width 61 height 59
click at [1025, 386] on div "$2,365.32" at bounding box center [1014, 387] width 41 height 13
click at [1118, 17] on button "Edit Purchase" at bounding box center [1102, 19] width 73 height 20
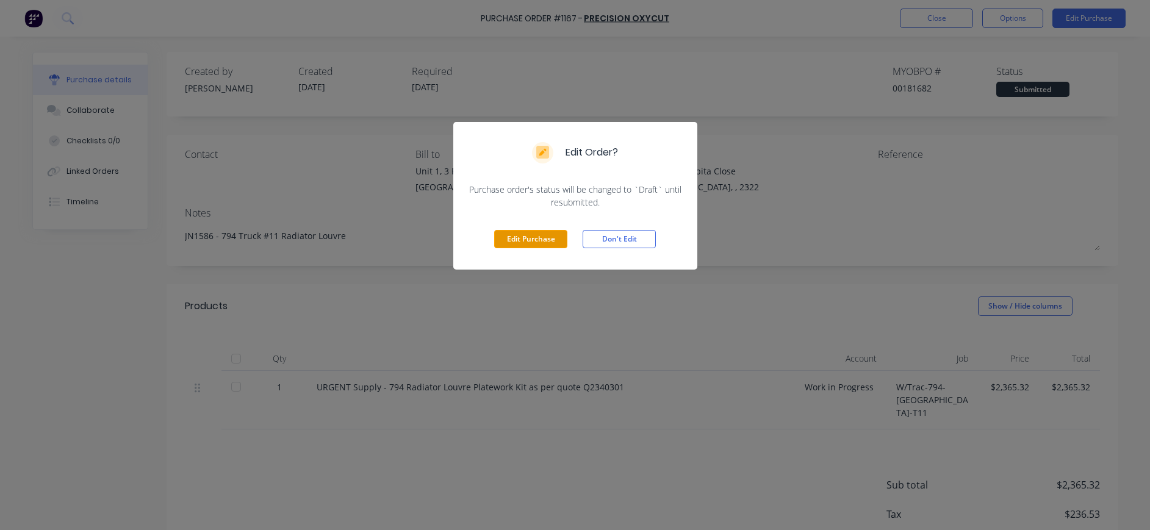
click at [529, 242] on button "Edit Purchase" at bounding box center [530, 239] width 73 height 18
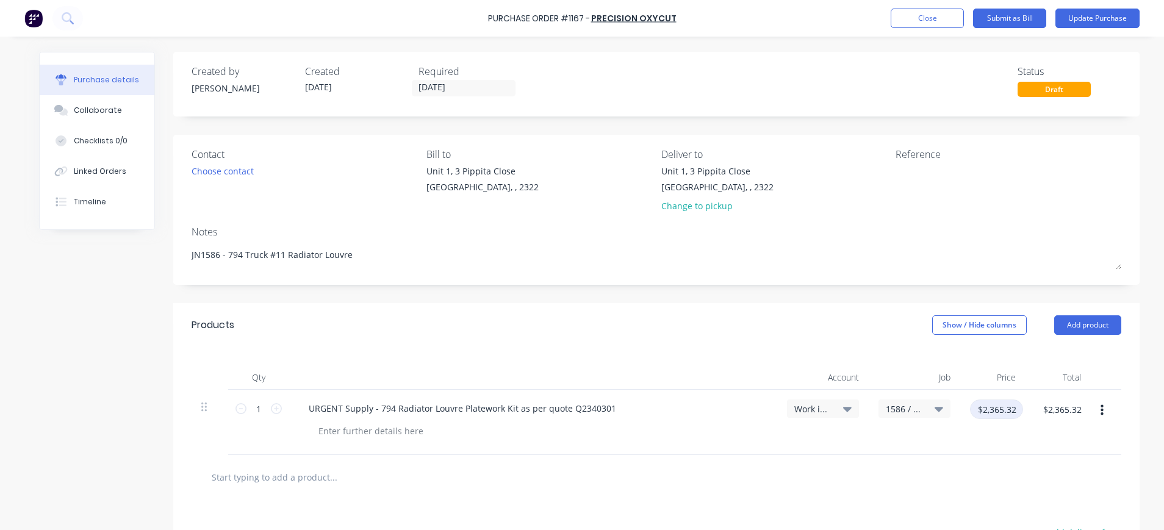
drag, startPoint x: 1008, startPoint y: 414, endPoint x: 967, endPoint y: 413, distance: 40.3
click at [970, 413] on input "$2,365.32" at bounding box center [996, 410] width 53 height 20
type input "$2,519.28"
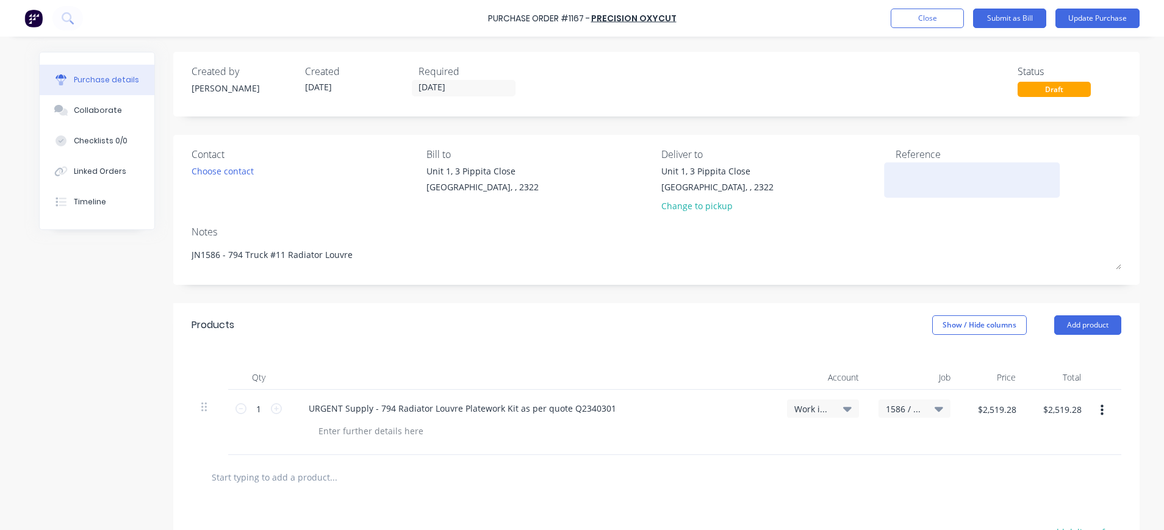
click at [967, 174] on textarea at bounding box center [971, 178] width 152 height 27
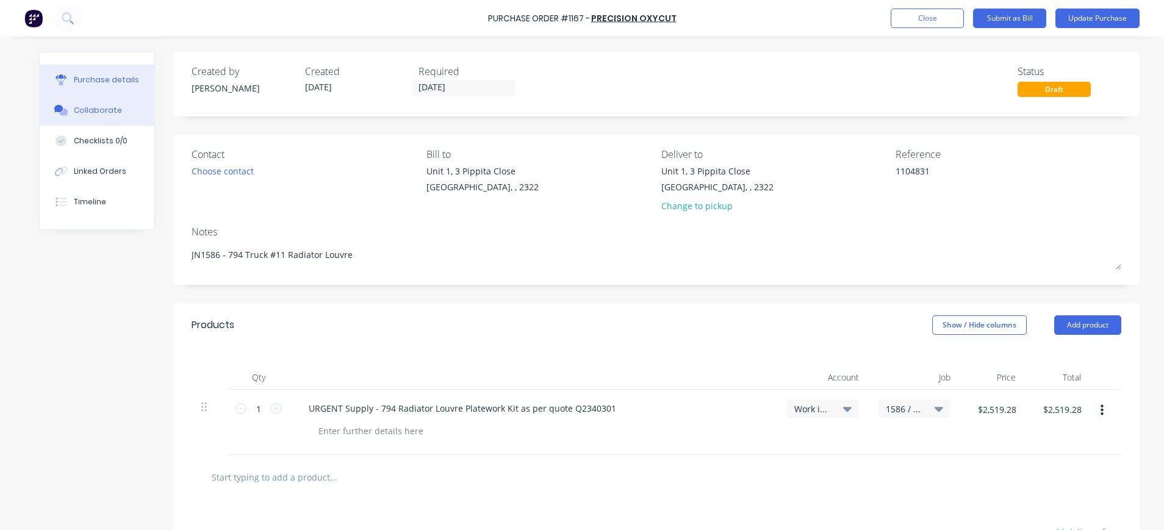
type textarea "1104831"
click at [56, 106] on icon at bounding box center [61, 110] width 14 height 11
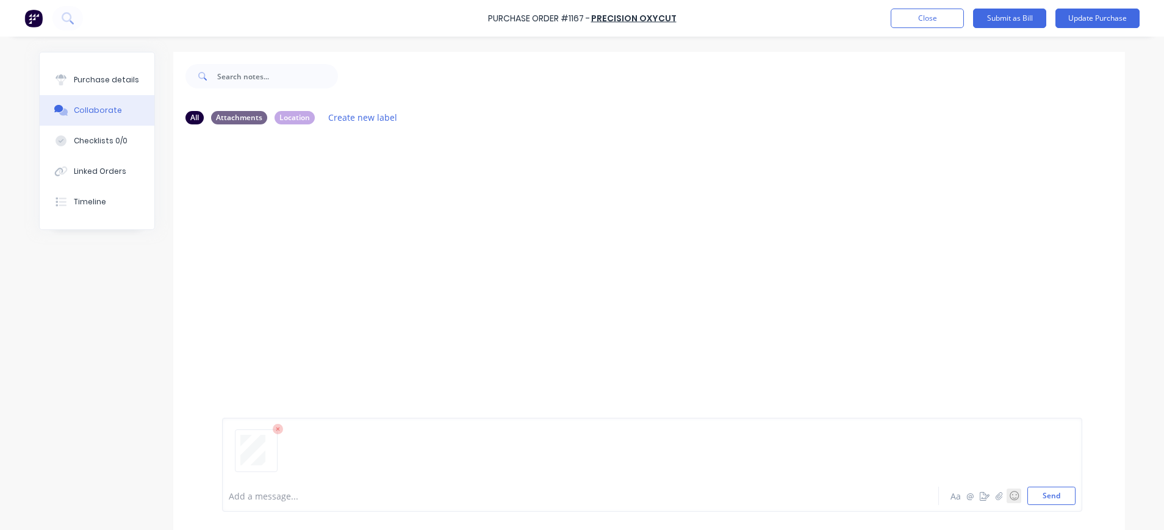
drag, startPoint x: 1031, startPoint y: 496, endPoint x: 1014, endPoint y: 488, distance: 18.6
click at [1030, 496] on button "Send" at bounding box center [1051, 496] width 48 height 18
click at [86, 80] on div "Purchase details" at bounding box center [106, 79] width 65 height 11
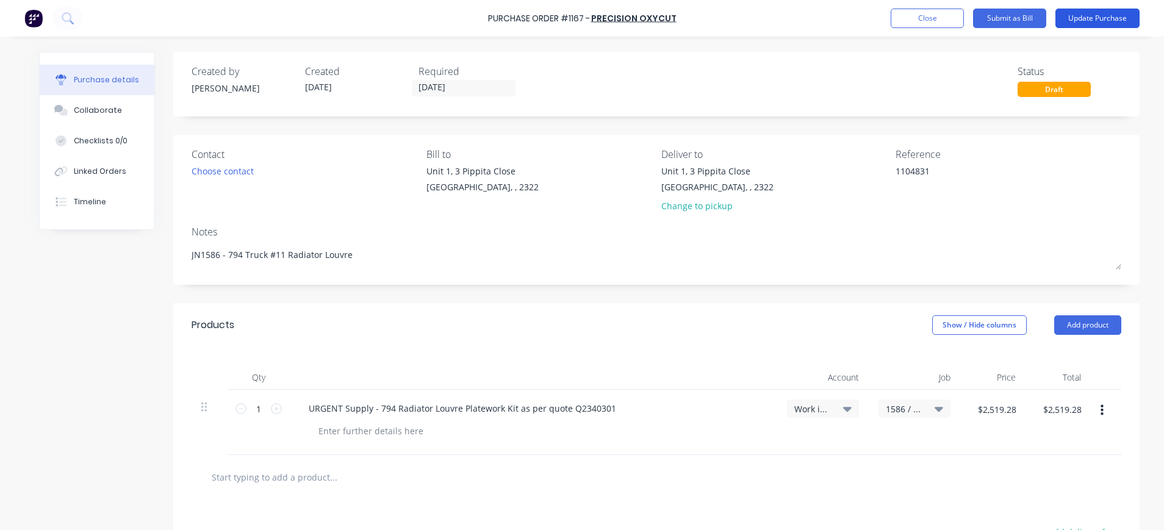
click at [1119, 12] on button "Update Purchase" at bounding box center [1097, 19] width 84 height 20
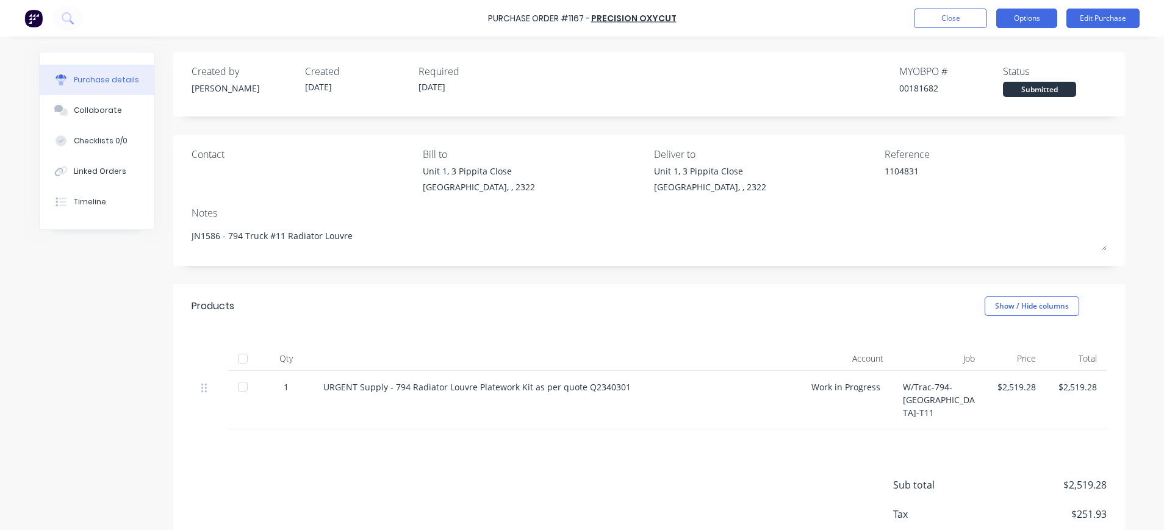
click at [1017, 17] on button "Options" at bounding box center [1026, 19] width 61 height 20
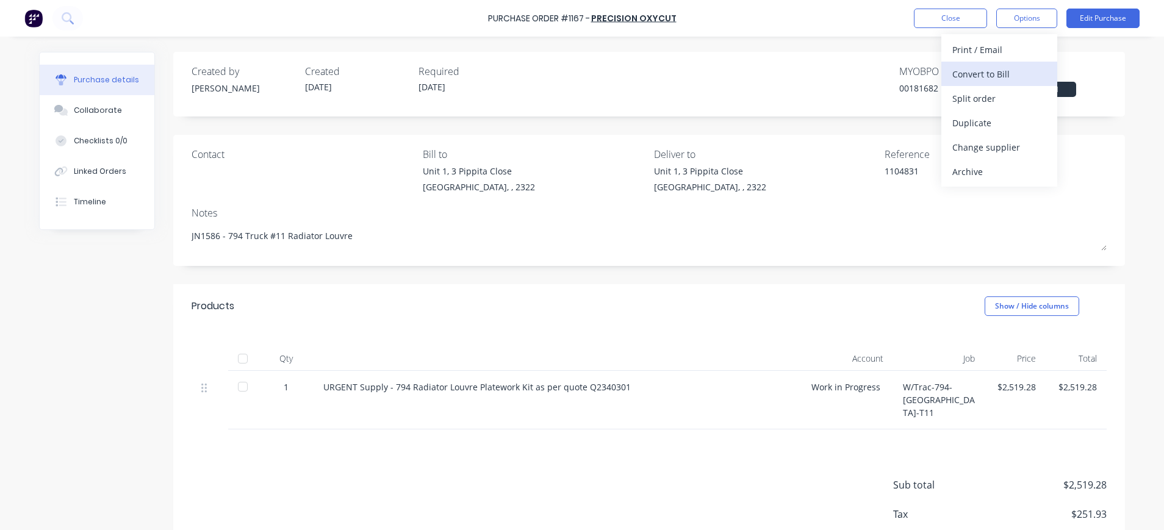
click at [1003, 68] on div "Convert to Bill" at bounding box center [999, 74] width 94 height 18
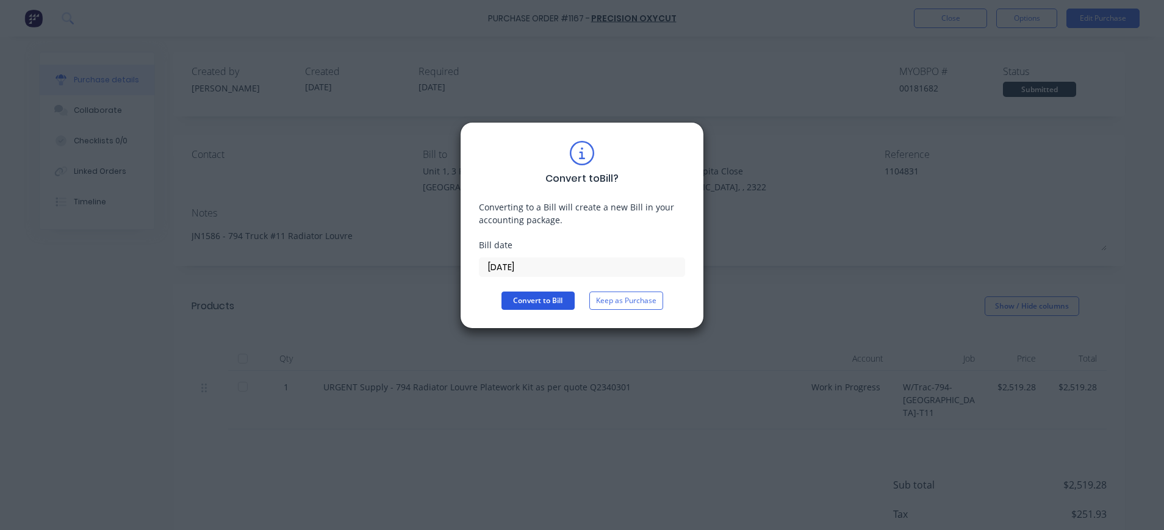
click at [539, 302] on button "Convert to Bill" at bounding box center [537, 301] width 73 height 18
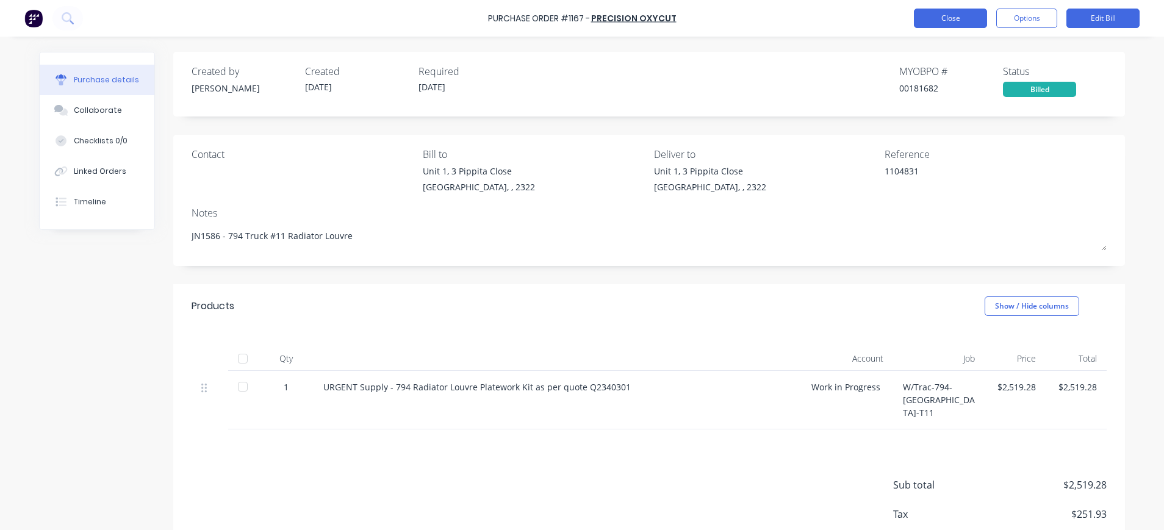
click at [949, 20] on button "Close" at bounding box center [950, 19] width 73 height 20
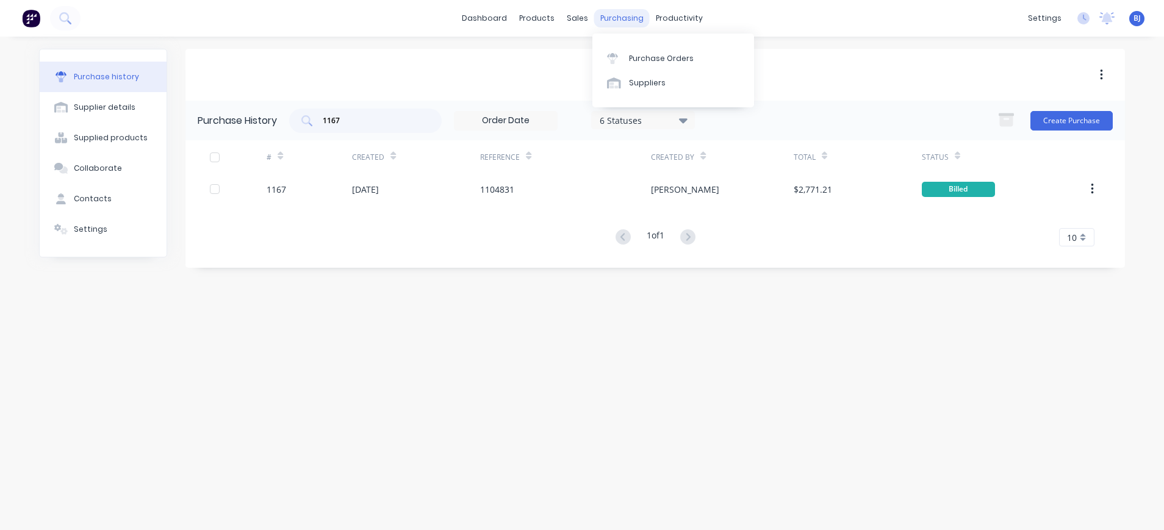
click at [626, 16] on div "purchasing" at bounding box center [622, 18] width 56 height 18
click at [630, 55] on div "Purchase Orders" at bounding box center [661, 58] width 65 height 11
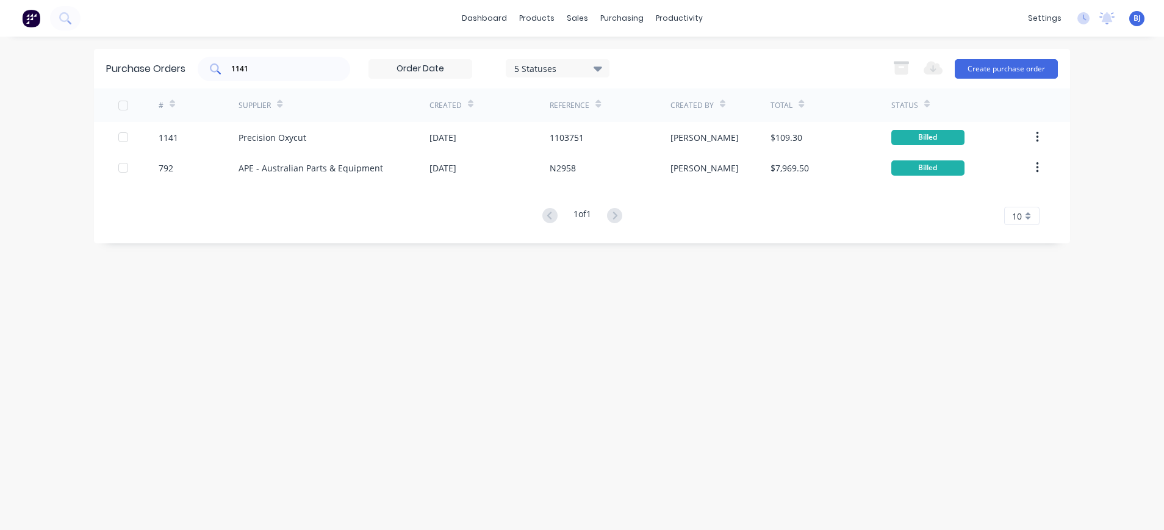
click at [254, 70] on input "1141" at bounding box center [280, 69] width 101 height 12
drag, startPoint x: 254, startPoint y: 70, endPoint x: 206, endPoint y: 70, distance: 48.2
click at [206, 70] on div "1141" at bounding box center [274, 69] width 152 height 24
type input "1176"
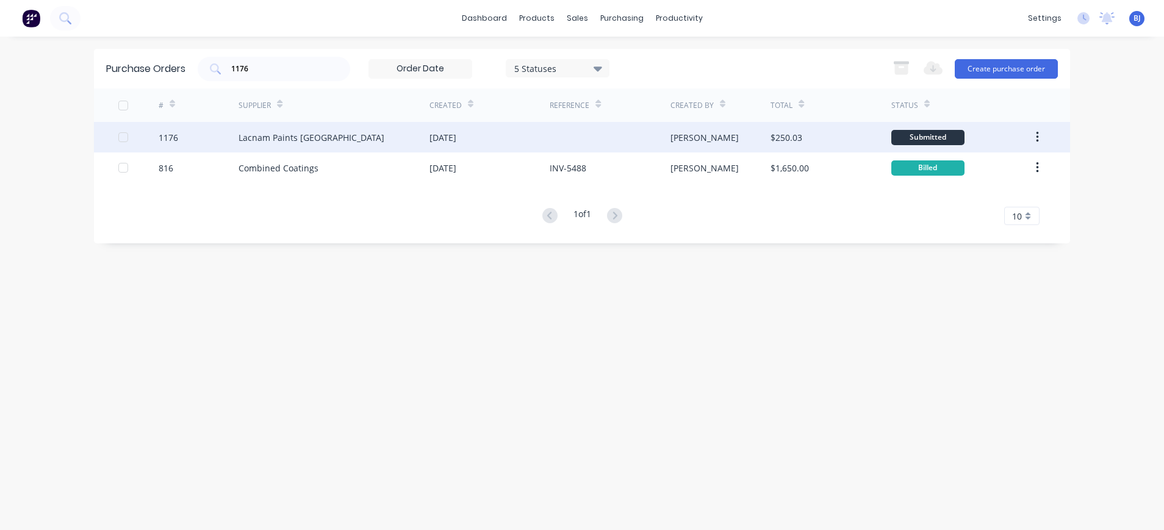
click at [279, 138] on div "Lacnam Paints Australia" at bounding box center [311, 137] width 146 height 13
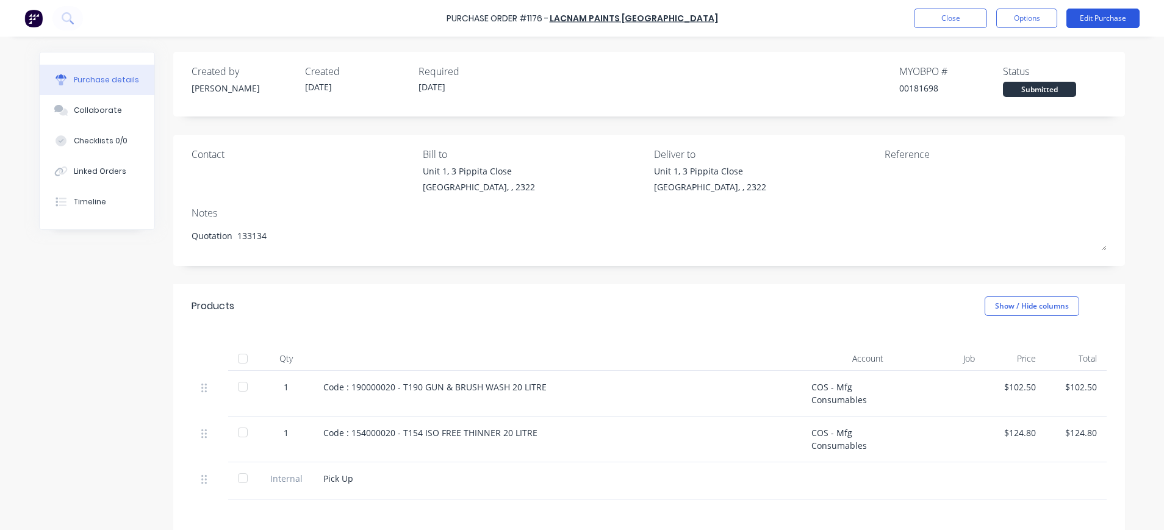
click at [1125, 13] on button "Edit Purchase" at bounding box center [1102, 19] width 73 height 20
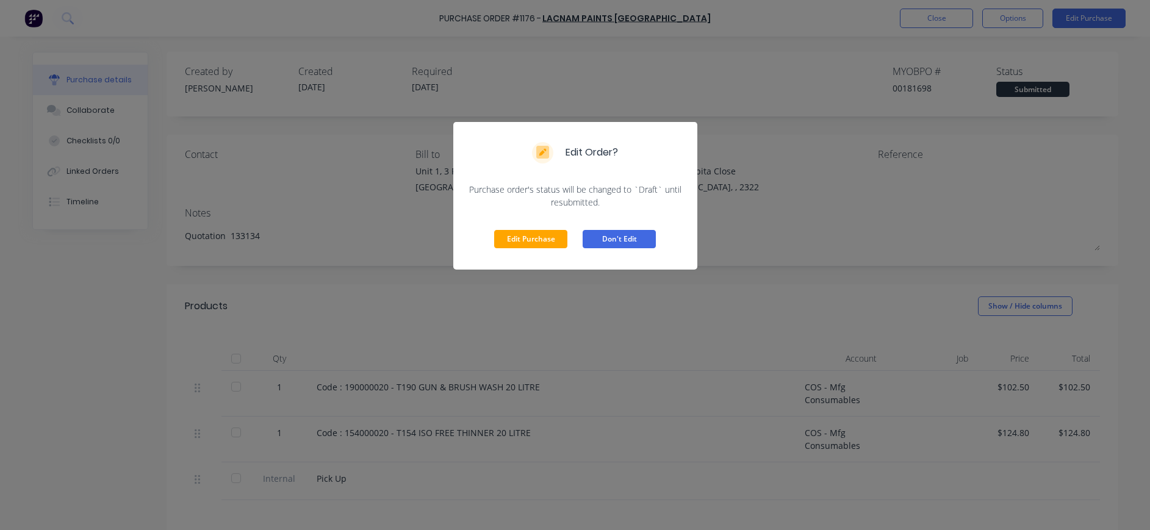
drag, startPoint x: 559, startPoint y: 235, endPoint x: 592, endPoint y: 242, distance: 33.7
click at [563, 237] on button "Edit Purchase" at bounding box center [530, 239] width 73 height 18
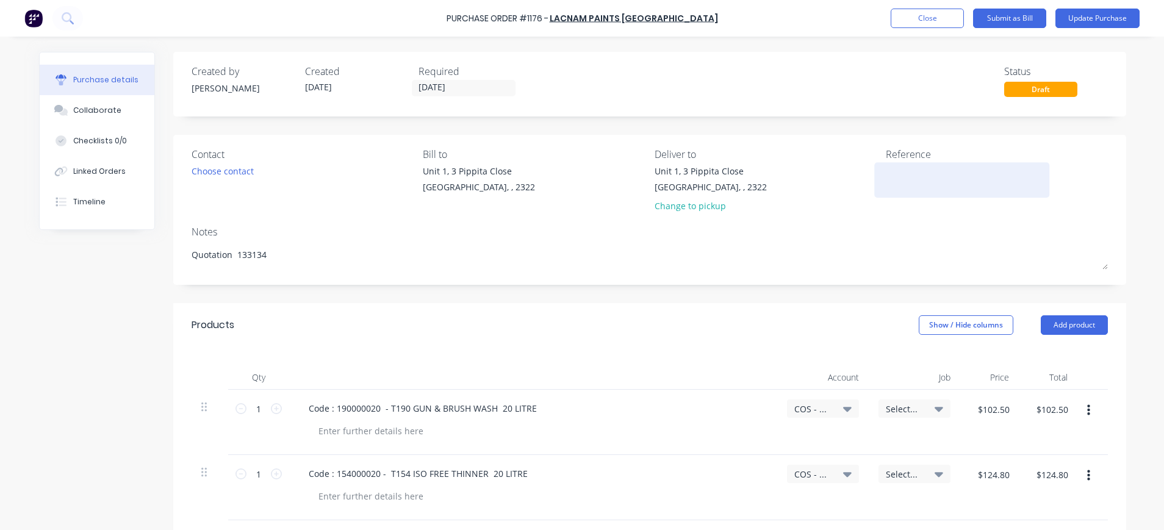
click at [886, 169] on div at bounding box center [962, 180] width 152 height 30
click at [886, 171] on textarea at bounding box center [962, 178] width 152 height 27
type textarea "581603"
click at [1081, 16] on button "Update Purchase" at bounding box center [1097, 19] width 84 height 20
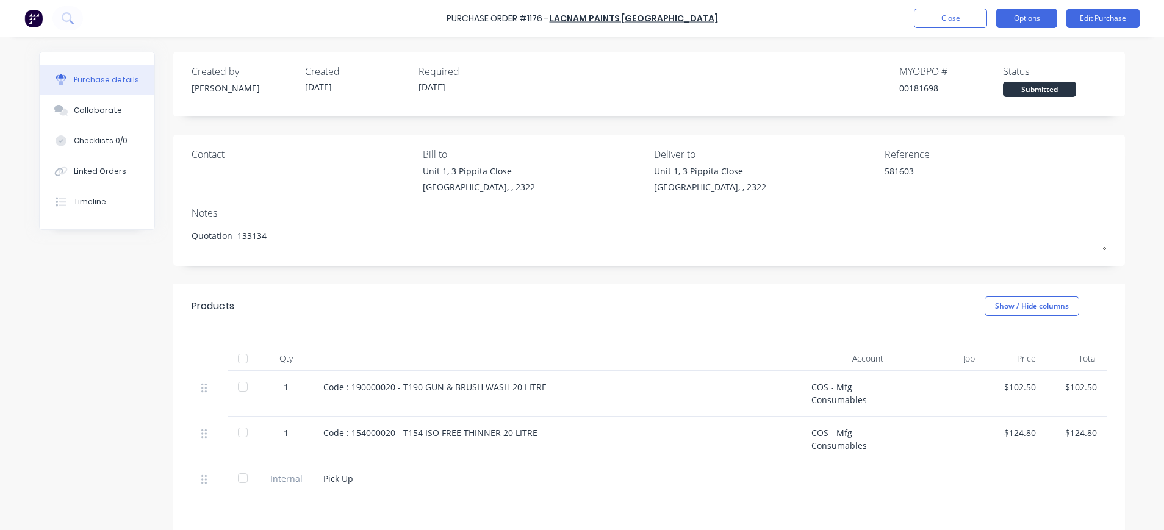
click at [1034, 16] on button "Options" at bounding box center [1026, 19] width 61 height 20
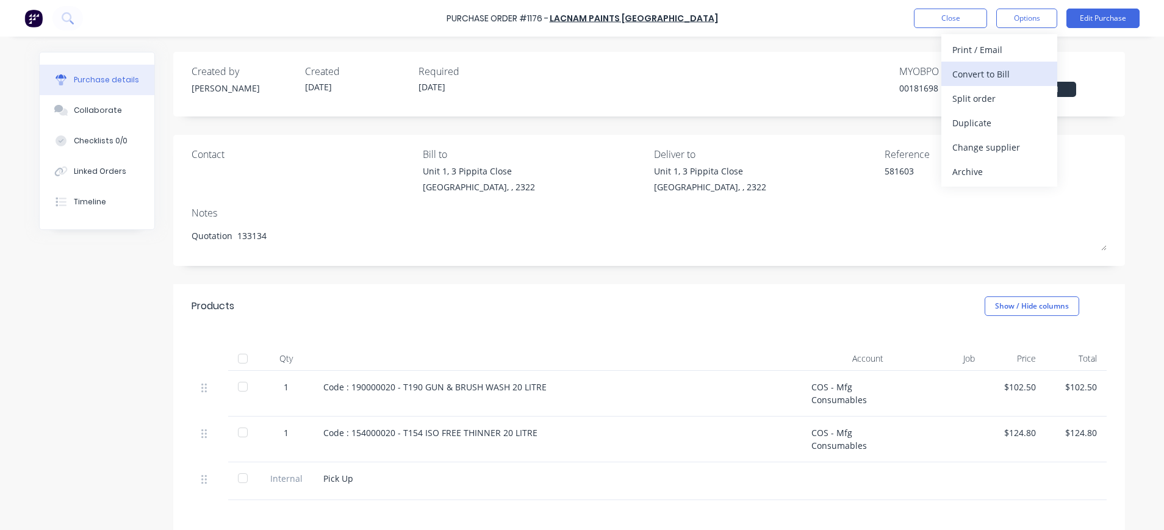
click at [989, 74] on div "Convert to Bill" at bounding box center [999, 74] width 94 height 18
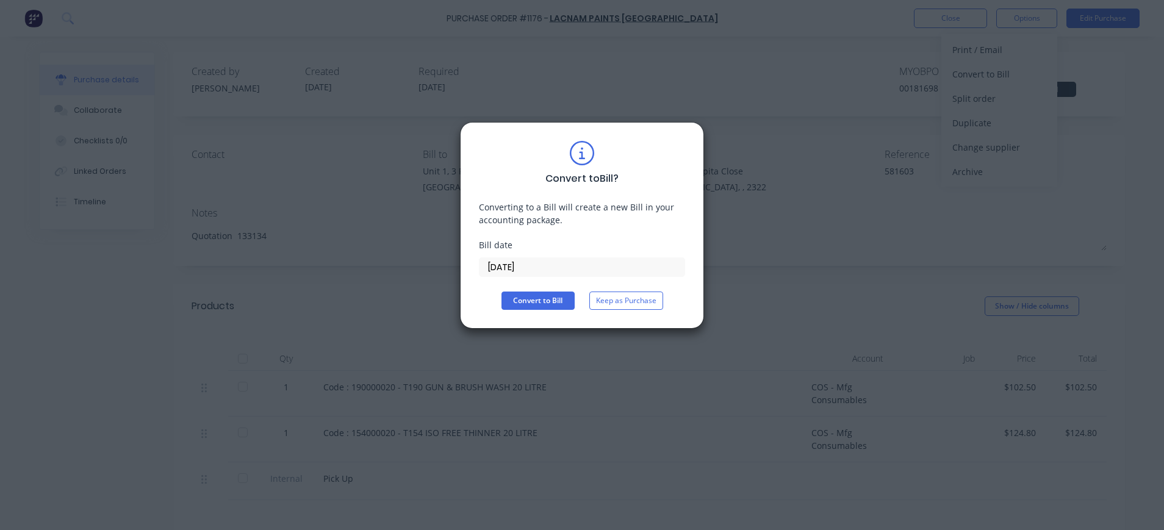
click at [509, 267] on input "14/08/25" at bounding box center [581, 267] width 205 height 18
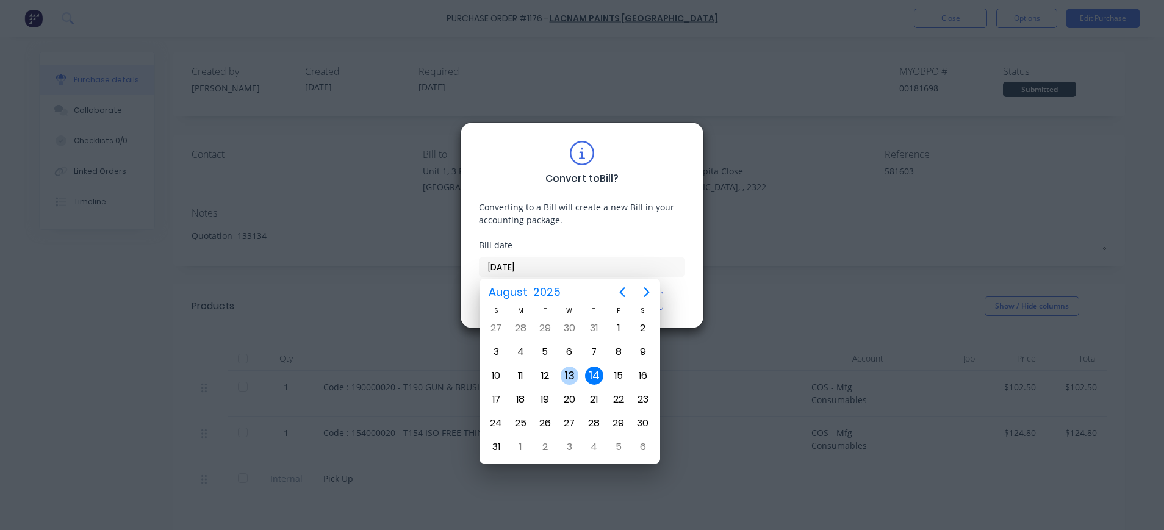
click at [568, 373] on div "13" at bounding box center [570, 376] width 18 height 18
type input "13/08/25"
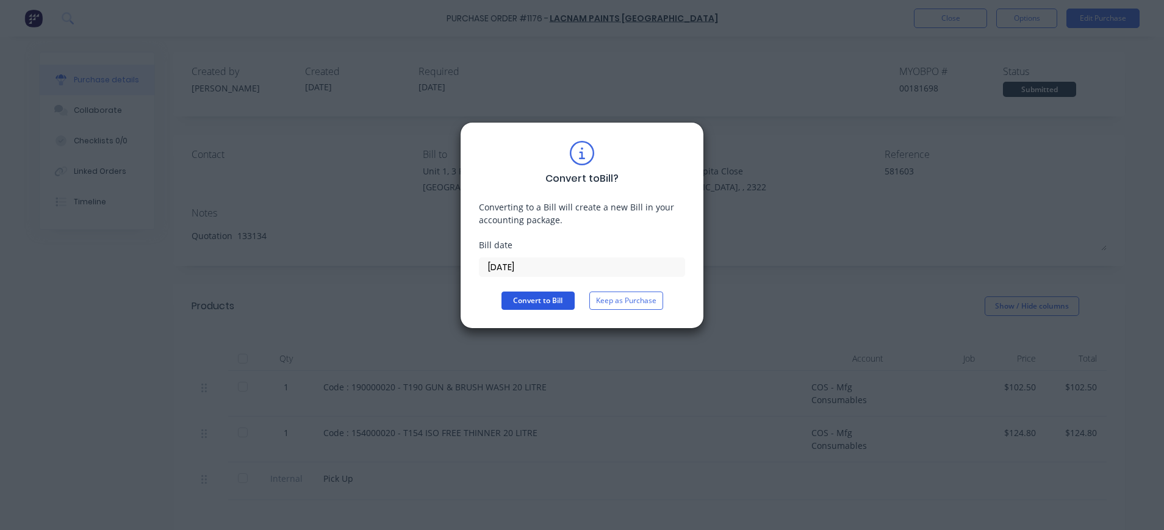
click at [534, 307] on button "Convert to Bill" at bounding box center [537, 301] width 73 height 18
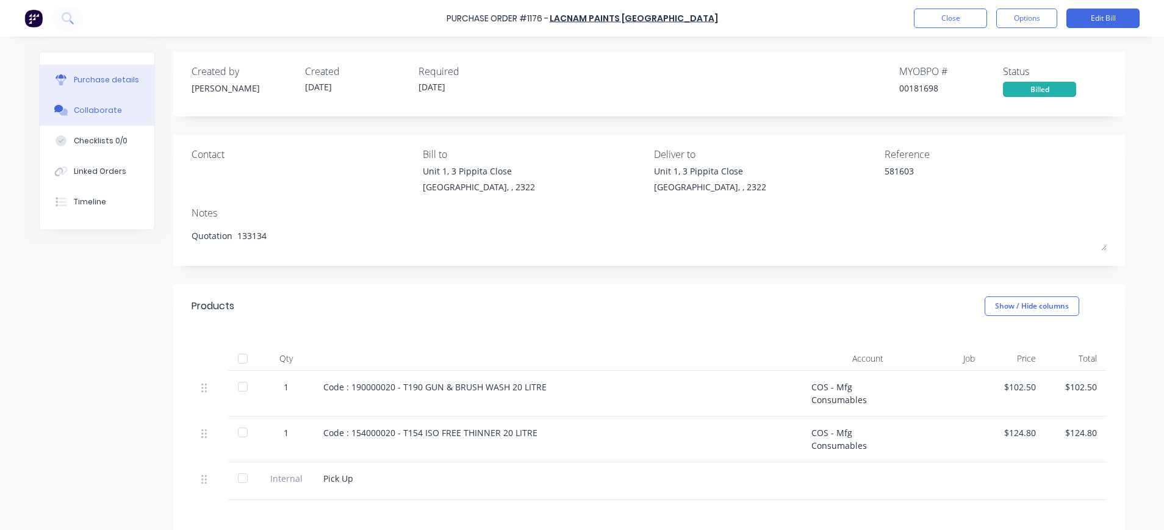
click at [81, 102] on button "Collaborate" at bounding box center [97, 110] width 115 height 30
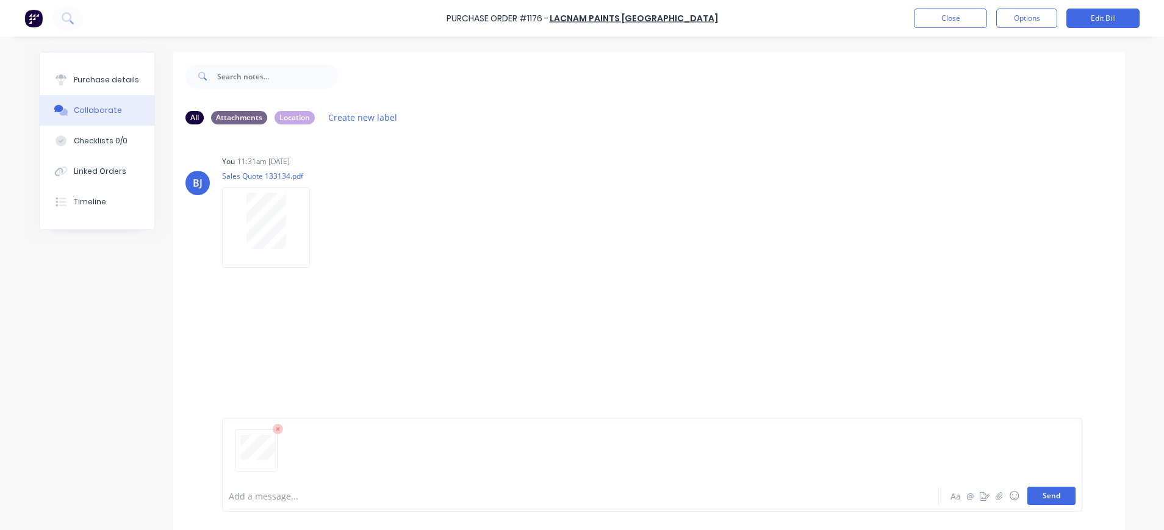
click at [1034, 503] on button "Send" at bounding box center [1051, 496] width 48 height 18
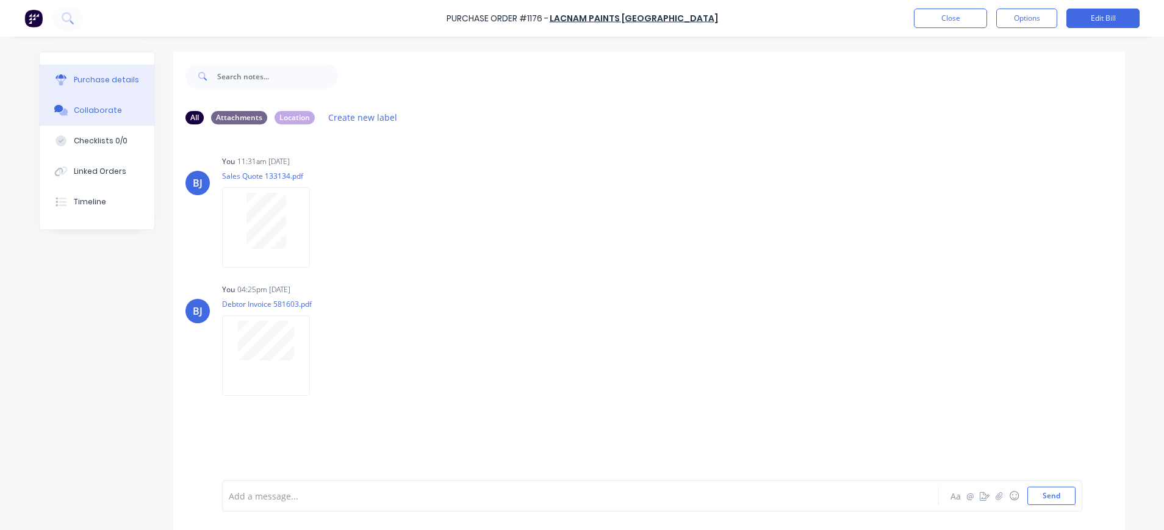
click at [84, 81] on div "Purchase details" at bounding box center [106, 79] width 65 height 11
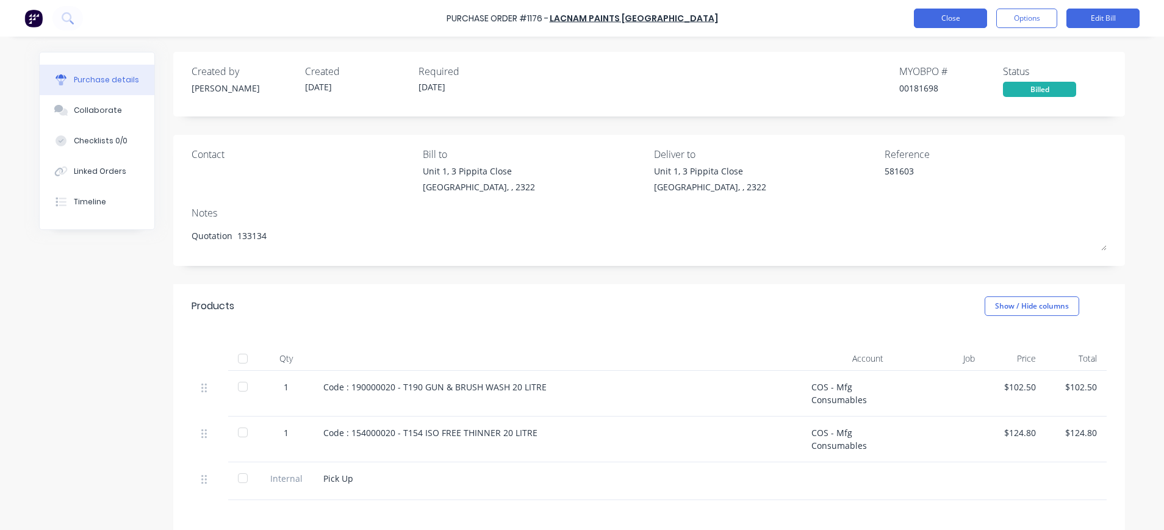
click at [969, 13] on button "Close" at bounding box center [950, 19] width 73 height 20
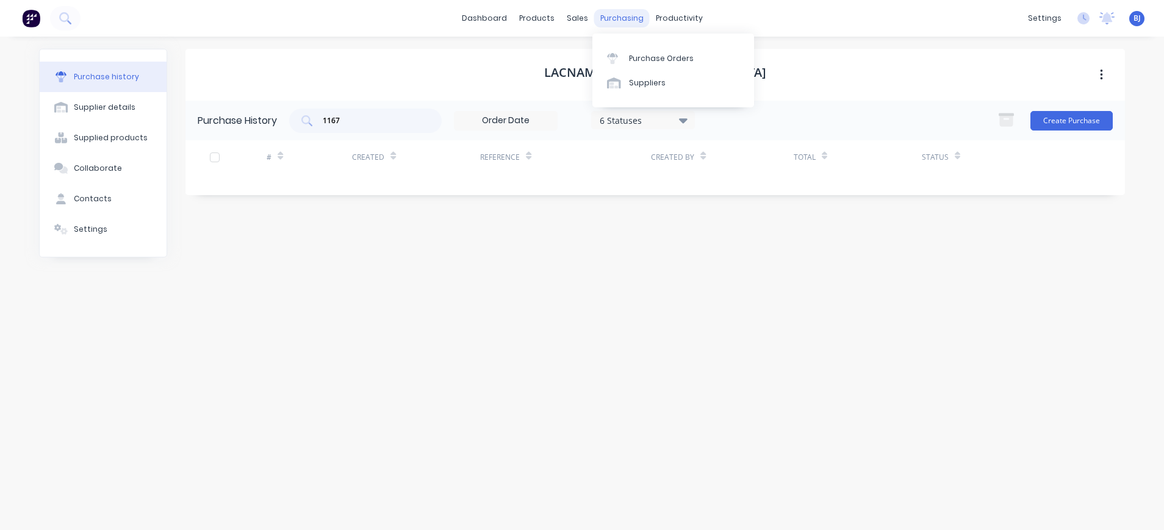
click at [626, 17] on div "purchasing" at bounding box center [622, 18] width 56 height 18
click at [640, 52] on link "Purchase Orders" at bounding box center [673, 58] width 162 height 24
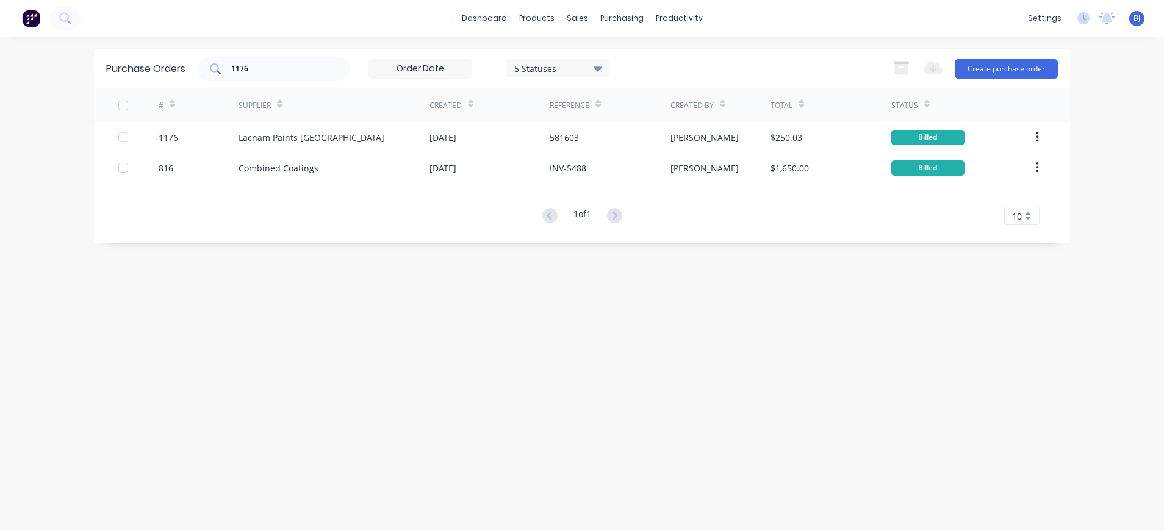
click at [292, 77] on div "1176" at bounding box center [274, 69] width 152 height 24
drag, startPoint x: 275, startPoint y: 76, endPoint x: 159, endPoint y: 75, distance: 116.5
click at [159, 75] on div "Purchase Orders 1176 5 Statuses 5 Statuses Export to Excel (XLSX) Create purcha…" at bounding box center [582, 69] width 976 height 40
drag, startPoint x: 159, startPoint y: 75, endPoint x: 247, endPoint y: 73, distance: 88.5
click at [247, 73] on input "1176" at bounding box center [280, 69] width 101 height 12
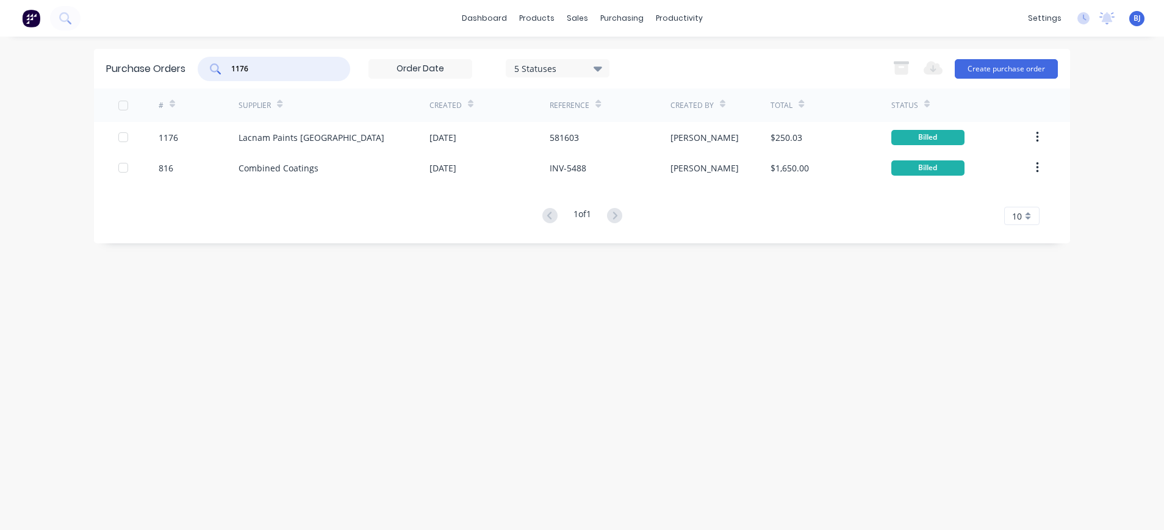
drag, startPoint x: 262, startPoint y: 68, endPoint x: 223, endPoint y: 66, distance: 38.4
click at [223, 66] on div "1176" at bounding box center [274, 69] width 152 height 24
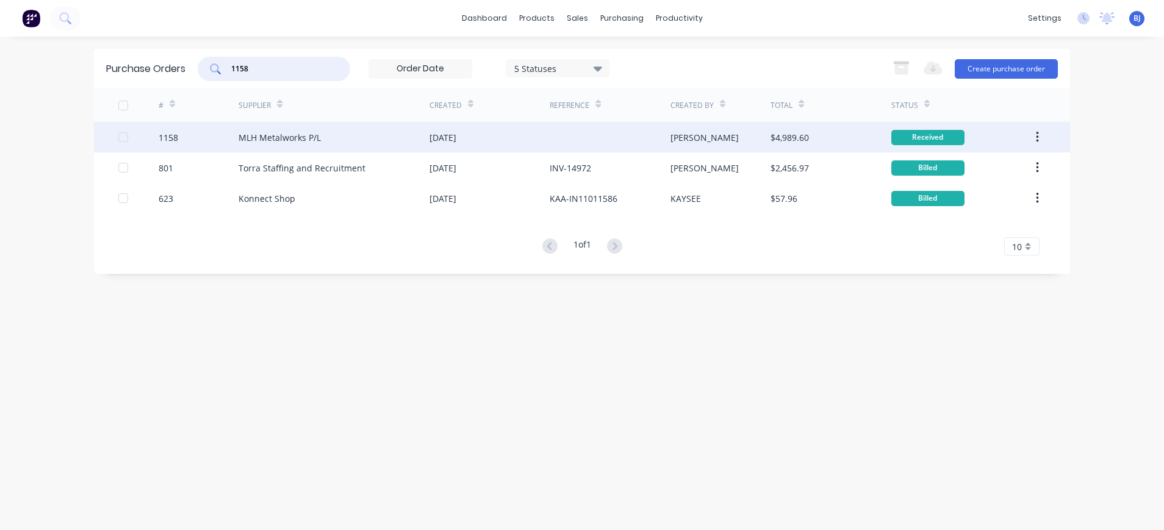
type input "1158"
click at [317, 135] on div "MLH Metalworks P/L" at bounding box center [279, 137] width 82 height 13
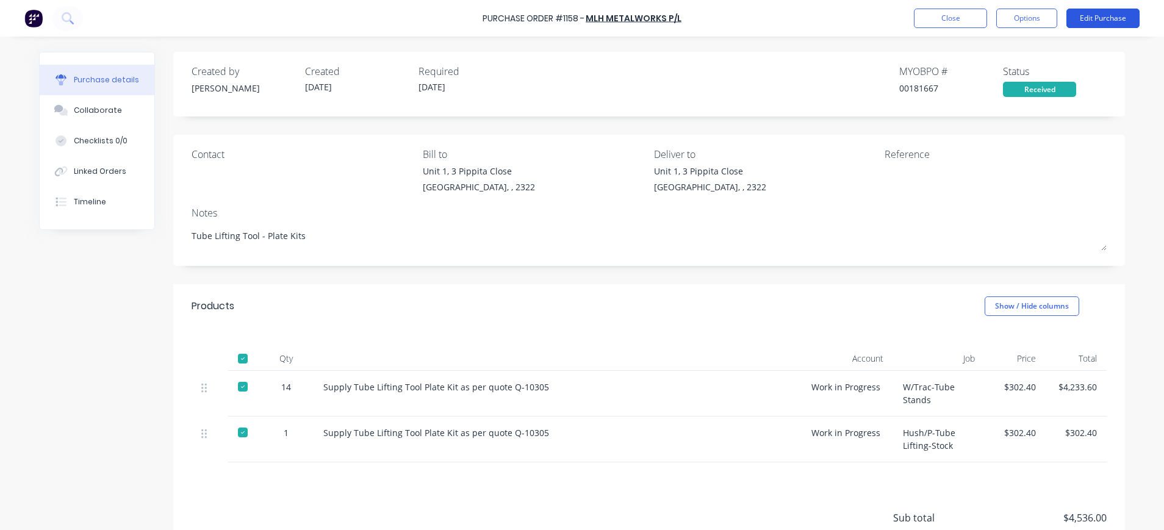
click at [1102, 15] on button "Edit Purchase" at bounding box center [1102, 19] width 73 height 20
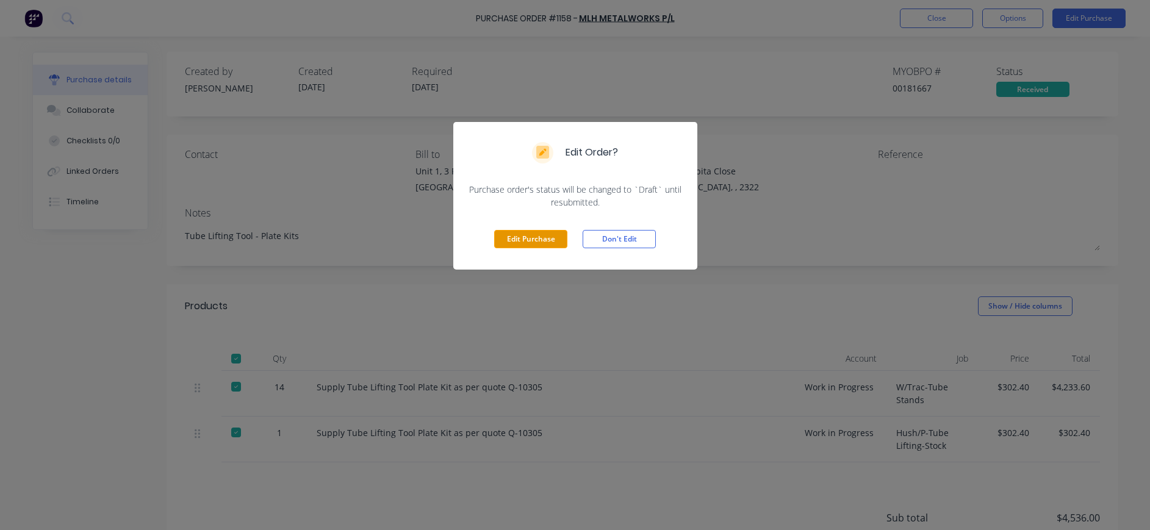
click at [535, 237] on button "Edit Purchase" at bounding box center [530, 239] width 73 height 18
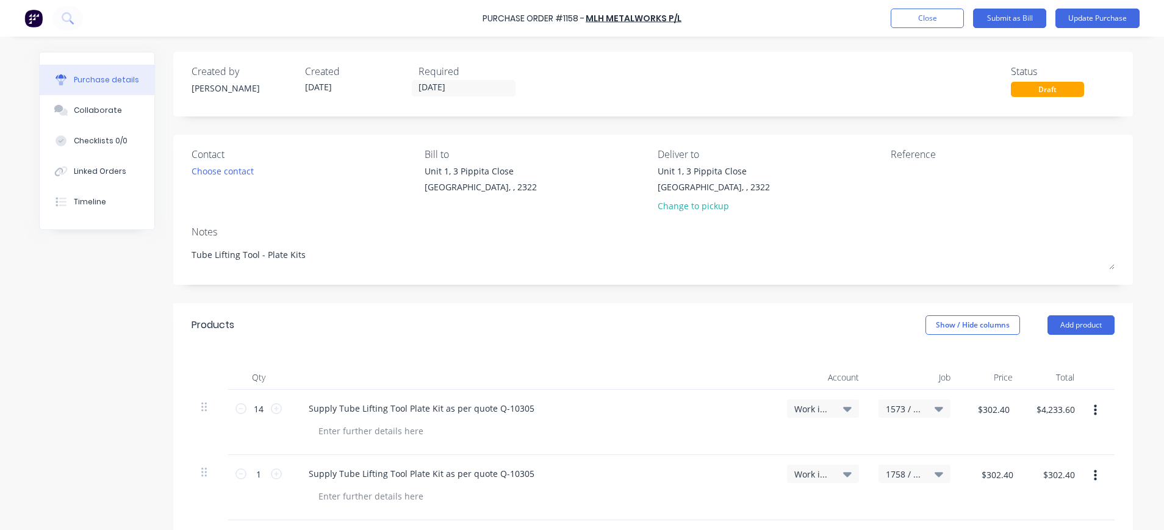
click at [891, 162] on div "Reference" at bounding box center [1003, 182] width 224 height 71
click at [891, 175] on textarea at bounding box center [967, 178] width 152 height 27
type textarea "INV-418"
drag, startPoint x: 85, startPoint y: 106, endPoint x: 148, endPoint y: 117, distance: 63.9
click at [85, 106] on div "Collaborate" at bounding box center [98, 110] width 48 height 11
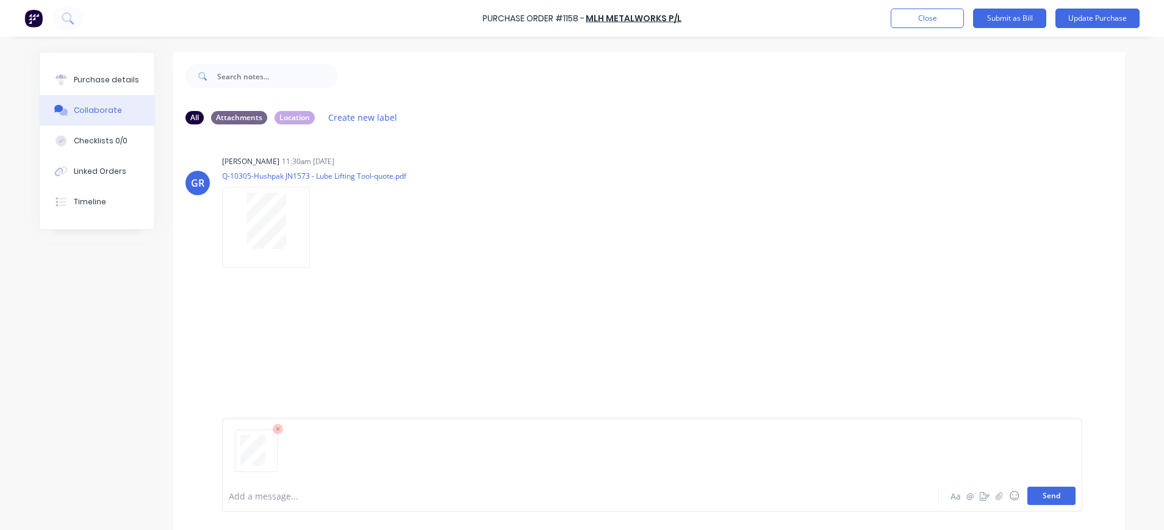
click at [1046, 501] on button "Send" at bounding box center [1051, 496] width 48 height 18
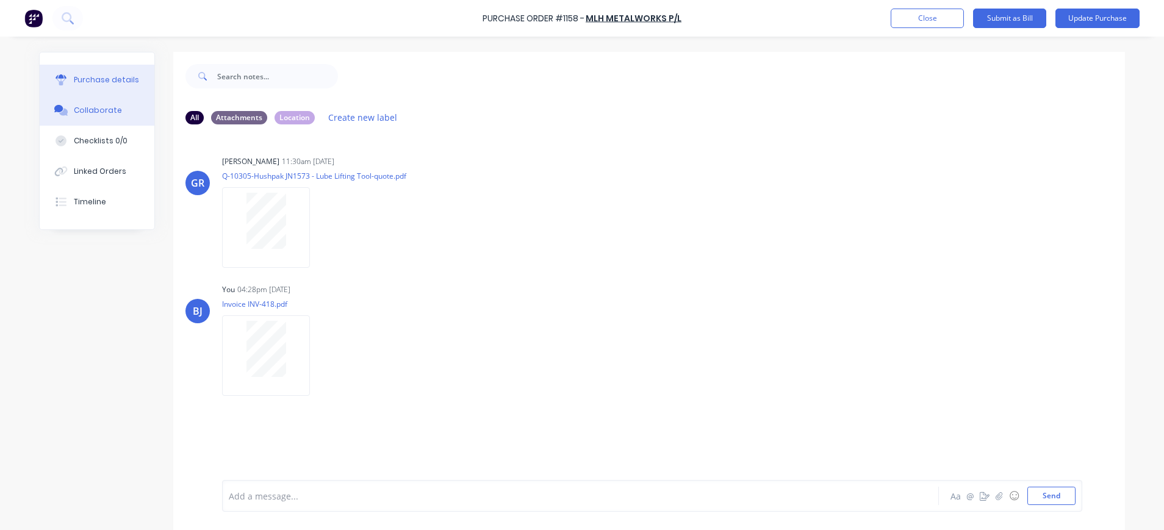
drag, startPoint x: 68, startPoint y: 81, endPoint x: 96, endPoint y: 88, distance: 29.0
click at [74, 80] on div "Purchase details" at bounding box center [106, 79] width 65 height 11
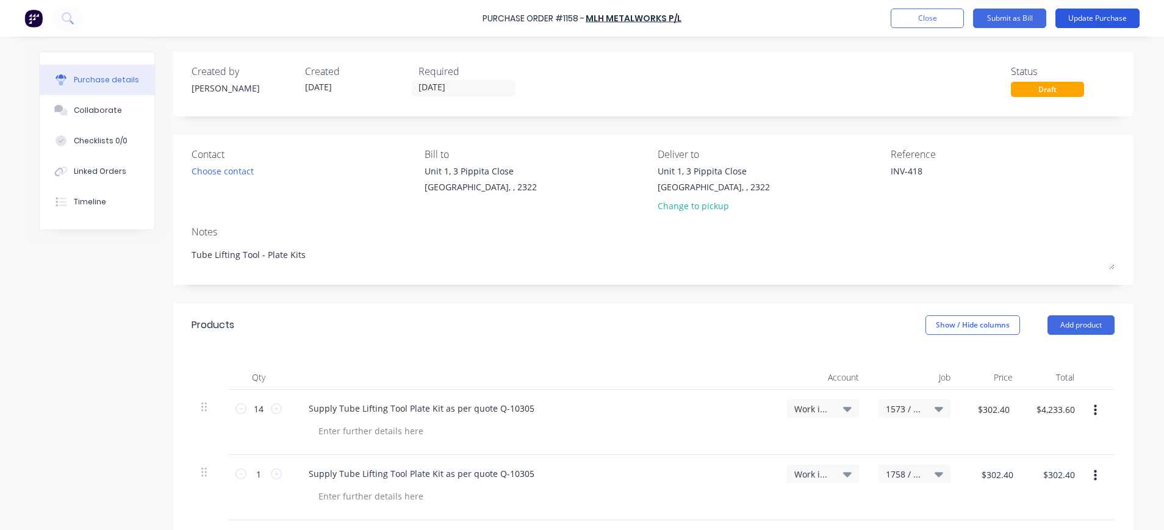
click at [1113, 14] on button "Update Purchase" at bounding box center [1097, 19] width 84 height 20
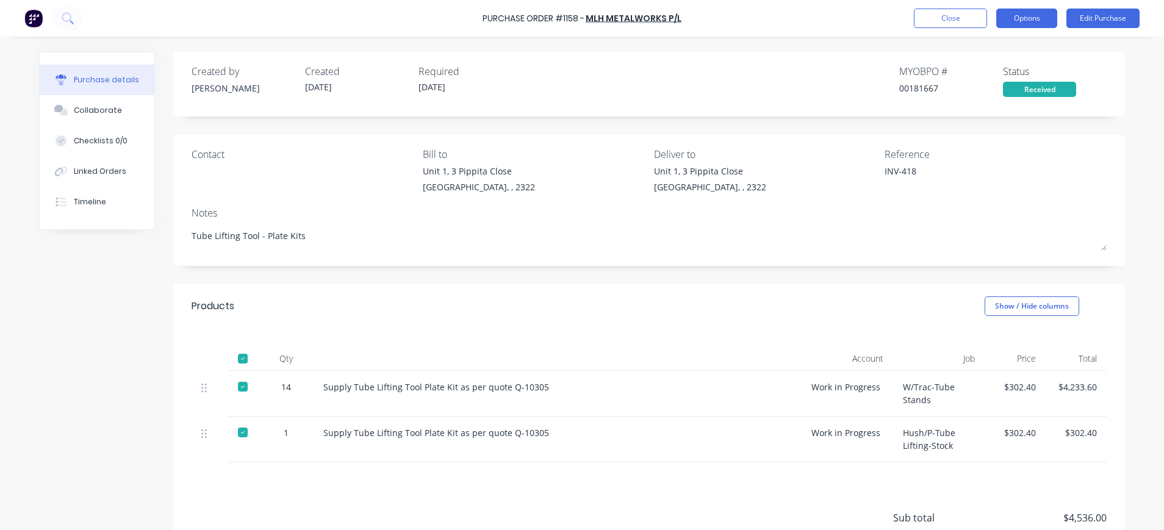
click at [1030, 15] on button "Options" at bounding box center [1026, 19] width 61 height 20
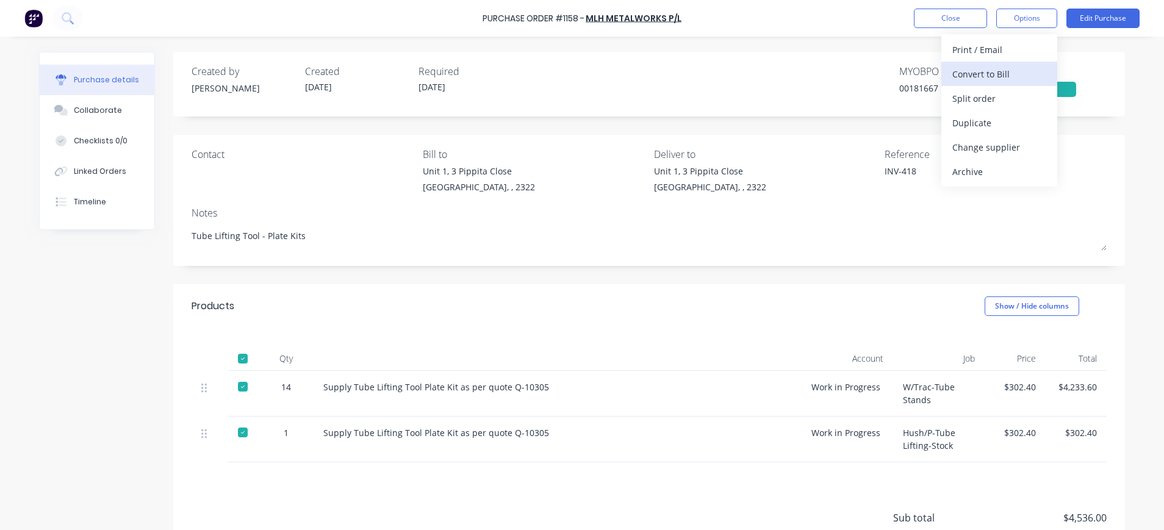
click at [972, 78] on div "Convert to Bill" at bounding box center [999, 74] width 94 height 18
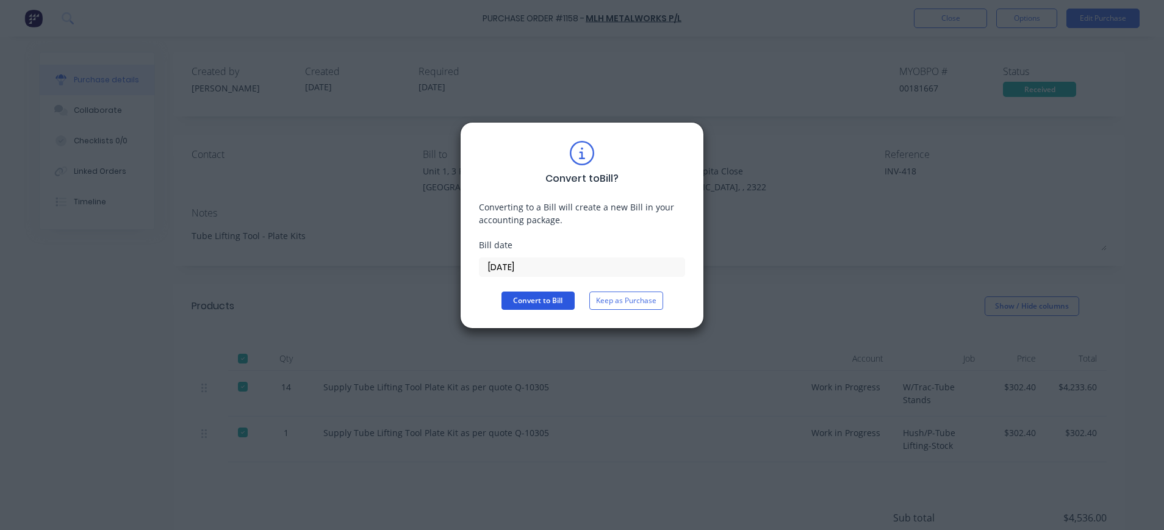
click at [532, 294] on button "Convert to Bill" at bounding box center [537, 301] width 73 height 18
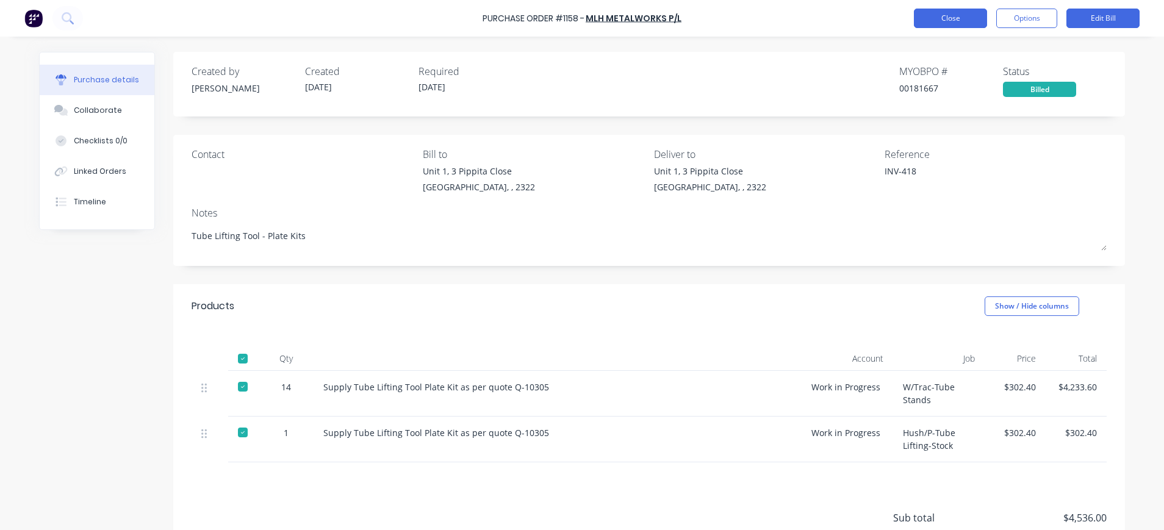
click at [958, 24] on button "Close" at bounding box center [950, 19] width 73 height 20
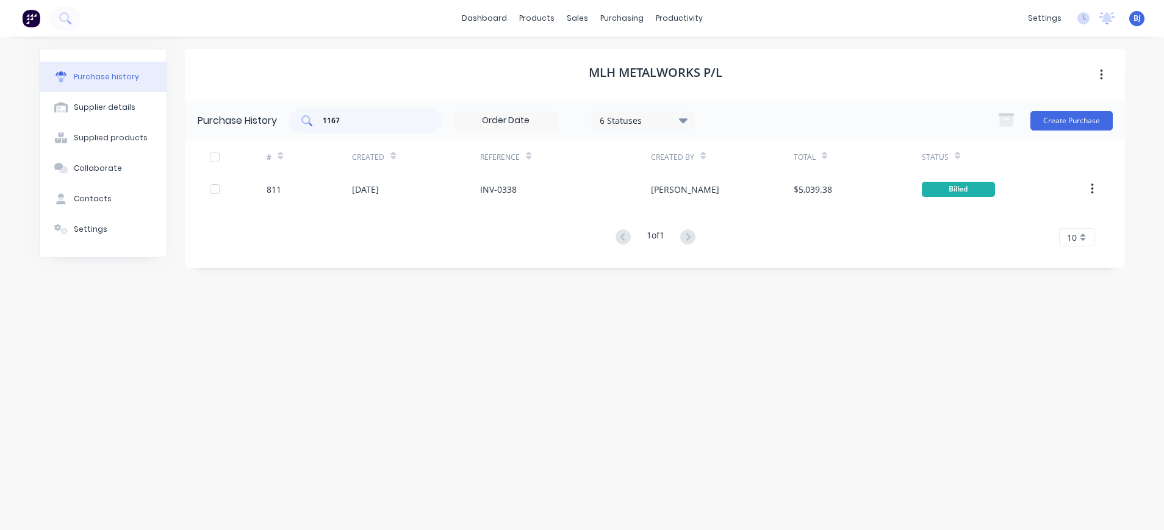
click at [356, 119] on input "1167" at bounding box center [371, 121] width 101 height 12
drag, startPoint x: 352, startPoint y: 119, endPoint x: 301, endPoint y: 119, distance: 51.2
click at [301, 119] on div "1167" at bounding box center [365, 121] width 152 height 24
type input "1166"
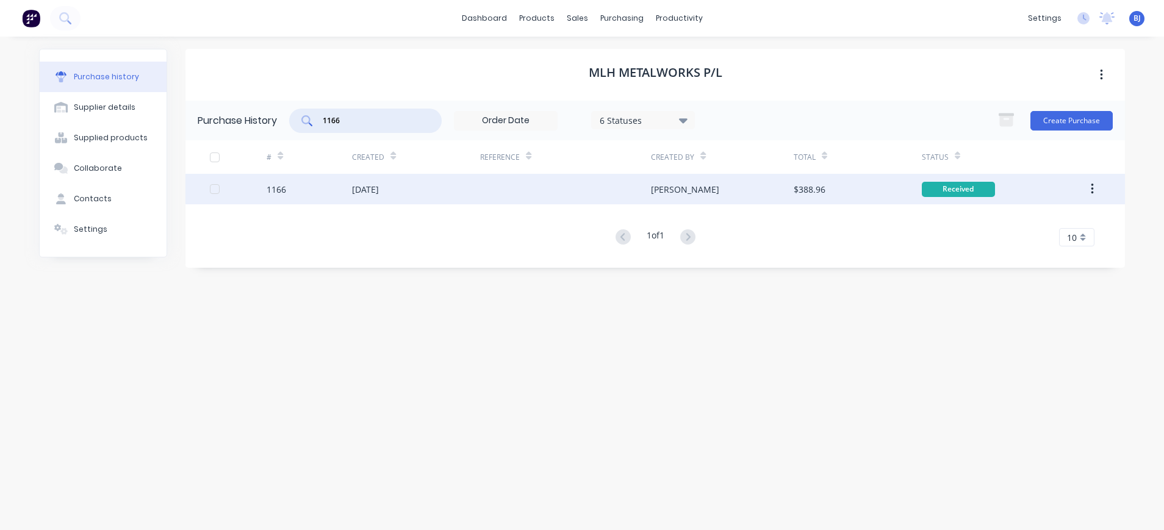
click at [364, 187] on div "12 Aug 2025" at bounding box center [365, 189] width 27 height 13
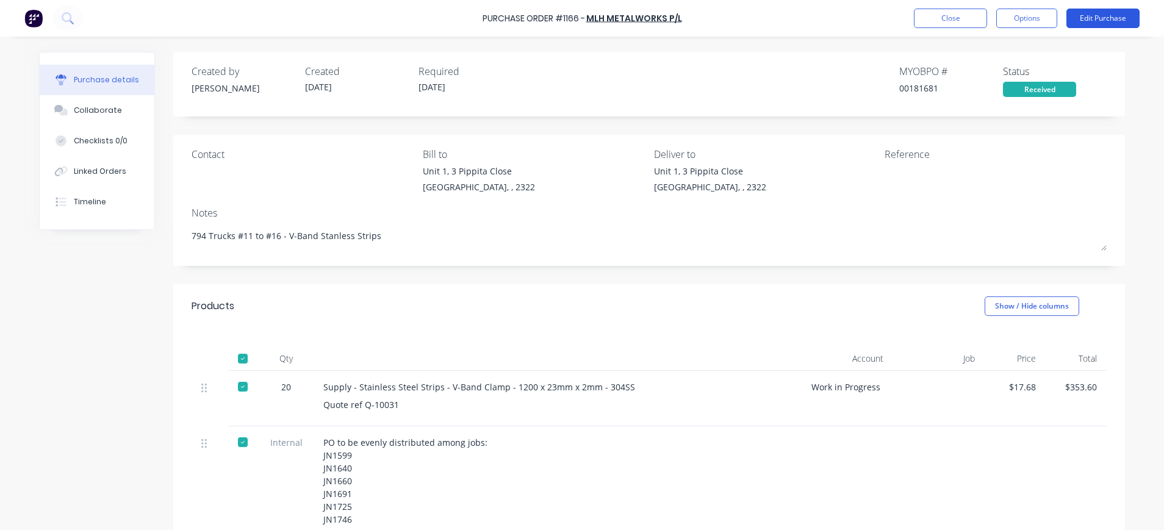
click at [1093, 19] on button "Edit Purchase" at bounding box center [1102, 19] width 73 height 20
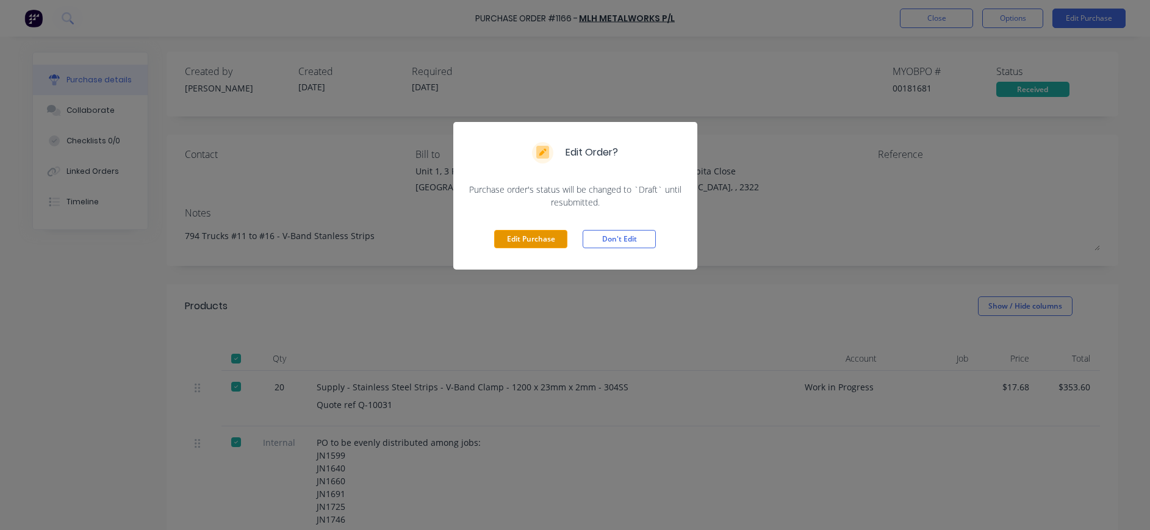
drag, startPoint x: 554, startPoint y: 235, endPoint x: 565, endPoint y: 235, distance: 11.0
click at [561, 235] on button "Edit Purchase" at bounding box center [530, 239] width 73 height 18
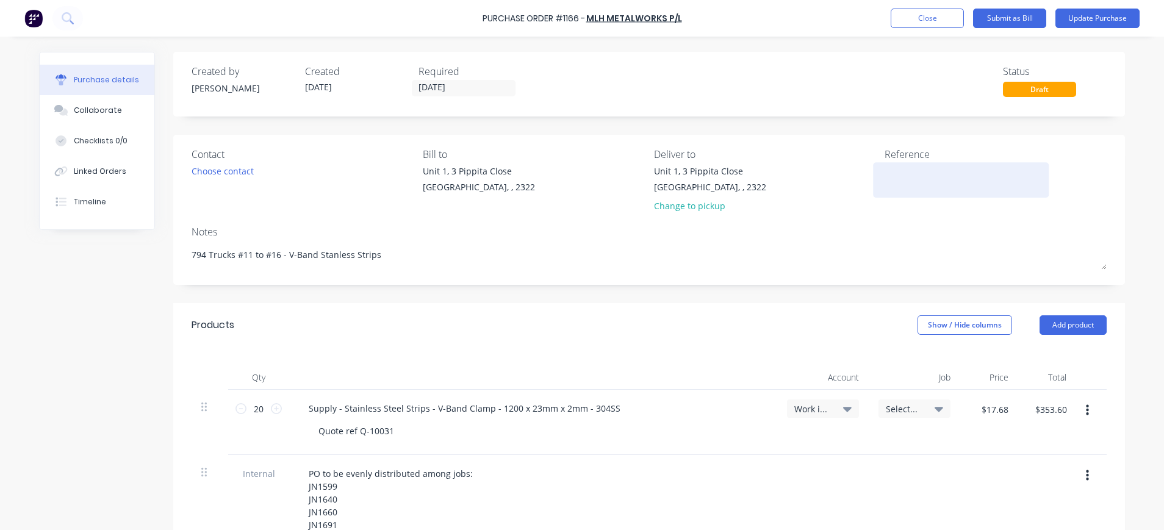
click at [884, 176] on div at bounding box center [960, 180] width 152 height 30
drag, startPoint x: 872, startPoint y: 173, endPoint x: 901, endPoint y: 170, distance: 30.0
click at [884, 172] on div at bounding box center [960, 180] width 152 height 30
drag, startPoint x: 879, startPoint y: 171, endPoint x: 921, endPoint y: 171, distance: 42.1
click at [888, 171] on textarea at bounding box center [960, 178] width 152 height 27
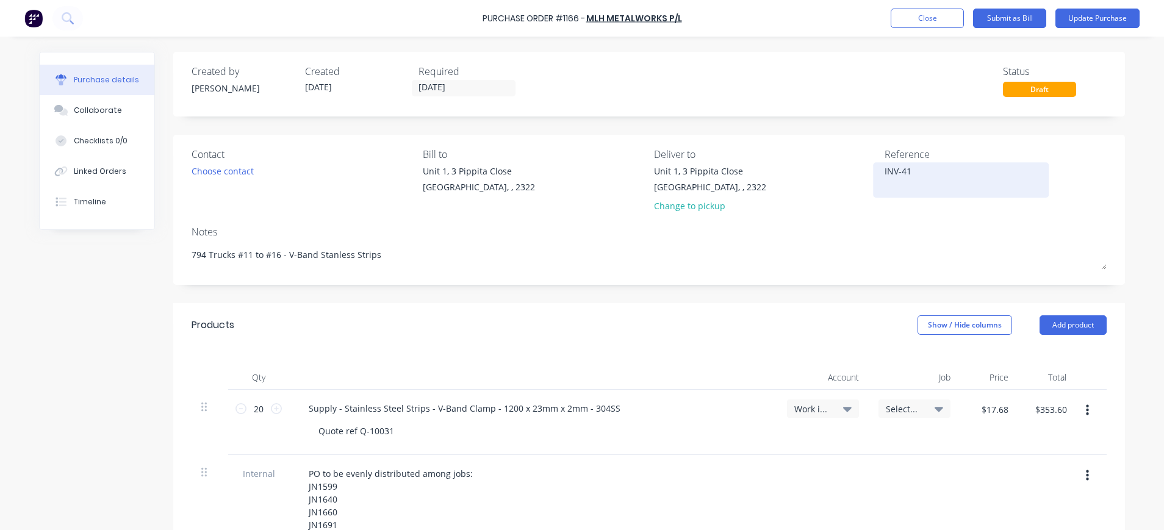
type textarea "INV-419"
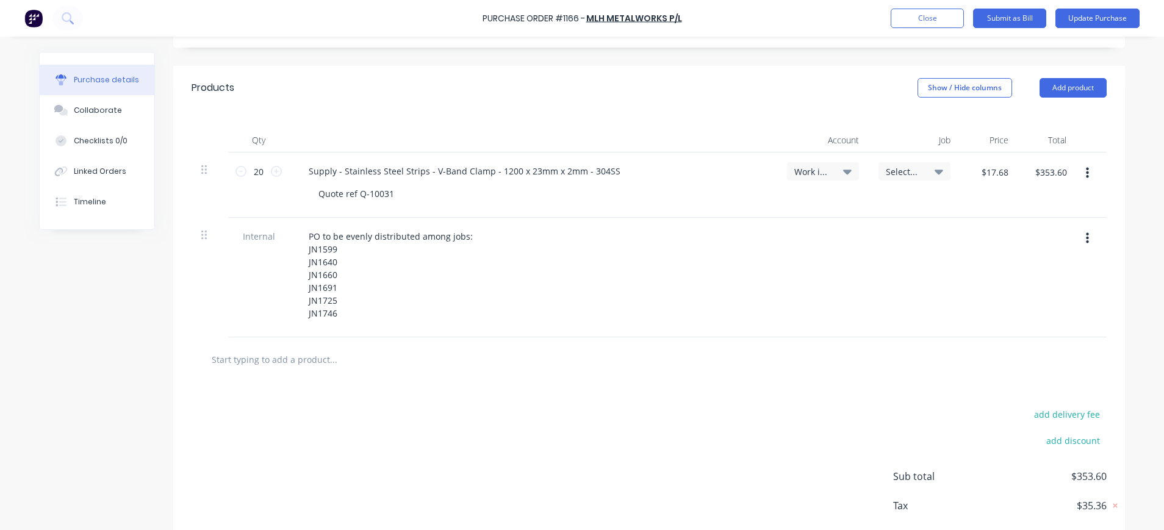
scroll to position [244, 0]
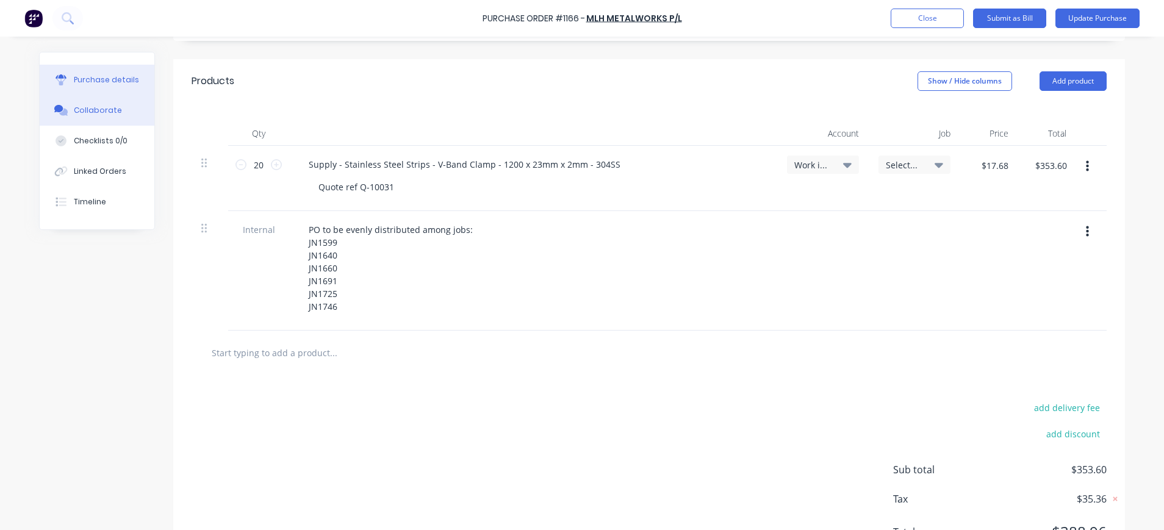
click at [63, 108] on button "Collaborate" at bounding box center [97, 110] width 115 height 30
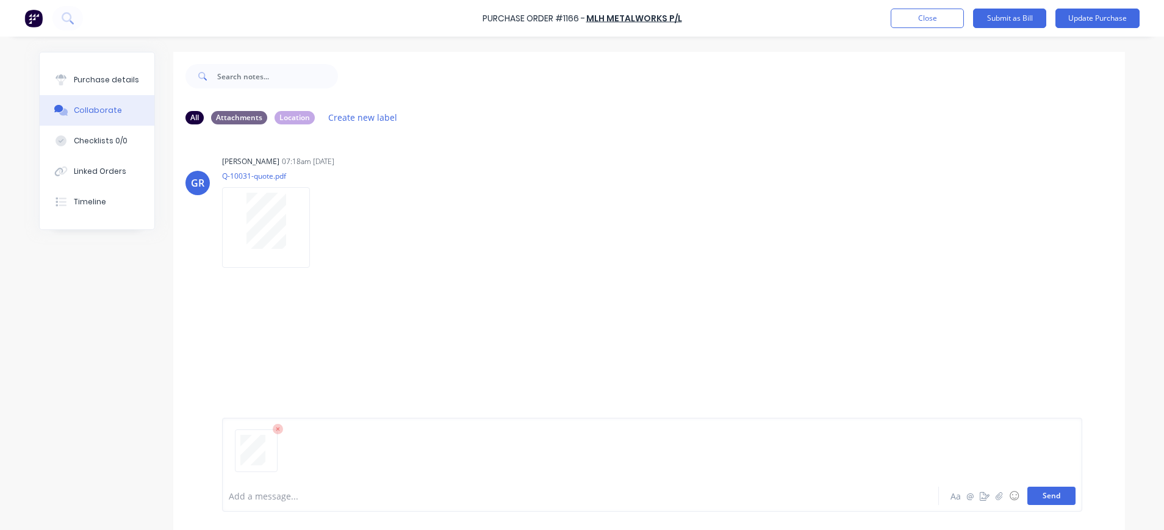
click at [1050, 502] on button "Send" at bounding box center [1051, 496] width 48 height 18
drag, startPoint x: 105, startPoint y: 73, endPoint x: 163, endPoint y: 83, distance: 59.4
click at [106, 73] on button "Purchase details" at bounding box center [97, 80] width 115 height 30
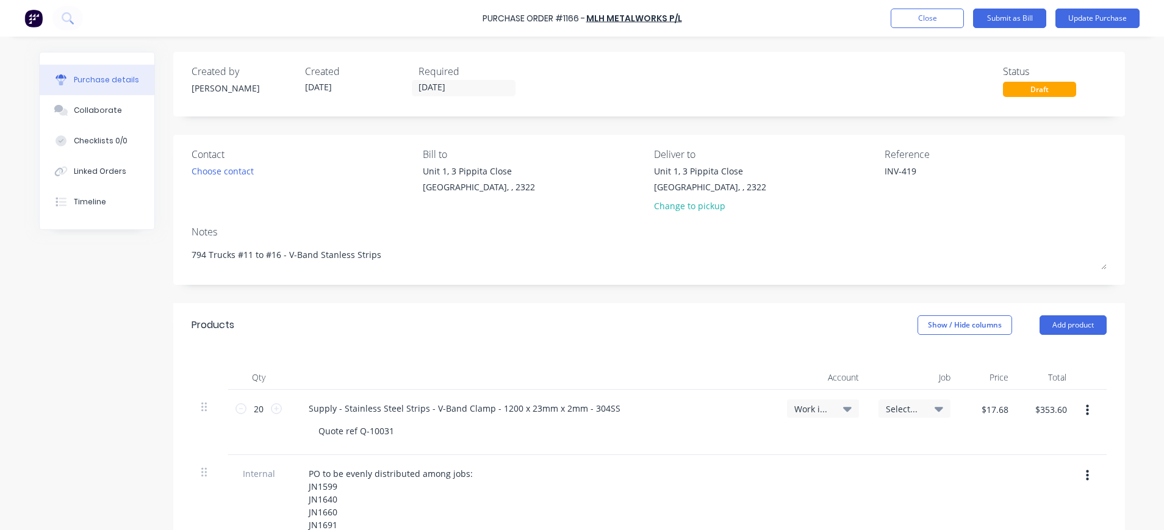
scroll to position [244, 0]
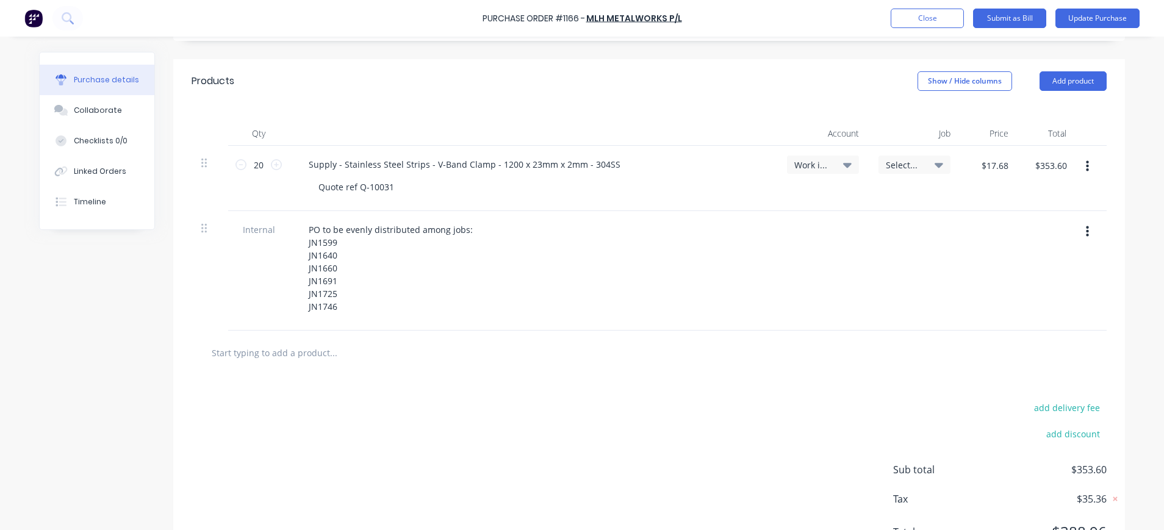
click at [1086, 168] on icon "button" at bounding box center [1087, 166] width 3 height 13
click at [1044, 221] on button "Duplicate" at bounding box center [1050, 223] width 104 height 24
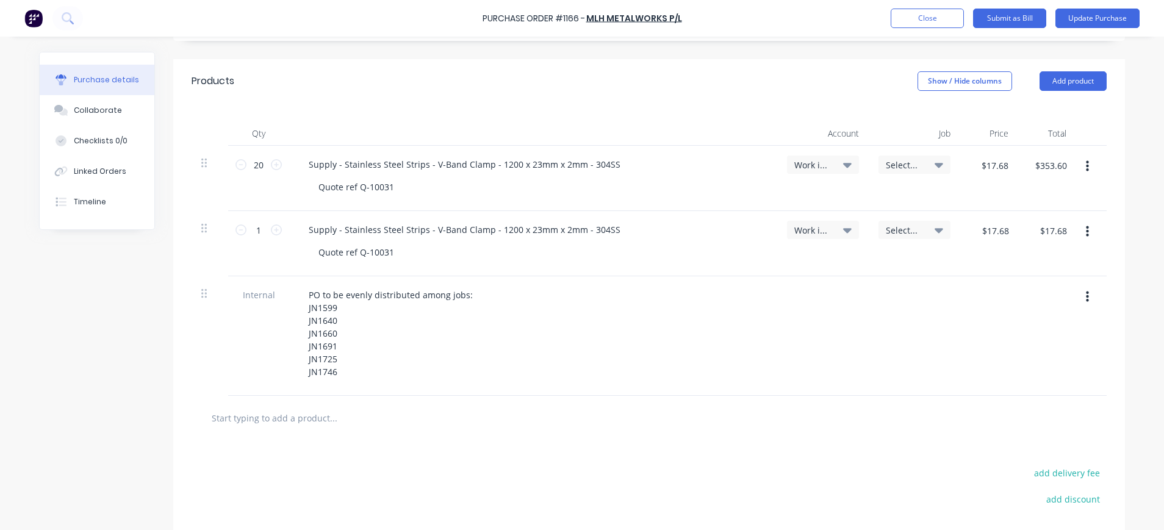
click at [1086, 166] on icon "button" at bounding box center [1087, 166] width 3 height 11
click at [1040, 223] on button "Duplicate" at bounding box center [1050, 223] width 104 height 24
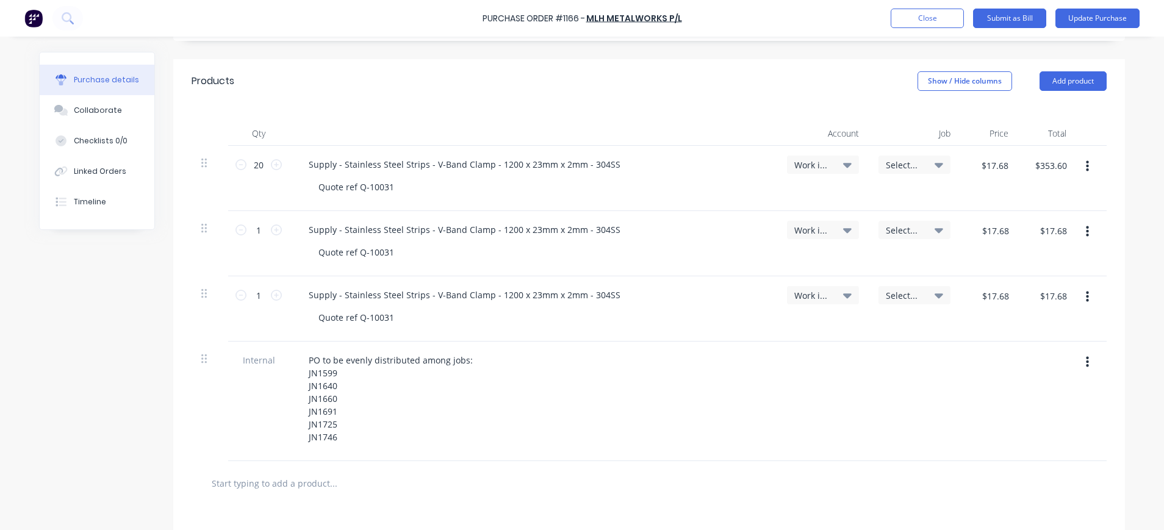
click at [1086, 173] on icon "button" at bounding box center [1087, 166] width 3 height 13
click at [1033, 221] on button "Duplicate" at bounding box center [1050, 223] width 104 height 24
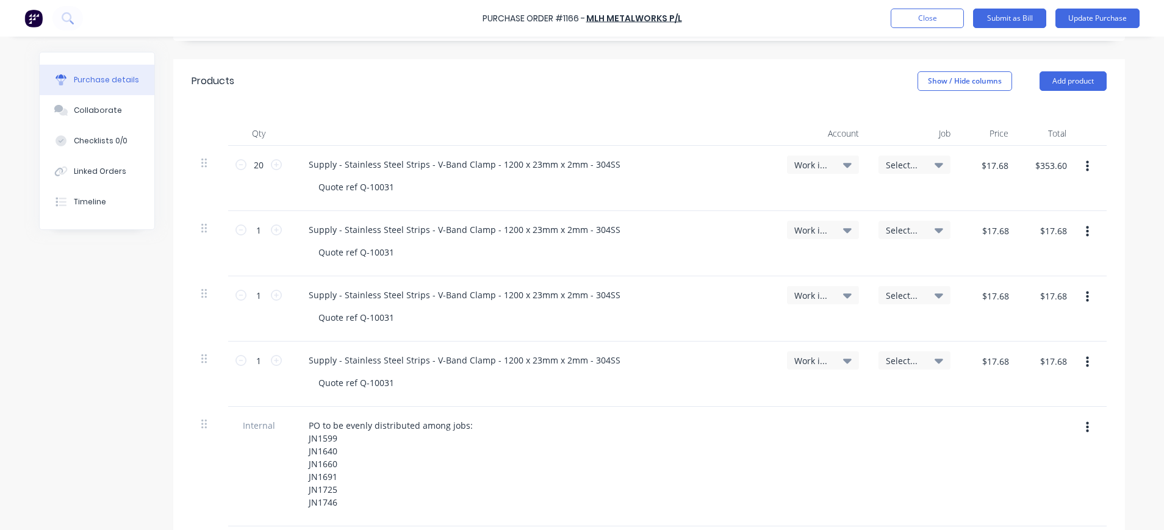
drag, startPoint x: 1082, startPoint y: 163, endPoint x: 1080, endPoint y: 175, distance: 12.3
click at [1086, 164] on icon "button" at bounding box center [1087, 166] width 3 height 13
click at [1027, 225] on button "Duplicate" at bounding box center [1050, 223] width 104 height 24
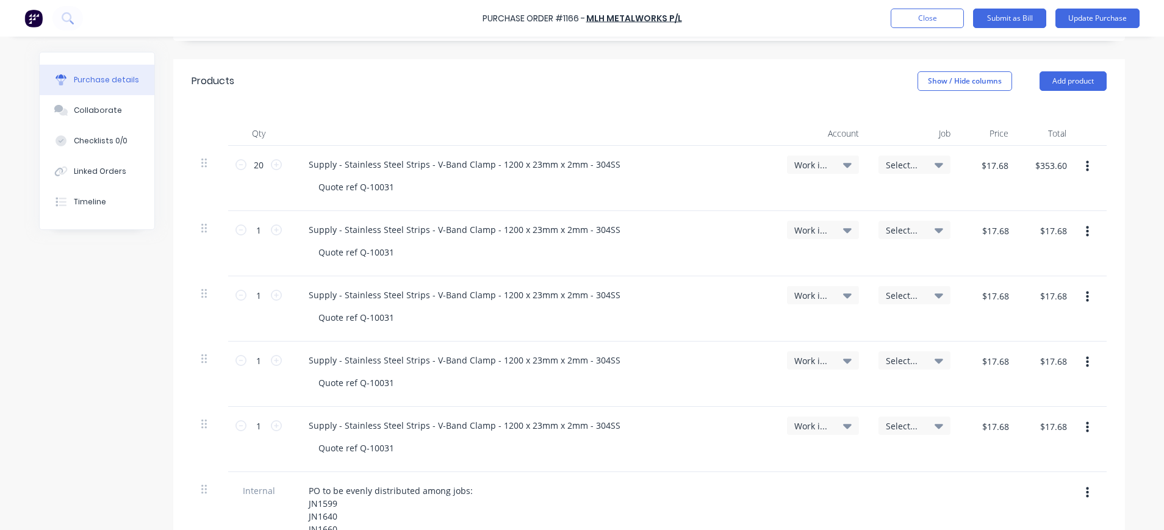
click at [1084, 165] on button "button" at bounding box center [1087, 167] width 29 height 22
click at [1036, 219] on button "Duplicate" at bounding box center [1050, 223] width 104 height 24
click at [835, 165] on div "Work in Progress" at bounding box center [822, 164] width 57 height 11
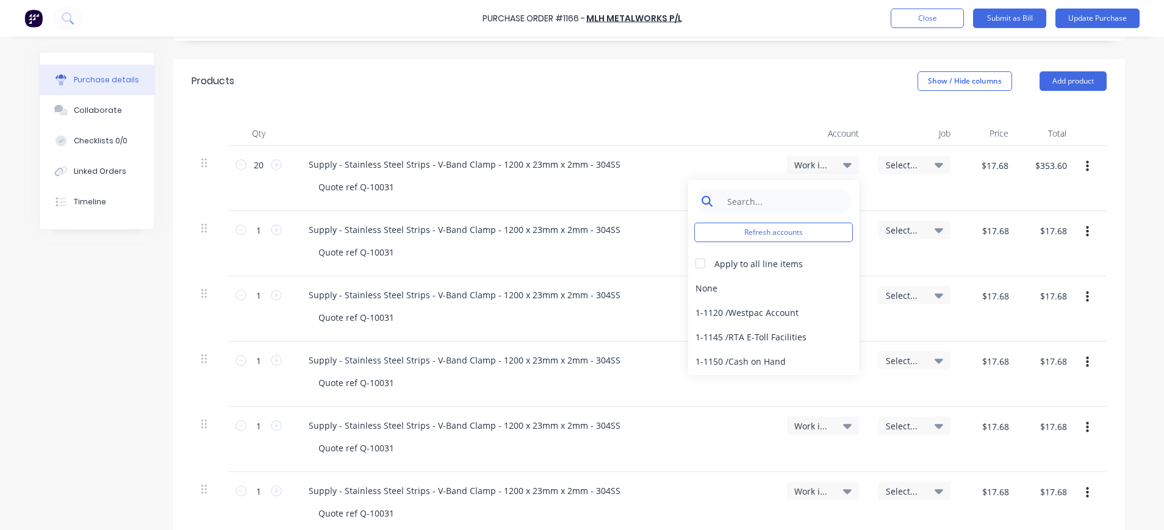
click at [801, 198] on input at bounding box center [782, 201] width 125 height 24
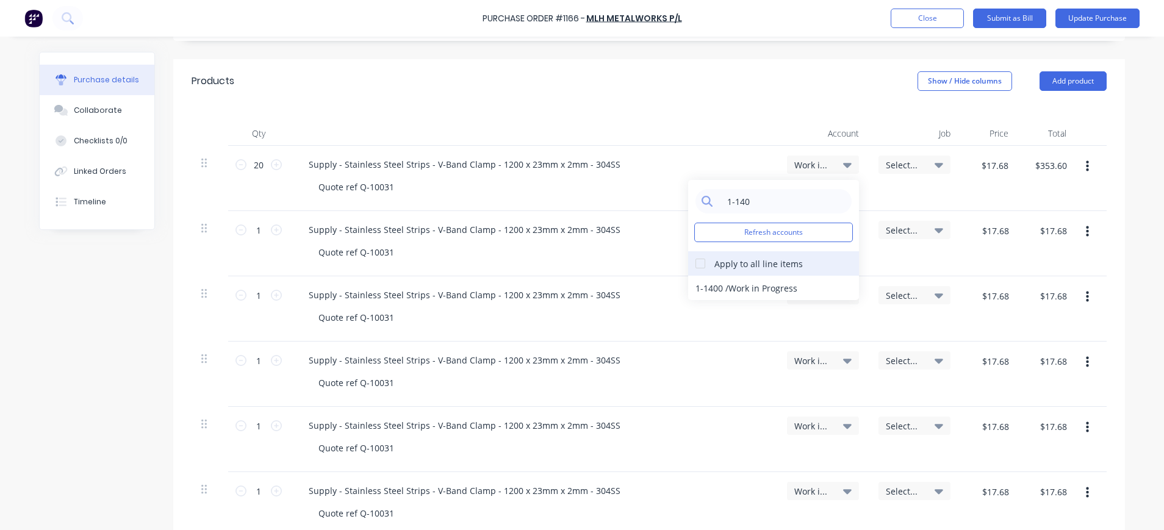
type input "1-140"
drag, startPoint x: 692, startPoint y: 263, endPoint x: 712, endPoint y: 279, distance: 26.0
click at [694, 265] on div at bounding box center [700, 263] width 24 height 24
click at [715, 281] on div "1-1400 / Work in Progress" at bounding box center [773, 288] width 171 height 24
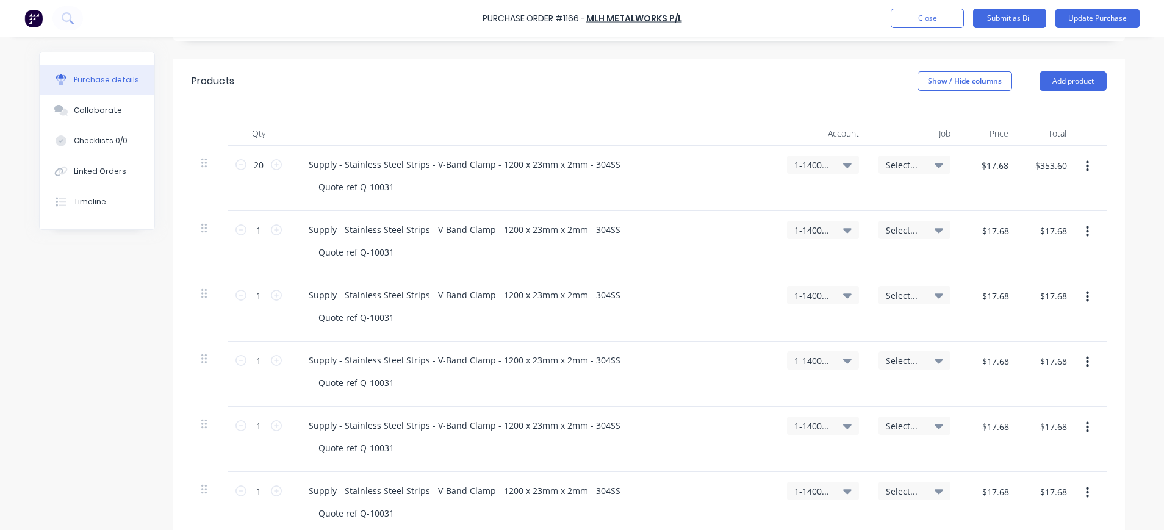
click at [913, 165] on span "Select..." at bounding box center [904, 165] width 37 height 13
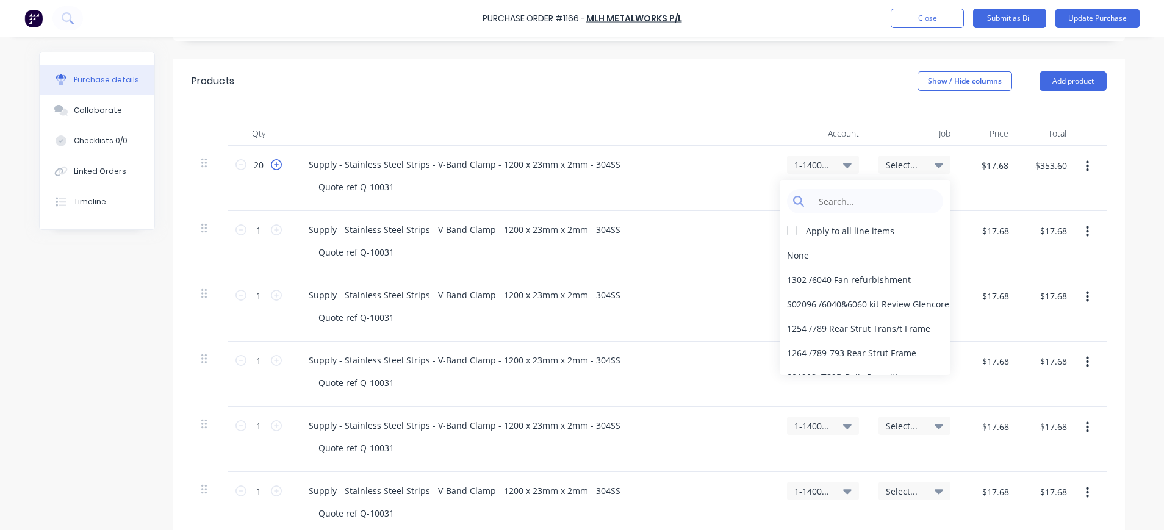
click at [271, 165] on icon at bounding box center [276, 164] width 11 height 11
type input "21"
type input "$371.28"
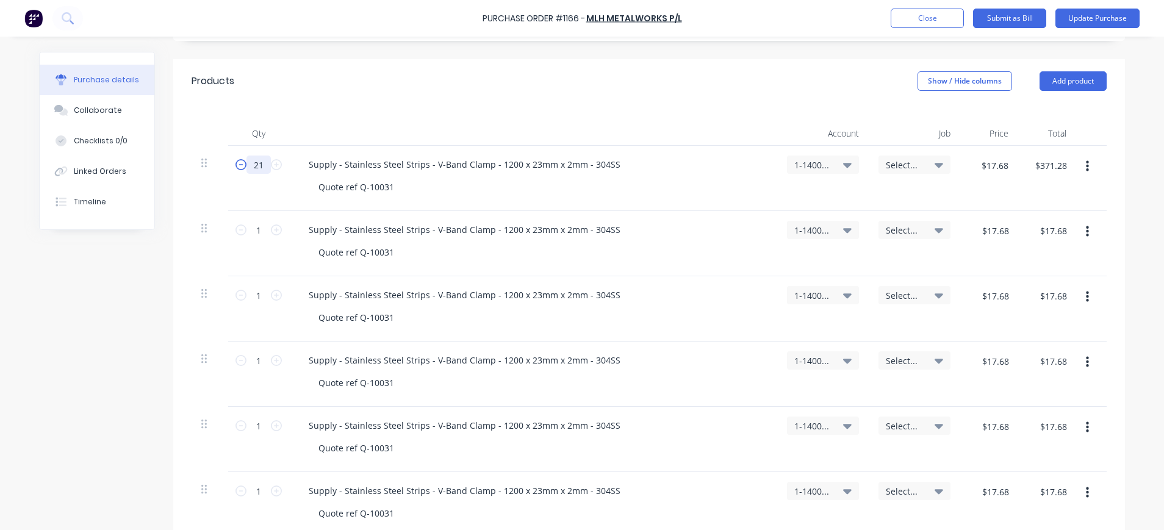
drag, startPoint x: 260, startPoint y: 165, endPoint x: 234, endPoint y: 165, distance: 26.2
click at [238, 165] on div "21 21" at bounding box center [258, 165] width 41 height 18
type input "3"
type input "$53.04"
type input "3.3"
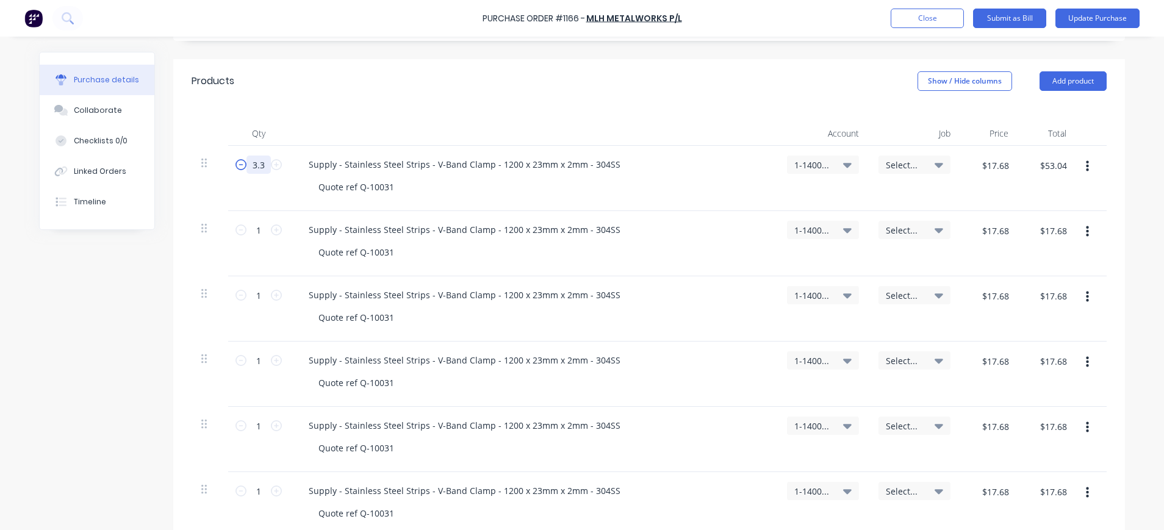
type input "$58.34"
type input "3.33"
type input "$58.87"
type input "3.33"
click at [897, 164] on span "Select..." at bounding box center [904, 165] width 37 height 13
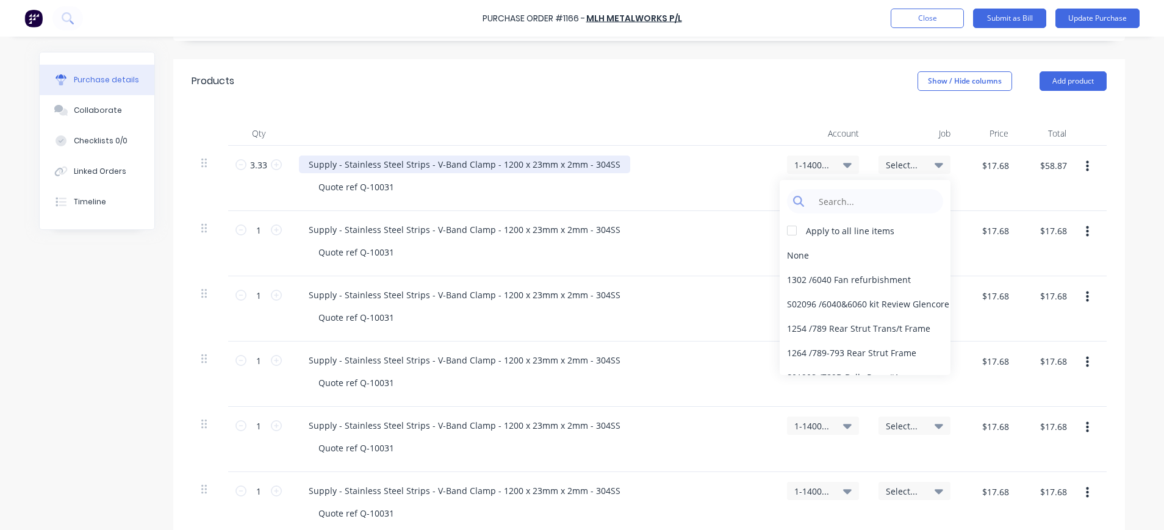
click at [537, 163] on div "Supply - Stainless Steel Strips - V-Band Clamp - 1200 x 23mm x 2mm - 304SS" at bounding box center [464, 165] width 331 height 18
click at [910, 160] on span "Select..." at bounding box center [904, 165] width 37 height 13
click at [885, 200] on input at bounding box center [874, 201] width 125 height 24
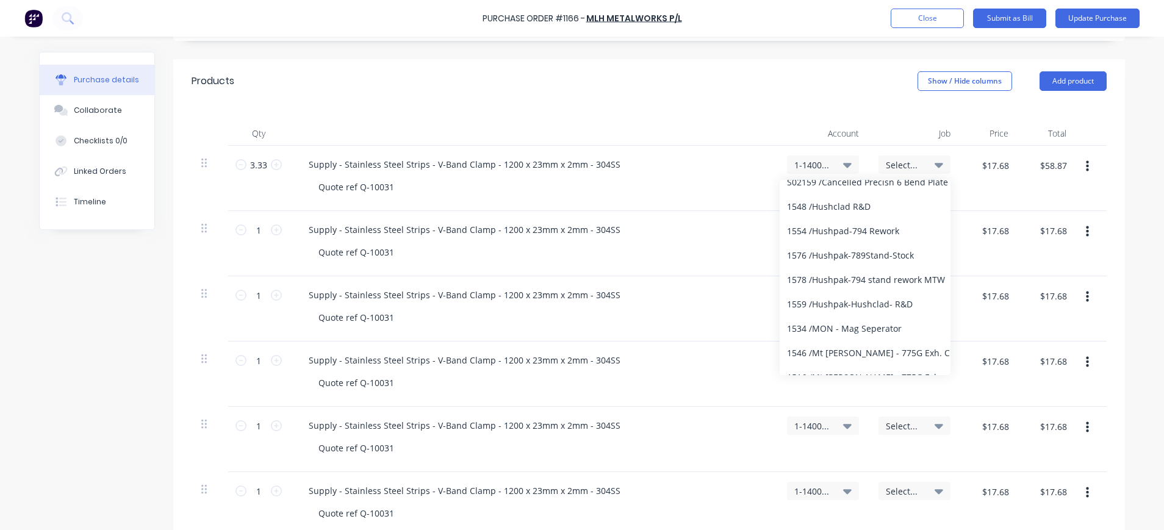
click at [897, 165] on span "Select..." at bounding box center [904, 165] width 37 height 13
click at [886, 164] on span "Select..." at bounding box center [904, 165] width 37 height 13
click at [839, 199] on input "15" at bounding box center [874, 201] width 125 height 24
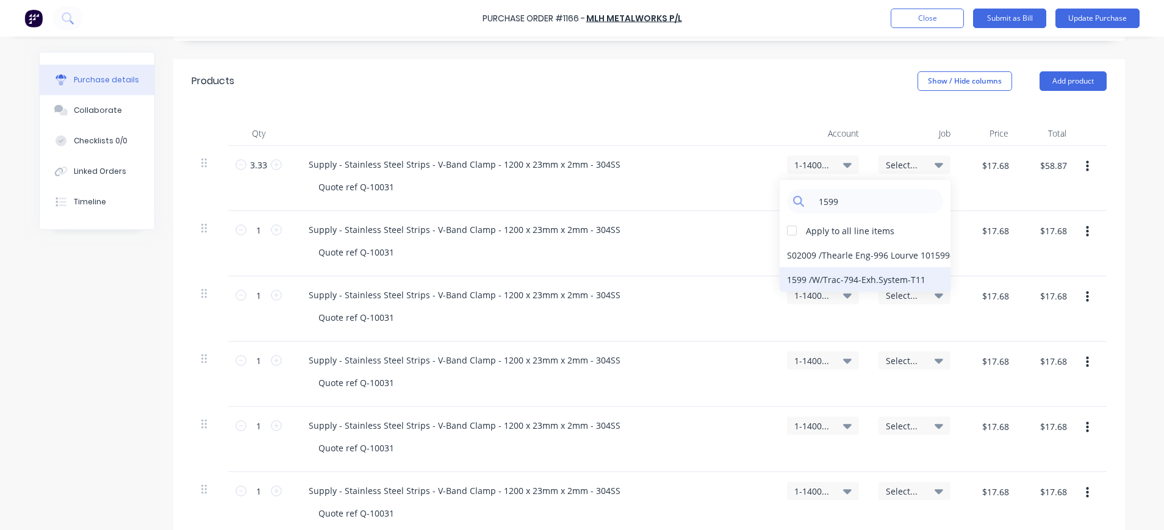
type input "1599"
click at [882, 276] on div "1599 / W/Trac-794-Exh.System-T11" at bounding box center [865, 279] width 171 height 24
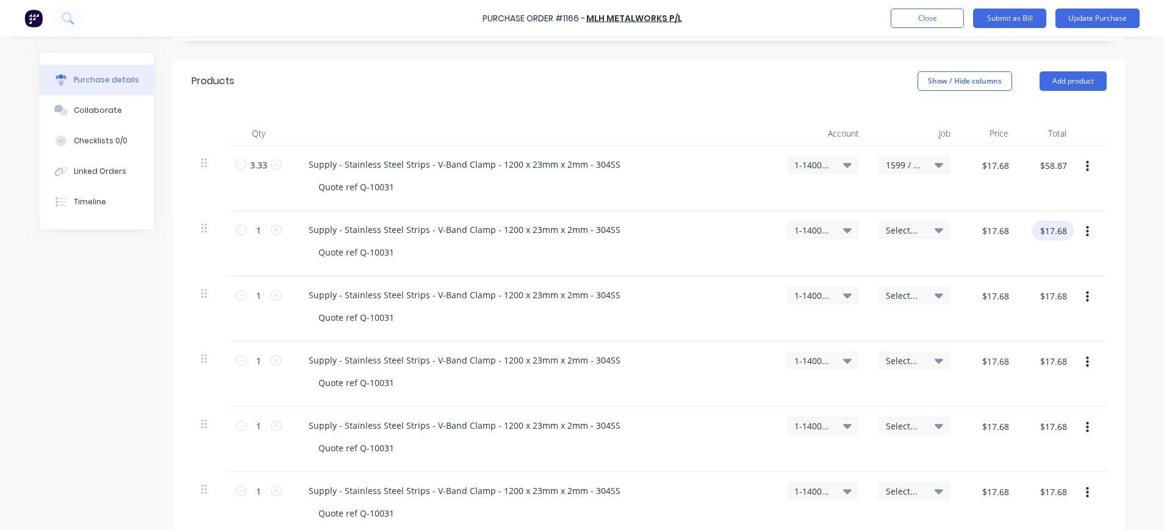
click at [1051, 235] on input "$17.68" at bounding box center [1052, 231] width 41 height 20
drag, startPoint x: 1081, startPoint y: 234, endPoint x: 1132, endPoint y: 243, distance: 51.6
click at [1133, 243] on div "Purchase Order #1166 - MLH Metalworks P/L Add product Close Submit as Bill Upda…" at bounding box center [582, 265] width 1164 height 530
click at [1086, 230] on icon "button" at bounding box center [1087, 231] width 3 height 13
drag, startPoint x: 1042, startPoint y: 344, endPoint x: 1071, endPoint y: 314, distance: 42.3
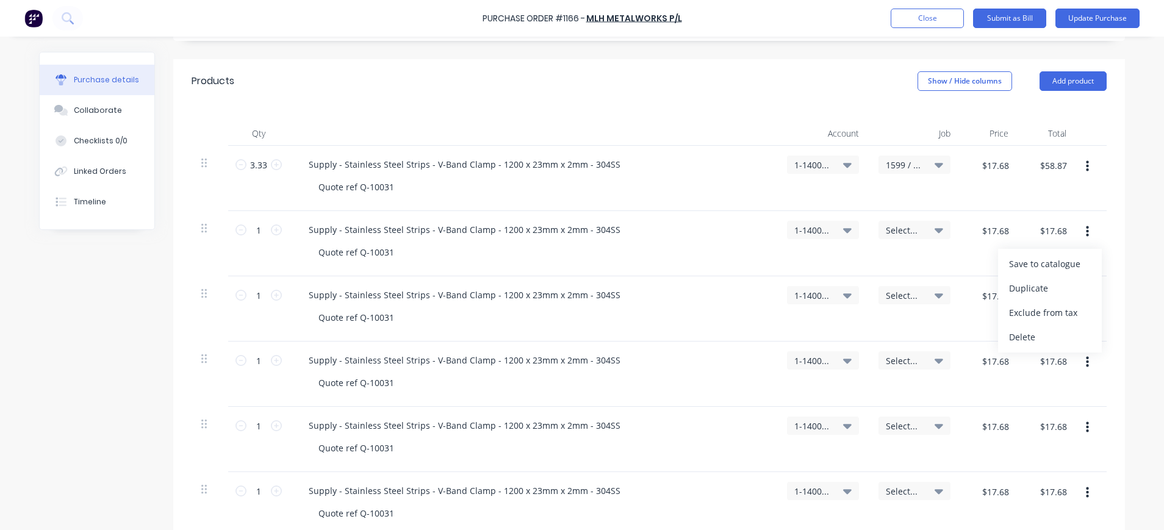
click at [1042, 343] on button "Delete" at bounding box center [1050, 337] width 104 height 24
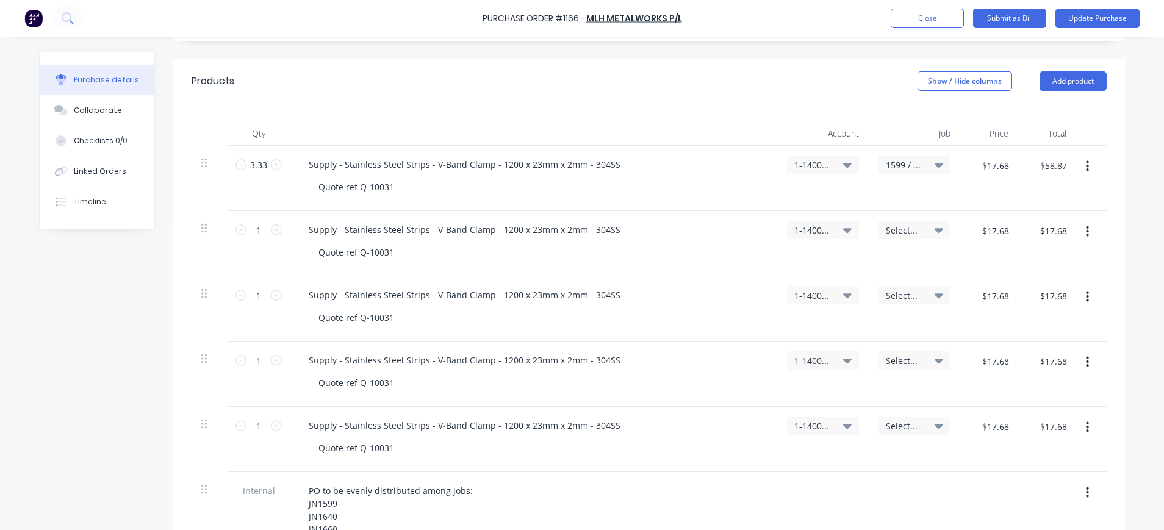
click at [1077, 240] on button "button" at bounding box center [1087, 232] width 29 height 22
click at [1048, 335] on button "Delete" at bounding box center [1050, 337] width 104 height 24
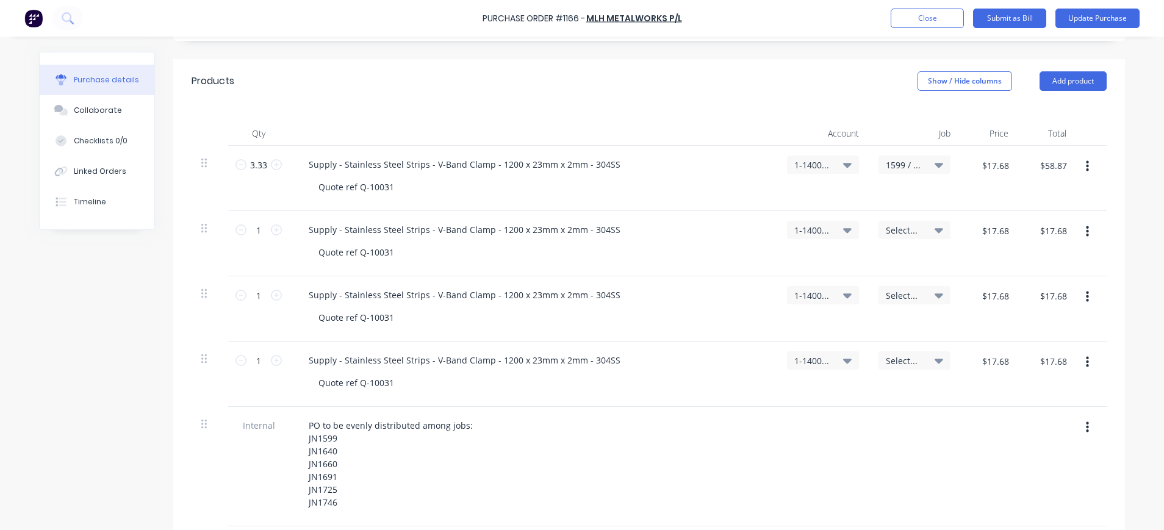
click at [1086, 233] on icon "button" at bounding box center [1087, 231] width 3 height 11
click at [1022, 332] on button "Delete" at bounding box center [1050, 337] width 104 height 24
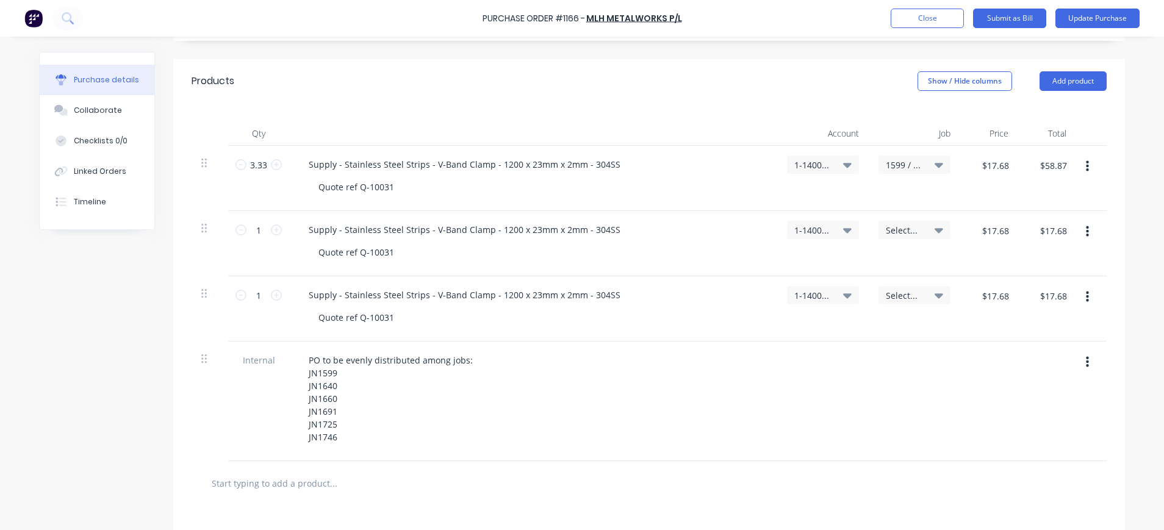
click at [1086, 234] on icon "button" at bounding box center [1087, 231] width 3 height 13
click at [1028, 325] on button "Delete" at bounding box center [1050, 337] width 104 height 24
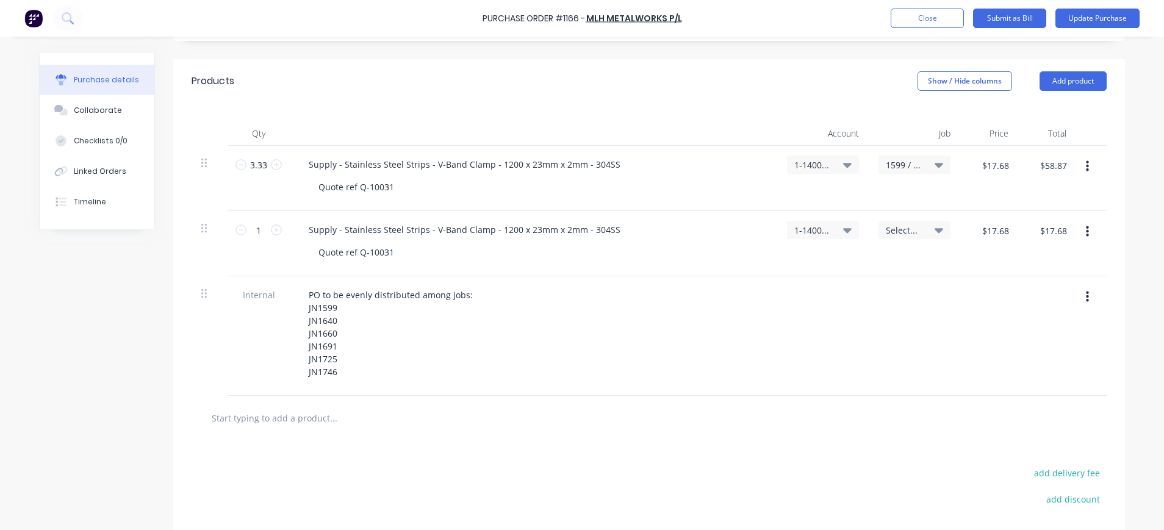
click at [1083, 232] on button "button" at bounding box center [1087, 232] width 29 height 22
click at [1027, 334] on button "Delete" at bounding box center [1050, 337] width 104 height 24
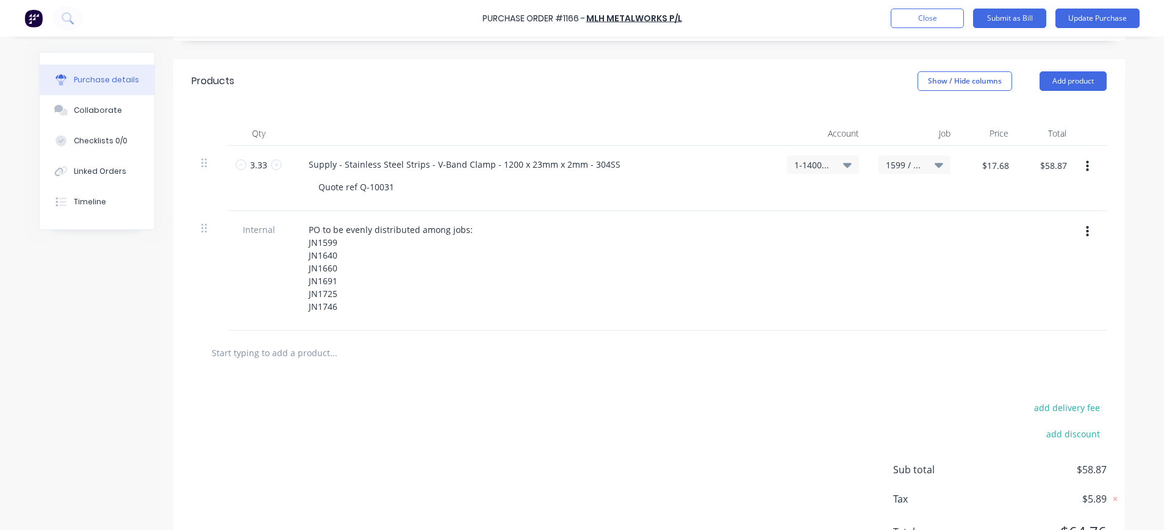
click at [1086, 167] on icon "button" at bounding box center [1087, 166] width 3 height 11
click at [1044, 224] on button "Duplicate" at bounding box center [1050, 223] width 104 height 24
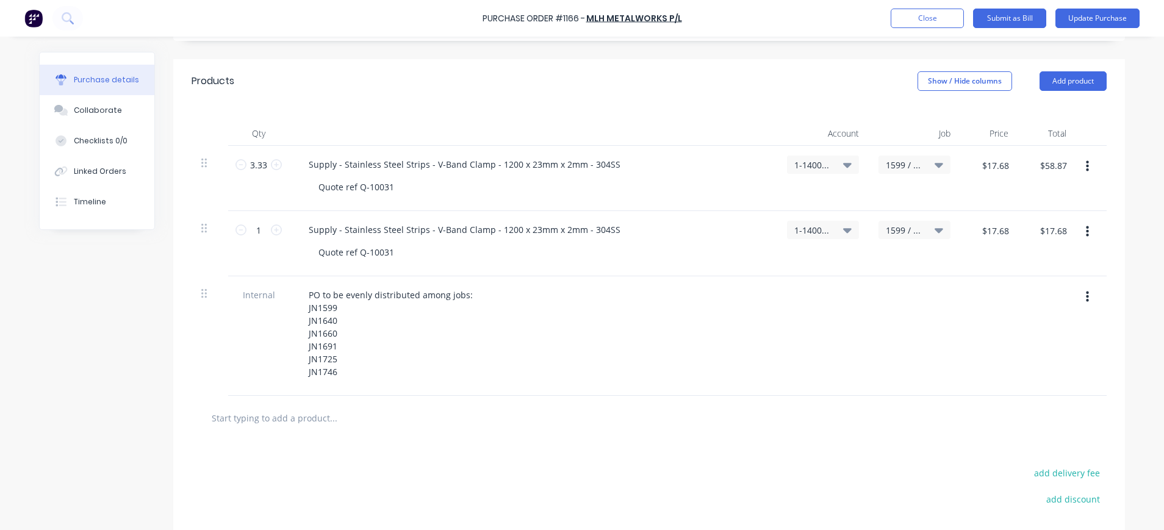
click at [1083, 232] on button "button" at bounding box center [1087, 232] width 29 height 22
click at [1038, 281] on button "Duplicate" at bounding box center [1050, 288] width 104 height 24
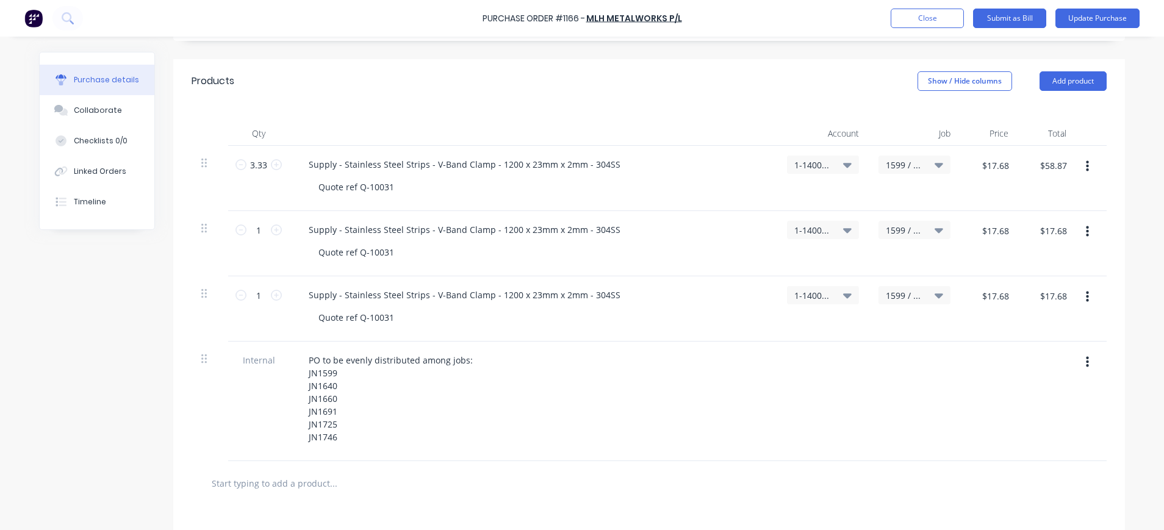
click at [1083, 291] on button "button" at bounding box center [1087, 297] width 29 height 22
click at [1020, 351] on button "Duplicate" at bounding box center [1050, 354] width 104 height 24
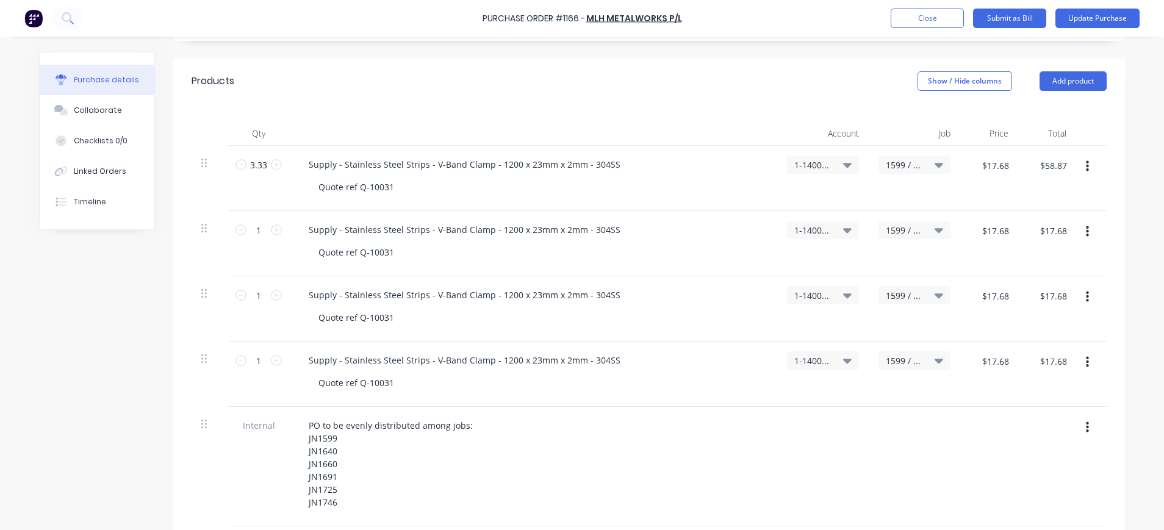
click at [1086, 360] on icon "button" at bounding box center [1087, 362] width 3 height 13
click at [1034, 416] on button "Duplicate" at bounding box center [1050, 419] width 104 height 24
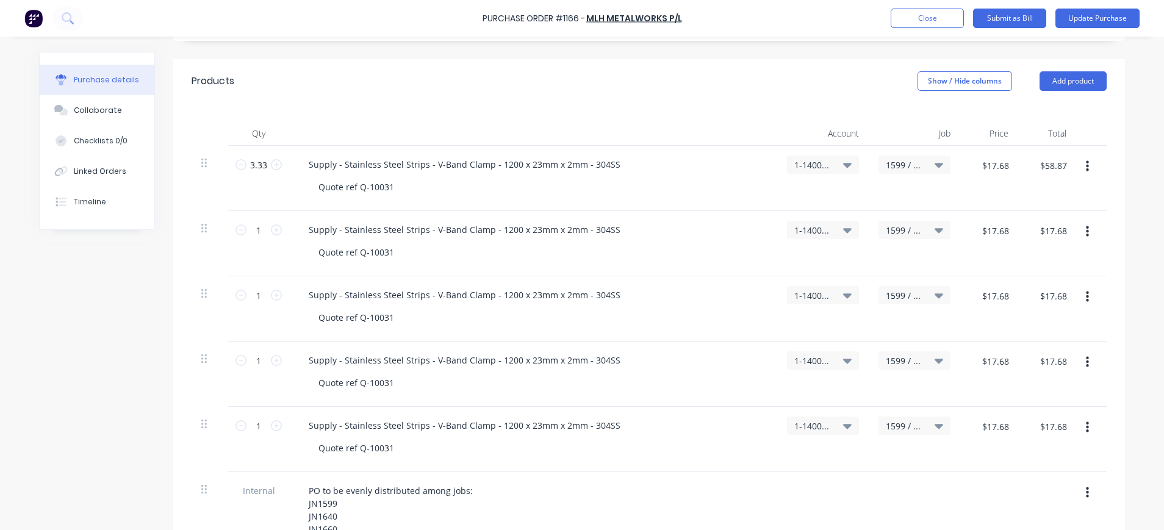
click at [1086, 364] on icon "button" at bounding box center [1087, 362] width 3 height 13
click at [1045, 415] on button "Duplicate" at bounding box center [1050, 419] width 104 height 24
click at [903, 229] on span "1599 / W/Trac-794-Exh.System-T11" at bounding box center [904, 230] width 37 height 13
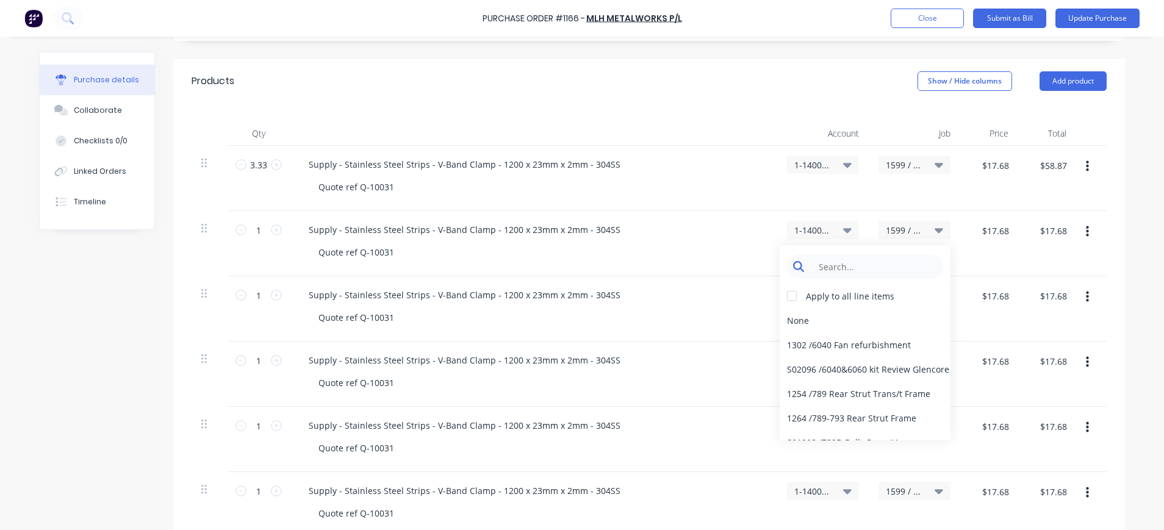
click at [887, 262] on input at bounding box center [874, 266] width 125 height 24
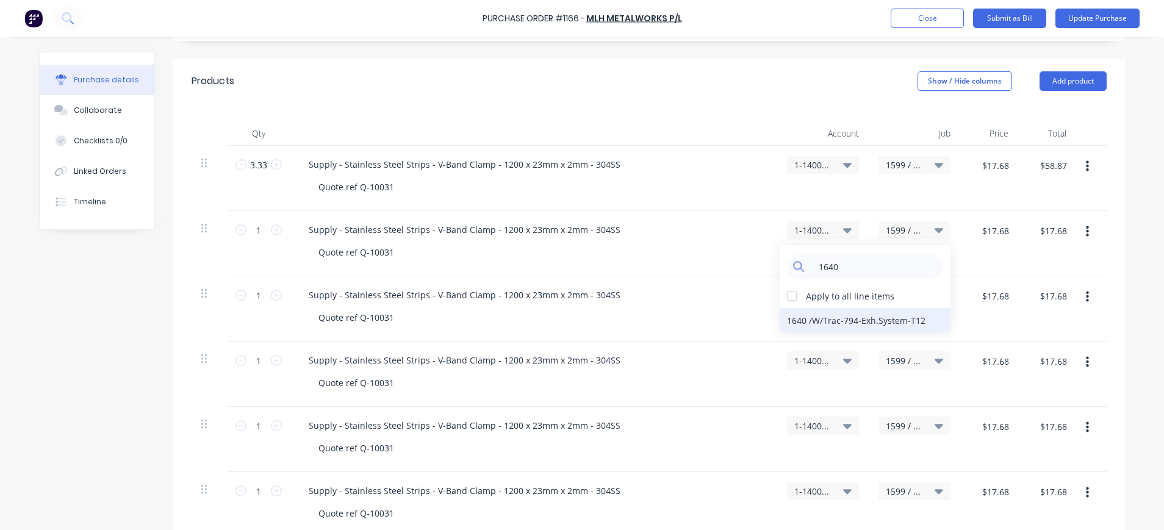
type input "1640"
click at [883, 315] on div "1640 / W/Trac-794-Exh.System-T12" at bounding box center [865, 320] width 171 height 24
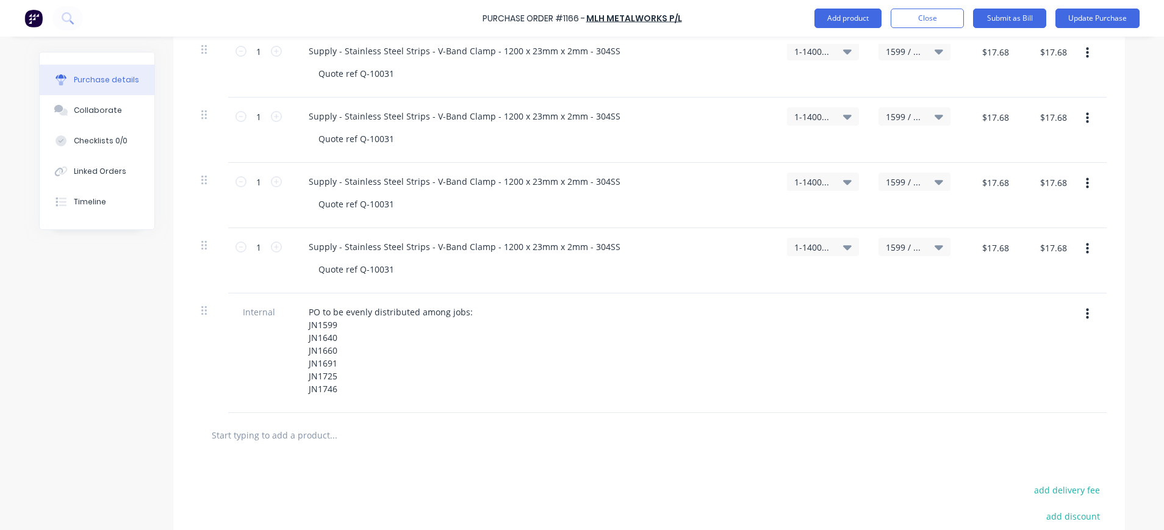
click at [891, 245] on span "1599 / W/Trac-794-Exh.System-T11" at bounding box center [904, 247] width 37 height 13
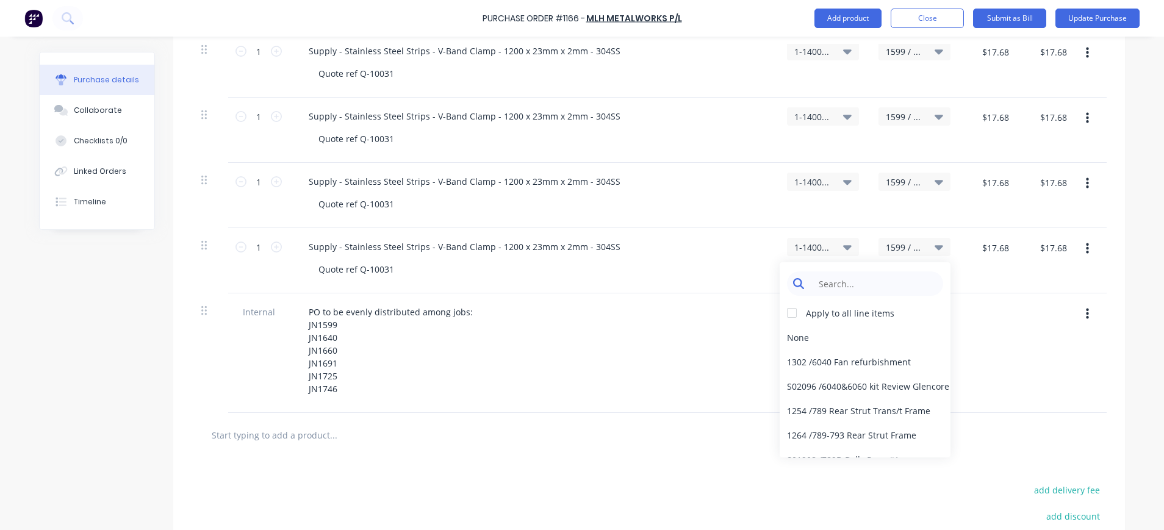
click at [892, 282] on input at bounding box center [874, 283] width 125 height 24
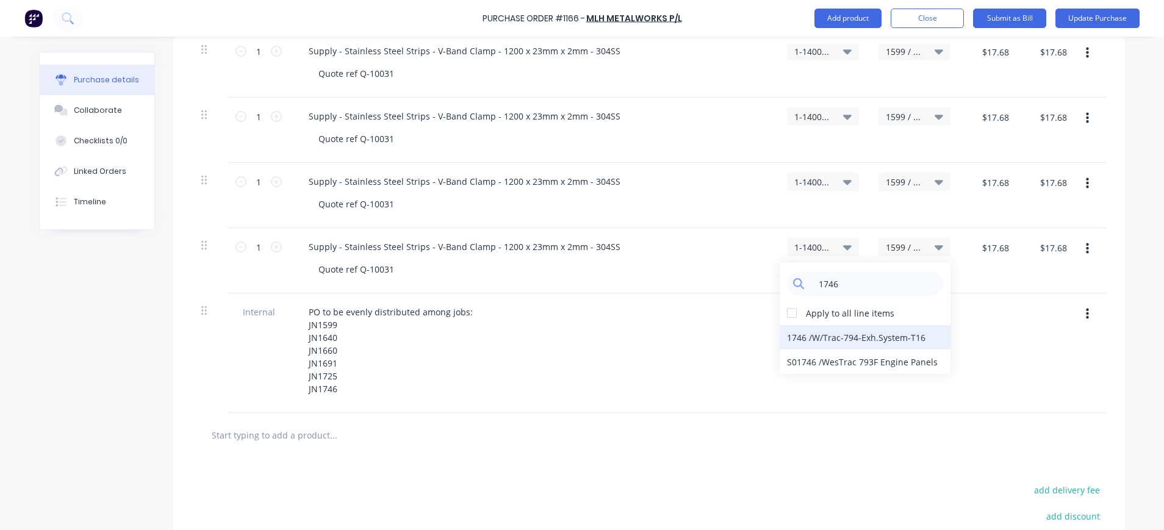
type input "1746"
click at [887, 339] on div "1746 / W/Trac-794-Exh.System-T16" at bounding box center [865, 337] width 171 height 24
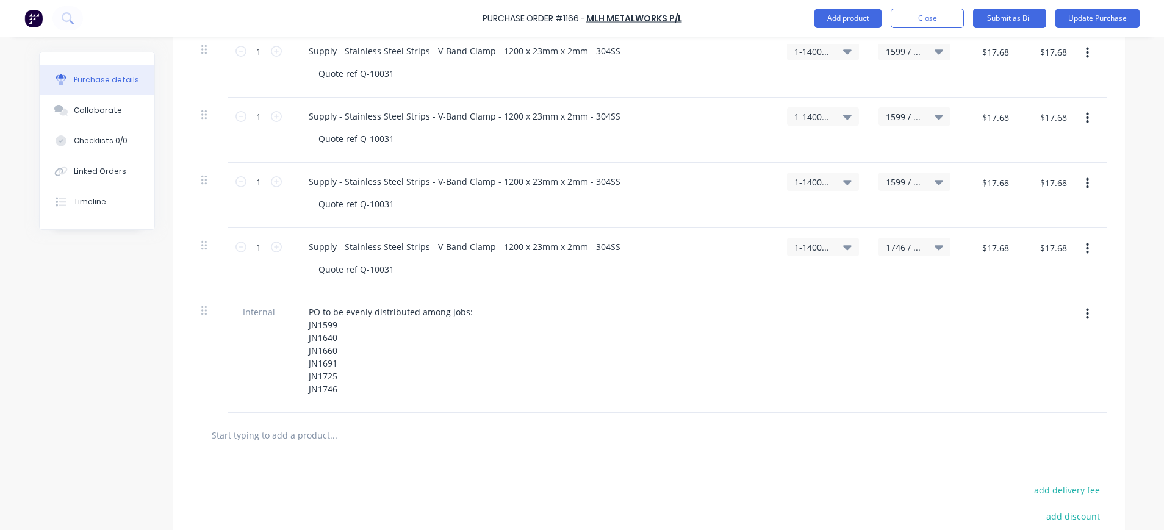
click at [901, 184] on span "1599 / W/Trac-794-Exh.System-T11" at bounding box center [904, 182] width 37 height 13
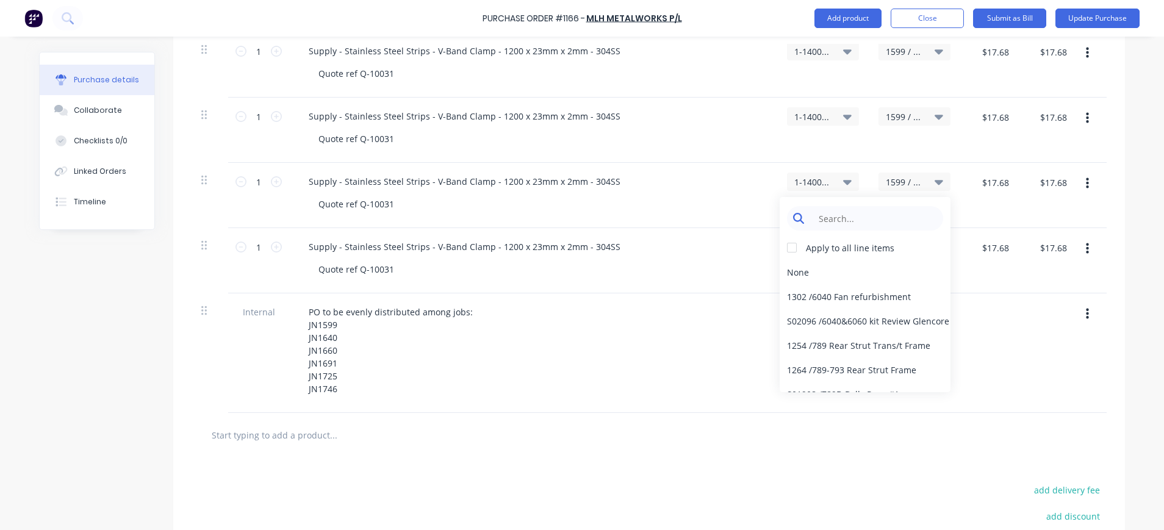
click at [878, 211] on input at bounding box center [874, 218] width 125 height 24
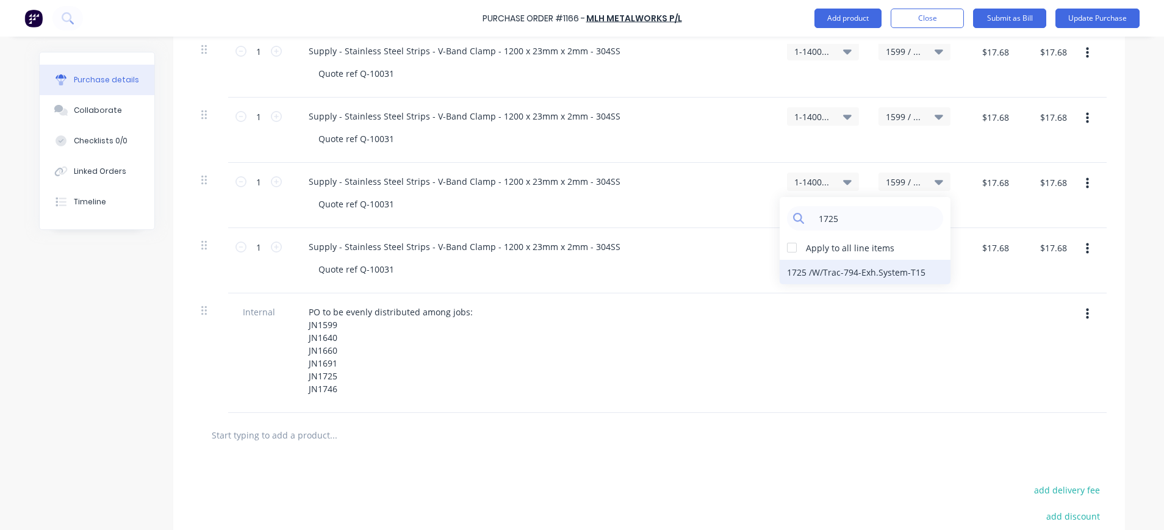
type input "1725"
click at [885, 270] on div "1725 / W/Trac-794-Exh.System-T15" at bounding box center [865, 272] width 171 height 24
click at [889, 120] on span "1599 / W/Trac-794-Exh.System-T11" at bounding box center [904, 116] width 37 height 13
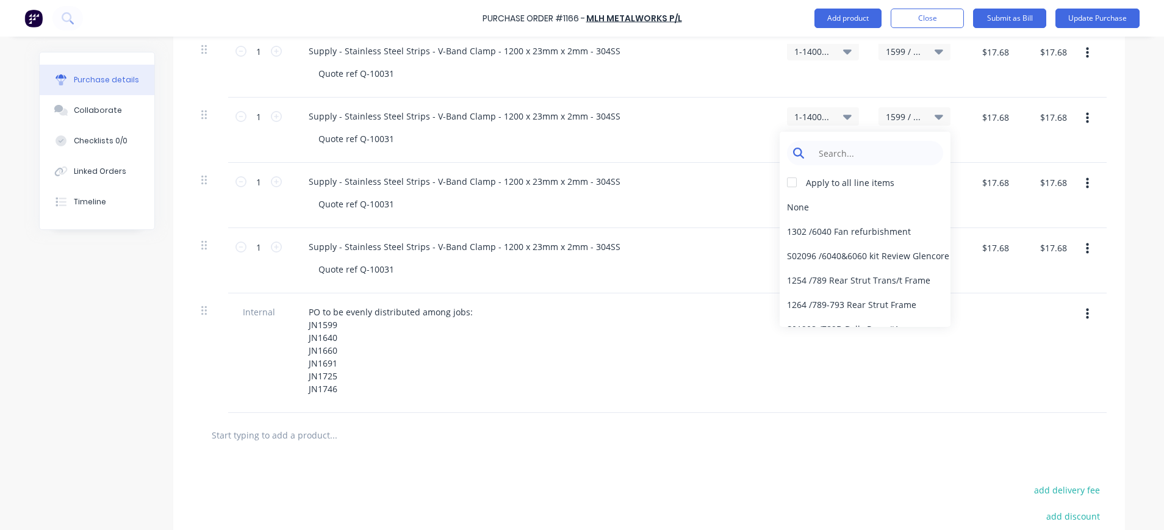
click at [891, 151] on input at bounding box center [874, 153] width 125 height 24
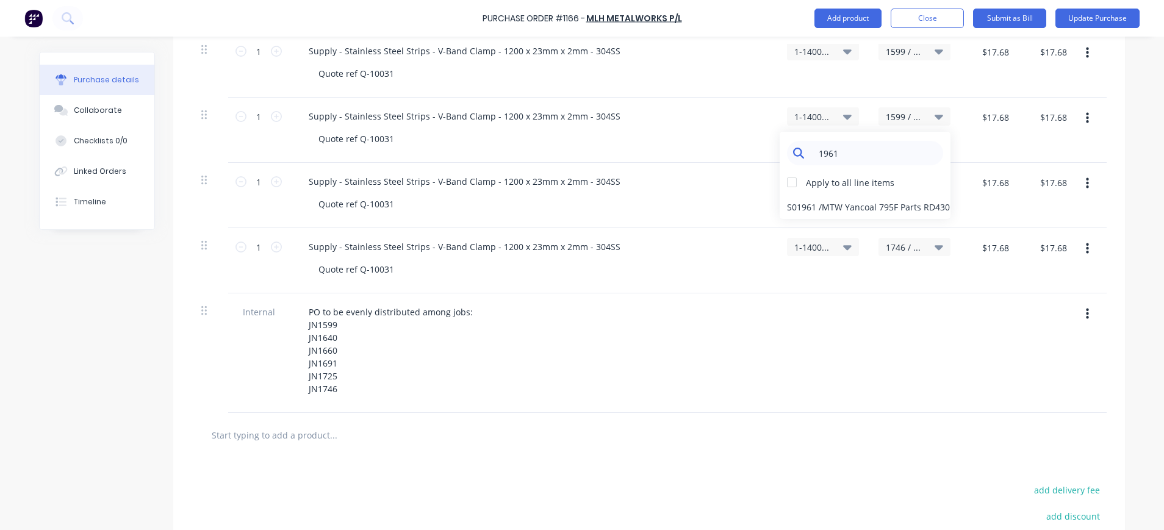
drag, startPoint x: 834, startPoint y: 156, endPoint x: 810, endPoint y: 156, distance: 23.8
click at [812, 156] on input "1961" at bounding box center [874, 153] width 125 height 24
type input "1691"
click at [859, 199] on div "1691 / W/Trac-794-Exh.System-T14" at bounding box center [865, 207] width 171 height 24
click at [890, 54] on span "1599 / W/Trac-794-Exh.System-T11" at bounding box center [904, 51] width 37 height 13
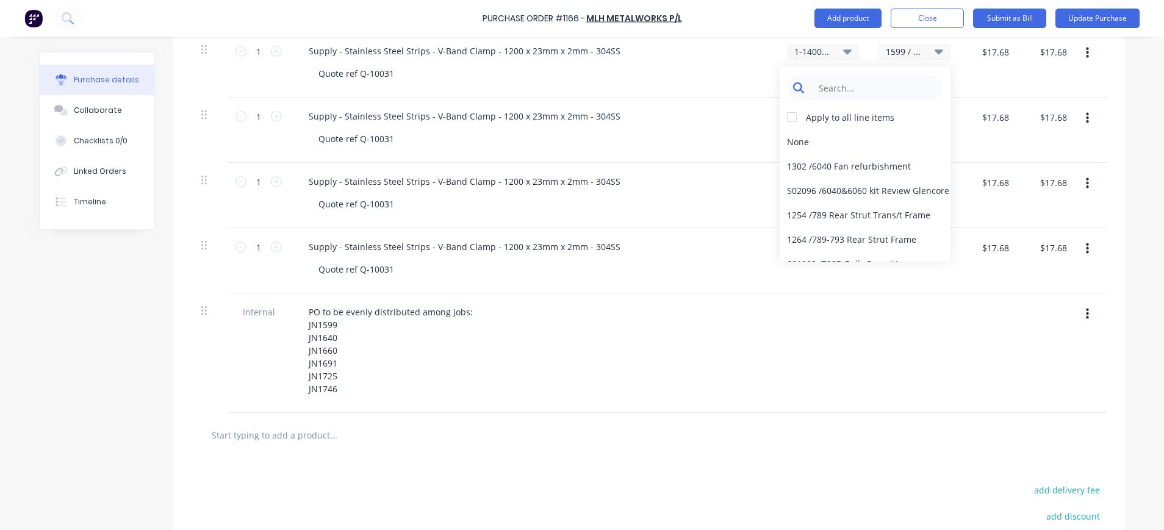
click at [890, 79] on input at bounding box center [874, 88] width 125 height 24
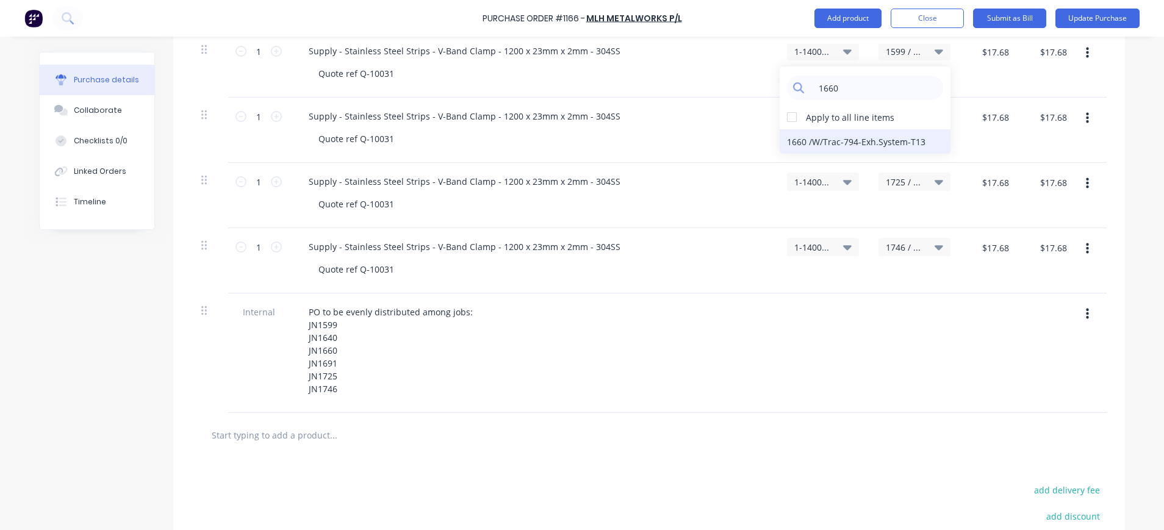
type input "1660"
click at [872, 137] on div "1660 / W/Trac-794-Exh.System-T13" at bounding box center [865, 141] width 171 height 24
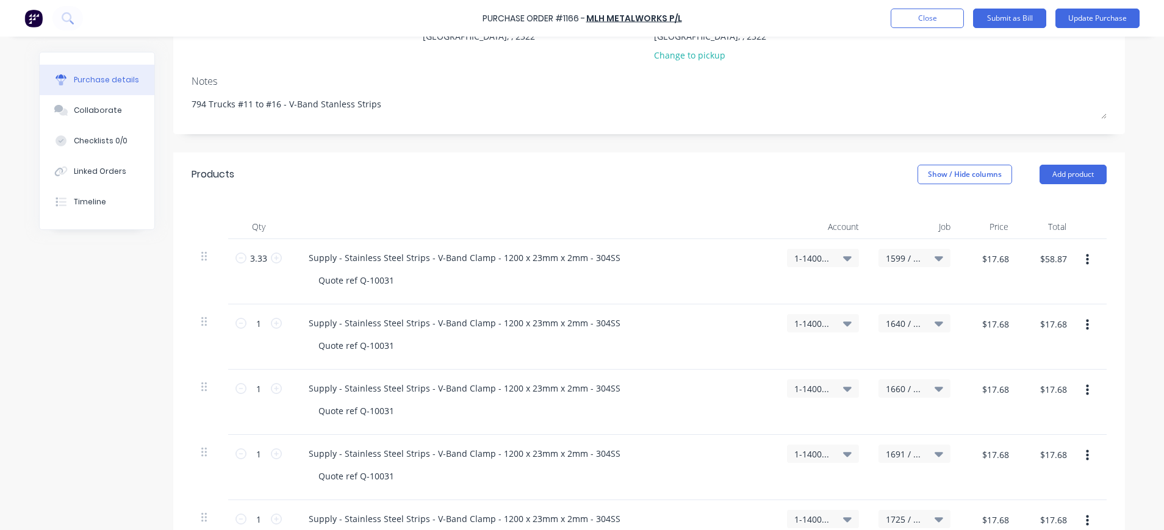
scroll to position [140, 0]
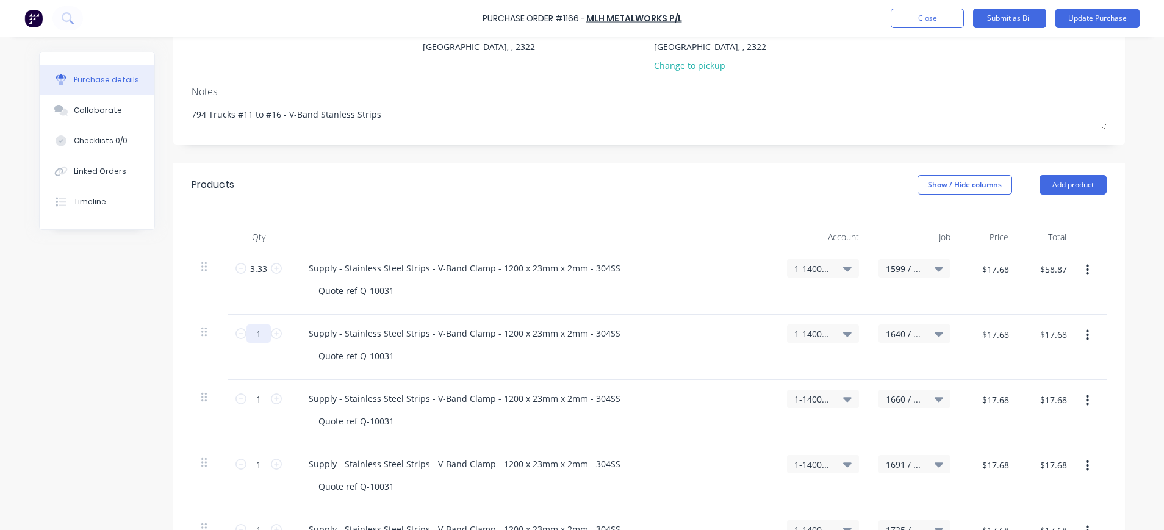
click at [253, 342] on input "1" at bounding box center [258, 333] width 24 height 18
type input "3"
type input "$53.04"
type input "3.3"
type input "$58.34"
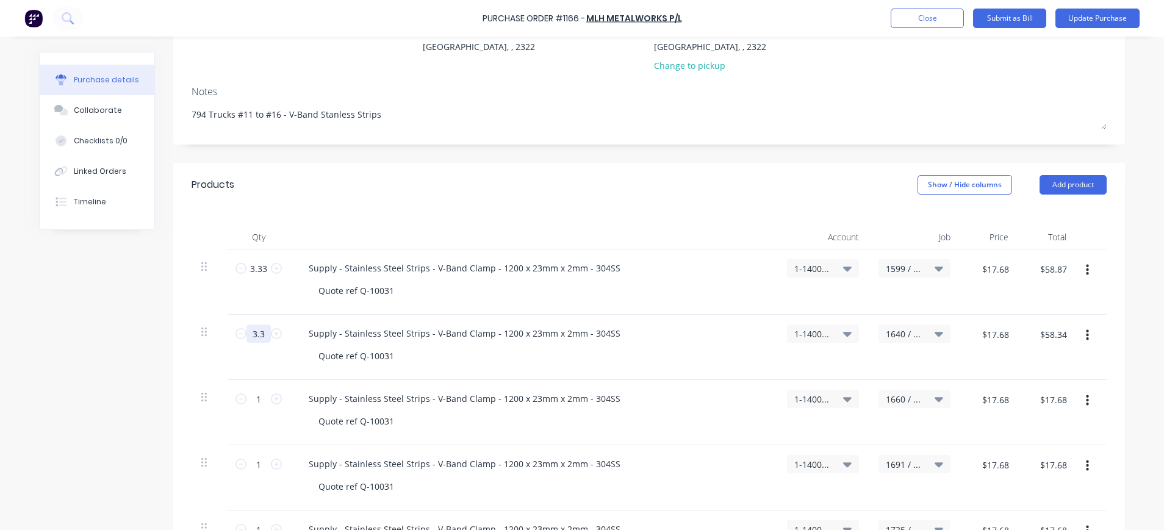
type input "3.33"
type input "$58.87"
type input "3.33"
click at [251, 396] on input "1" at bounding box center [258, 399] width 24 height 18
type input "3"
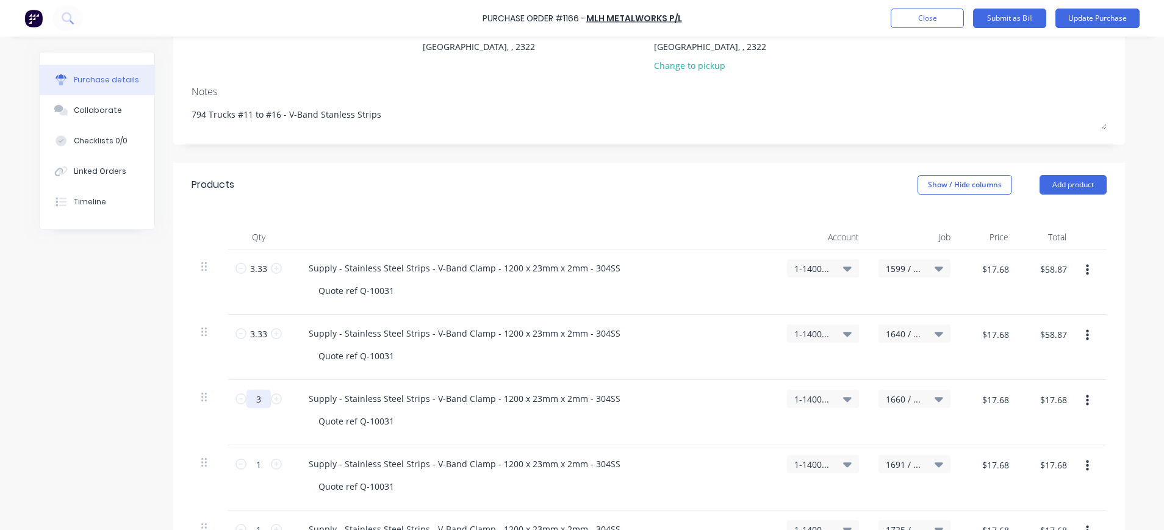
type input "$53.04"
type input "3.3"
type input "$58.34"
type input "3.33"
type input "$58.87"
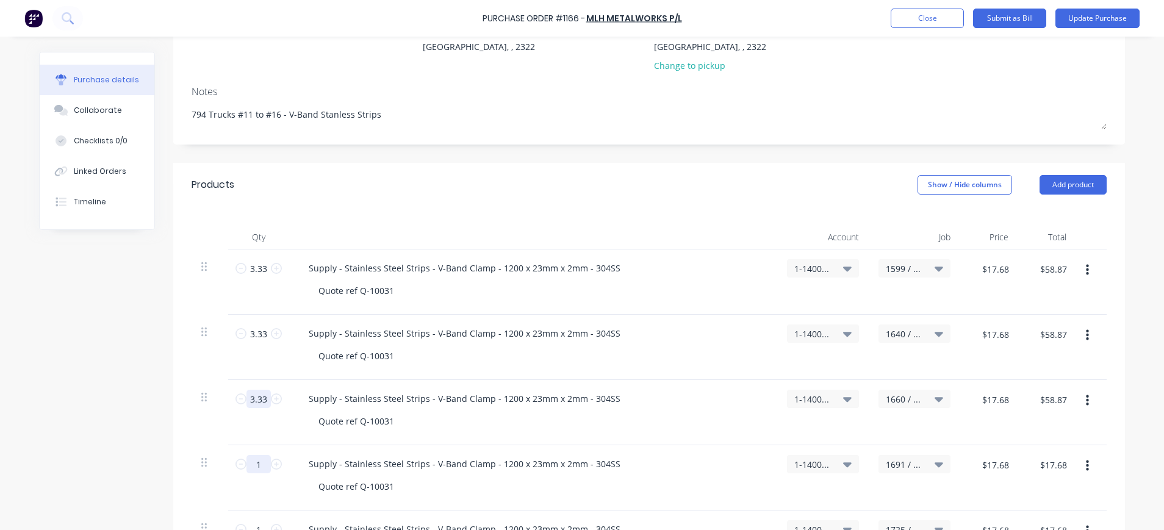
type input "3.33"
click at [252, 468] on input "1" at bounding box center [258, 464] width 24 height 18
type input "3"
type input "$53.04"
type input "33"
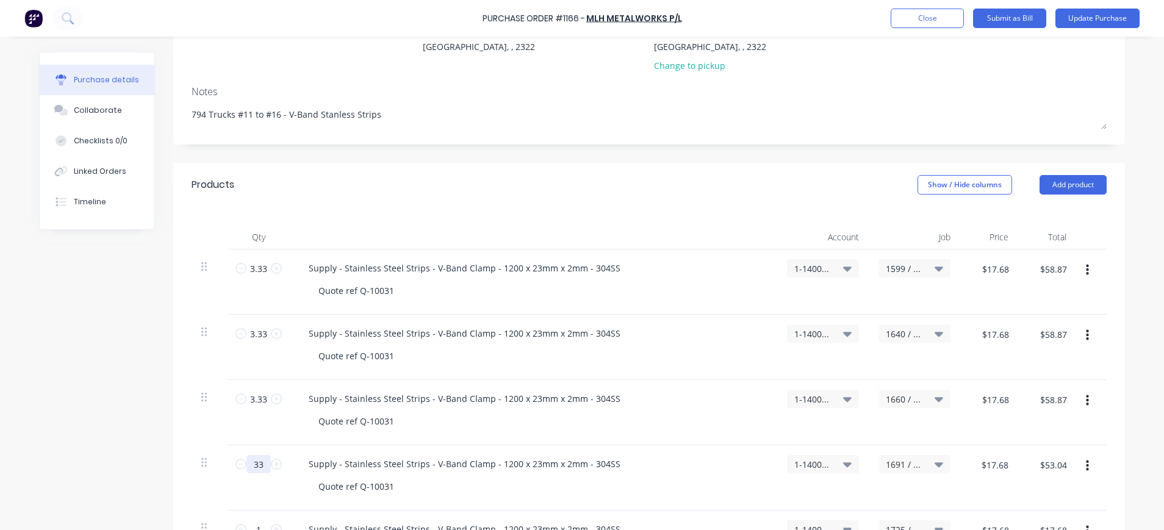
type input "$583.44"
type input "3"
type input "$53.04"
type input "3.3"
type input "$58.34"
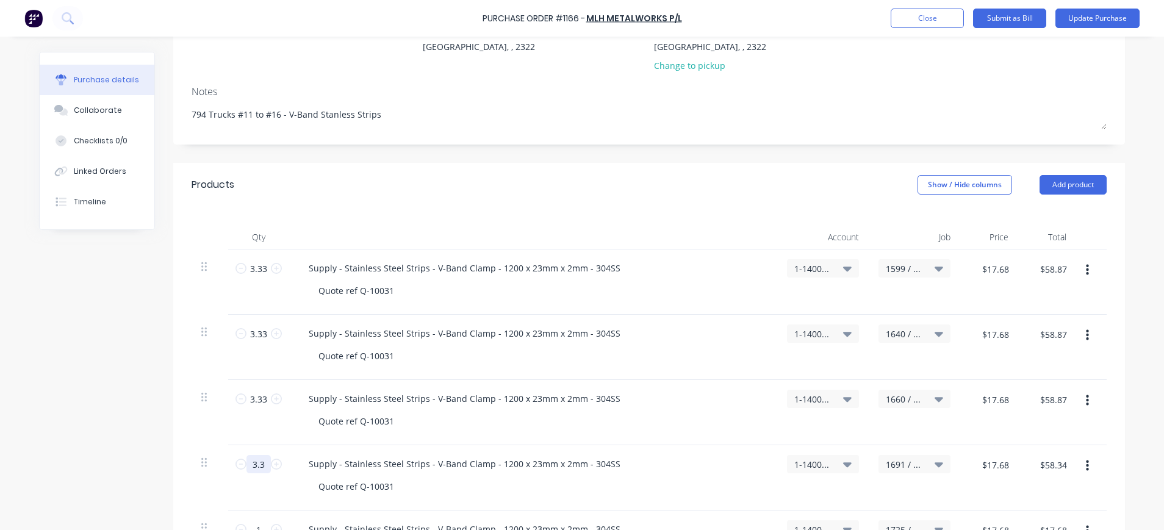
type input "3.33"
type input "$58.87"
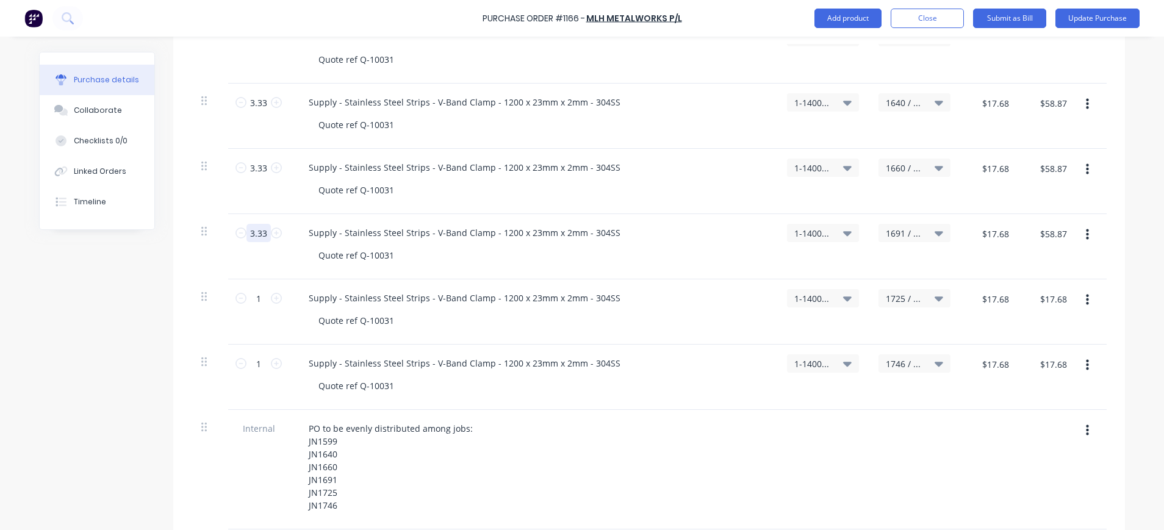
scroll to position [384, 0]
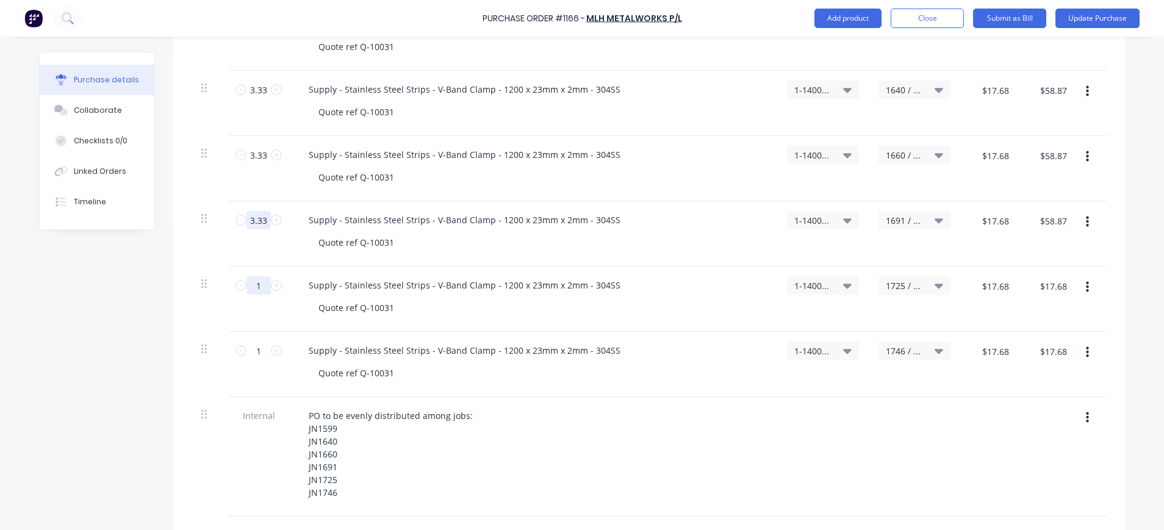
type input "3.33"
click at [248, 289] on input "1" at bounding box center [258, 285] width 24 height 18
type input "3"
type input "$53.04"
type input "3.3"
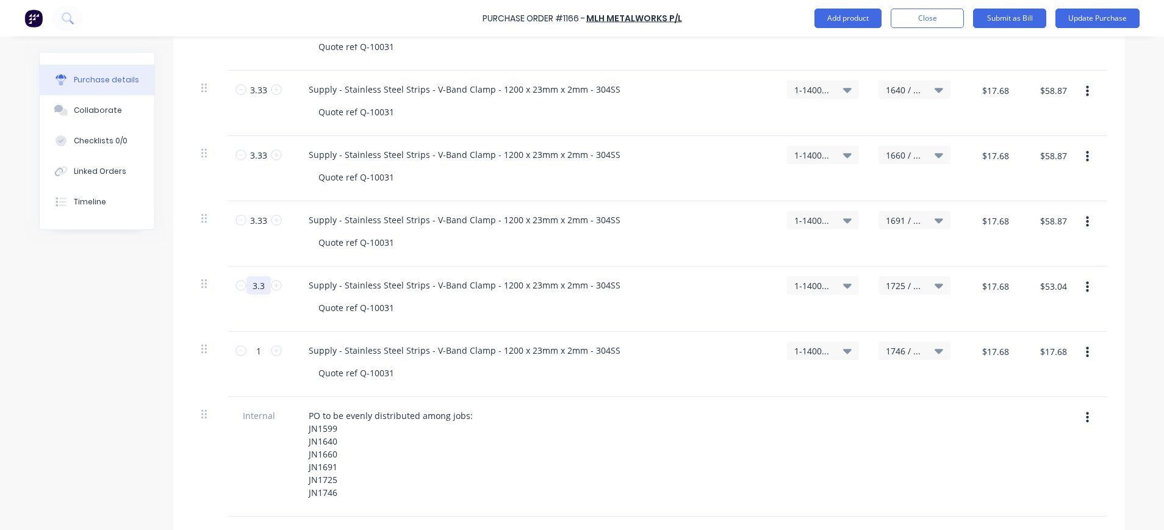
type input "$58.34"
type input "3.33"
type input "$58.87"
type input "3.33"
click at [253, 353] on input "1" at bounding box center [258, 351] width 24 height 18
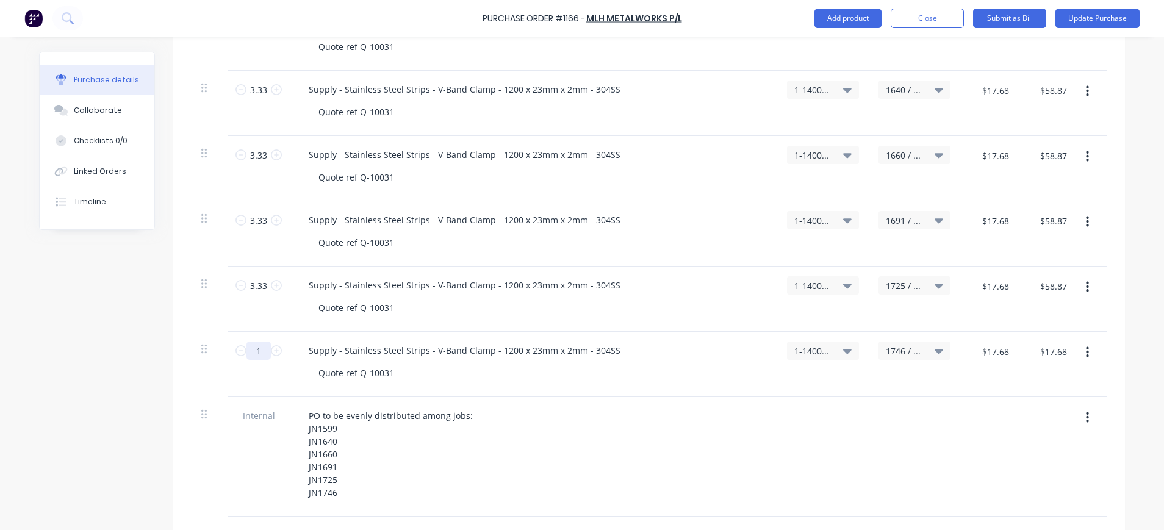
type input "3"
type input "$53.04"
type input "3.3"
type input "$58.34"
type input "3.33"
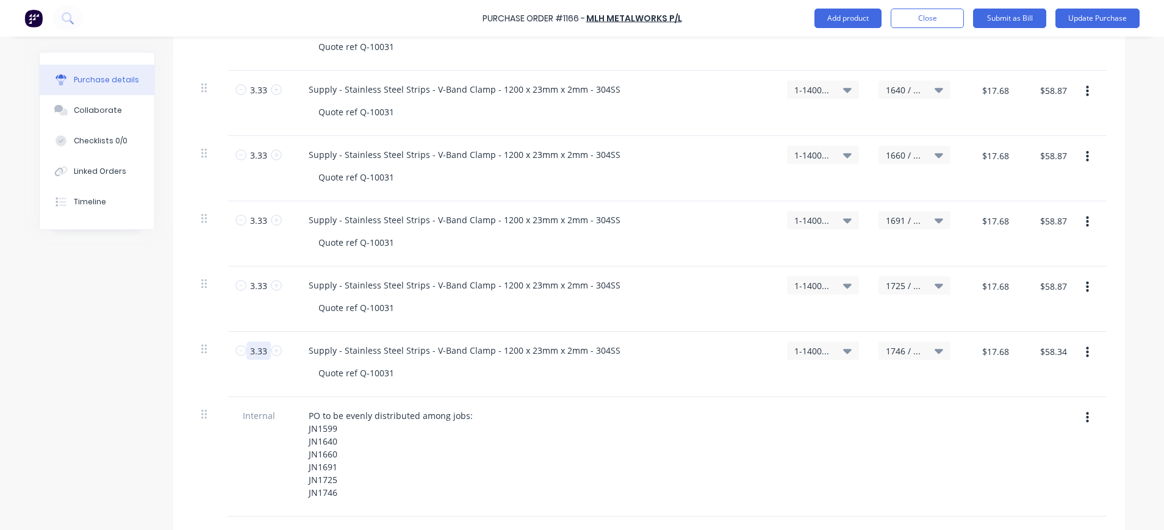
type input "$58.87"
type input "3.33"
click at [370, 378] on div "Quote ref Q-10031" at bounding box center [356, 373] width 95 height 18
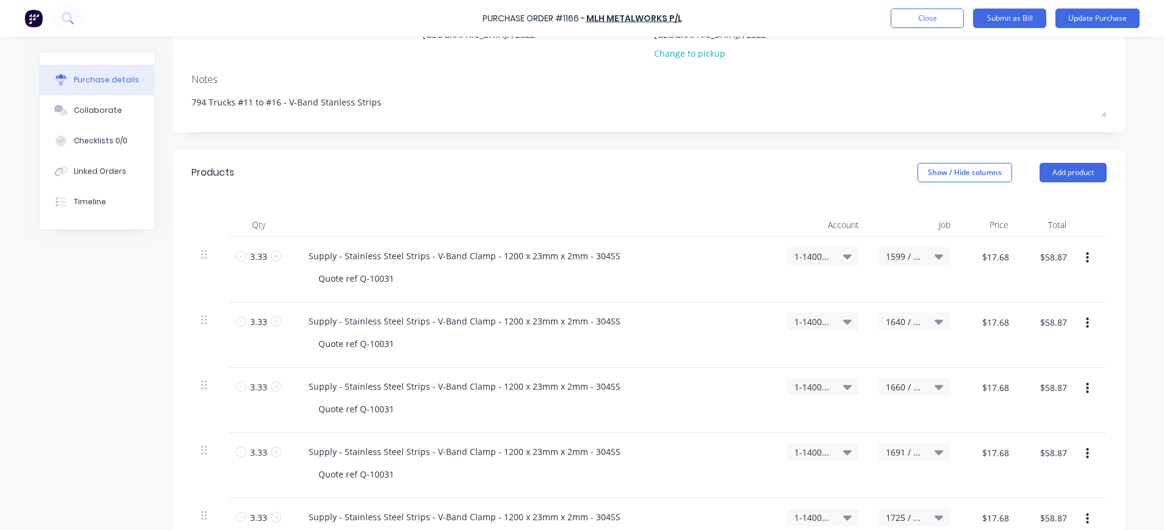
scroll to position [140, 0]
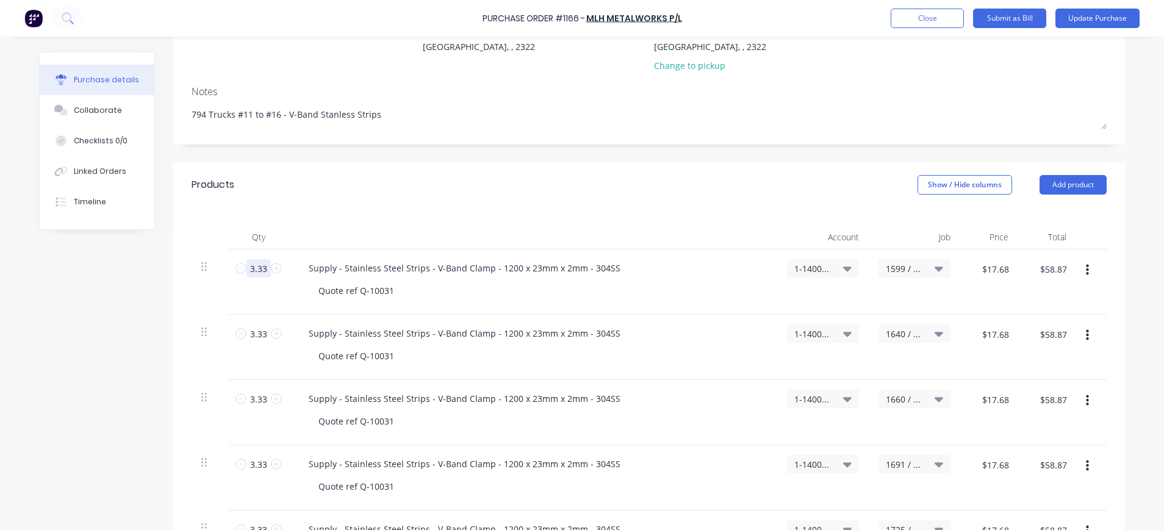
click at [261, 270] on input "3.33" at bounding box center [258, 268] width 24 height 18
type input "3"
type input "$53.04"
type input "3"
click at [247, 337] on input "3.33" at bounding box center [258, 333] width 24 height 18
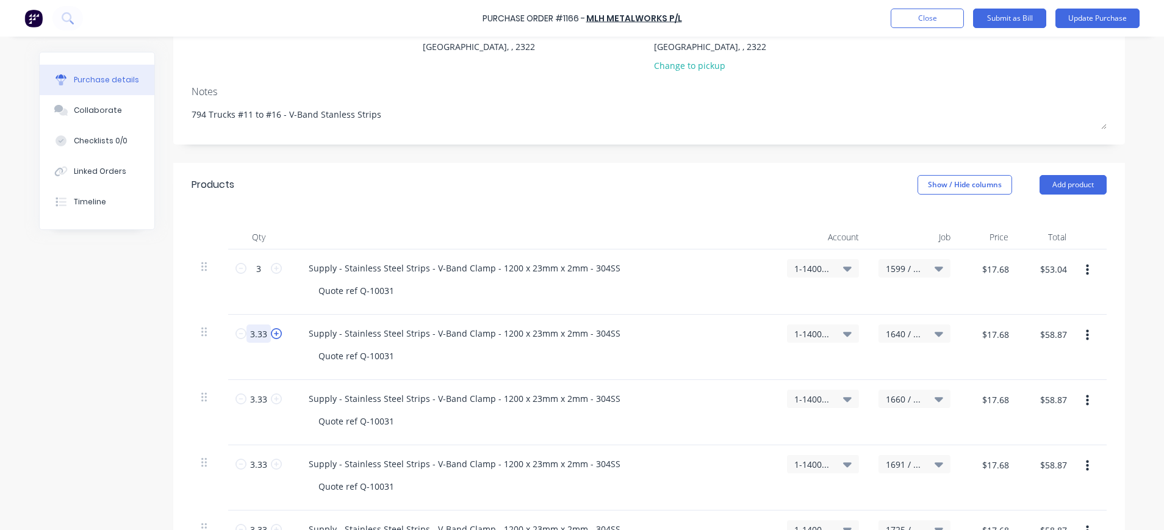
type input "3"
type input "$53.04"
type input "3"
click at [253, 399] on input "3.33" at bounding box center [258, 399] width 24 height 18
type input "3"
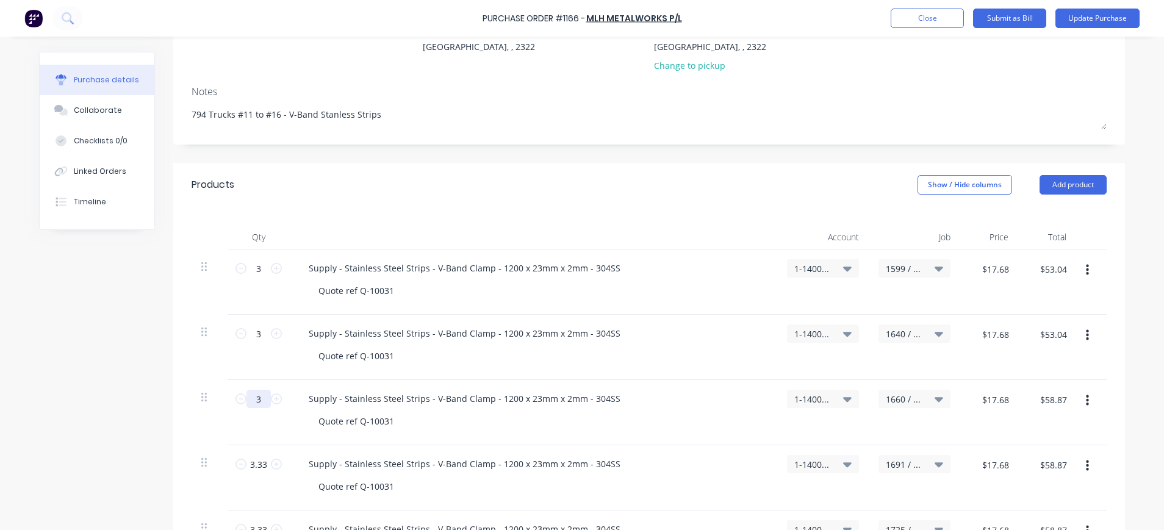
type input "$53.04"
type input "3"
click at [253, 465] on input "3.33" at bounding box center [258, 464] width 24 height 18
type input "3"
type input "$53.04"
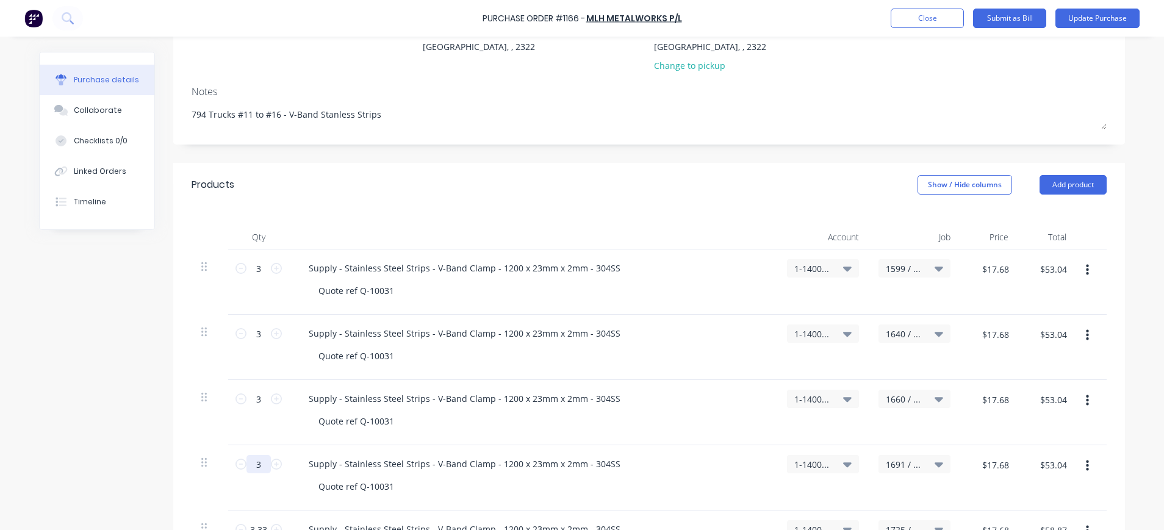
scroll to position [384, 0]
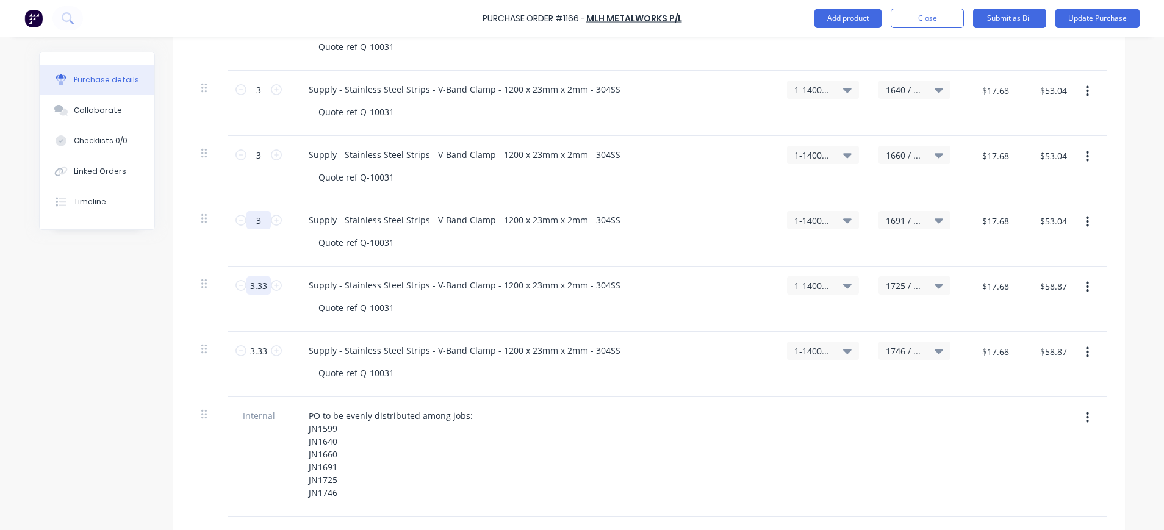
type input "3"
click at [248, 290] on input "3.33" at bounding box center [258, 285] width 24 height 18
type input "3"
type input "$53.04"
type input "3"
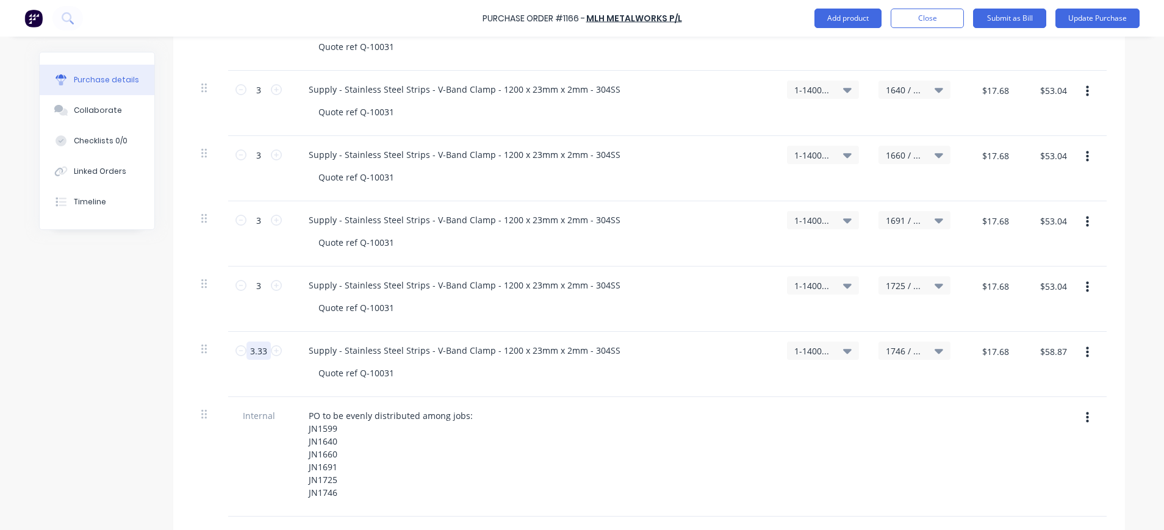
click at [252, 350] on input "3.33" at bounding box center [258, 351] width 24 height 18
type input "3"
type input "$53.04"
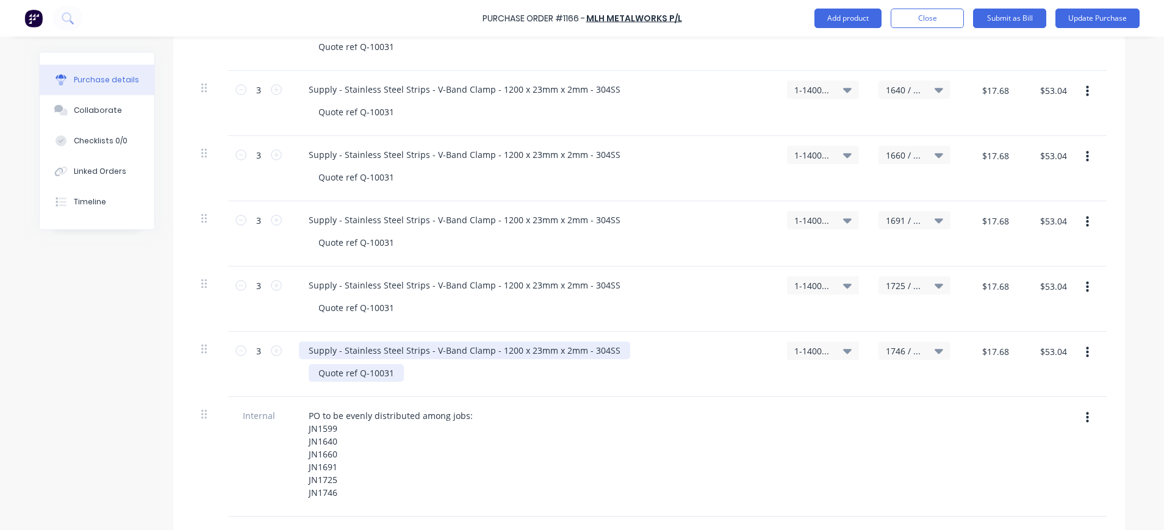
drag, startPoint x: 384, startPoint y: 358, endPoint x: 392, endPoint y: 364, distance: 10.0
click at [390, 362] on div "Supply - Stainless Steel Strips - V-Band Clamp - 1200 x 23mm x 2mm - 304SS Quot…" at bounding box center [533, 364] width 488 height 65
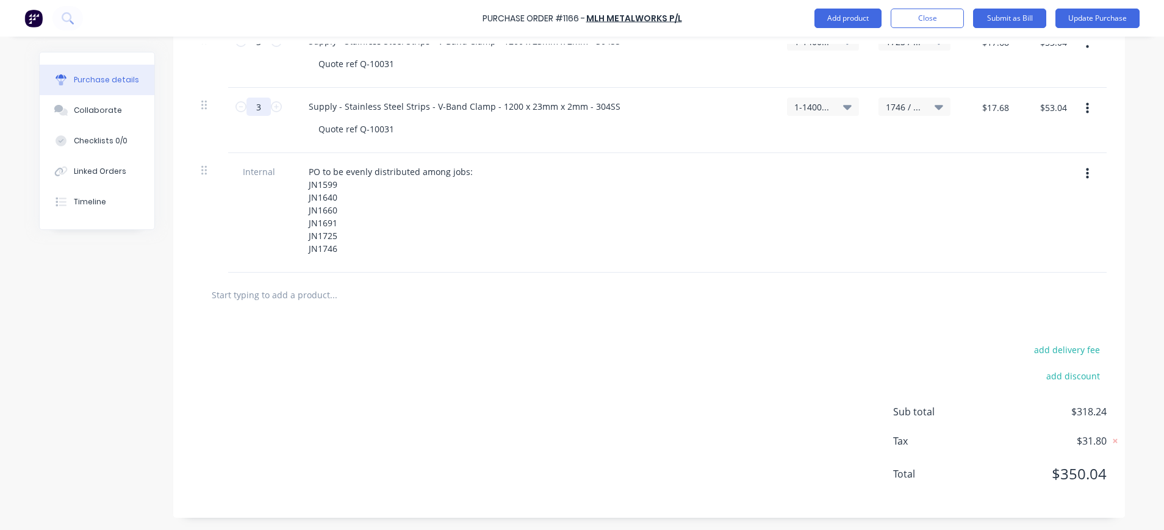
click at [256, 106] on input "3" at bounding box center [258, 107] width 24 height 18
type input "4"
type input "$70.72"
type input "4"
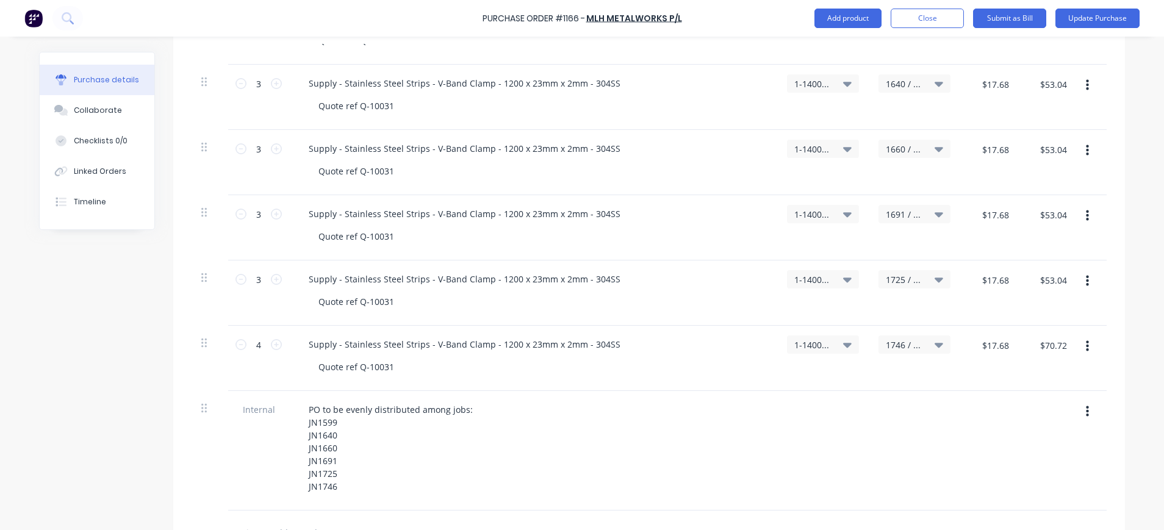
scroll to position [384, 0]
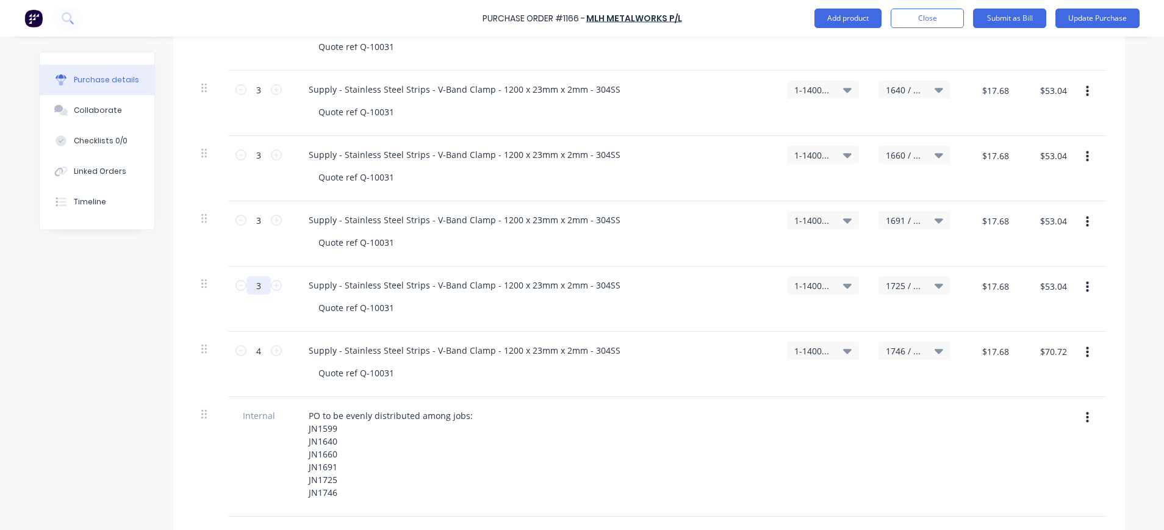
click at [257, 289] on input "3" at bounding box center [258, 285] width 24 height 18
type input "4"
type input "$70.72"
type input "4"
click at [358, 299] on div "Quote ref Q-10031" at bounding box center [356, 308] width 95 height 18
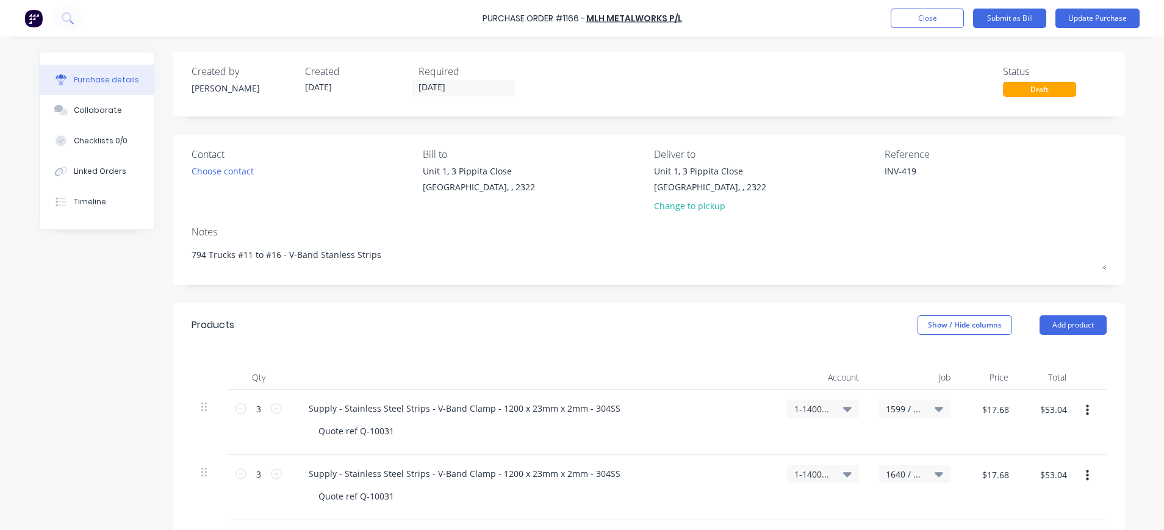
scroll to position [244, 0]
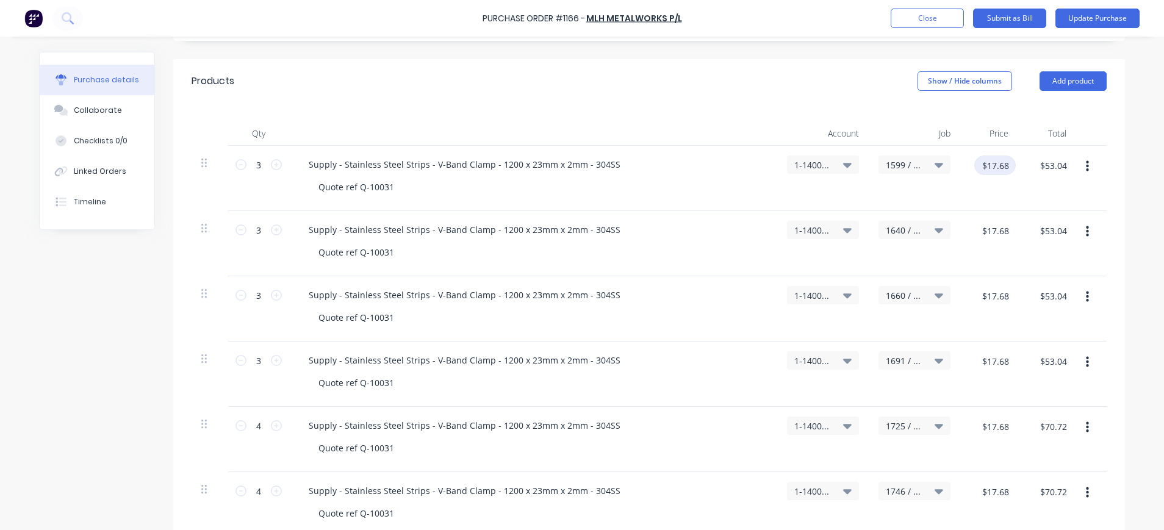
drag, startPoint x: 978, startPoint y: 168, endPoint x: 1005, endPoint y: 165, distance: 26.9
click at [1005, 165] on input "$17.68" at bounding box center [994, 166] width 41 height 20
type input "$17.00"
type input "$51.00"
click at [1005, 165] on input "$17.00" at bounding box center [994, 166] width 41 height 20
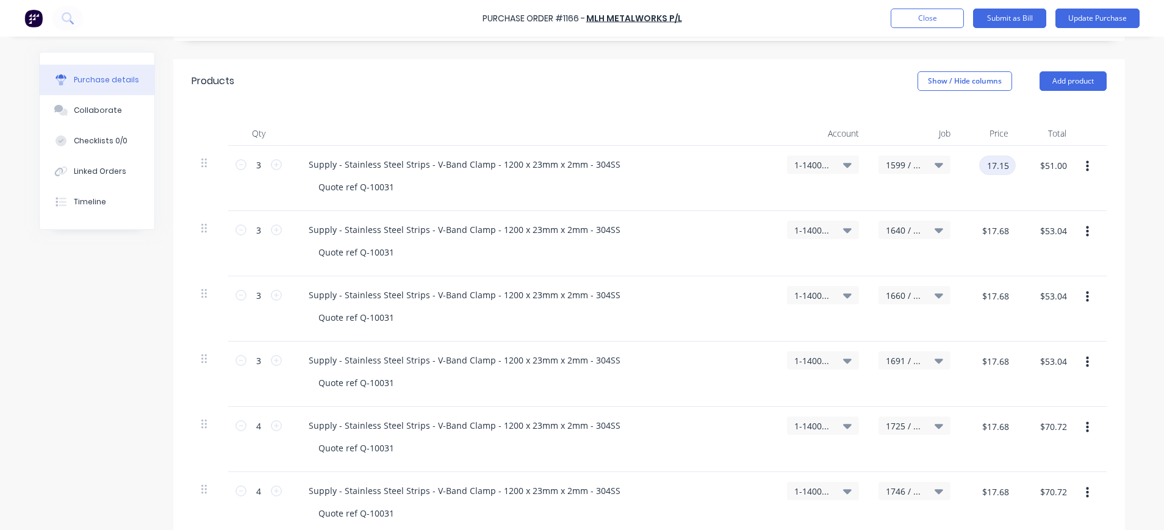
type input "$17.15"
type input "$51.45"
click at [1000, 233] on input "$17.68" at bounding box center [994, 231] width 41 height 20
type input "$17.15"
type input "$51.45"
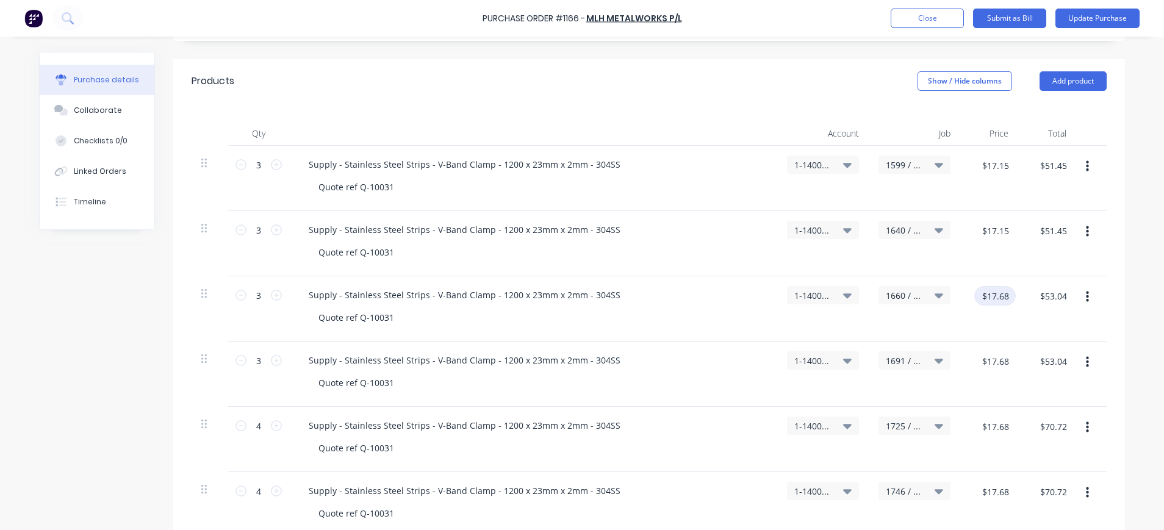
click at [992, 301] on input "$17.68" at bounding box center [994, 296] width 41 height 20
type input "$17.15"
type input "$51.45"
click at [999, 360] on input "$17.68" at bounding box center [994, 361] width 41 height 20
type input "$17.15"
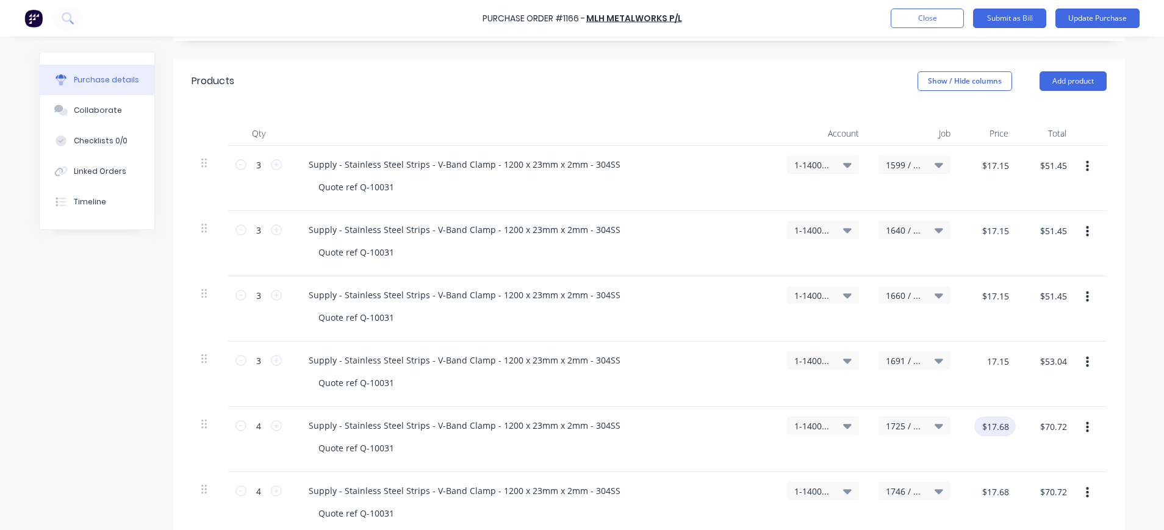
type input "$51.45"
click at [993, 423] on input "$17.68" at bounding box center [994, 427] width 41 height 20
type input "$17.15"
type input "$68.60"
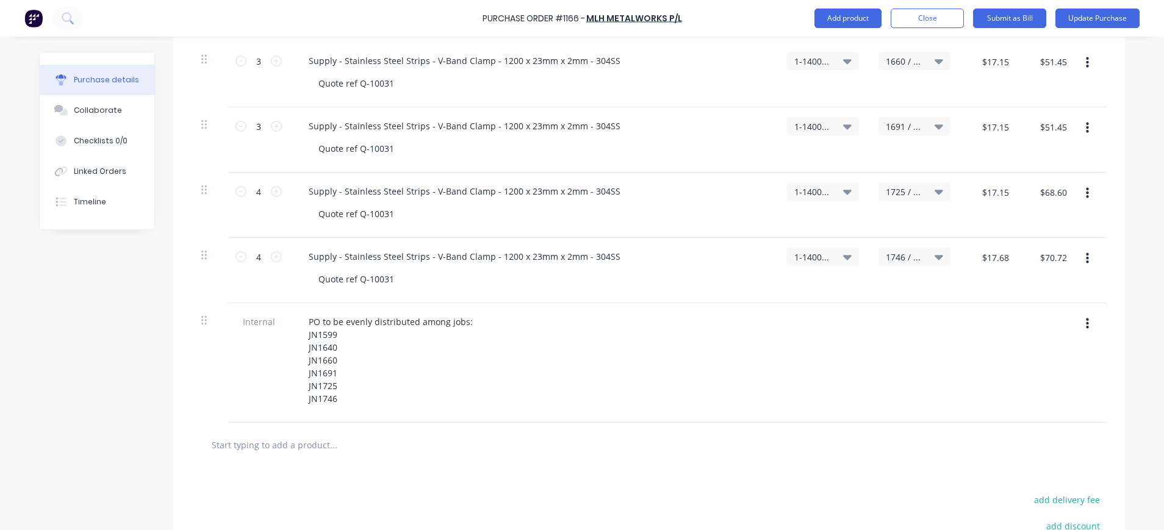
scroll to position [488, 0]
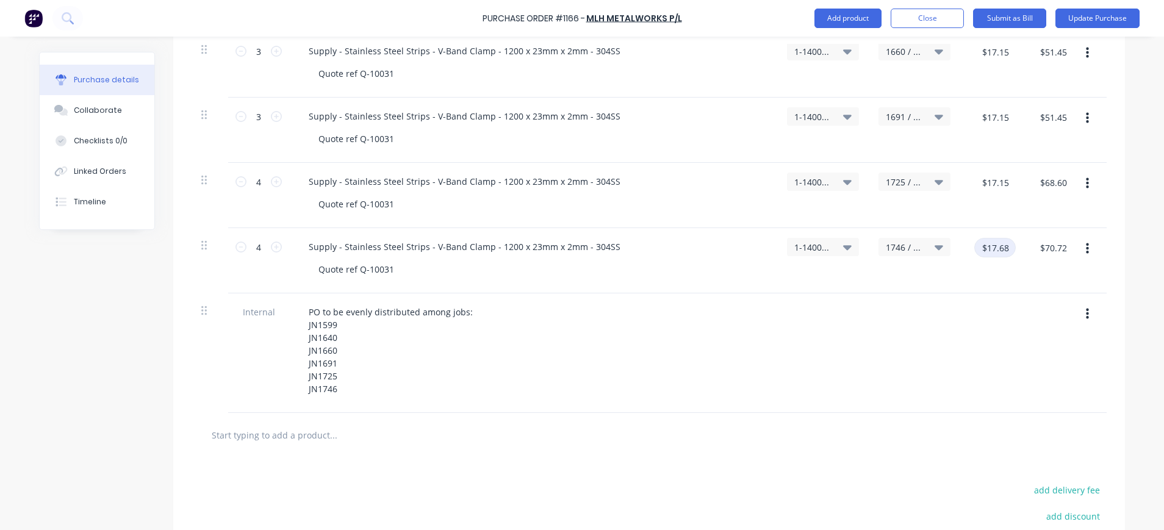
click at [999, 243] on input "$17.68" at bounding box center [994, 248] width 41 height 20
type input "$17.15"
type input "$68.60"
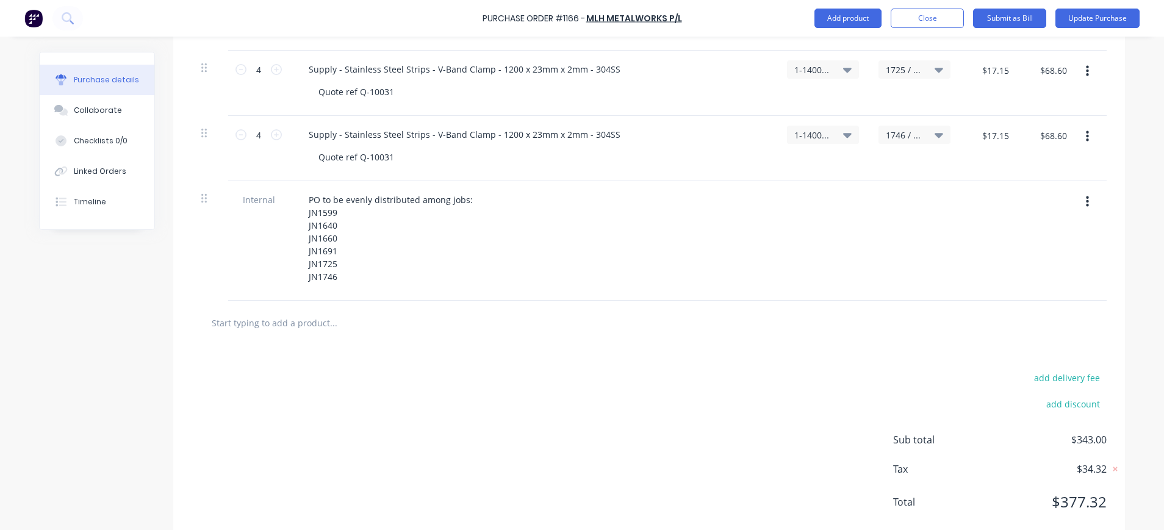
scroll to position [628, 0]
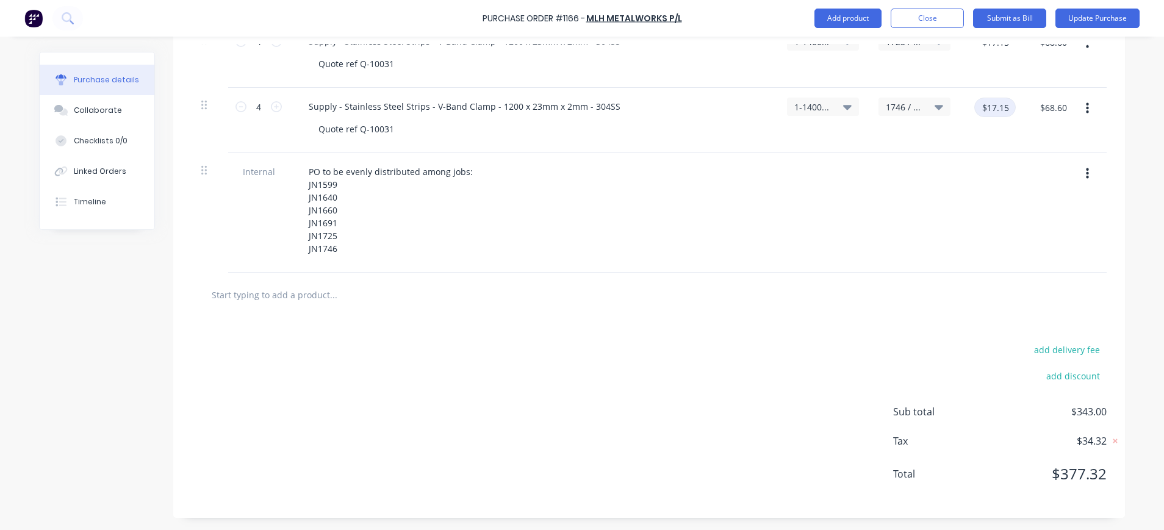
drag, startPoint x: 995, startPoint y: 109, endPoint x: 1002, endPoint y: 109, distance: 7.3
click at [1002, 109] on input "$17.15" at bounding box center [994, 108] width 41 height 20
type input "$17.14"
type input "$68.56"
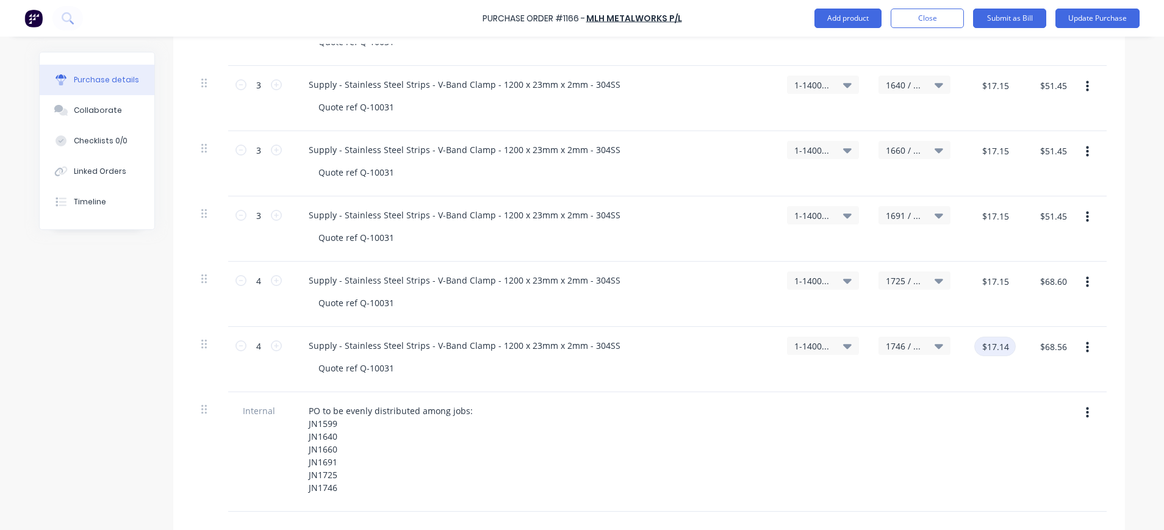
scroll to position [384, 0]
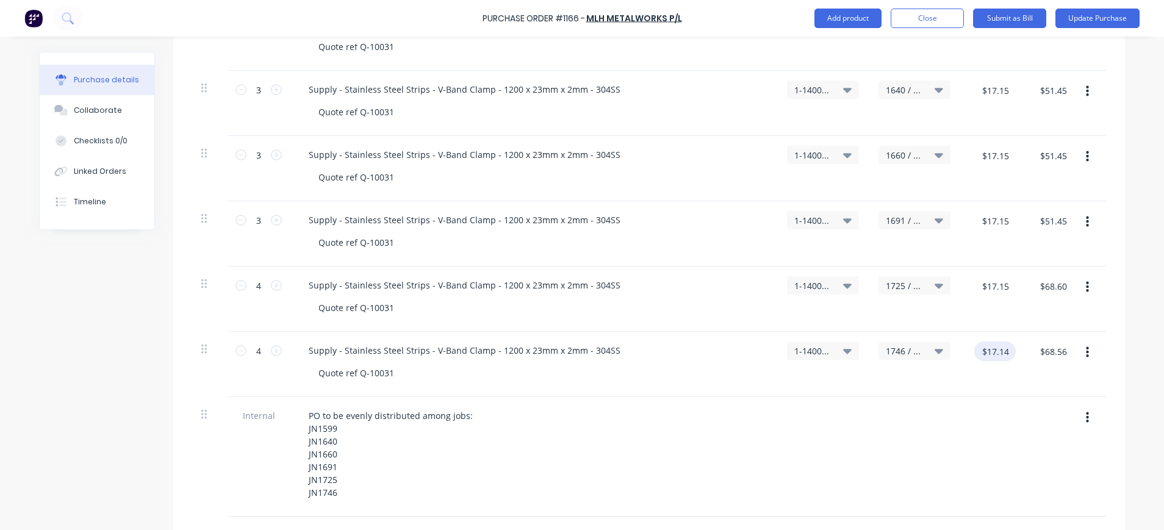
click at [1001, 353] on input "$17.14" at bounding box center [994, 352] width 41 height 20
type input "$17.15"
type input "$68.60"
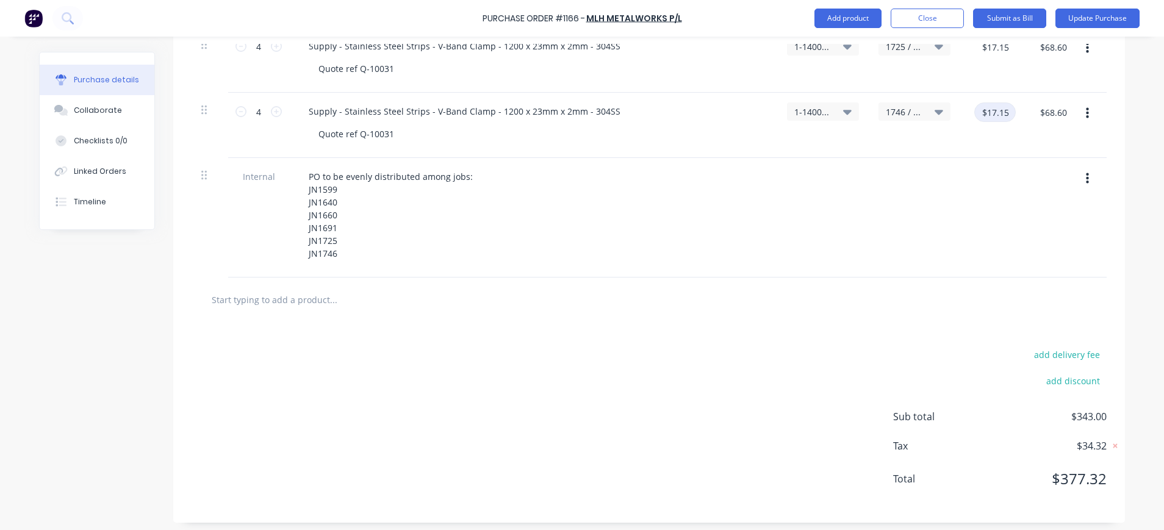
scroll to position [628, 0]
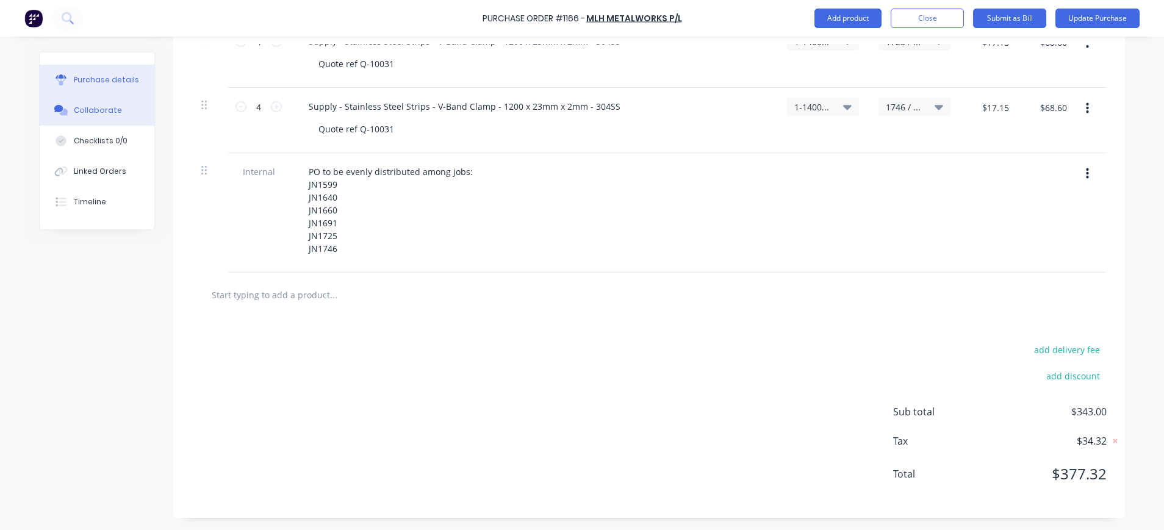
click at [78, 112] on div "Collaborate" at bounding box center [98, 110] width 48 height 11
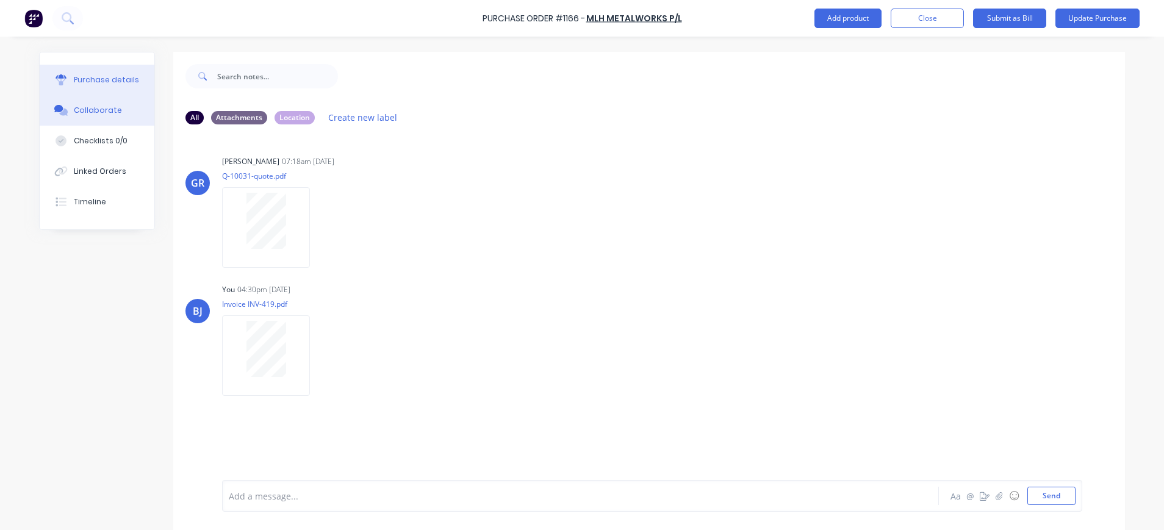
click at [97, 81] on div "Purchase details" at bounding box center [106, 79] width 65 height 11
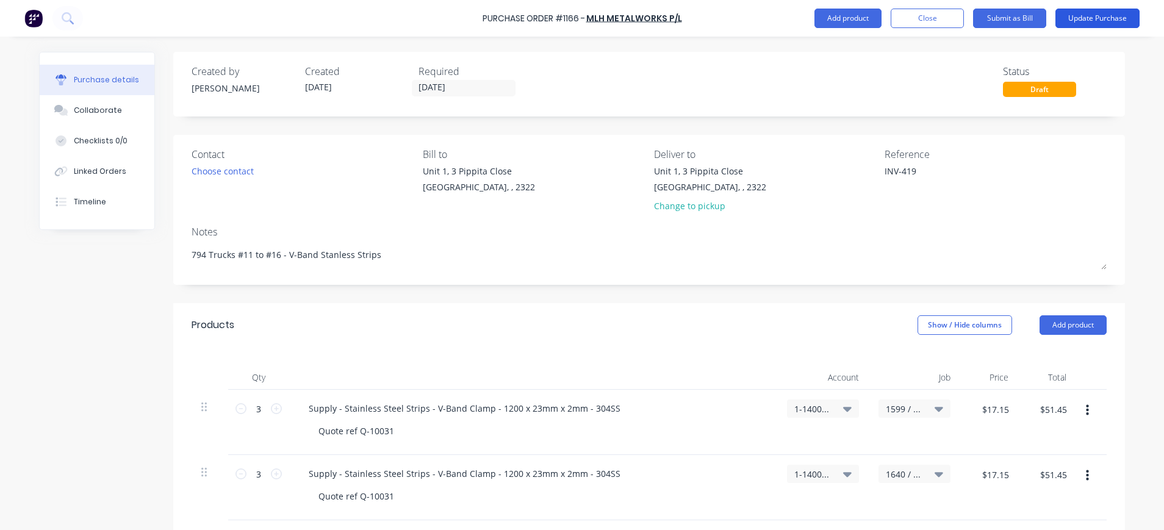
click at [1092, 15] on button "Update Purchase" at bounding box center [1097, 19] width 84 height 20
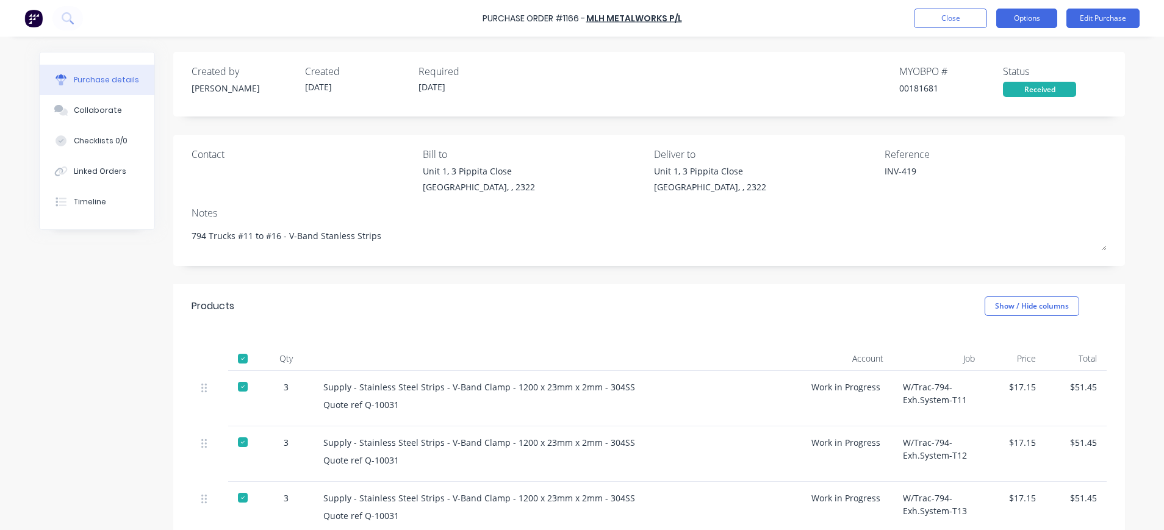
click at [1039, 18] on button "Options" at bounding box center [1026, 19] width 61 height 20
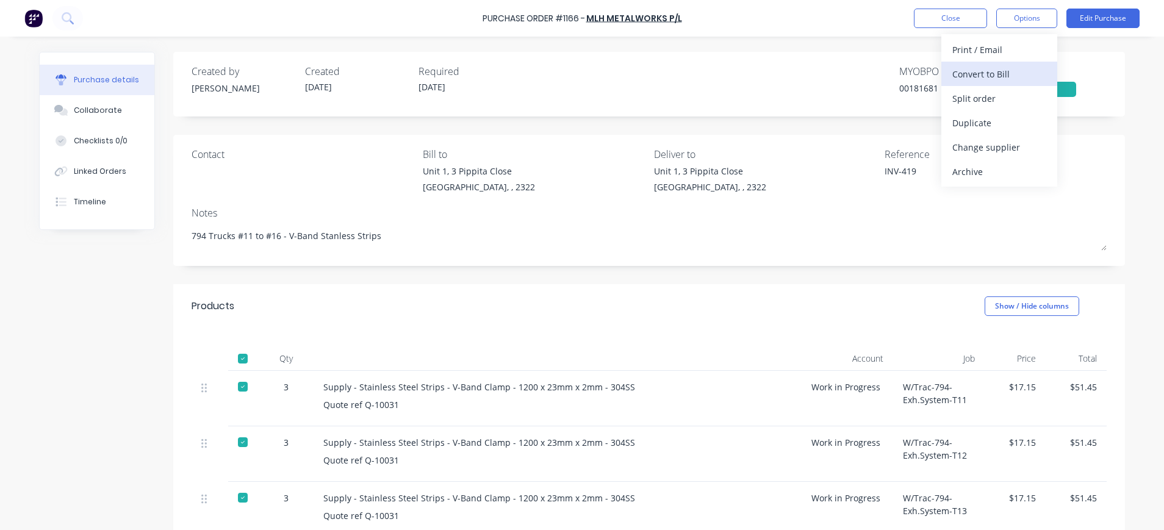
click at [1003, 74] on div "Convert to Bill" at bounding box center [999, 74] width 94 height 18
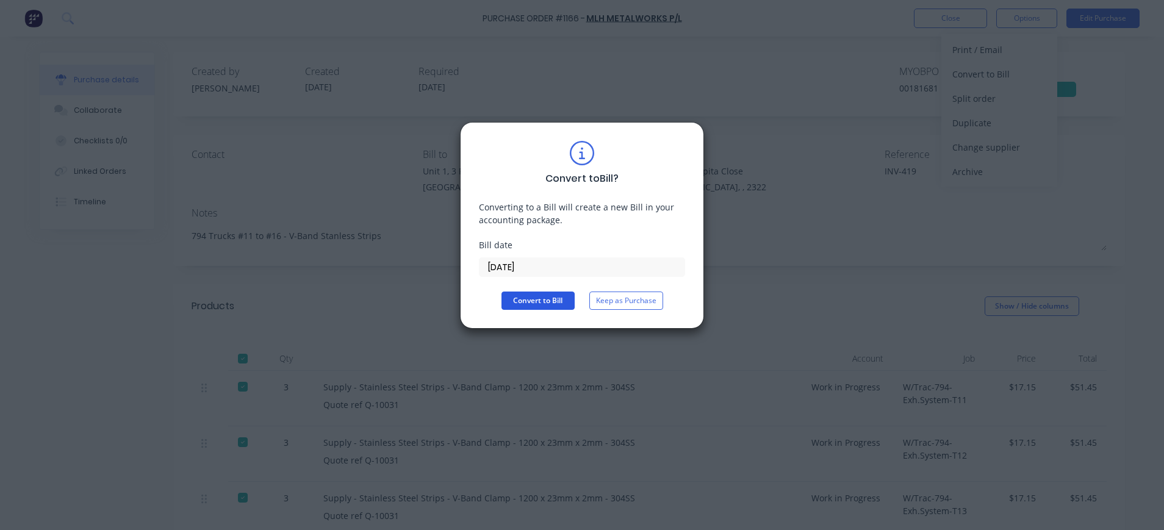
click at [536, 299] on button "Convert to Bill" at bounding box center [537, 301] width 73 height 18
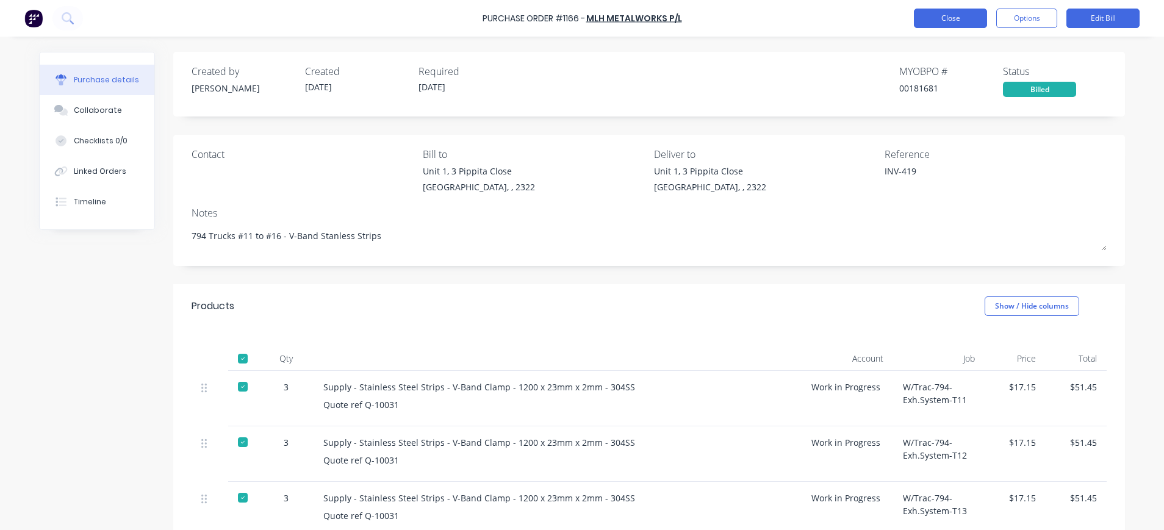
click at [971, 15] on button "Close" at bounding box center [950, 19] width 73 height 20
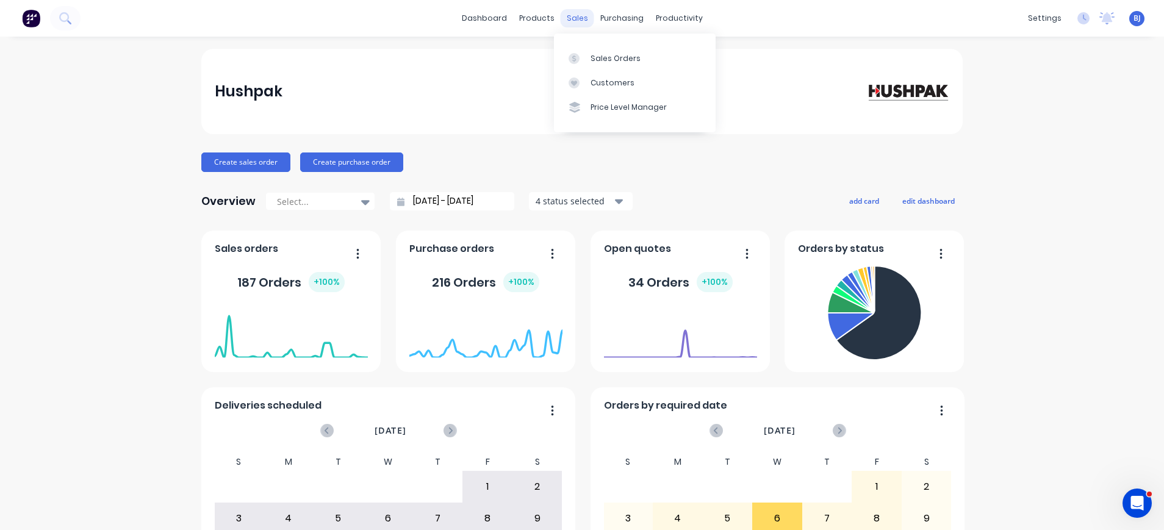
click at [565, 18] on div "sales" at bounding box center [578, 18] width 34 height 18
click at [587, 56] on link "Sales Orders" at bounding box center [635, 58] width 162 height 24
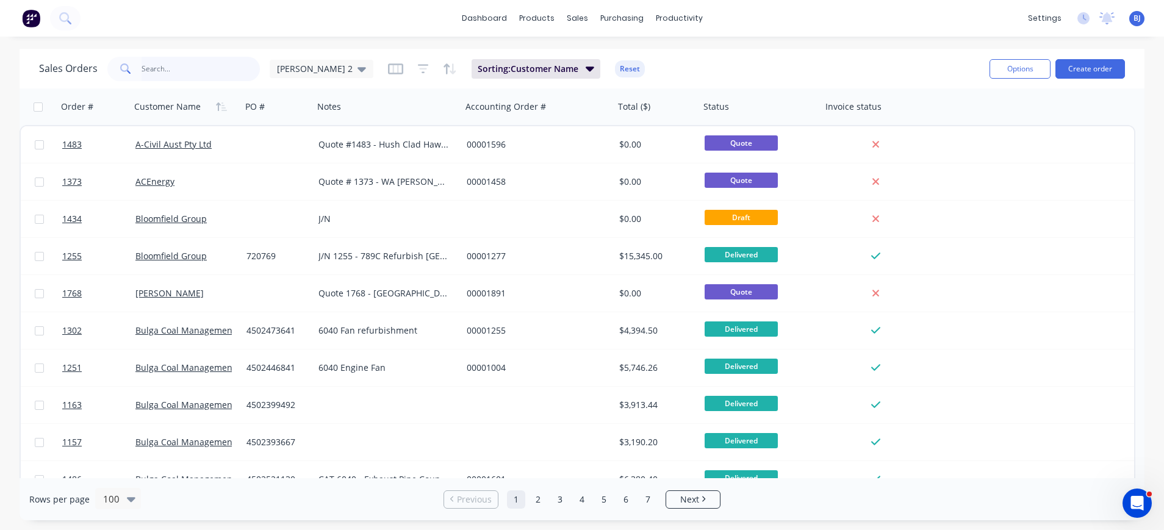
click at [157, 74] on input "text" at bounding box center [201, 69] width 119 height 24
click at [223, 67] on input "text" at bounding box center [201, 69] width 119 height 24
type input "1709"
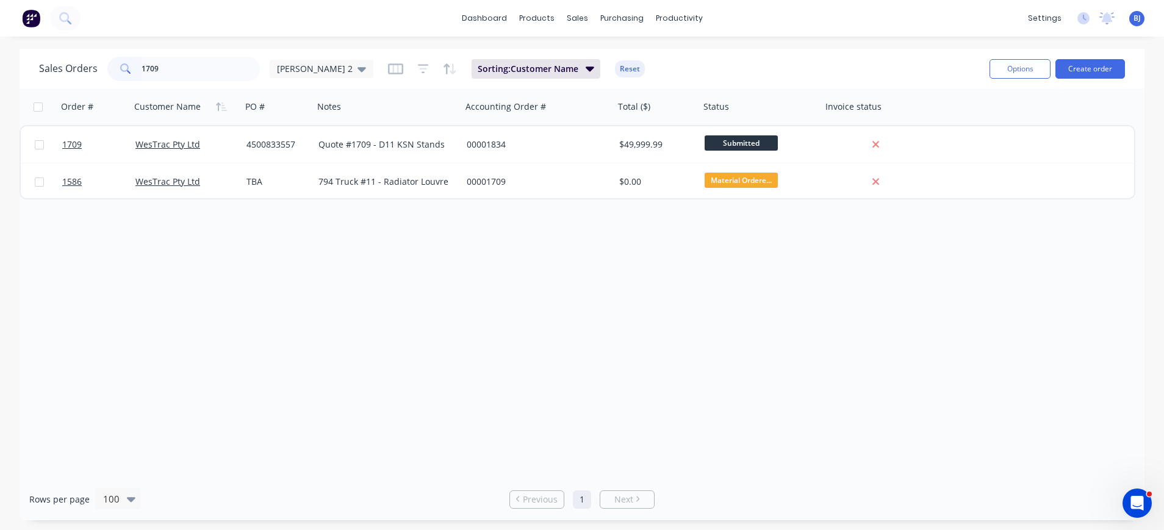
drag, startPoint x: 162, startPoint y: 68, endPoint x: 130, endPoint y: 68, distance: 32.3
click at [130, 68] on div "1709" at bounding box center [183, 69] width 152 height 24
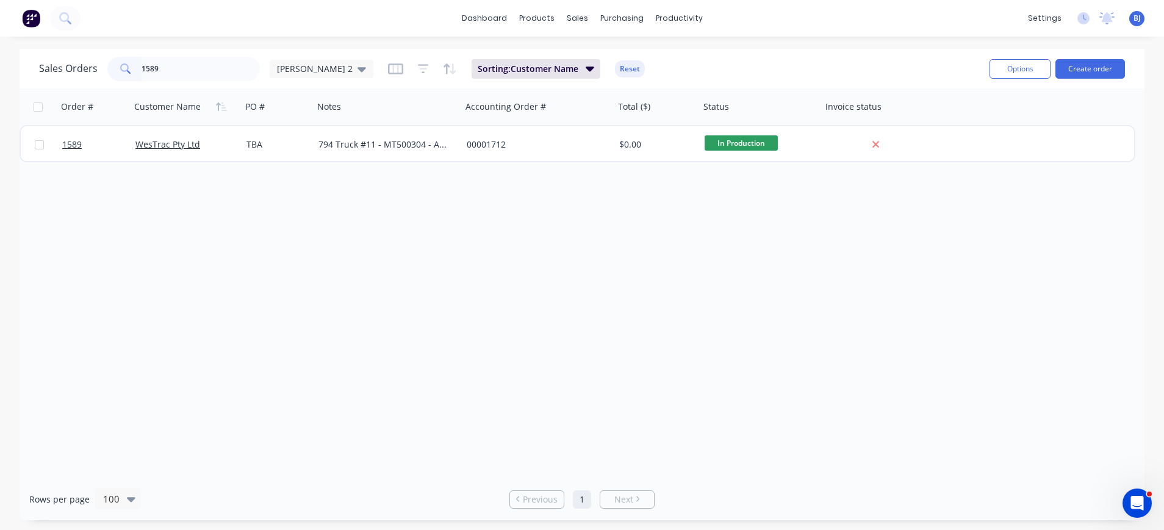
type input "1589"
